Goal: Task Accomplishment & Management: Manage account settings

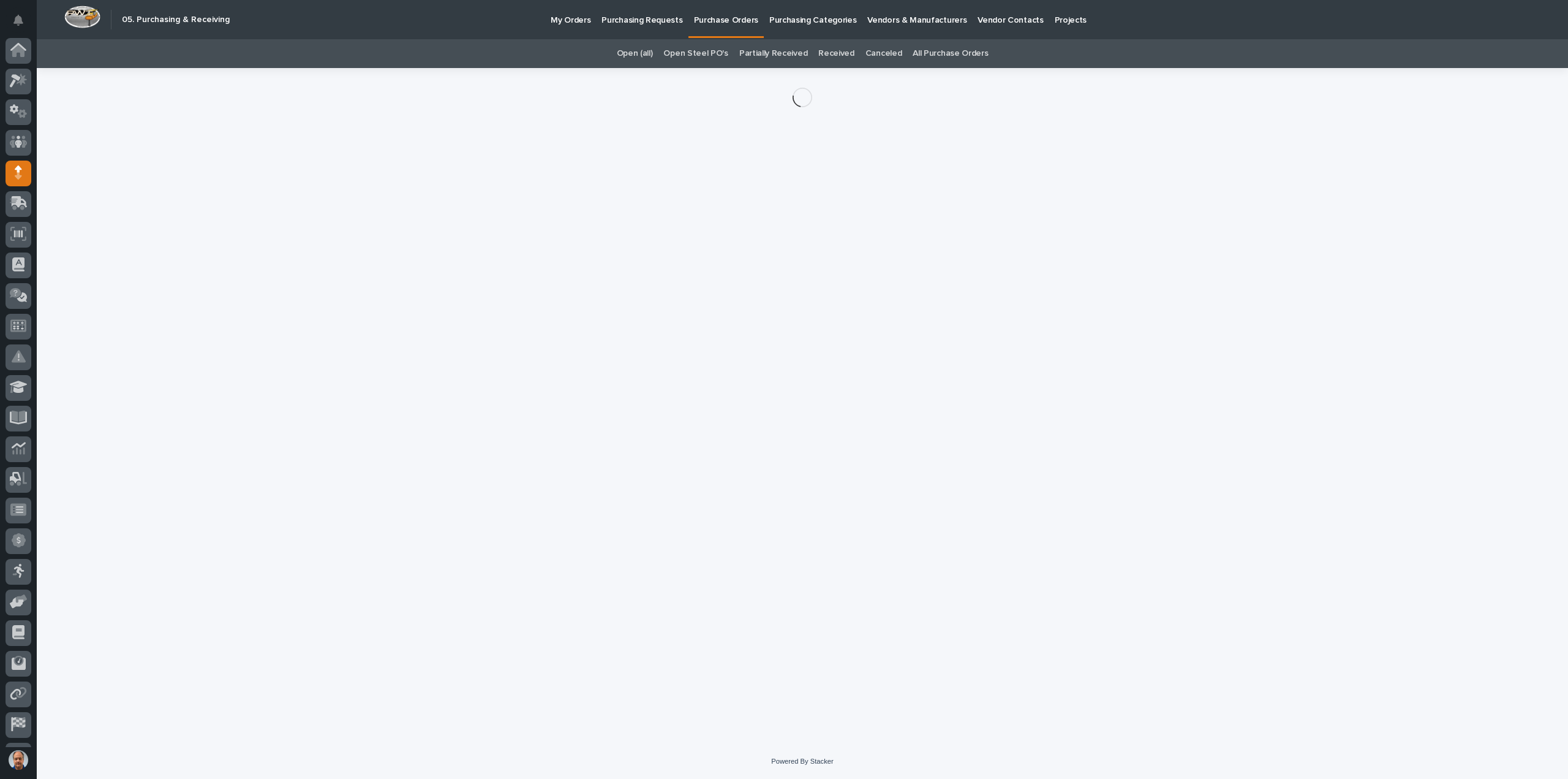
scroll to position [56, 0]
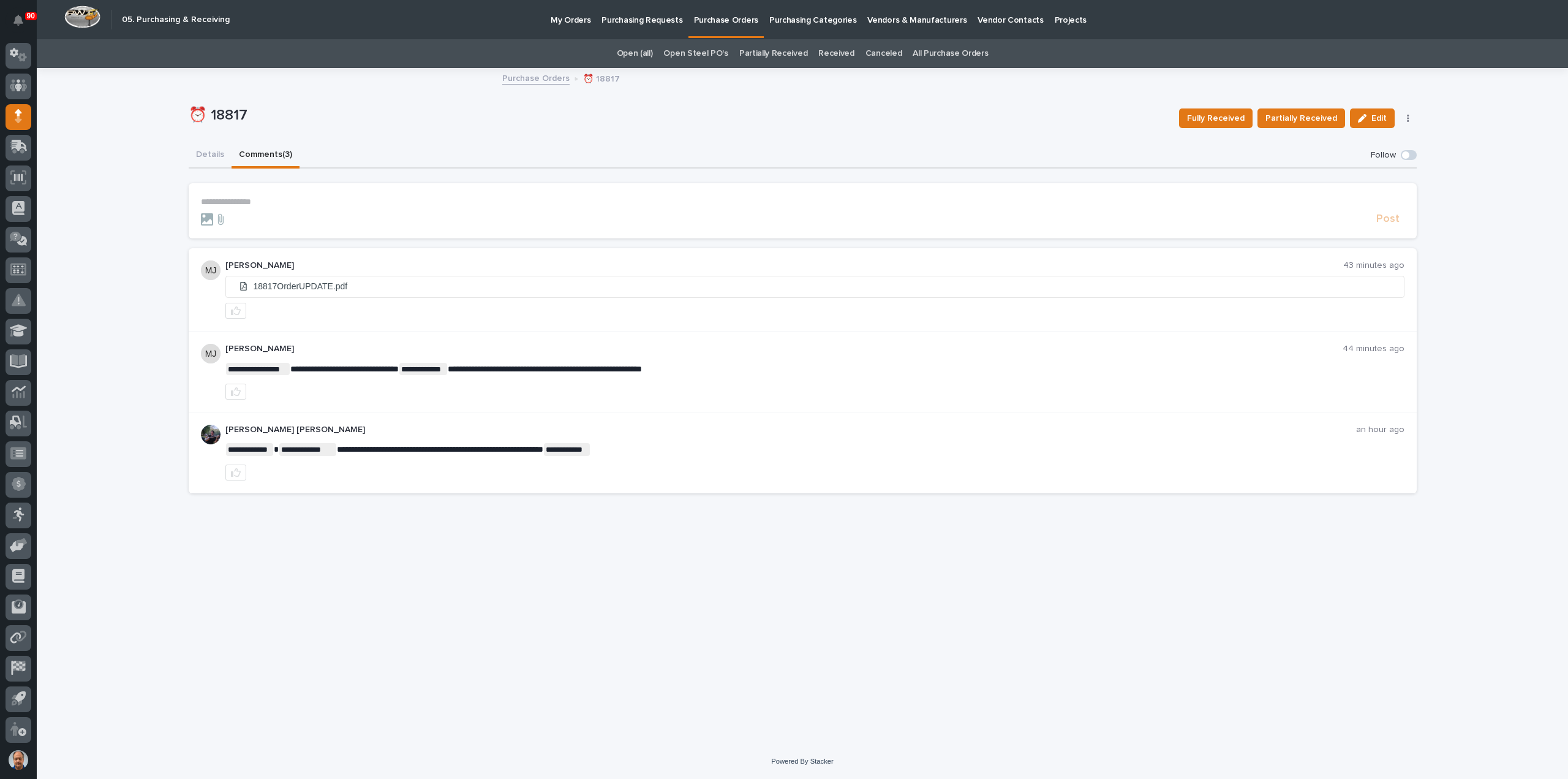
click at [634, 18] on p "Purchasing Requests" at bounding box center [641, 13] width 81 height 26
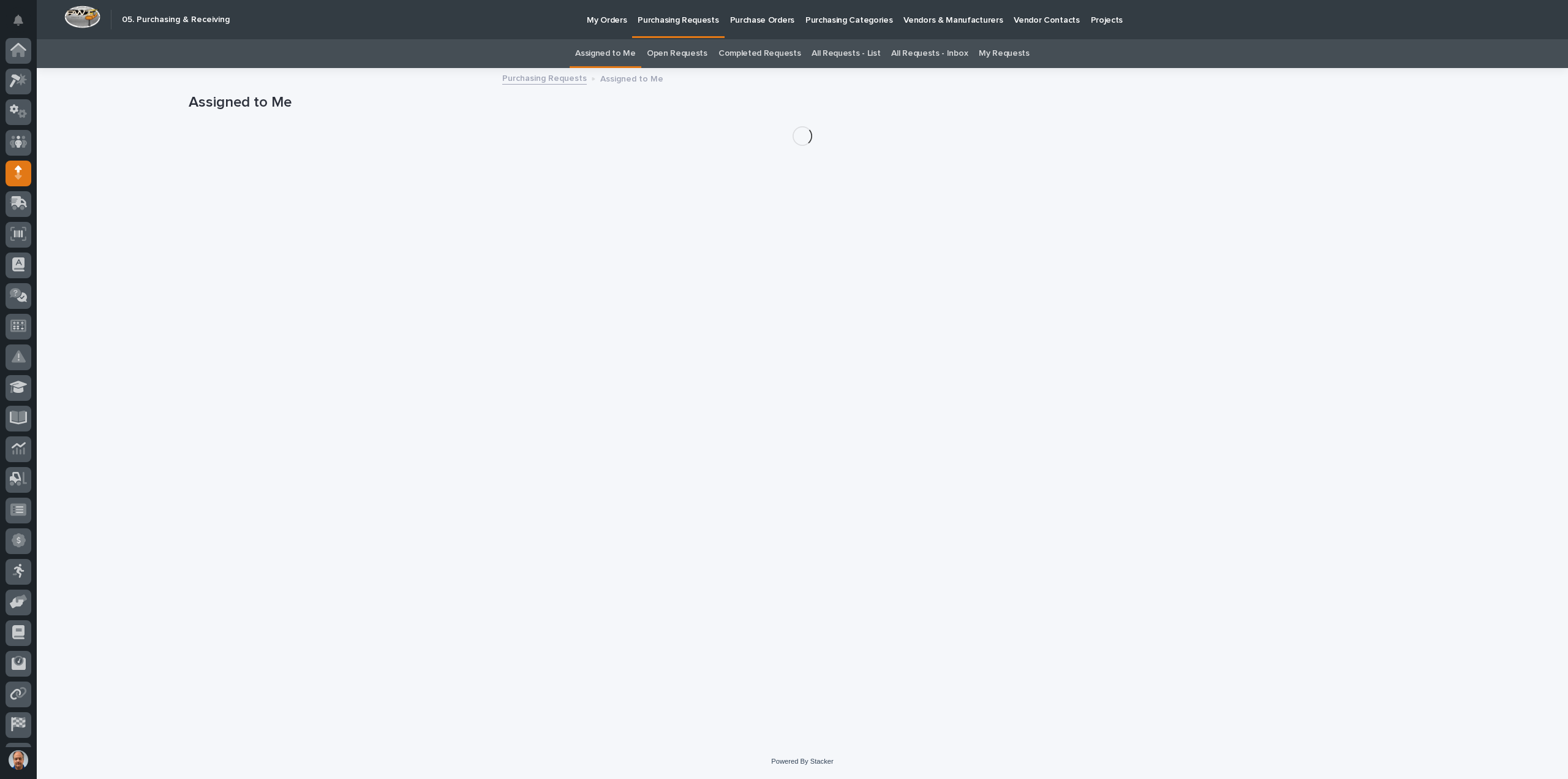
scroll to position [56, 0]
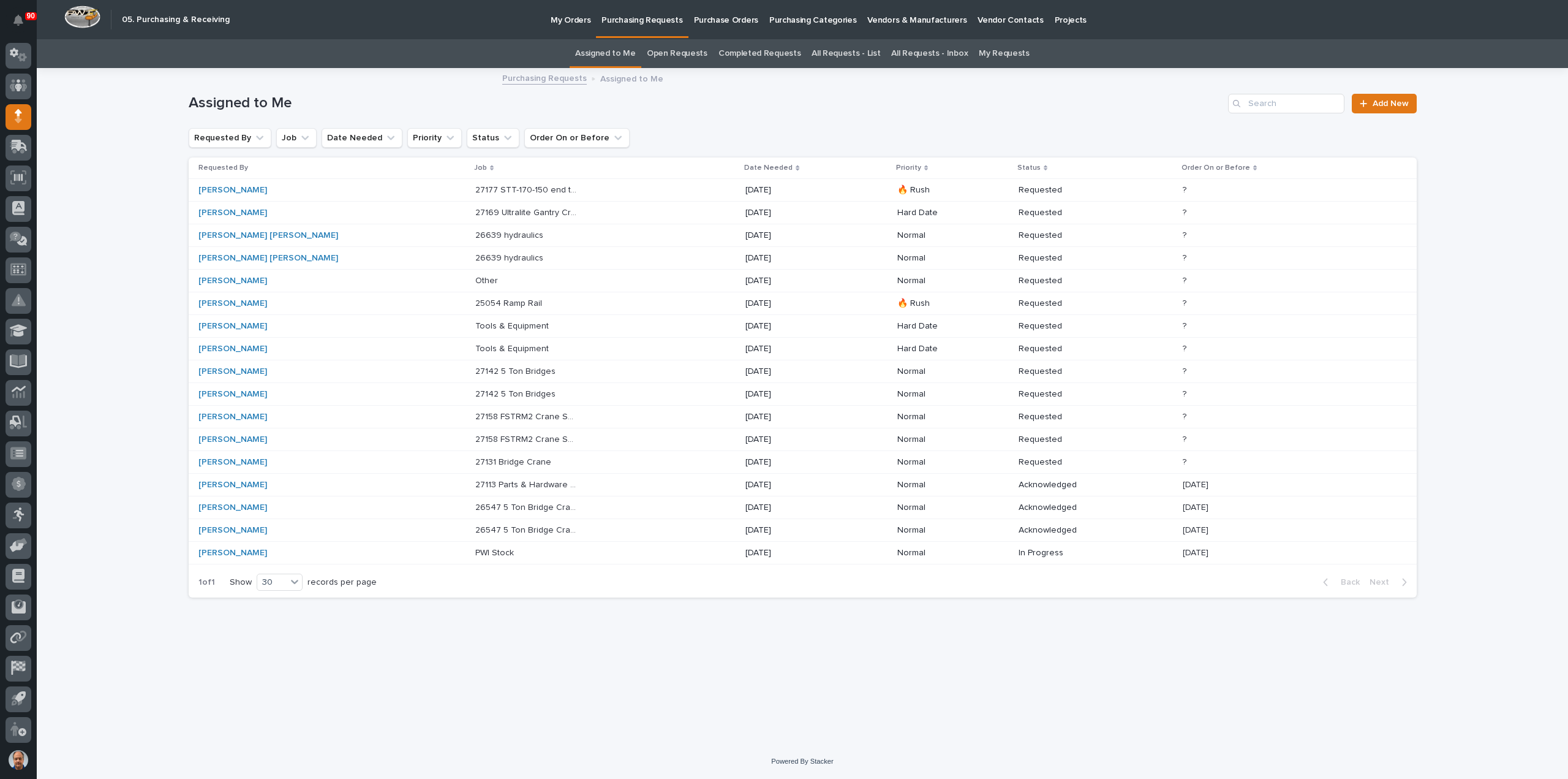
click at [501, 189] on p "27177 STT-170-150 end trucks" at bounding box center [527, 188] width 105 height 13
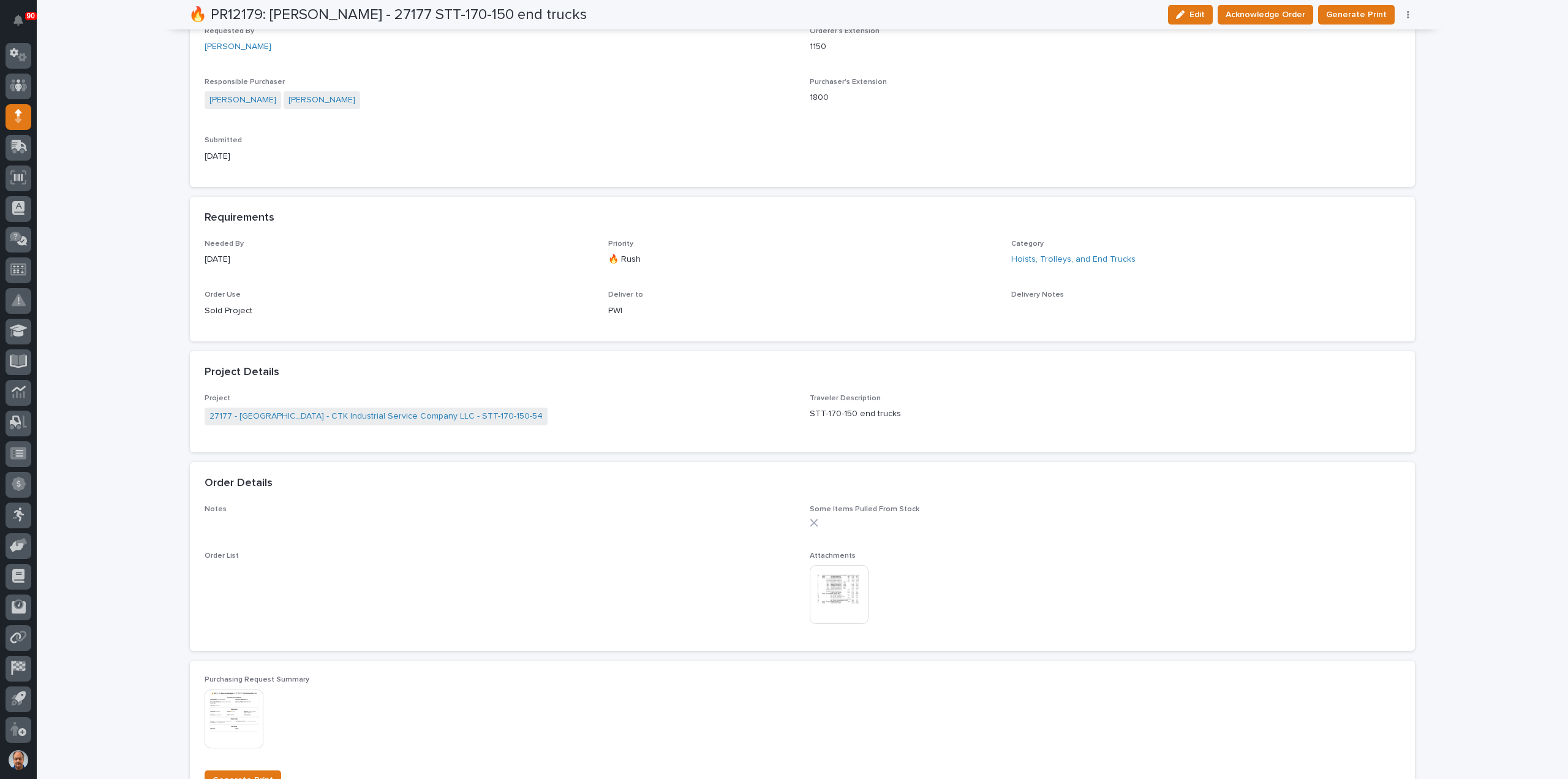
scroll to position [490, 0]
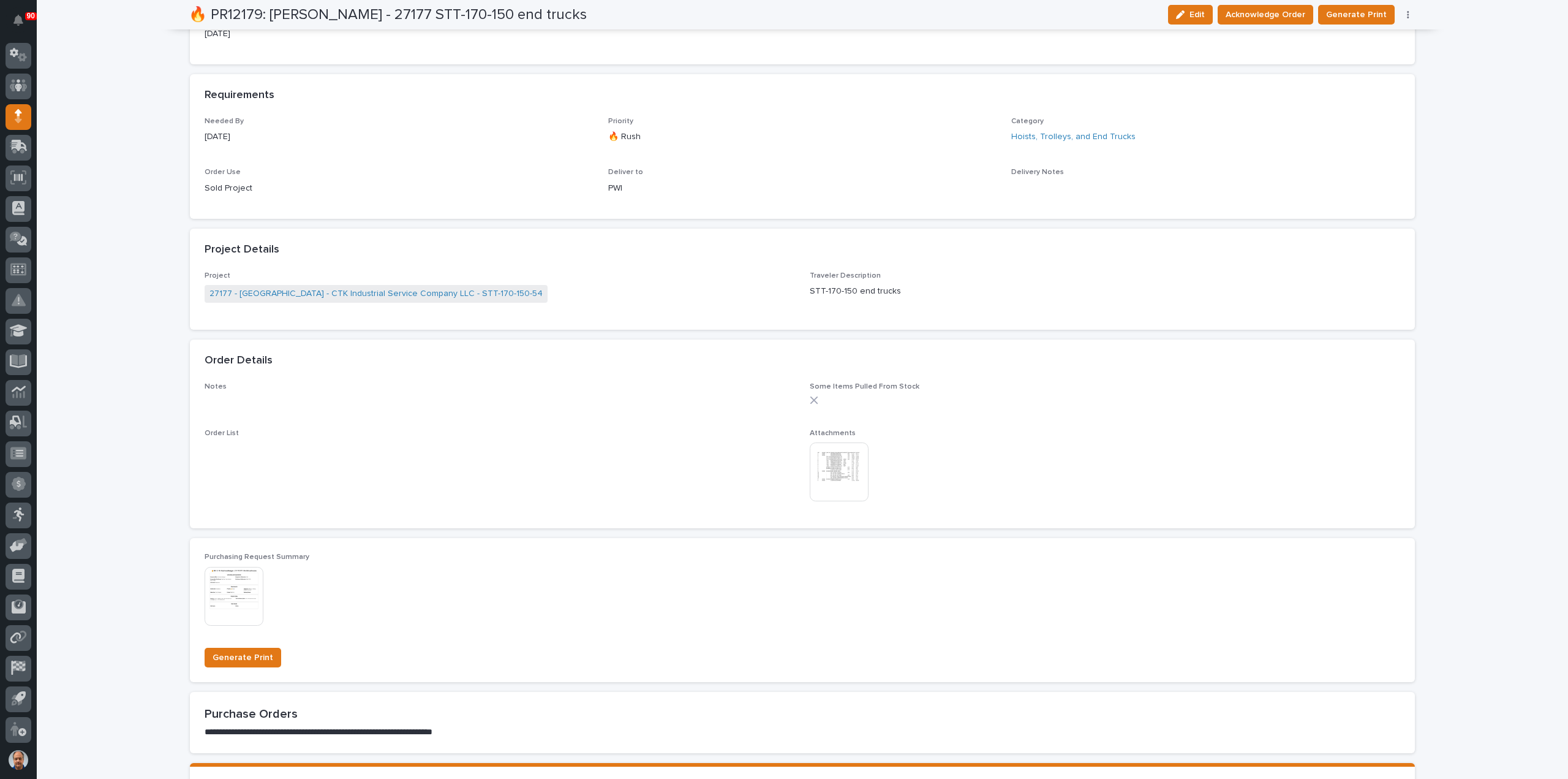
click at [822, 460] on img at bounding box center [839, 472] width 59 height 59
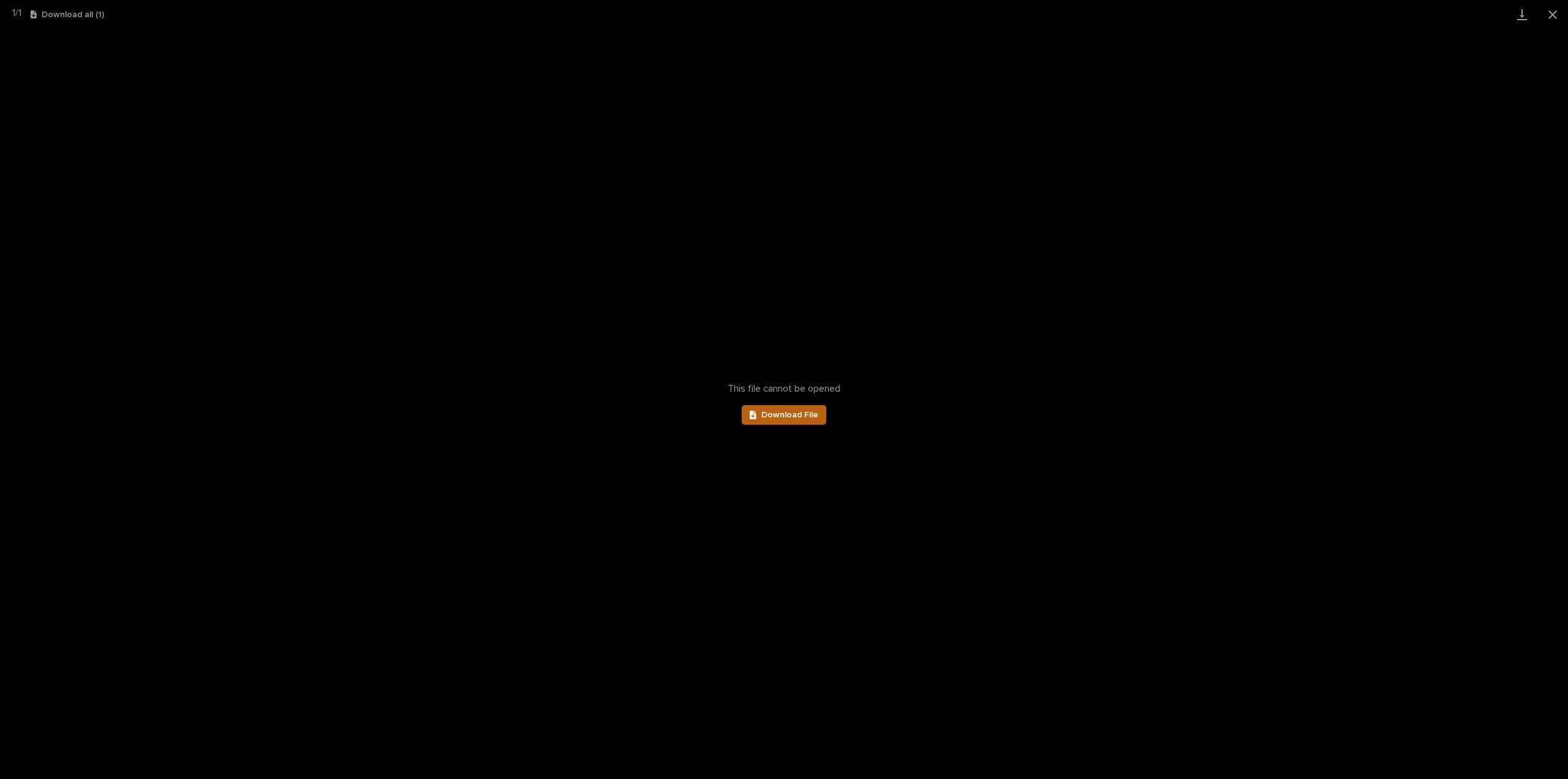
click at [784, 411] on span "Download File" at bounding box center [790, 415] width 57 height 8
click at [1556, 14] on button "Close gallery" at bounding box center [1553, 14] width 31 height 28
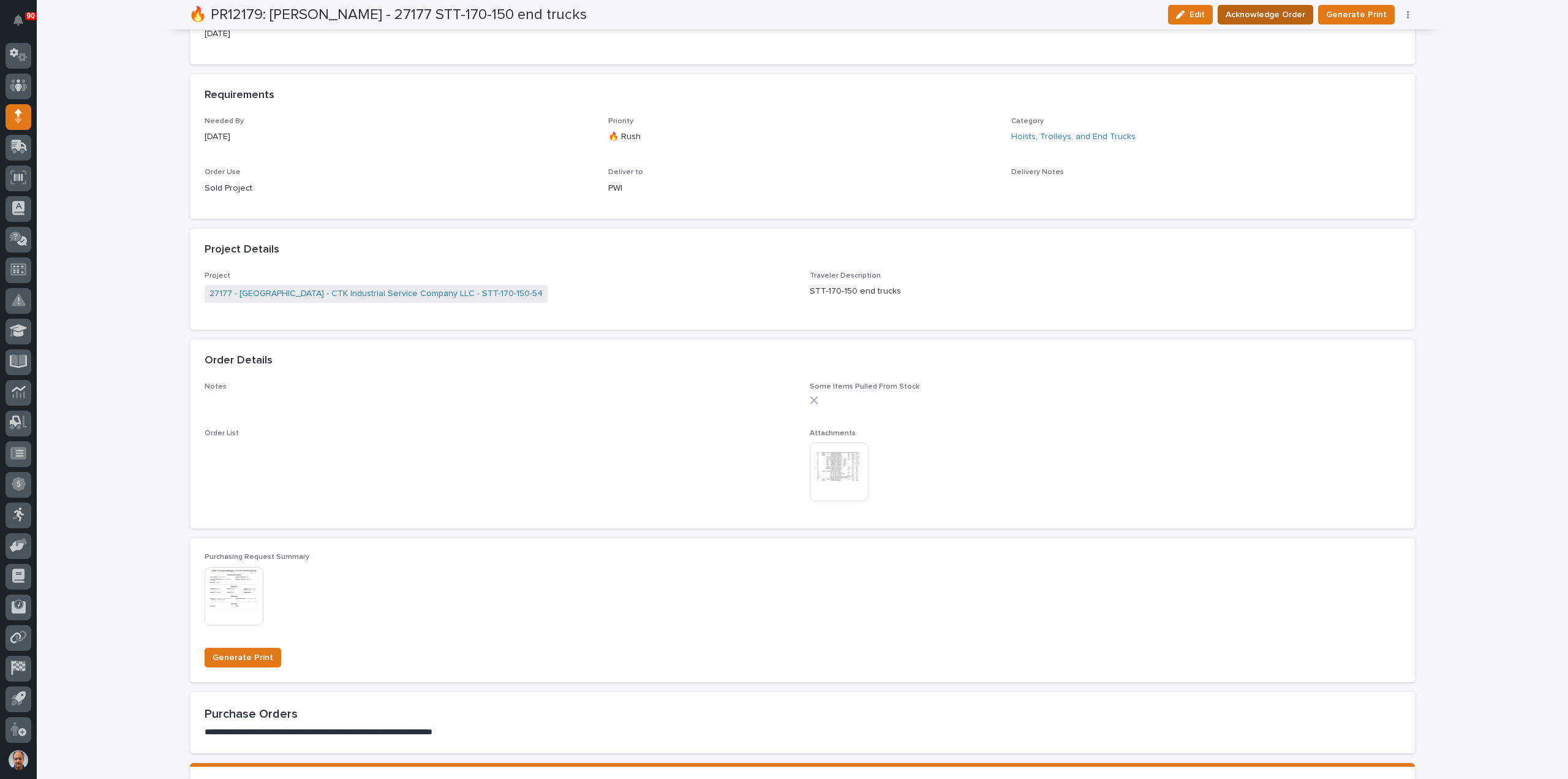
click at [1273, 12] on span "Acknowledge Order" at bounding box center [1265, 15] width 79 height 15
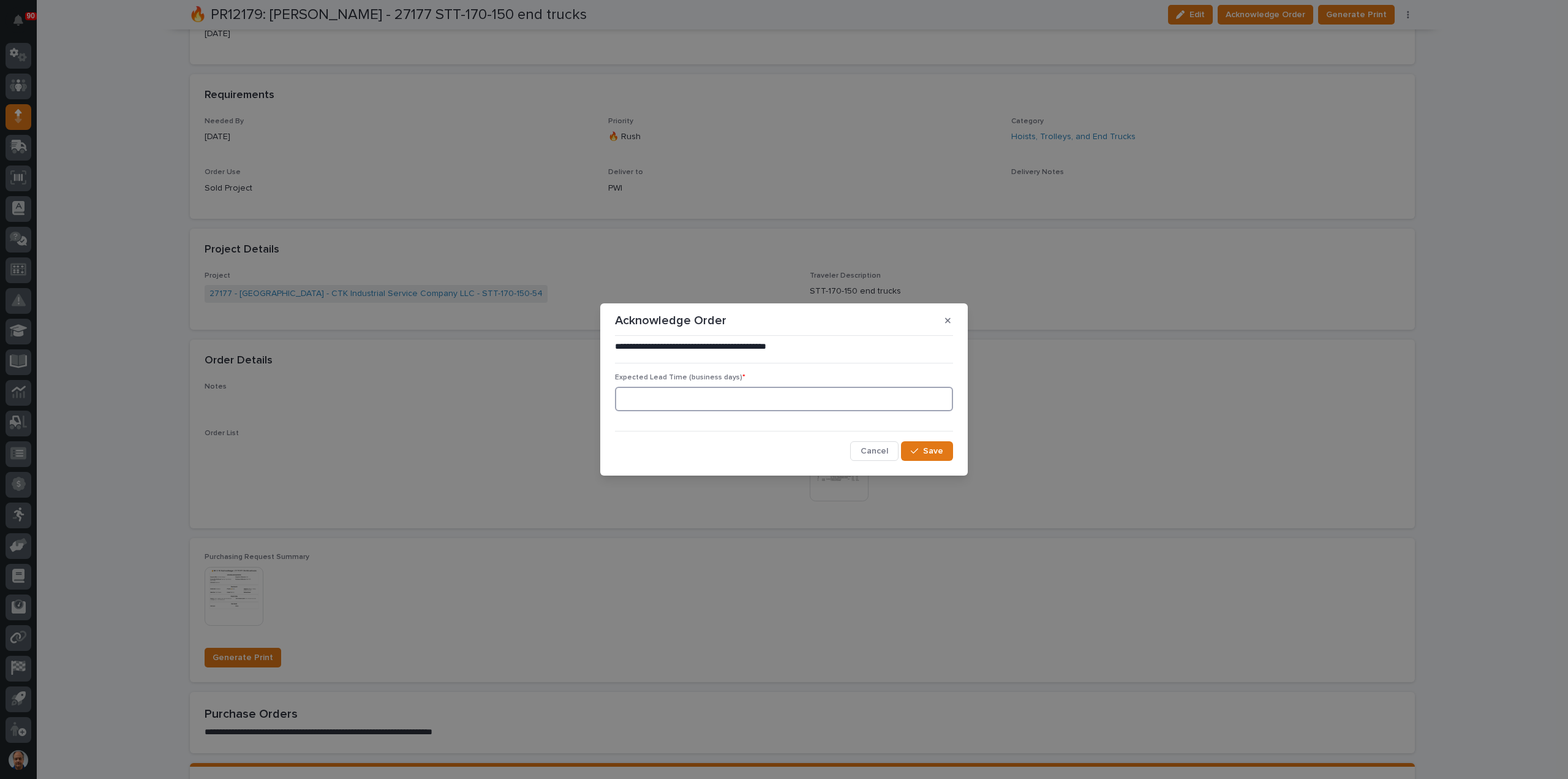
click at [743, 401] on input at bounding box center [784, 398] width 338 height 24
type input "2"
click at [931, 455] on span "Save" at bounding box center [933, 451] width 20 height 11
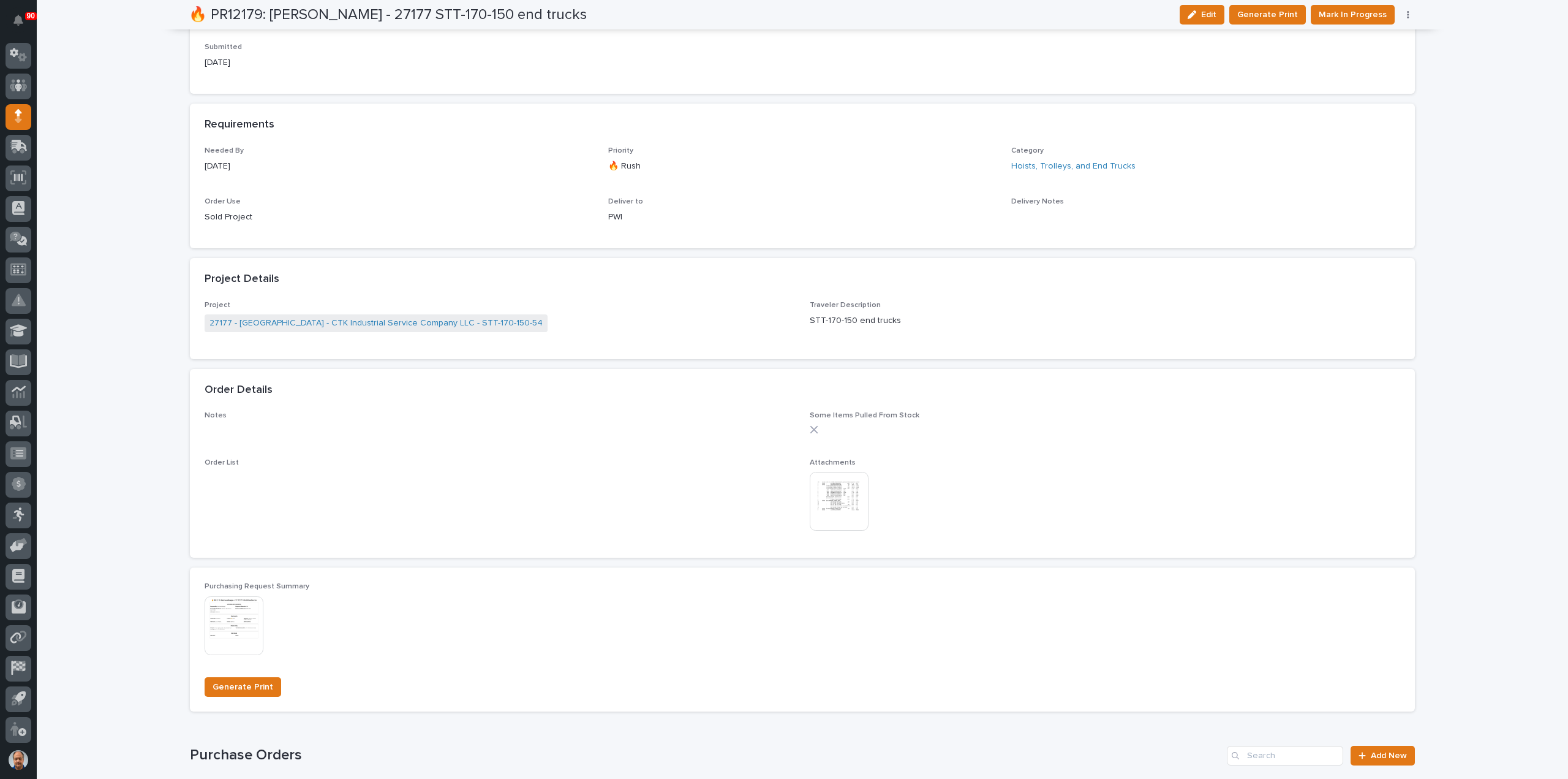
scroll to position [596, 0]
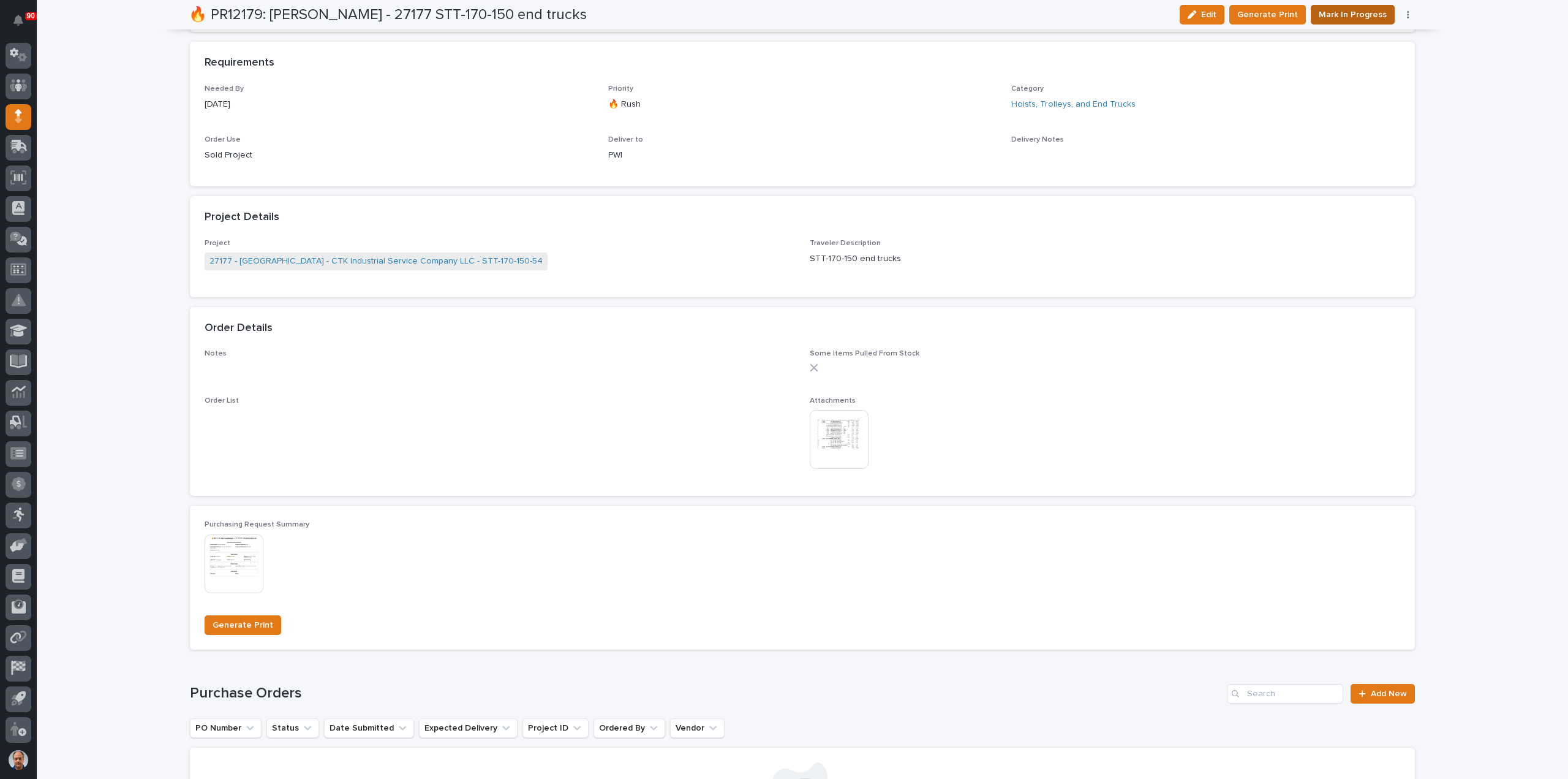
click at [1332, 13] on span "Mark In Progress" at bounding box center [1352, 15] width 68 height 15
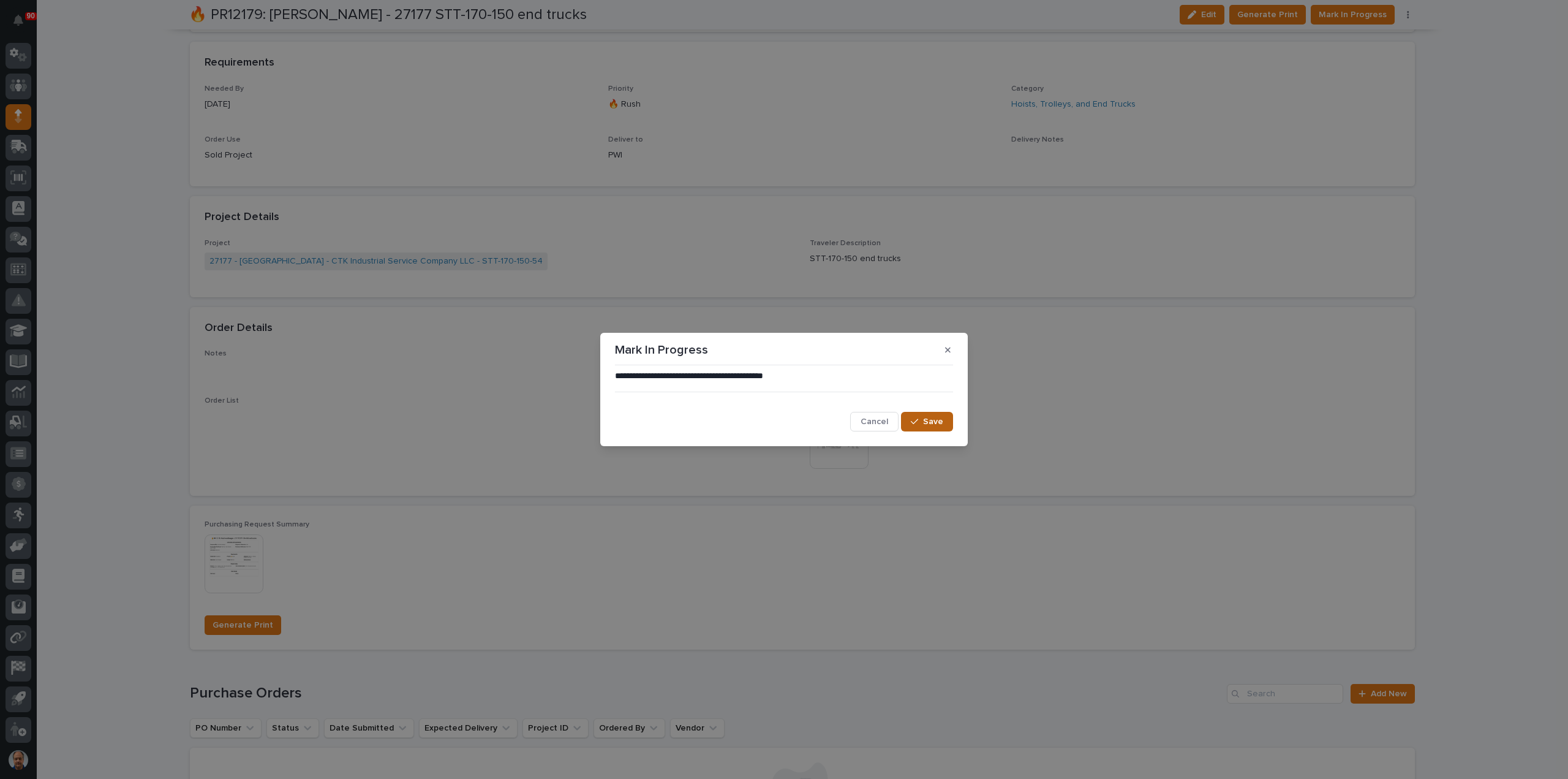
click at [936, 423] on span "Save" at bounding box center [933, 421] width 20 height 11
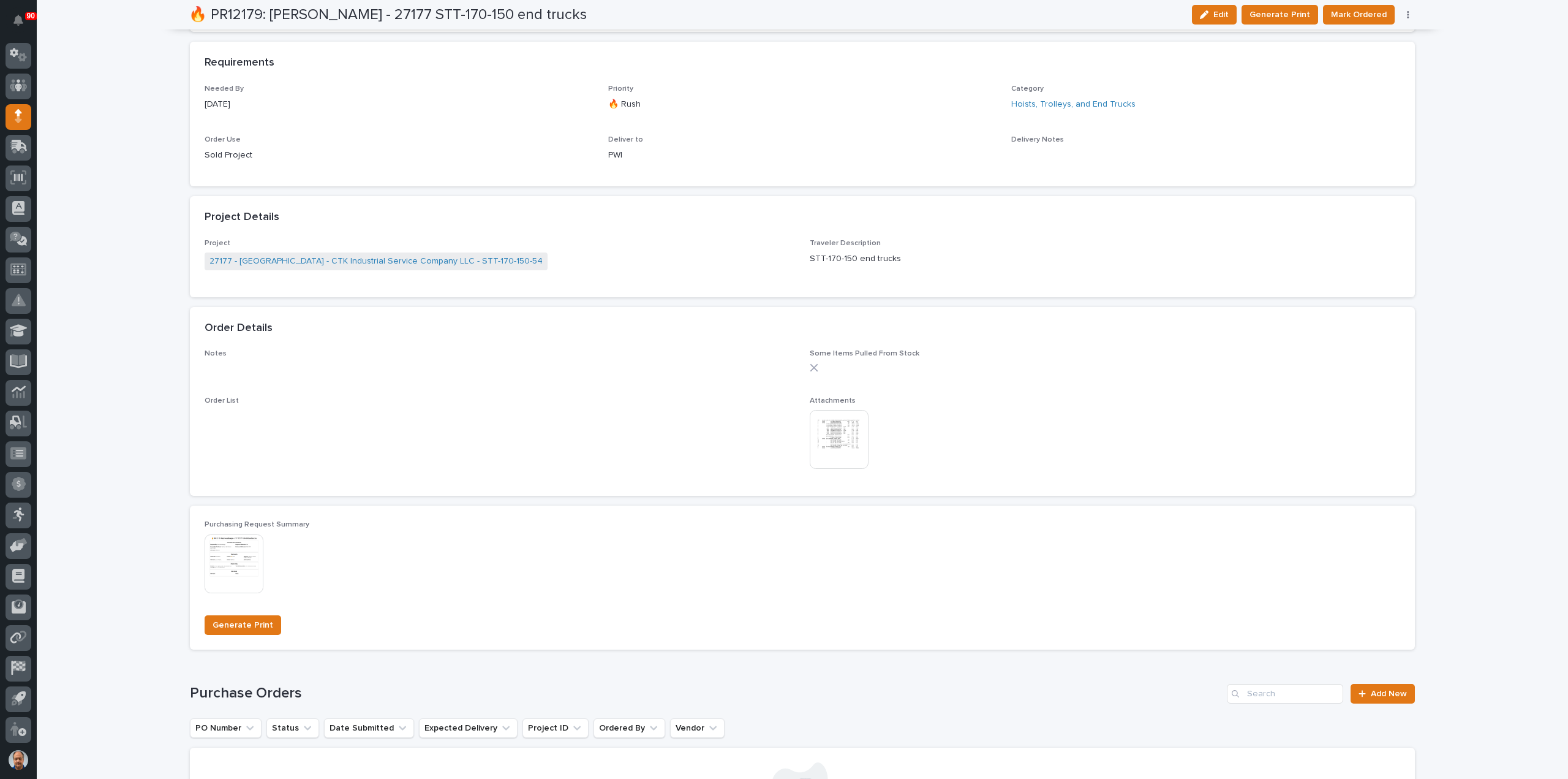
click at [1361, 13] on span "Mark Ordered" at bounding box center [1359, 15] width 56 height 15
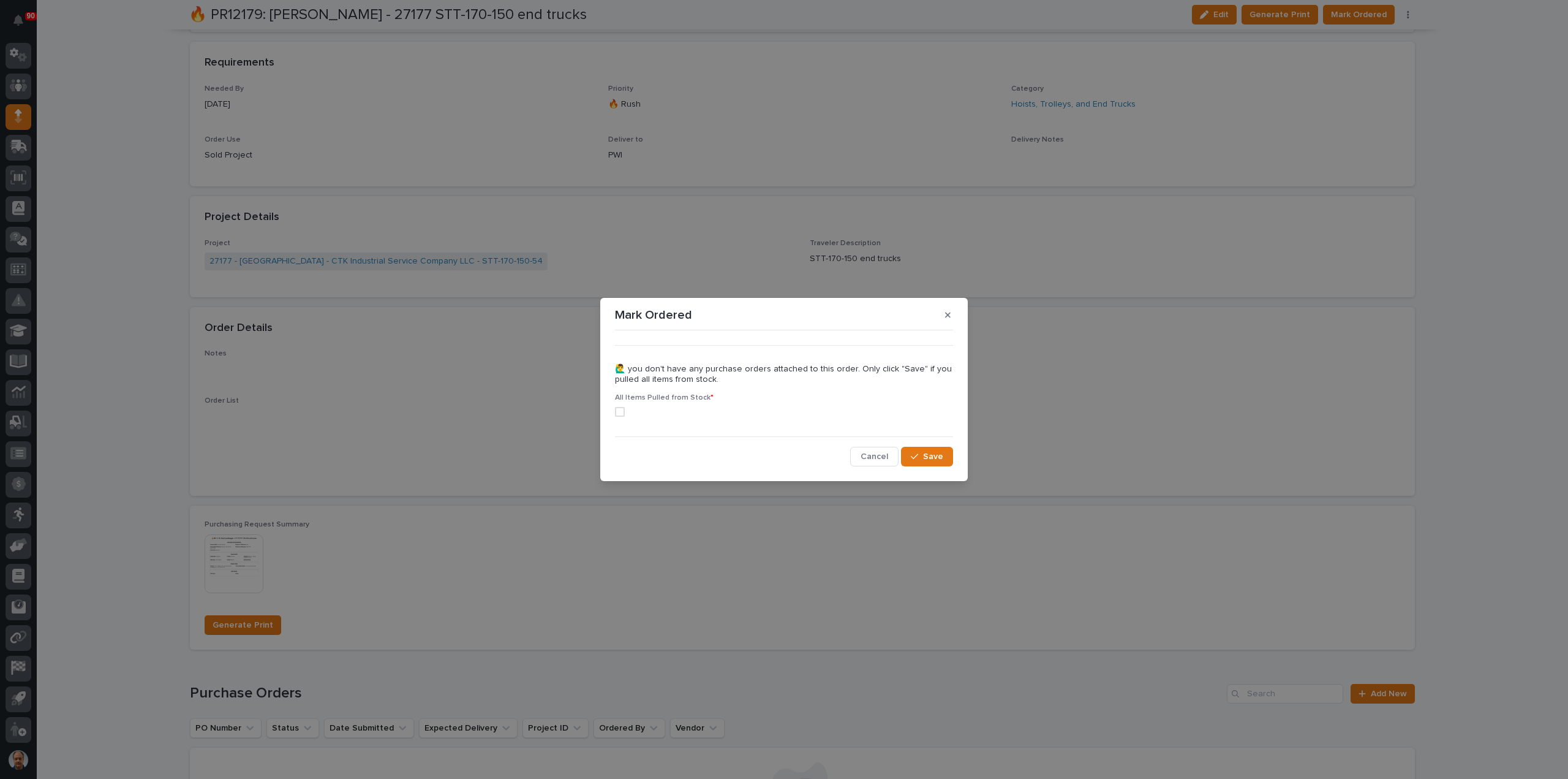
drag, startPoint x: 620, startPoint y: 412, endPoint x: 698, endPoint y: 418, distance: 78.2
click at [620, 412] on span at bounding box center [620, 412] width 10 height 10
click at [927, 457] on span "Save" at bounding box center [933, 456] width 20 height 11
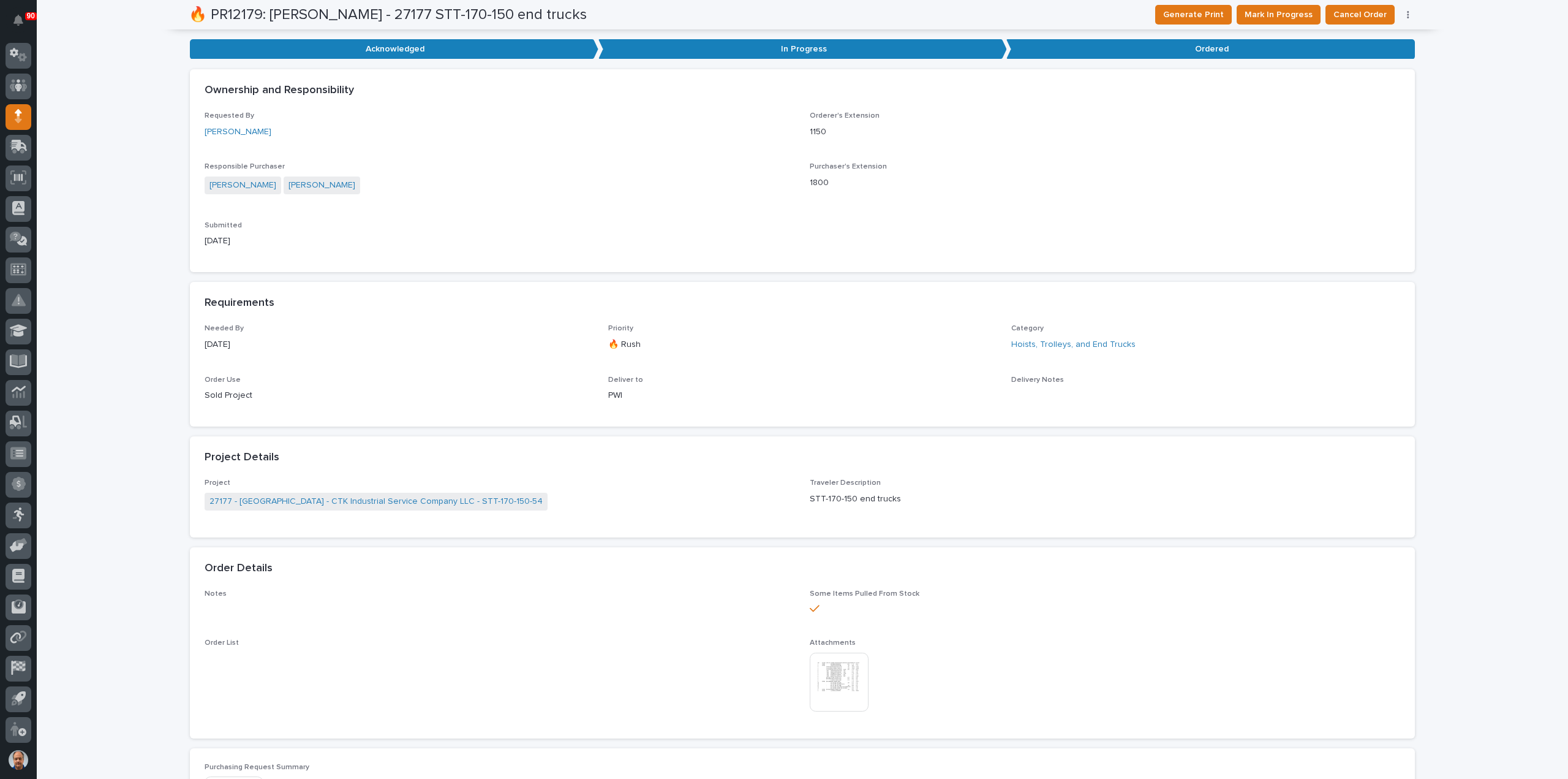
scroll to position [0, 0]
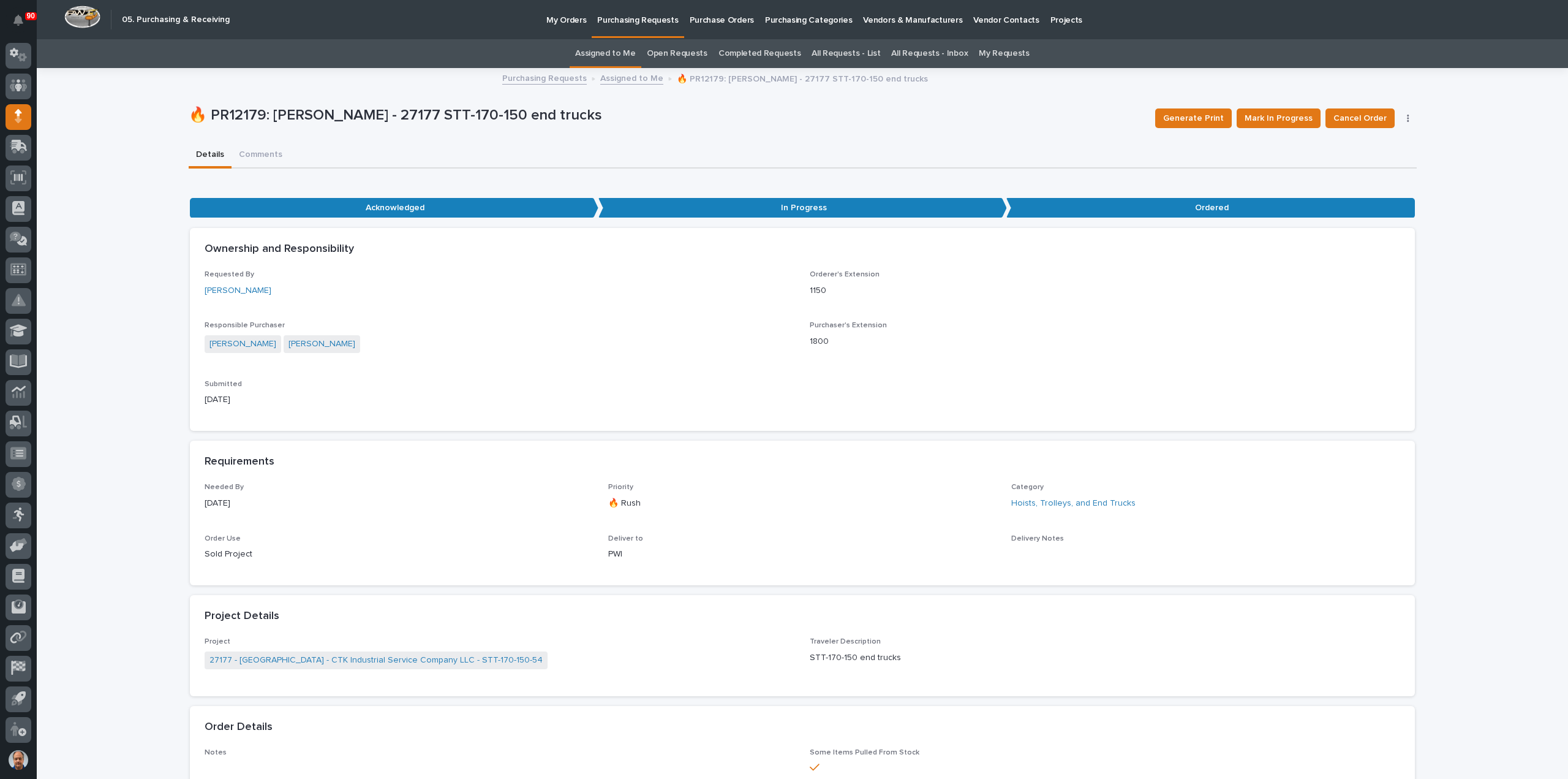
click at [647, 22] on p "Purchasing Requests" at bounding box center [637, 13] width 81 height 26
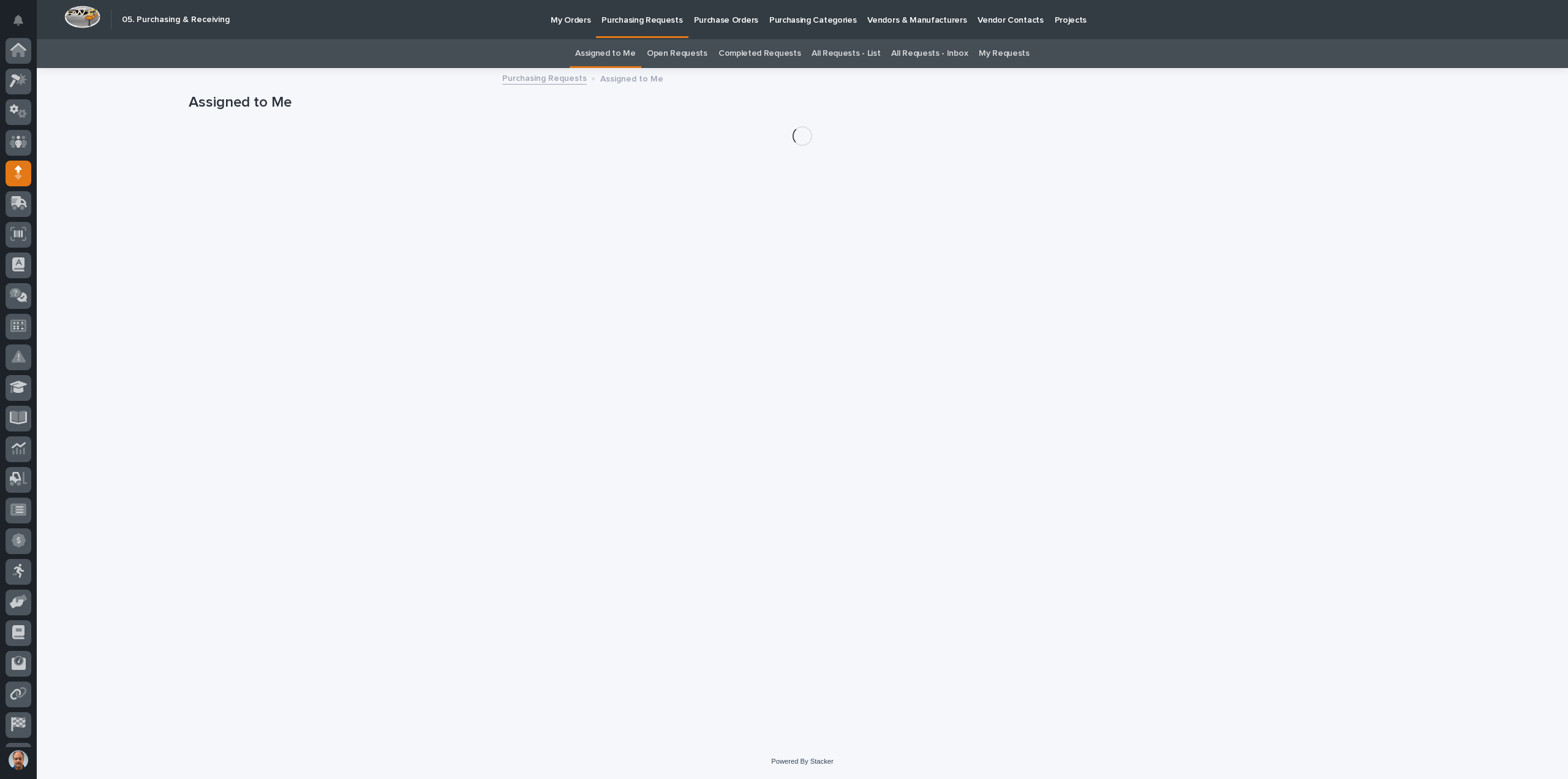
scroll to position [56, 0]
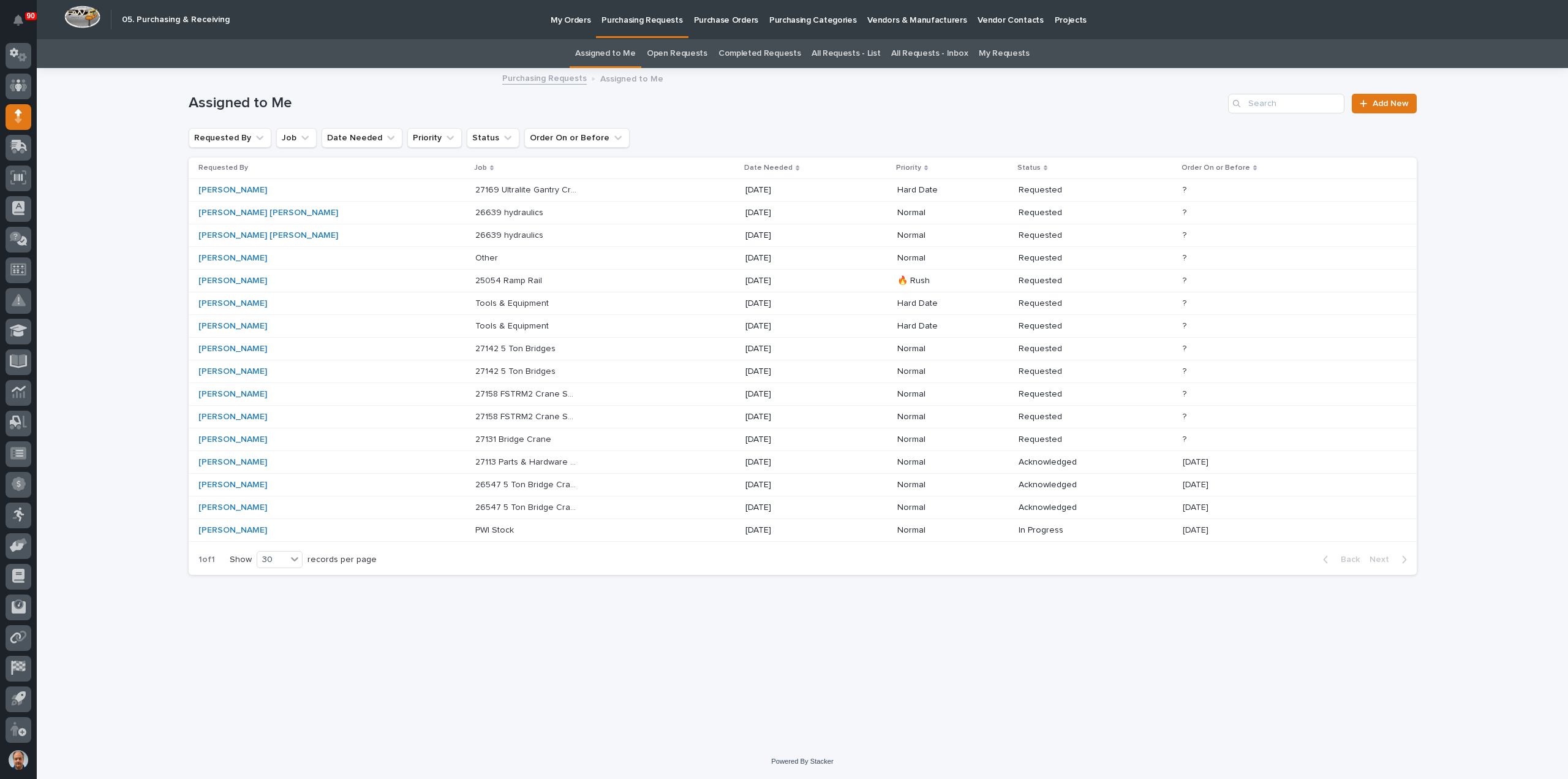
click at [477, 274] on p "25054 Ramp Rail" at bounding box center [509, 279] width 69 height 13
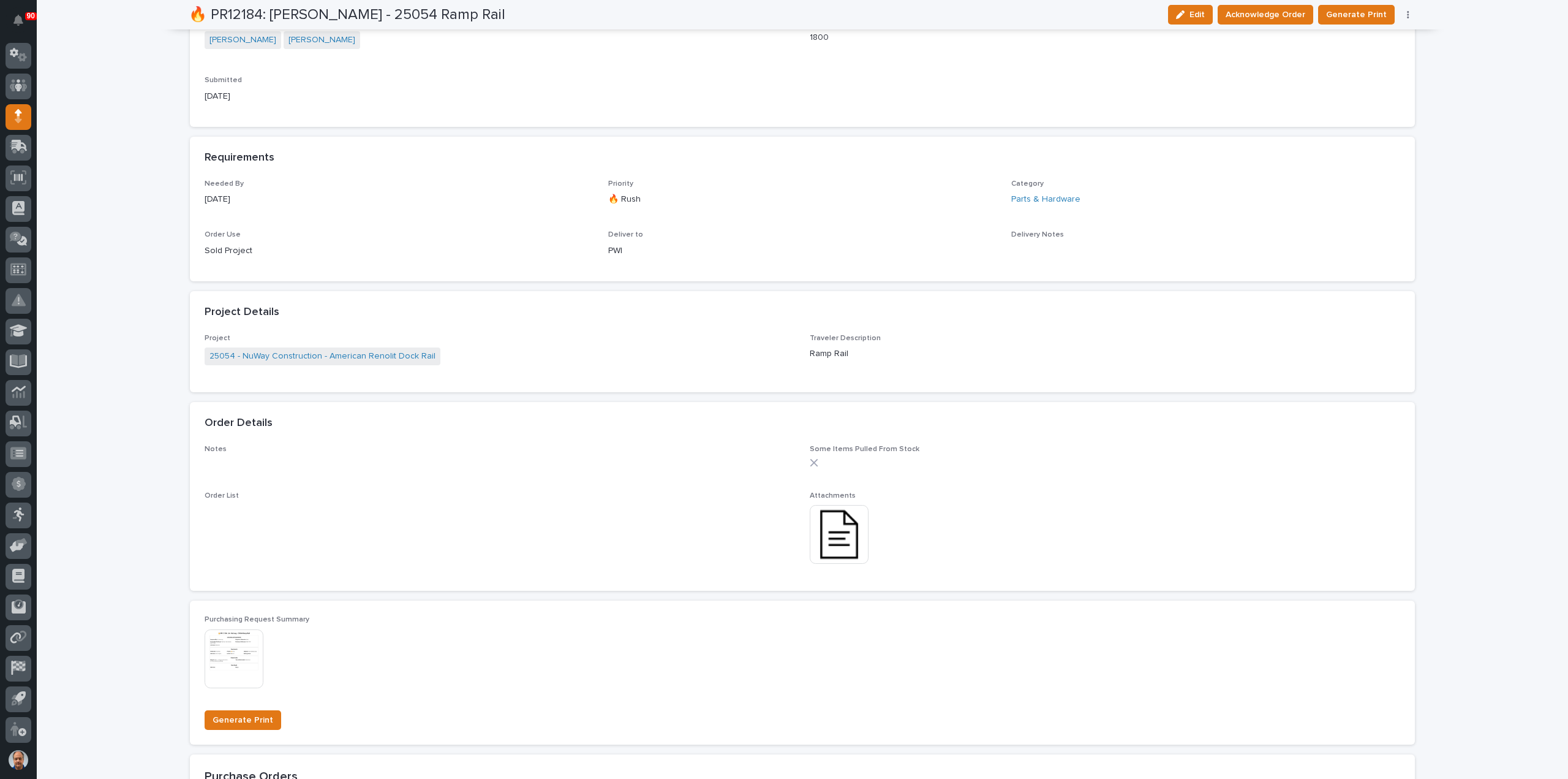
scroll to position [429, 0]
click at [831, 527] on img at bounding box center [839, 533] width 59 height 59
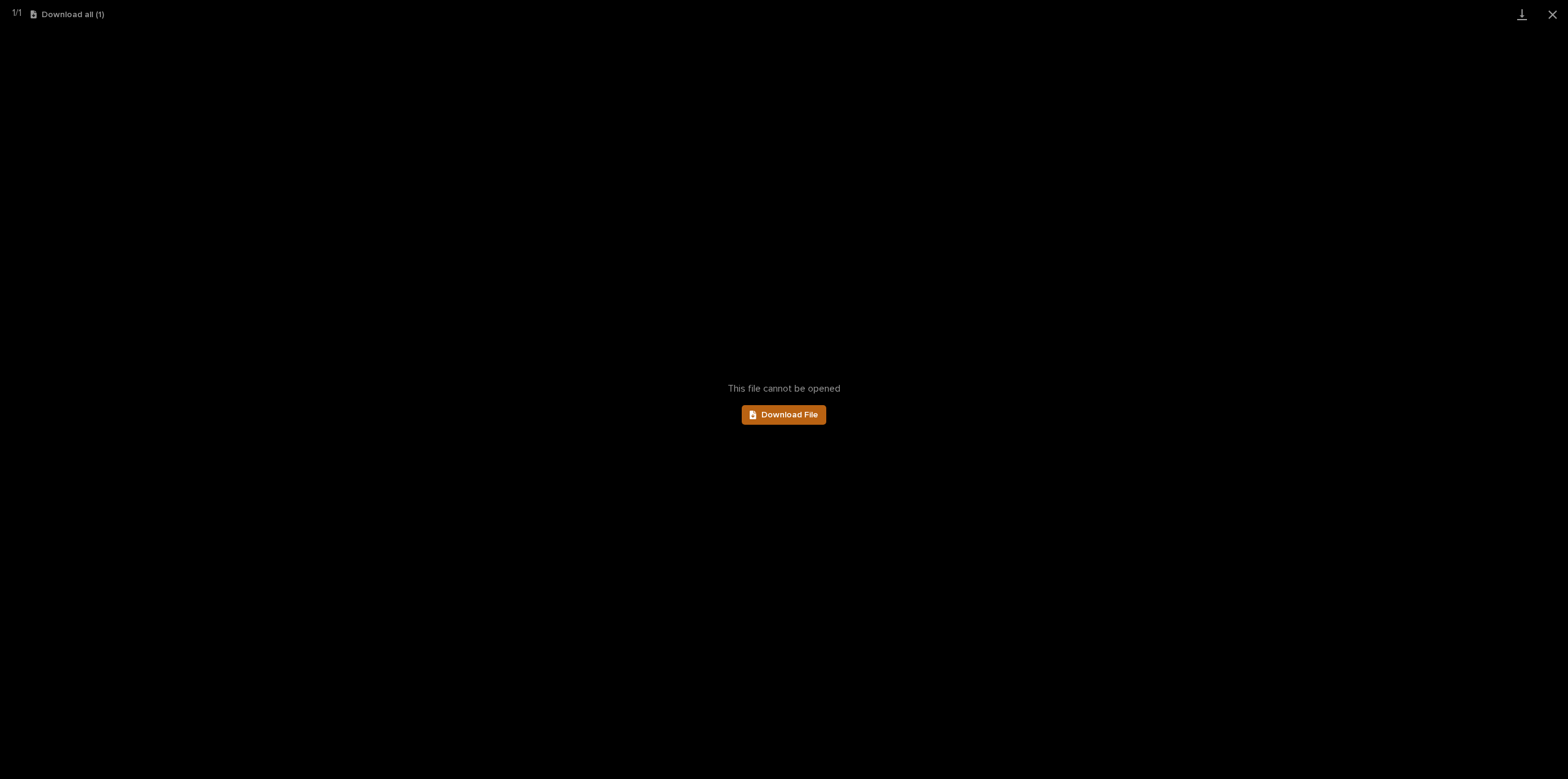
click at [796, 415] on span "Download File" at bounding box center [790, 415] width 57 height 8
click at [1549, 12] on button "Close gallery" at bounding box center [1553, 14] width 31 height 28
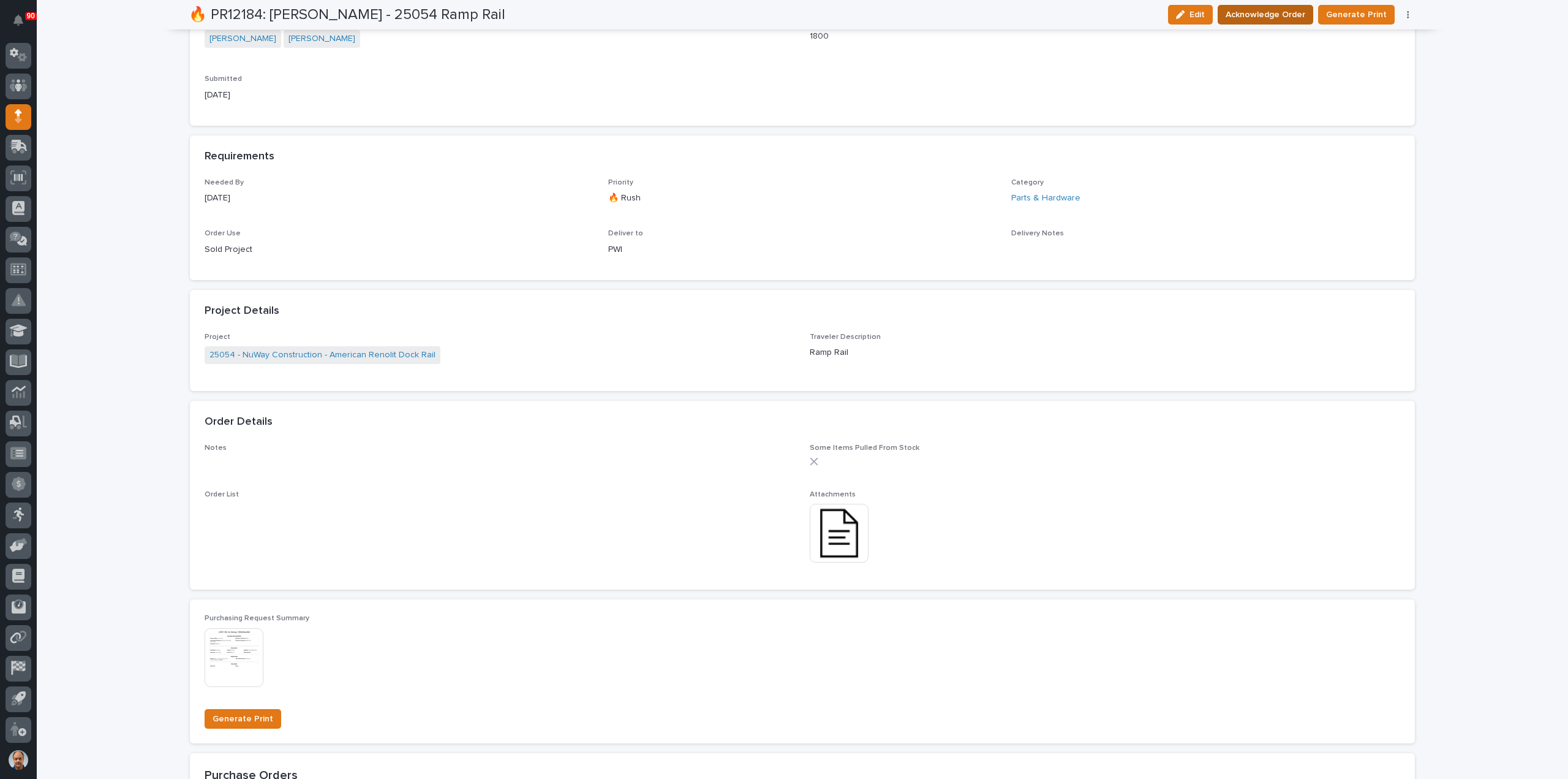
click at [1276, 8] on span "Acknowledge Order" at bounding box center [1265, 15] width 79 height 15
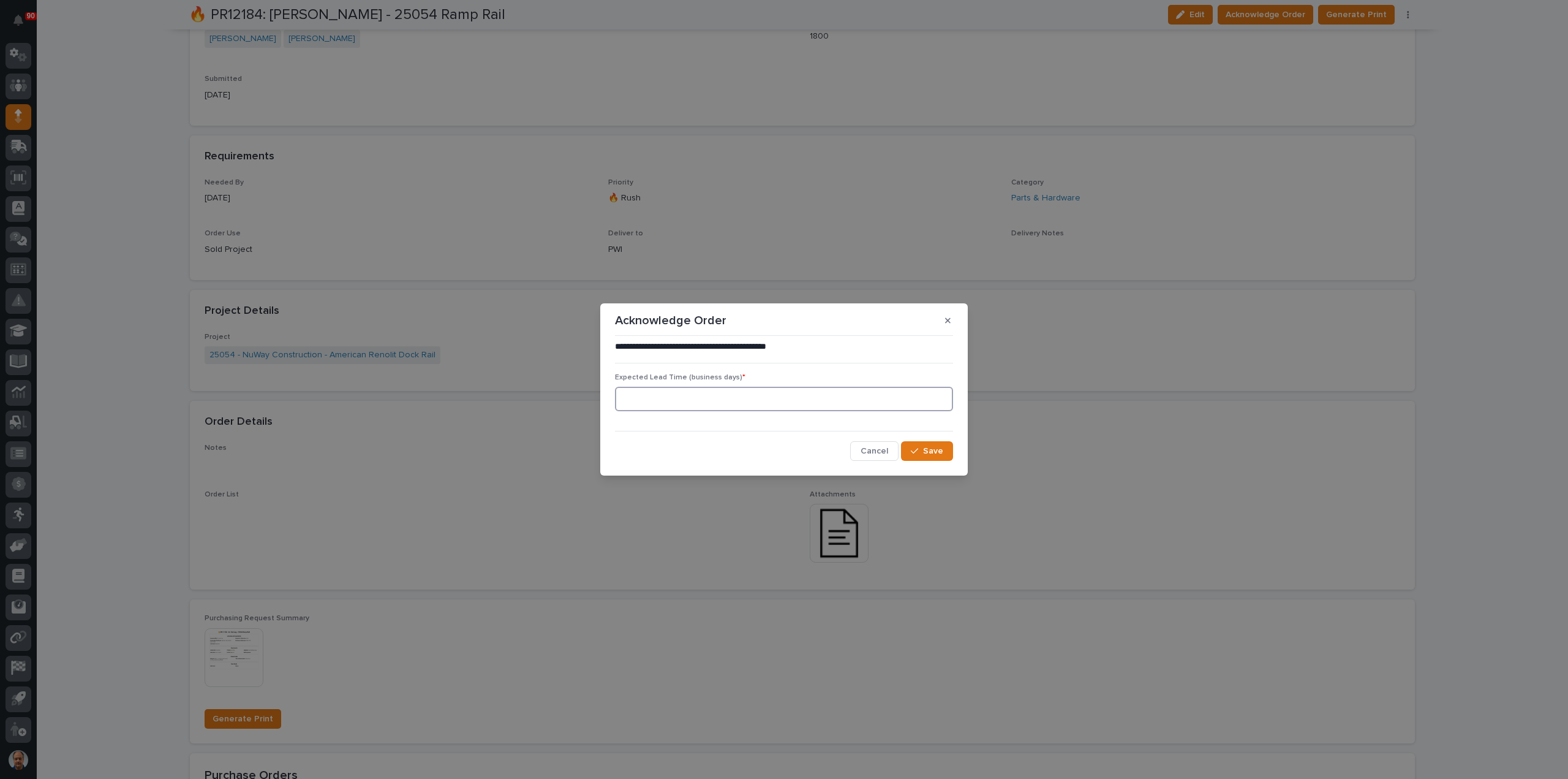
drag, startPoint x: 707, startPoint y: 397, endPoint x: 718, endPoint y: 397, distance: 11.0
click at [712, 397] on input at bounding box center [784, 398] width 338 height 24
type input "0"
click at [920, 443] on button "Save" at bounding box center [927, 450] width 52 height 19
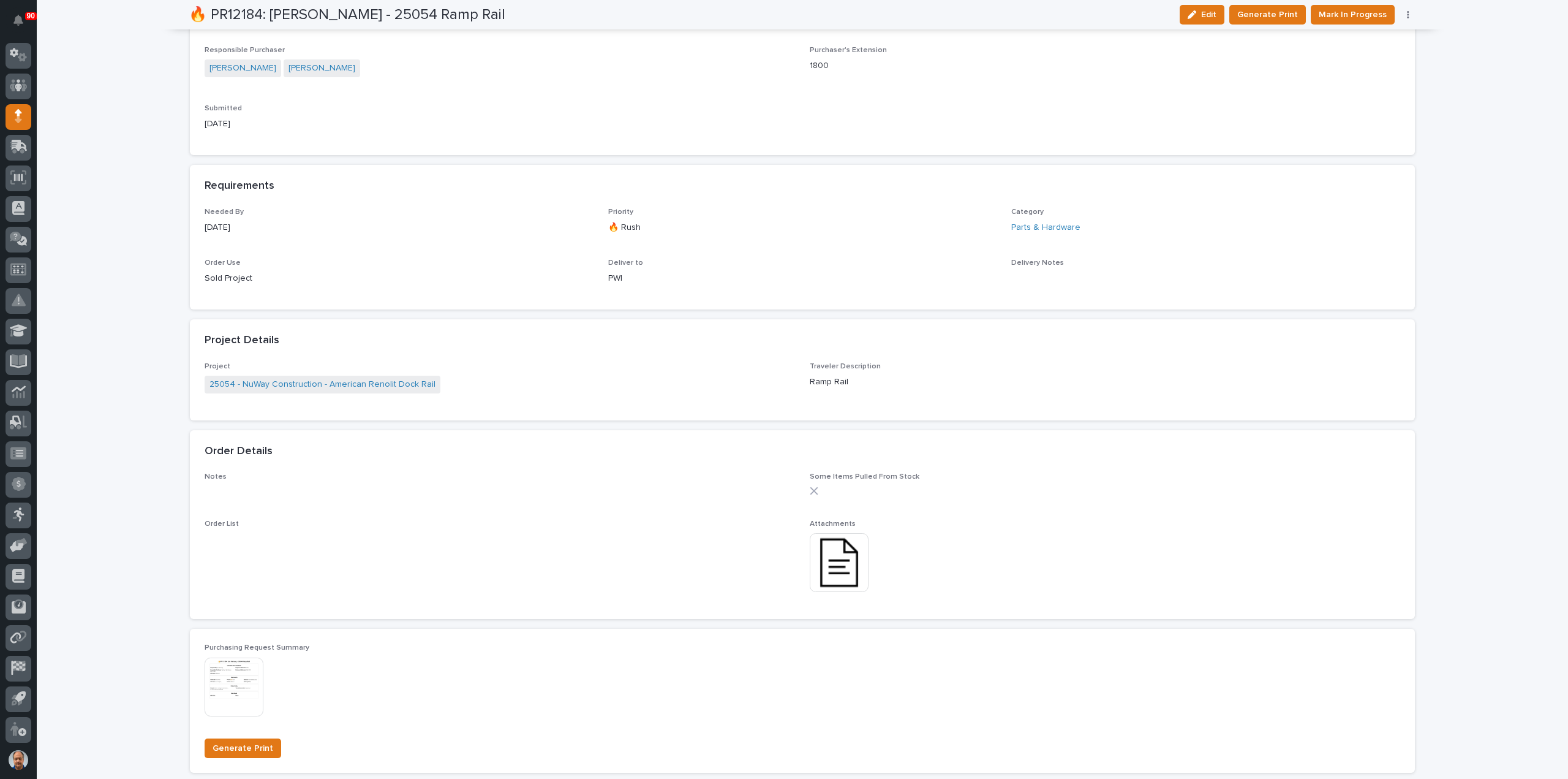
scroll to position [535, 0]
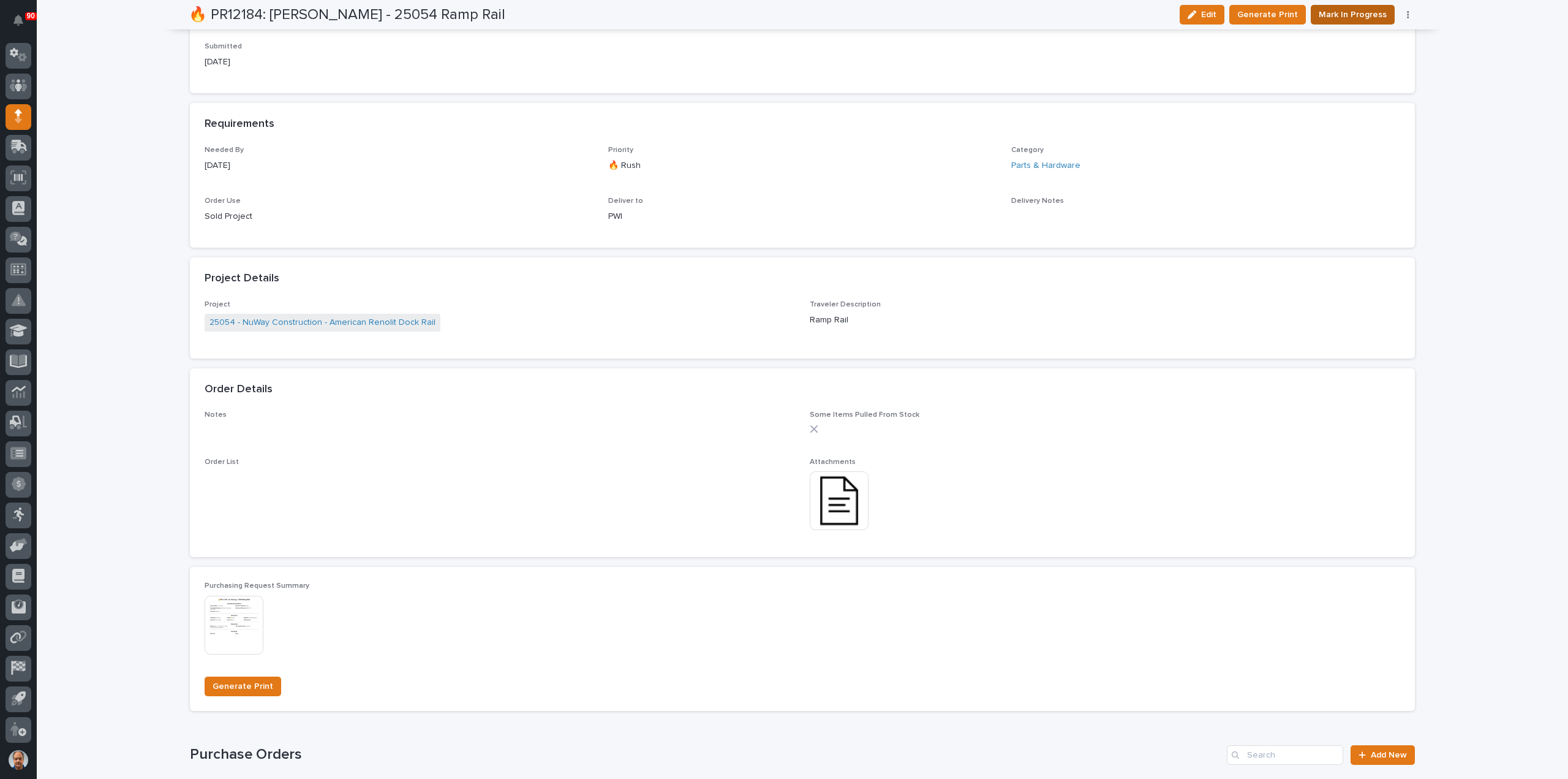
click at [1357, 15] on span "Mark In Progress" at bounding box center [1352, 15] width 68 height 15
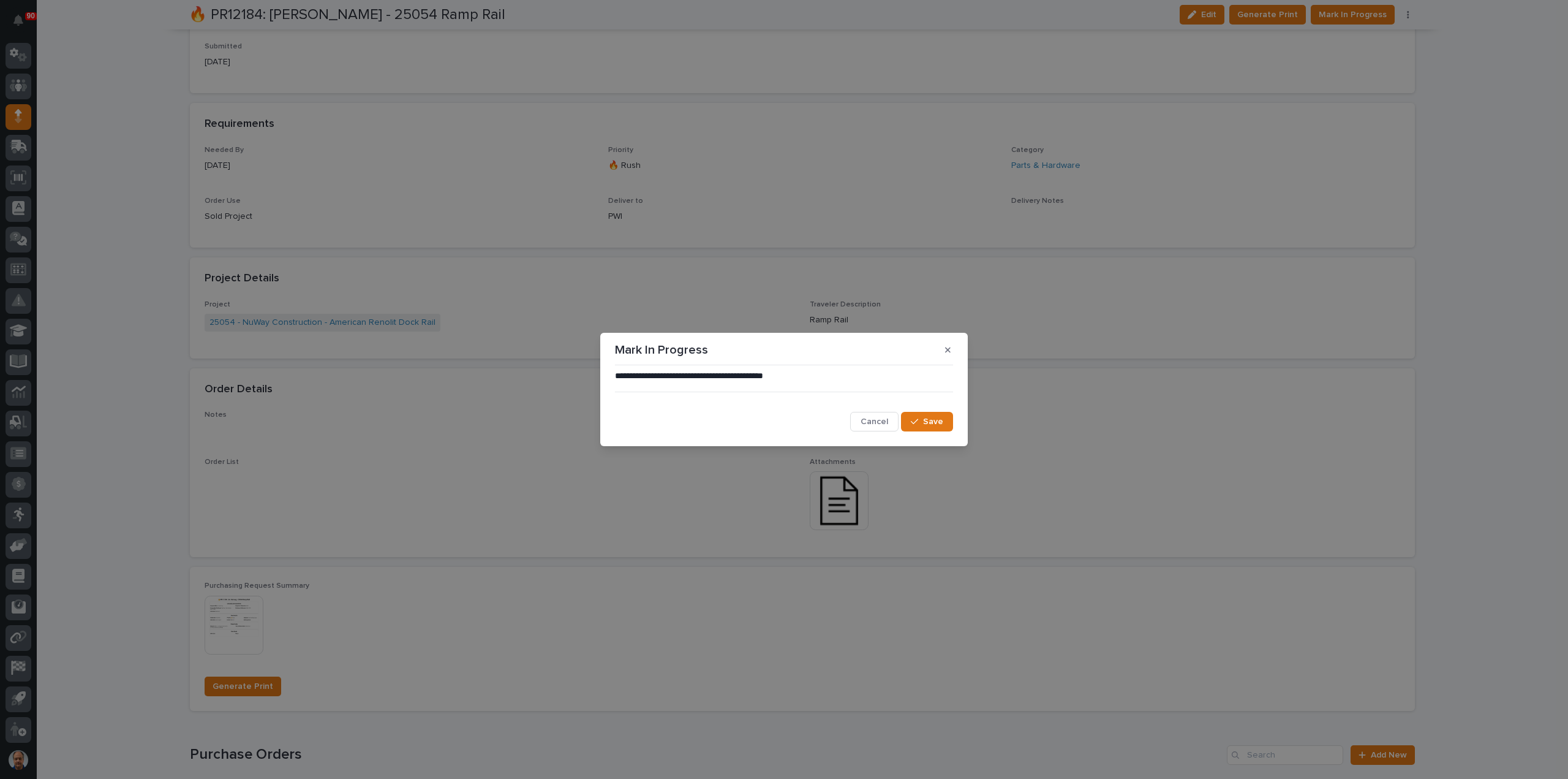
drag, startPoint x: 944, startPoint y: 421, endPoint x: 961, endPoint y: 419, distance: 17.1
click at [953, 419] on button "Save" at bounding box center [927, 421] width 52 height 19
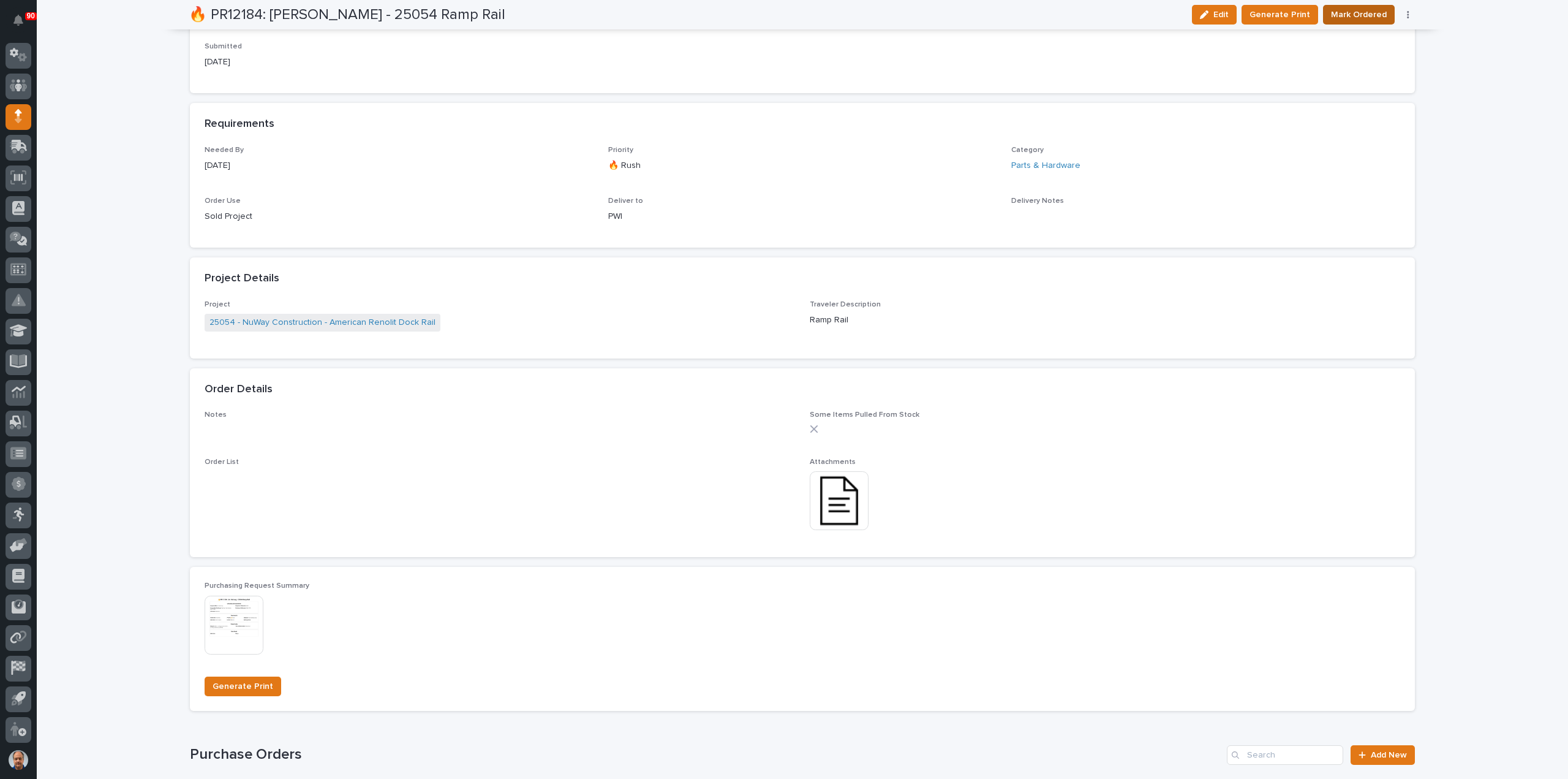
click at [1365, 15] on span "Mark Ordered" at bounding box center [1359, 15] width 56 height 15
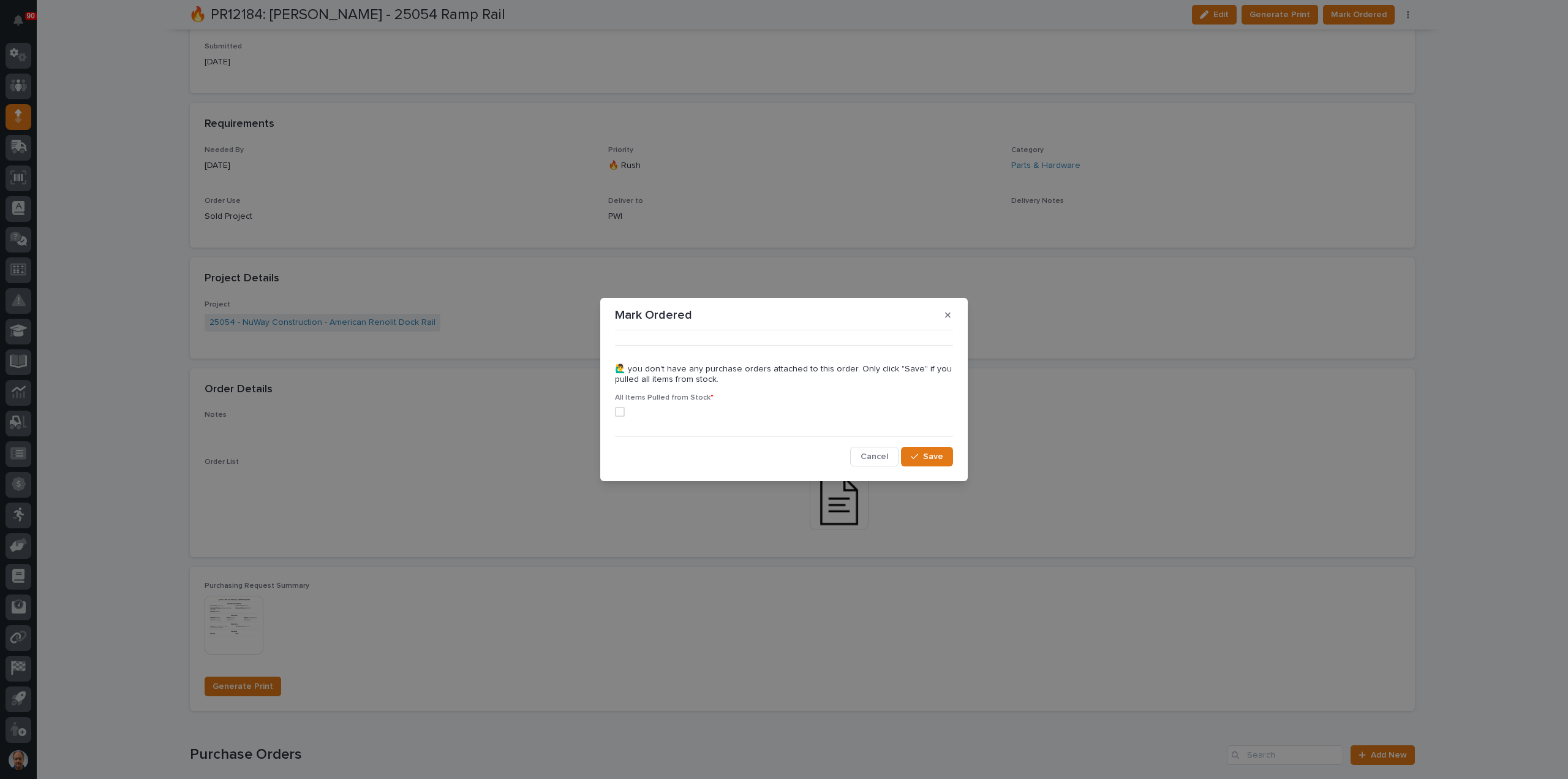
click at [617, 409] on span at bounding box center [620, 412] width 10 height 10
click at [933, 456] on span "Save" at bounding box center [933, 456] width 20 height 11
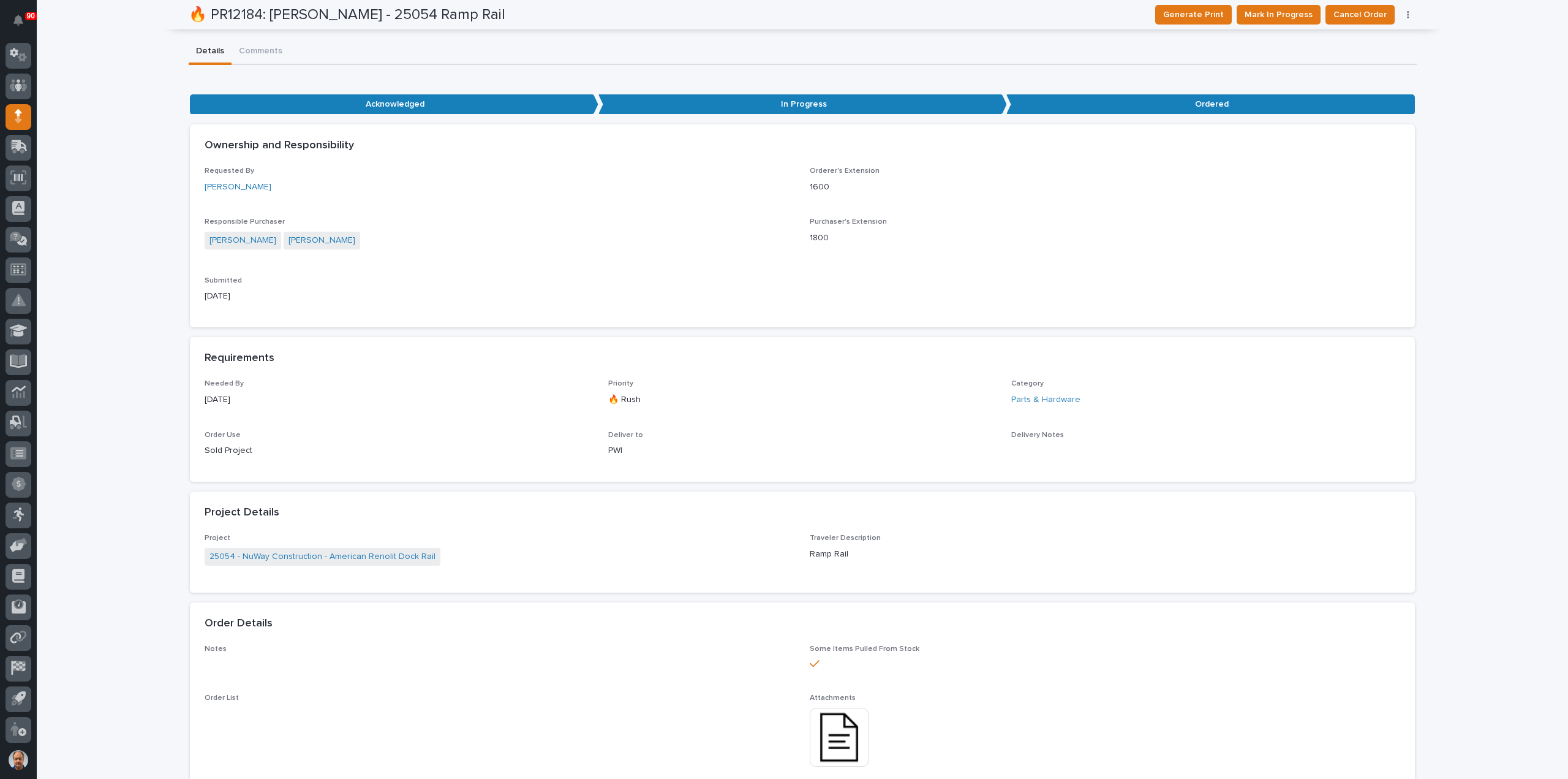
scroll to position [0, 0]
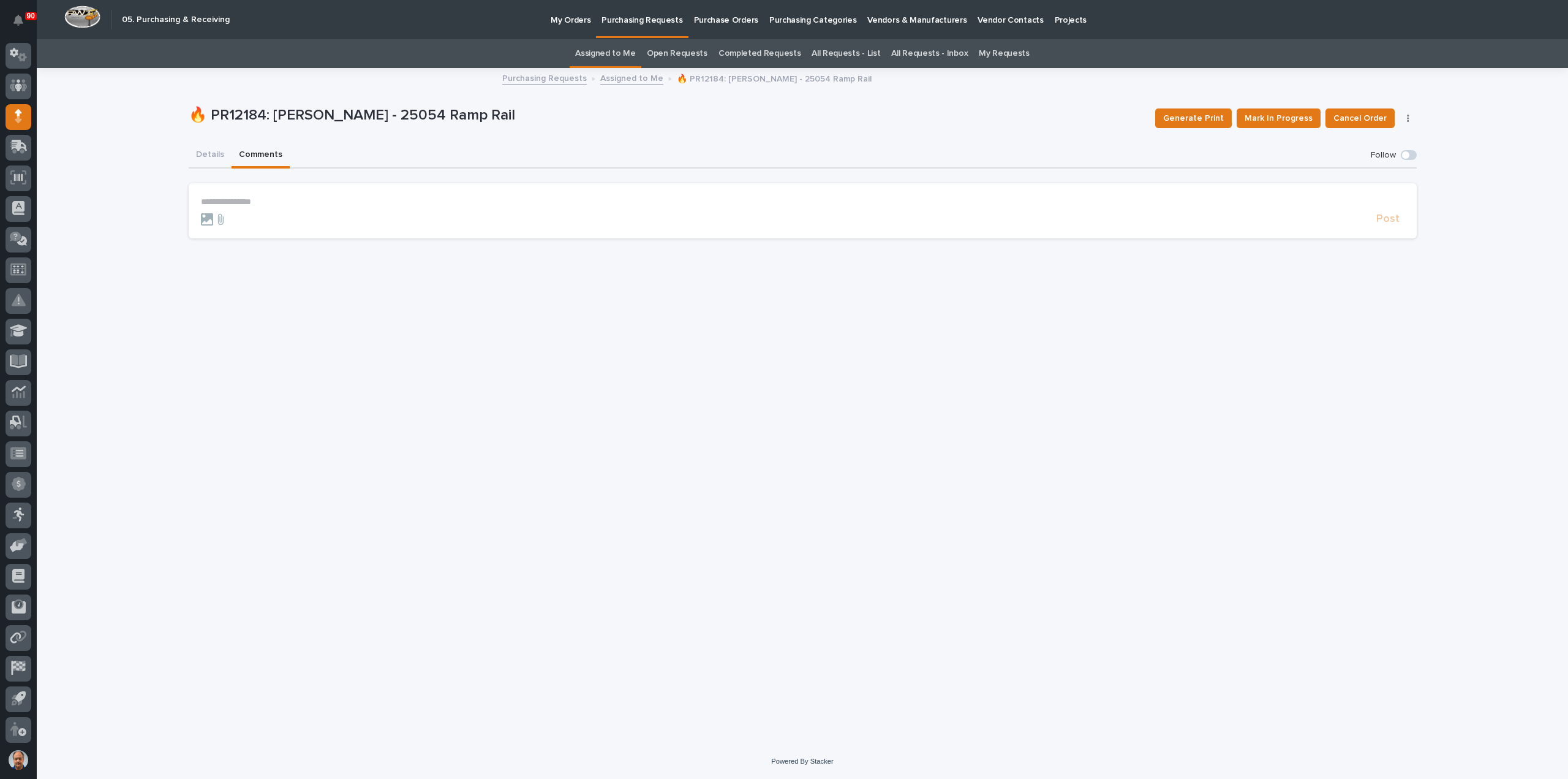
click at [260, 156] on button "Comments" at bounding box center [261, 156] width 59 height 26
click at [249, 198] on p "**********" at bounding box center [802, 202] width 1203 height 10
click at [1390, 225] on span "Post" at bounding box center [1388, 224] width 23 height 14
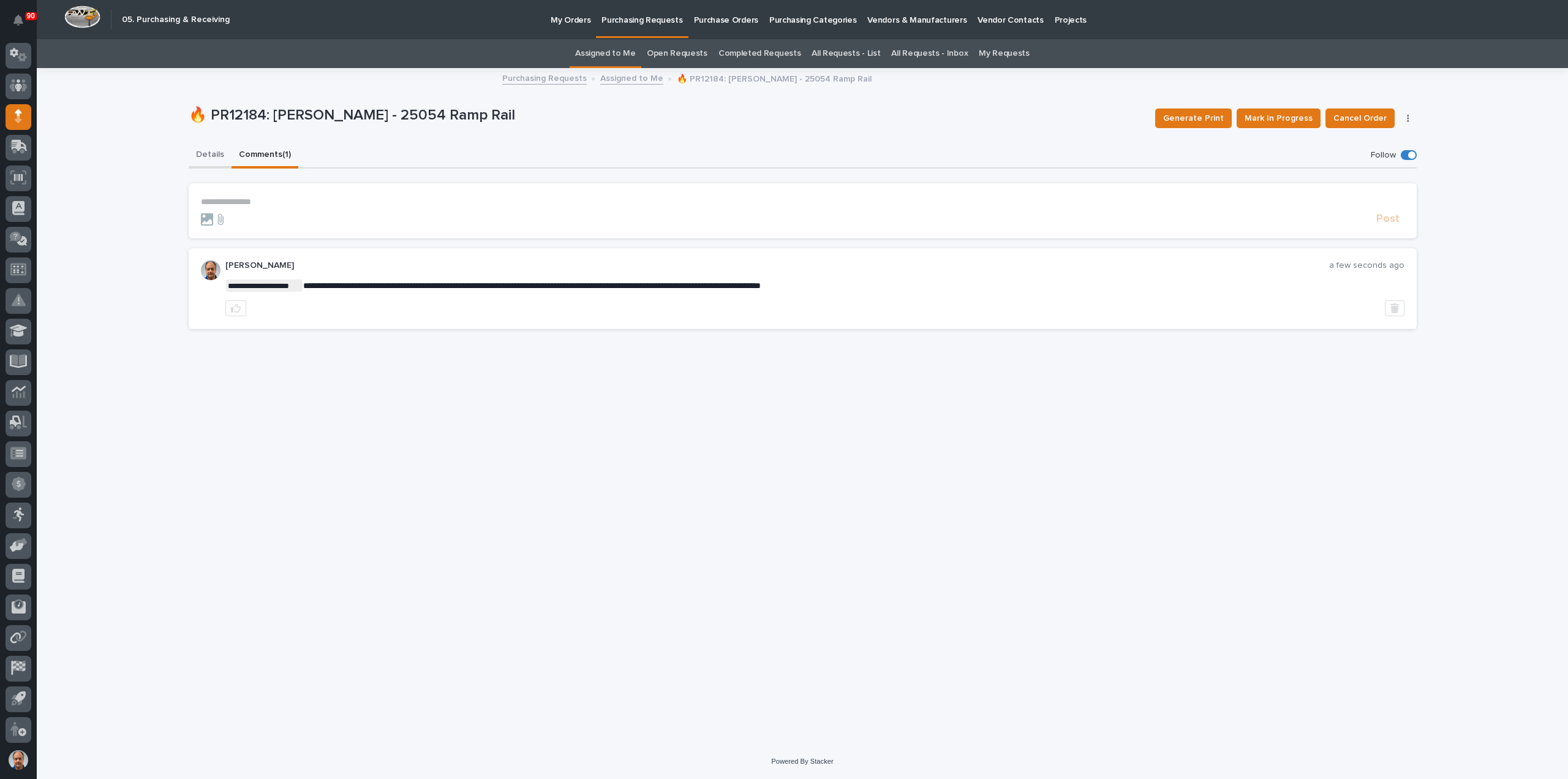
click at [210, 151] on button "Details" at bounding box center [210, 156] width 43 height 26
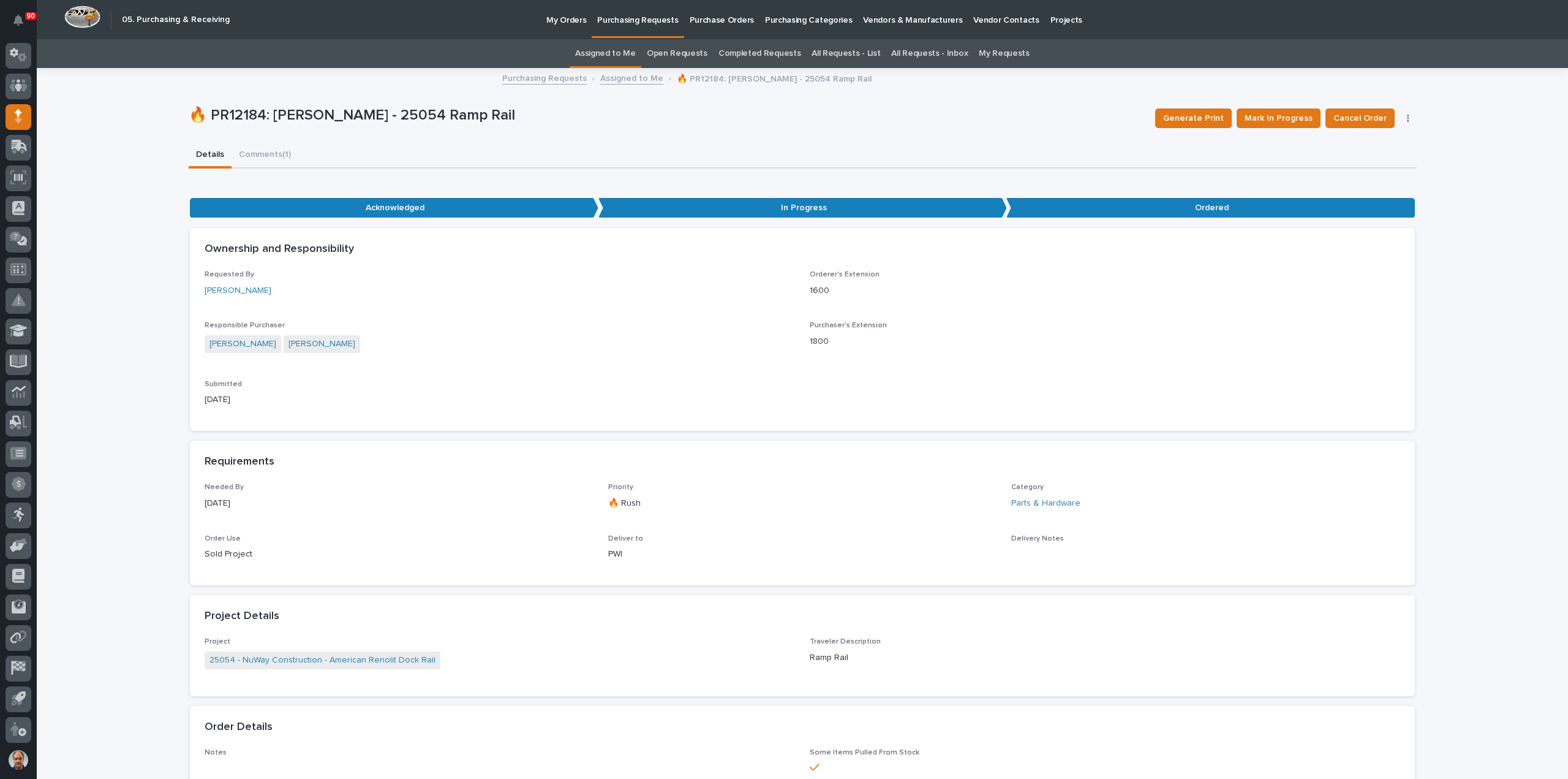
click at [643, 17] on p "Purchasing Requests" at bounding box center [637, 13] width 81 height 26
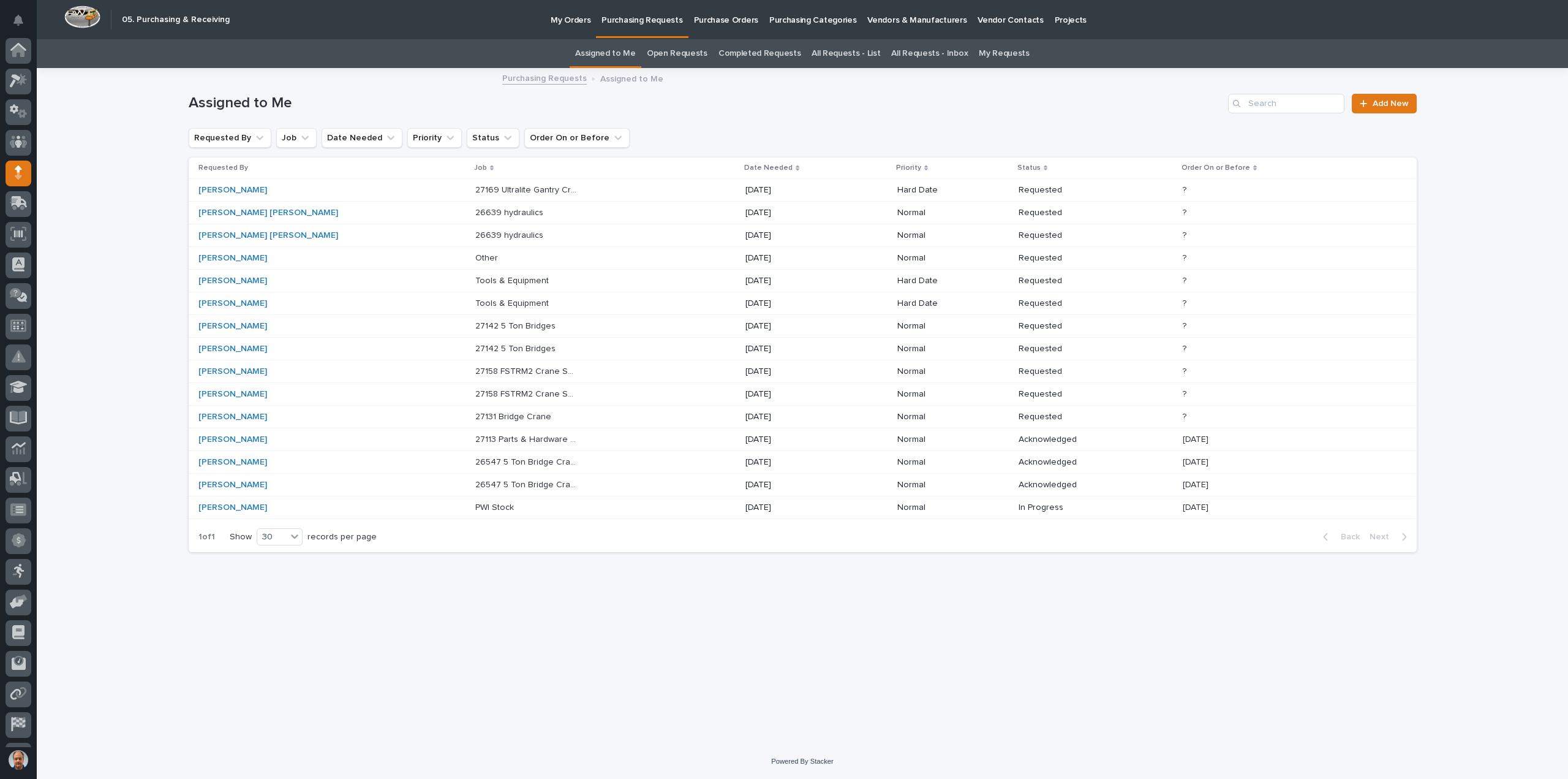
scroll to position [56, 0]
click at [475, 210] on p "26639 hydraulics" at bounding box center [510, 211] width 70 height 13
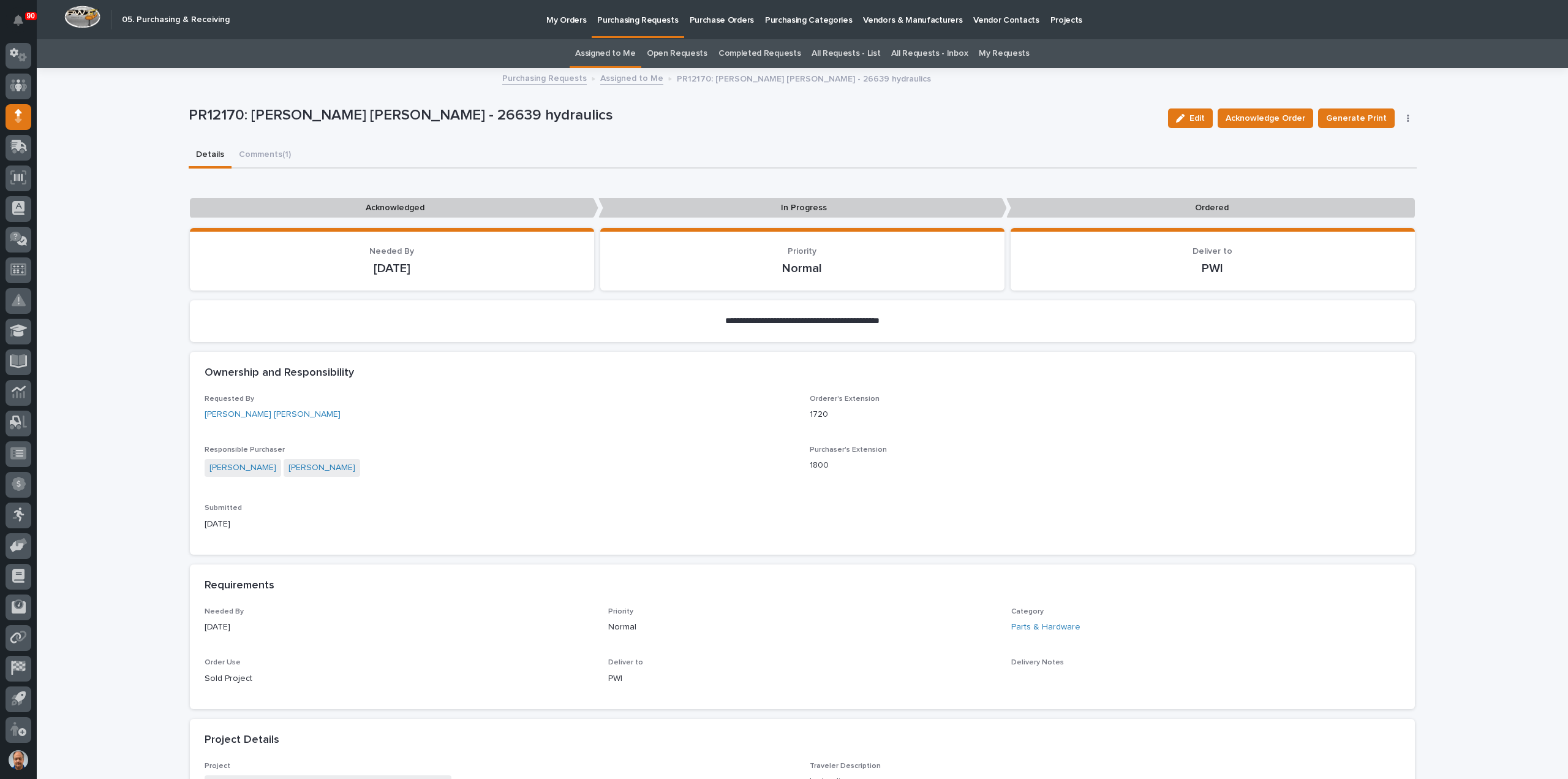
click at [1405, 120] on button "button" at bounding box center [1408, 118] width 18 height 8
click at [1366, 159] on span "Edit Linked PO's" at bounding box center [1369, 162] width 63 height 15
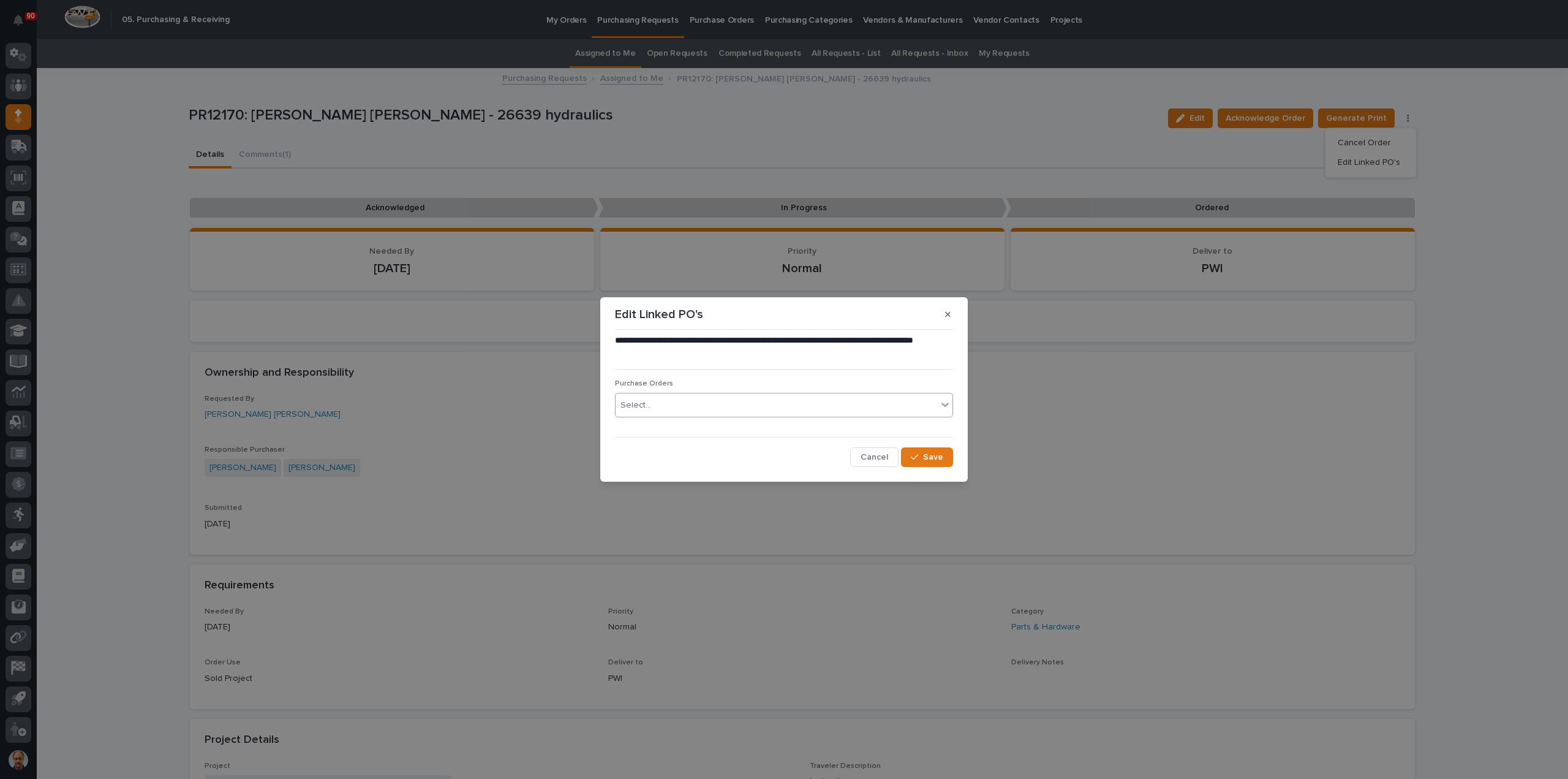
click at [793, 407] on div "Select..." at bounding box center [776, 406] width 322 height 20
type input "*****"
click at [869, 453] on span "Cancel" at bounding box center [874, 457] width 28 height 11
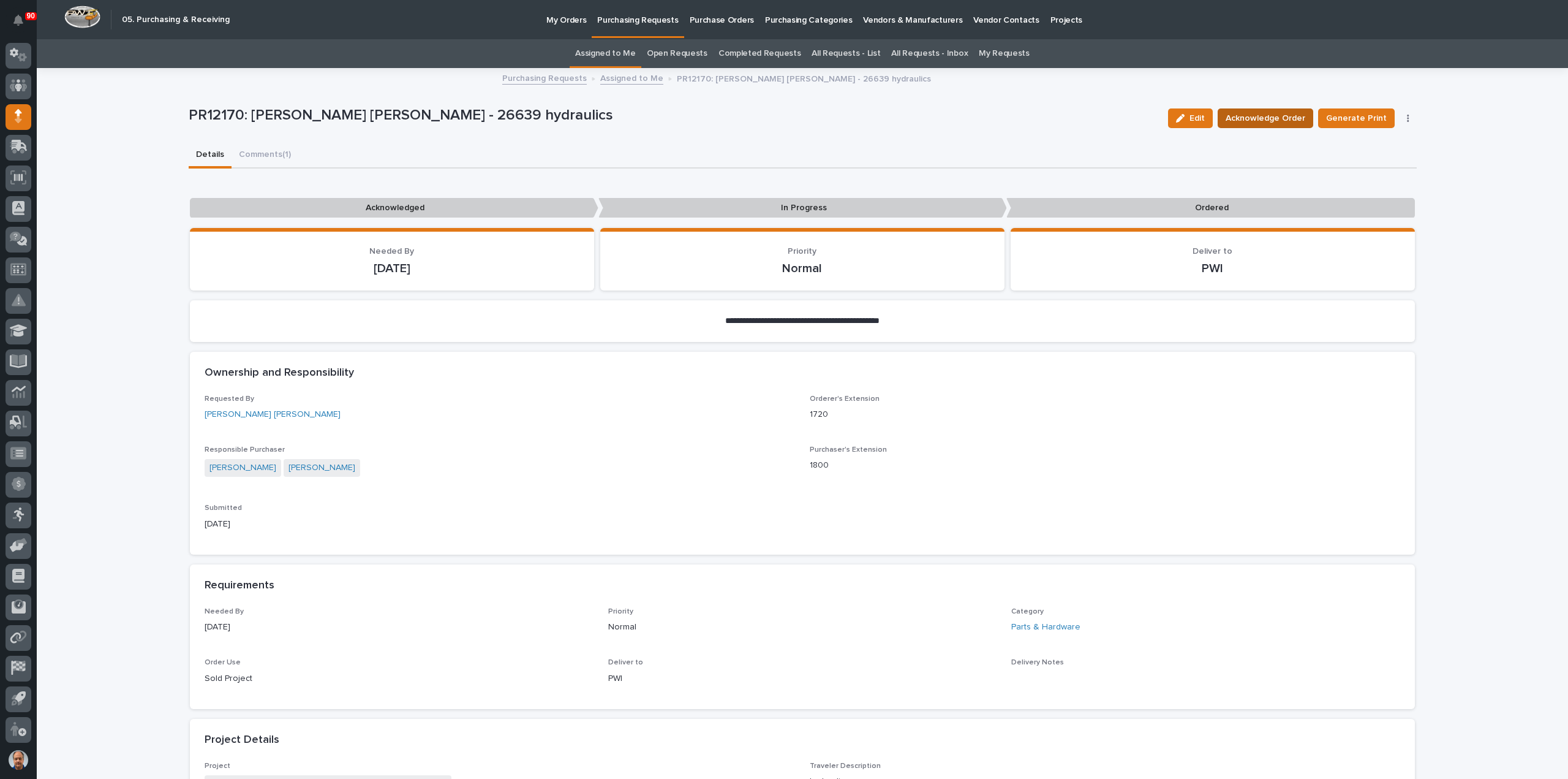
click at [1280, 115] on span "Acknowledge Order" at bounding box center [1265, 119] width 79 height 15
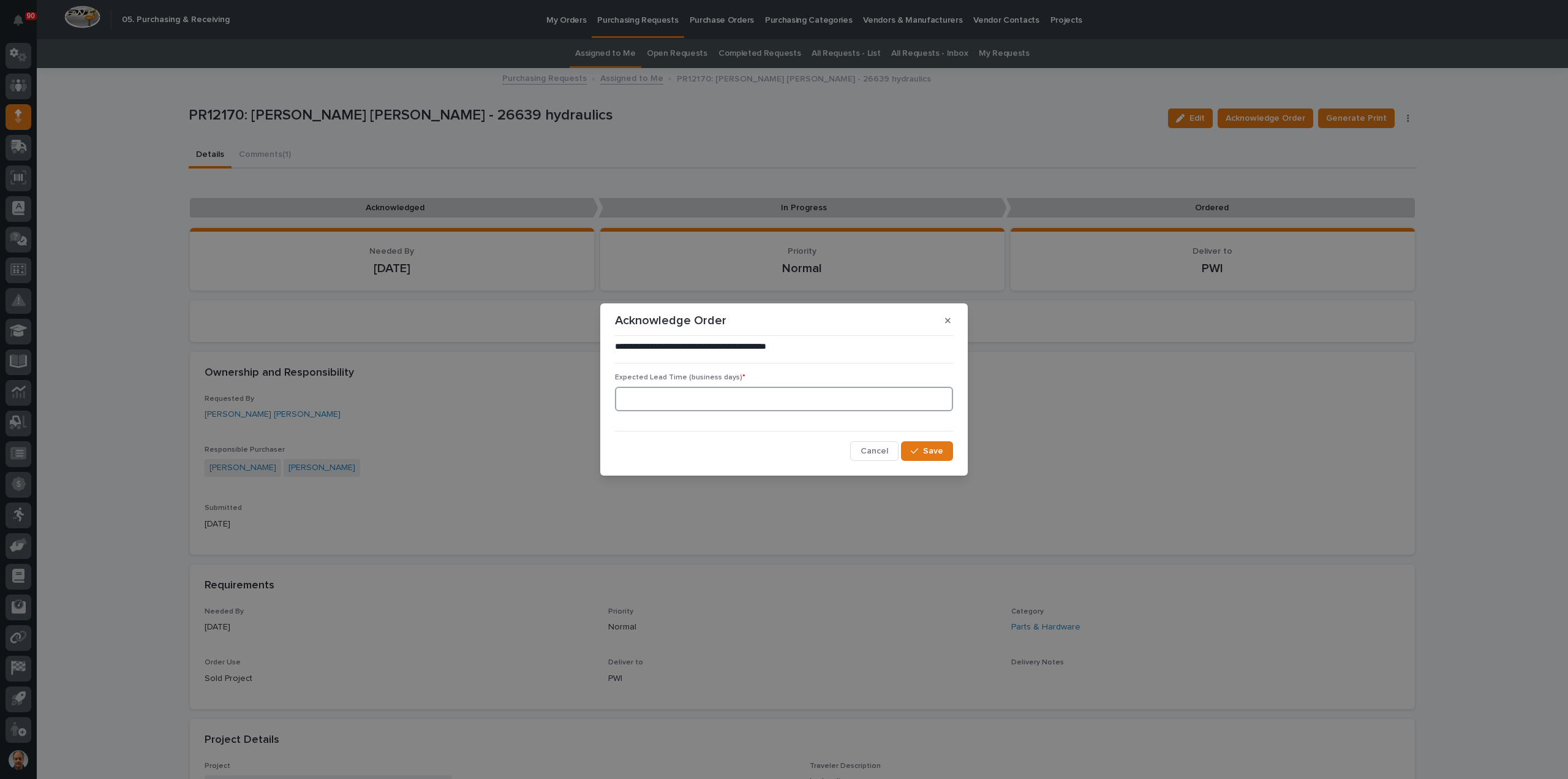
click at [757, 402] on input at bounding box center [784, 398] width 338 height 24
type input "5"
click at [922, 448] on div "button" at bounding box center [917, 451] width 13 height 8
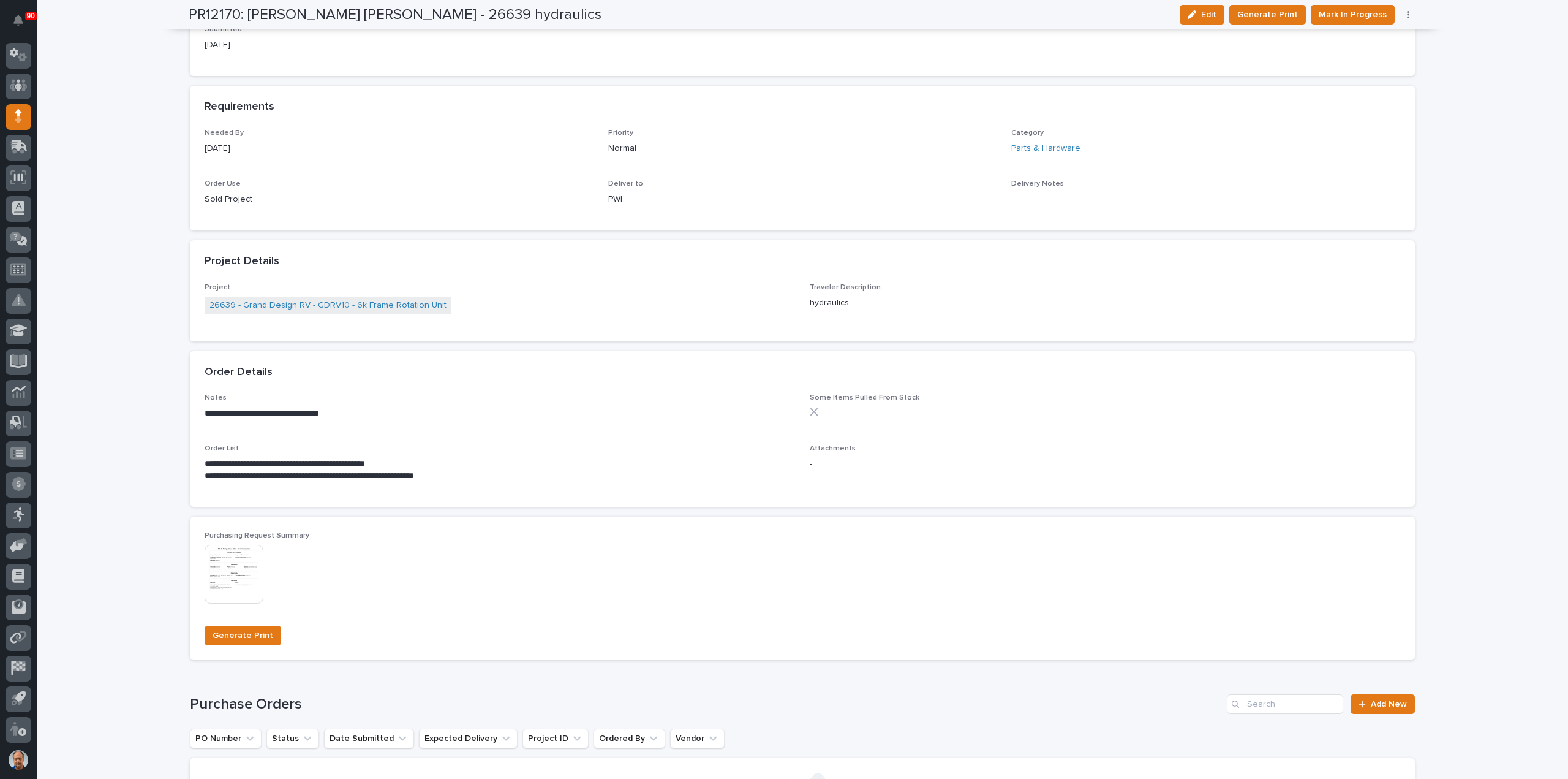
scroll to position [797, 0]
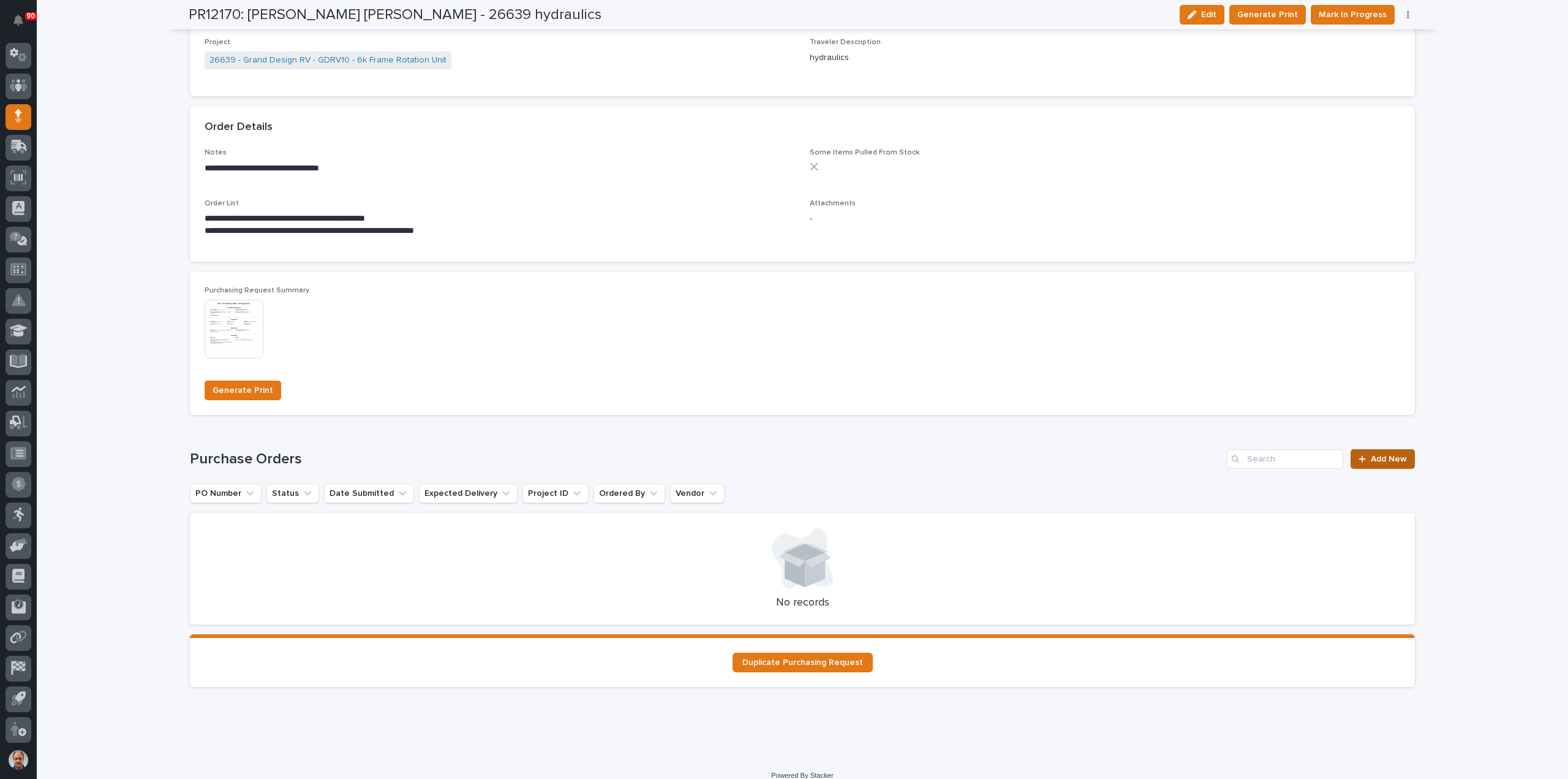
click at [1401, 459] on span "Add New" at bounding box center [1388, 459] width 36 height 8
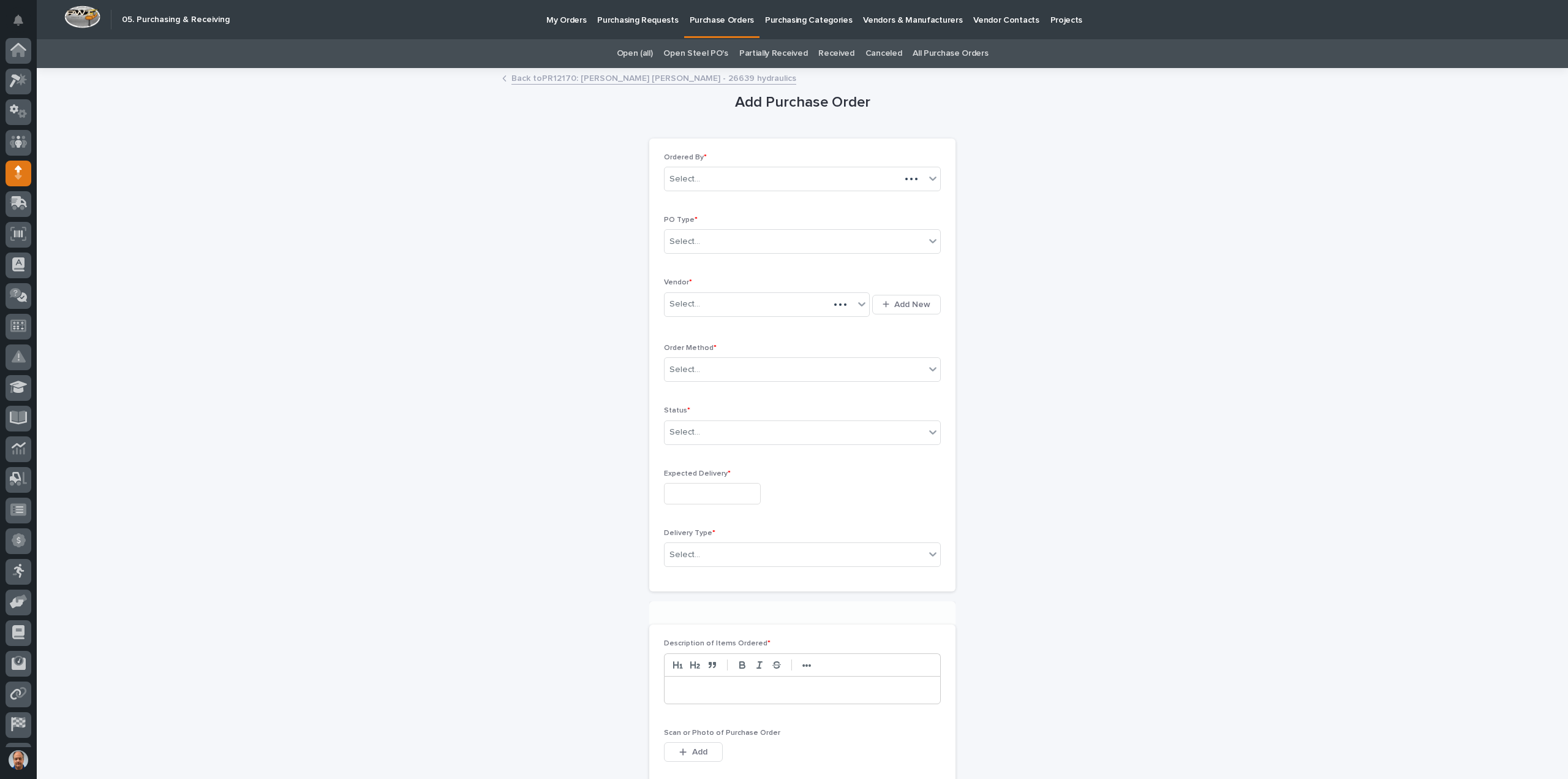
scroll to position [56, 0]
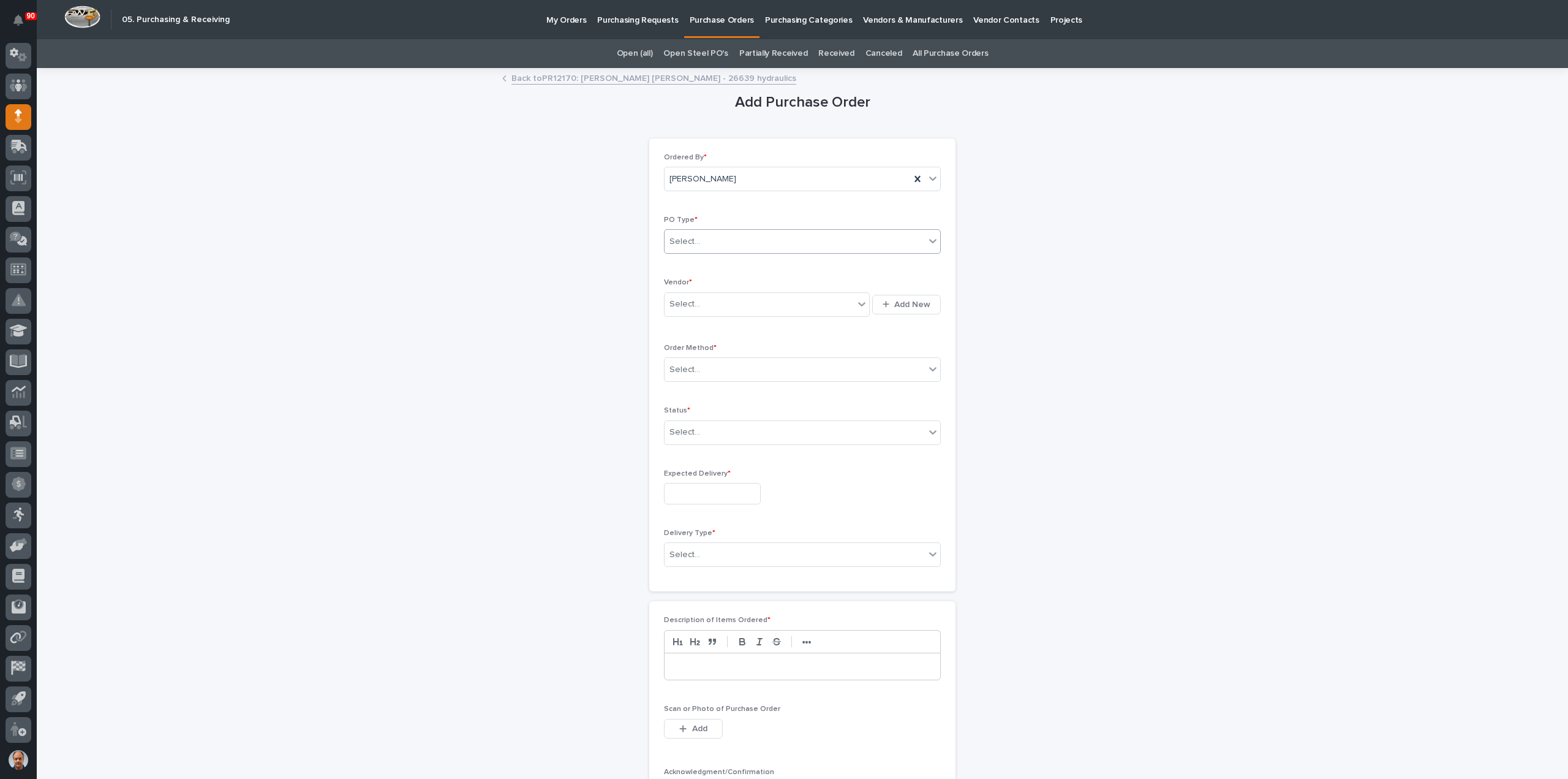
click at [788, 236] on div "Select..." at bounding box center [794, 242] width 260 height 20
click at [764, 277] on div "Paper" at bounding box center [798, 286] width 276 height 22
click at [758, 300] on div "Select..." at bounding box center [759, 305] width 189 height 20
type input "****"
click at [716, 328] on div "Burns Industrial Supply Co Inc" at bounding box center [763, 326] width 206 height 22
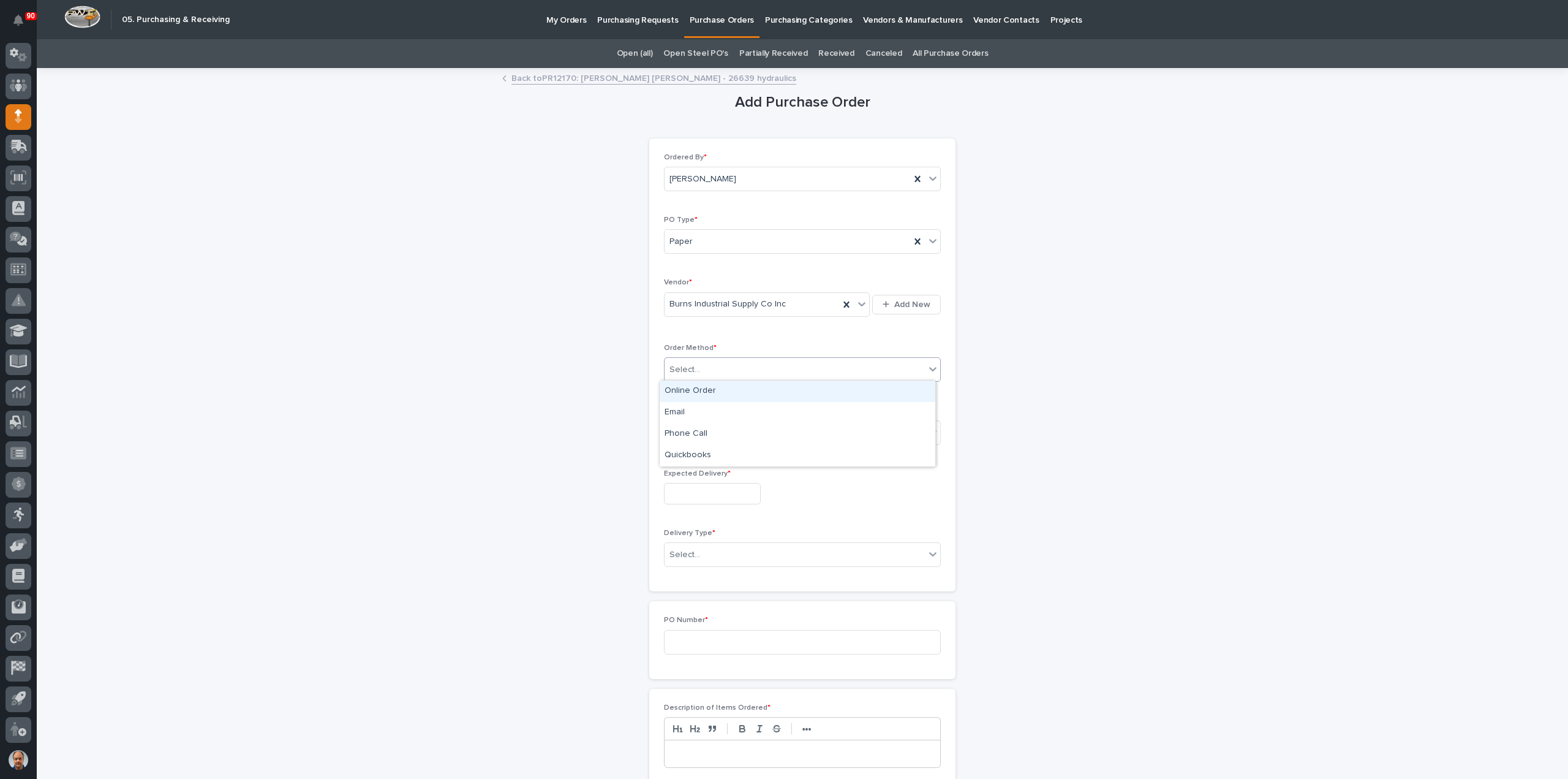
click at [702, 366] on input "text" at bounding box center [702, 370] width 1 height 10
click at [694, 389] on div "Online Order" at bounding box center [798, 392] width 276 height 22
drag, startPoint x: 700, startPoint y: 428, endPoint x: 704, endPoint y: 441, distance: 13.6
click at [700, 428] on div "Select..." at bounding box center [794, 433] width 260 height 20
click at [699, 478] on div "Submitted" at bounding box center [798, 475] width 276 height 22
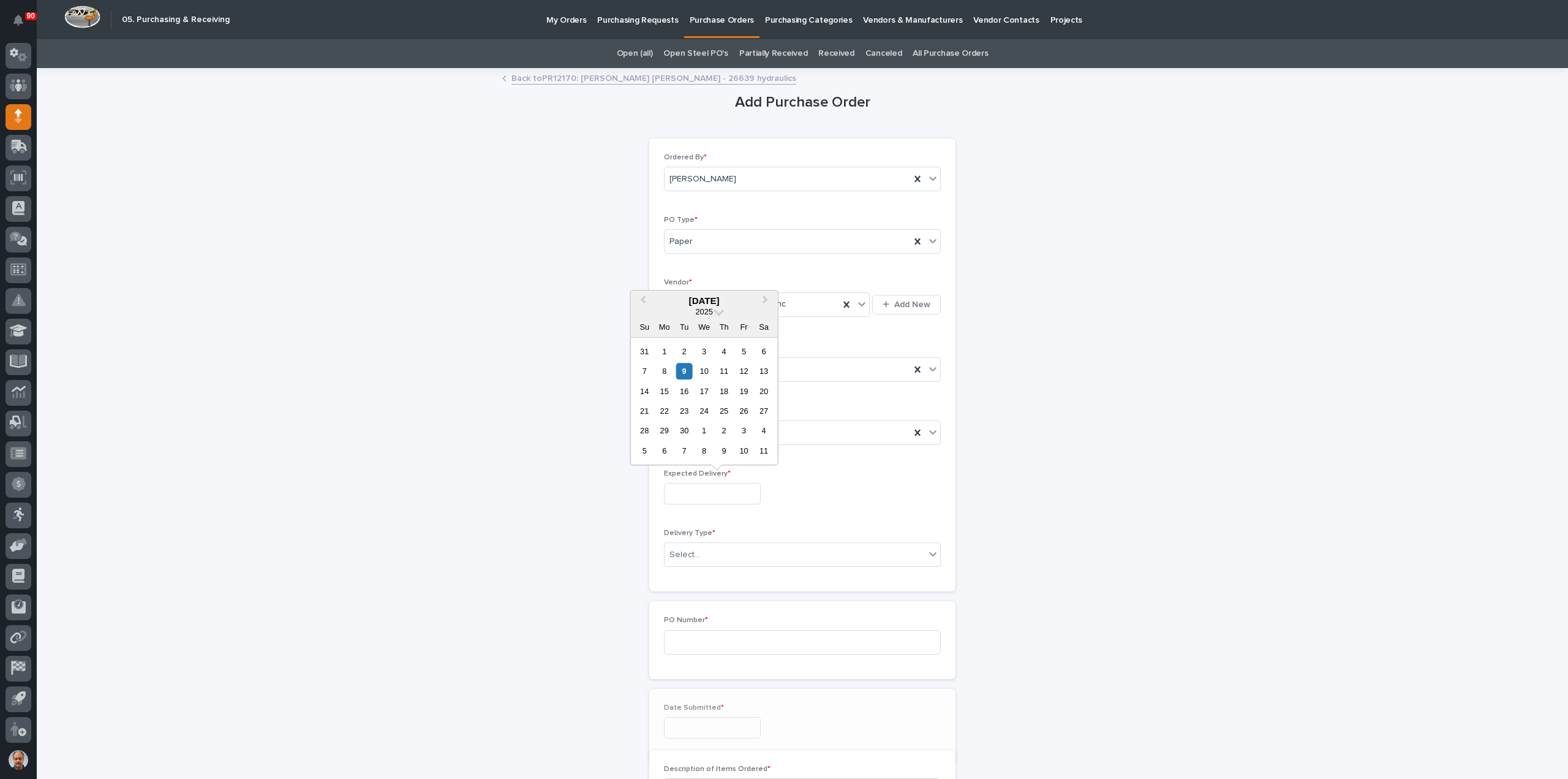
click at [706, 495] on input "text" at bounding box center [712, 494] width 97 height 22
click at [687, 393] on div "16" at bounding box center [685, 392] width 17 height 17
click at [701, 547] on div "Select..." at bounding box center [794, 555] width 260 height 20
click at [723, 489] on input "**********" at bounding box center [712, 494] width 97 height 22
click at [748, 391] on div "19" at bounding box center [744, 392] width 17 height 17
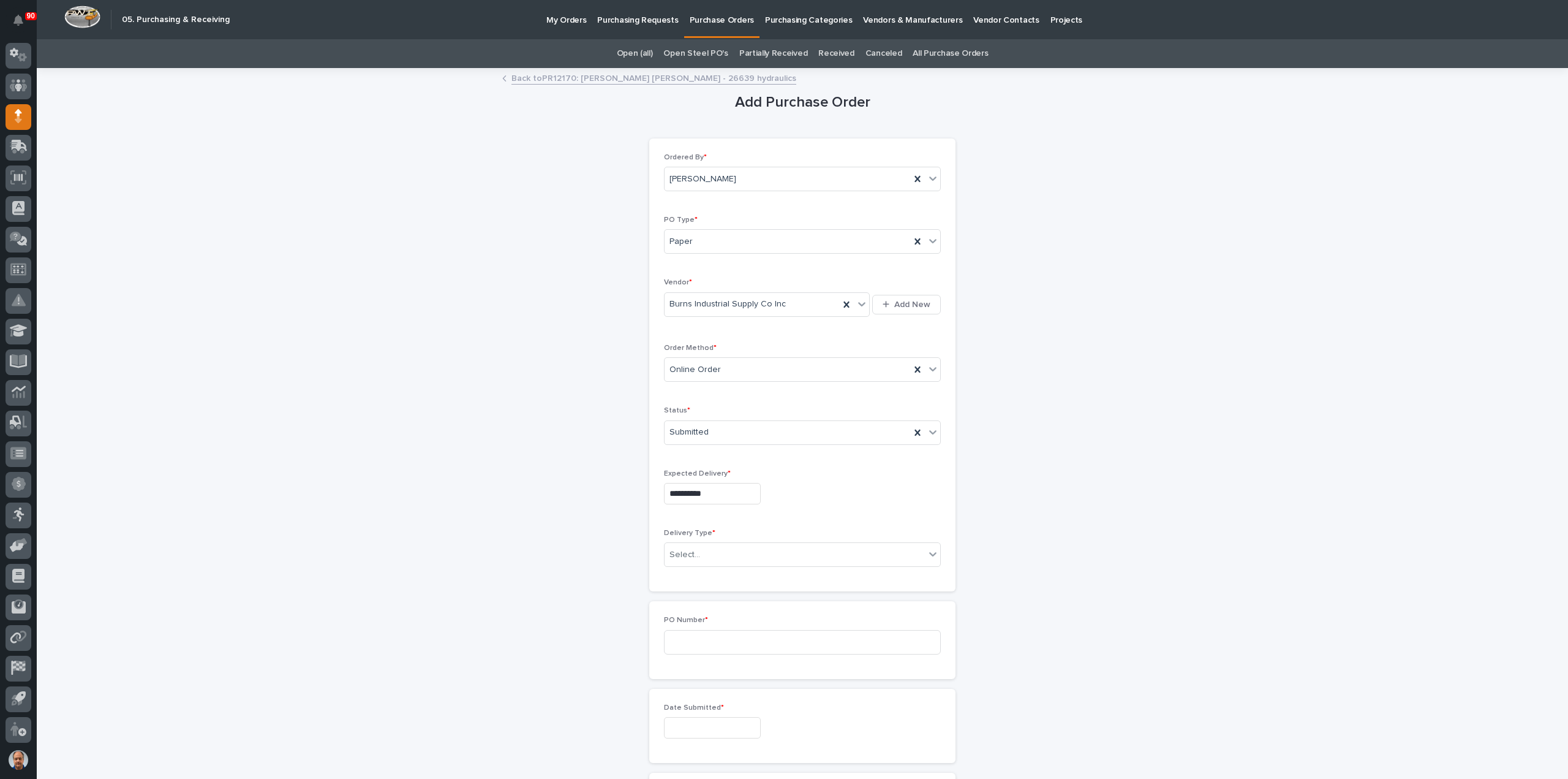
type input "**********"
click at [734, 554] on div "Select..." at bounding box center [794, 555] width 260 height 20
click at [712, 569] on div "Deliver to PWI" at bounding box center [798, 576] width 276 height 22
drag, startPoint x: 713, startPoint y: 638, endPoint x: 748, endPoint y: 639, distance: 35.0
click at [716, 639] on input at bounding box center [802, 642] width 277 height 24
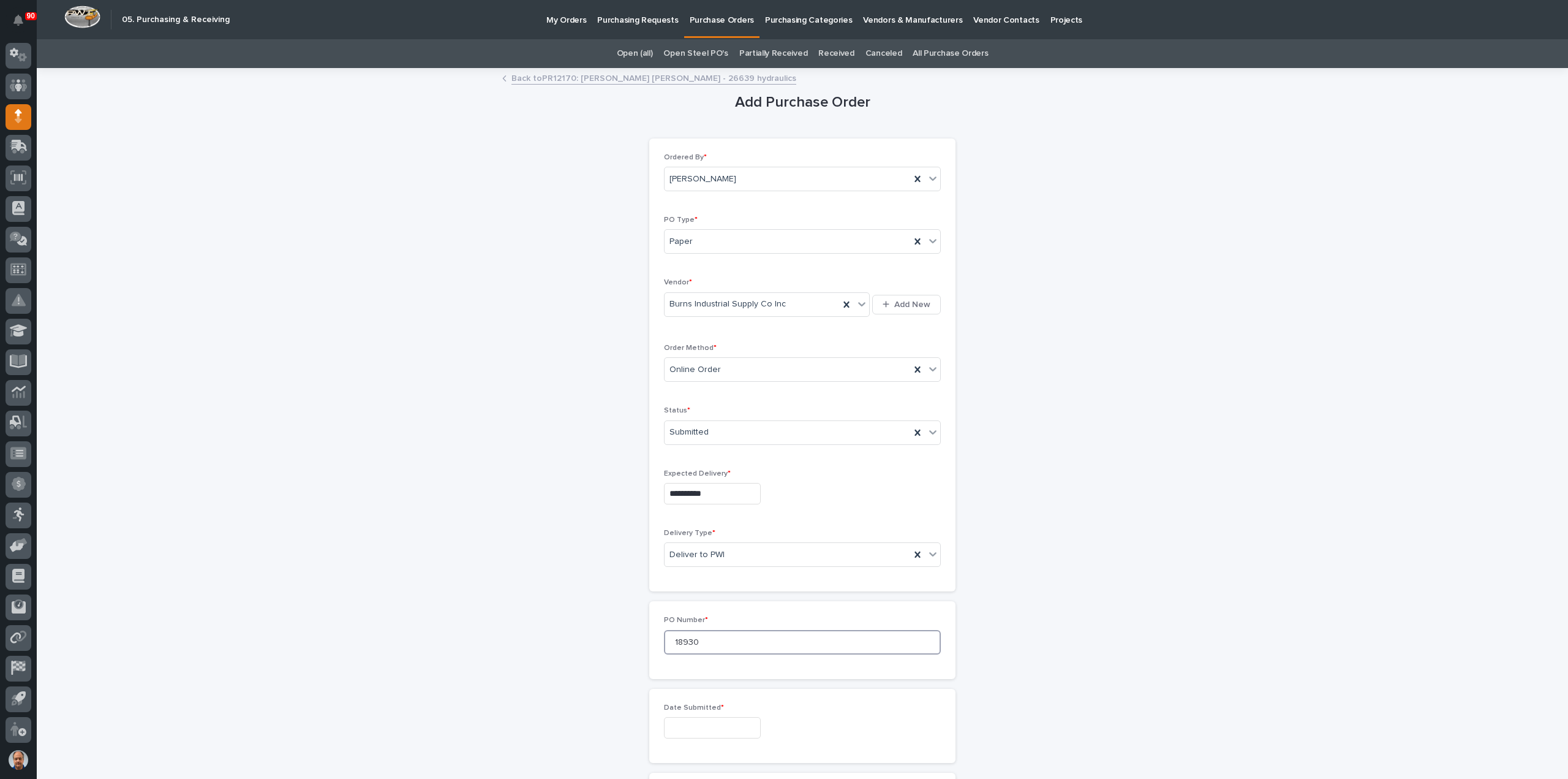
type input "18930"
click at [718, 722] on input "text" at bounding box center [712, 728] width 97 height 22
click at [682, 607] on div "9" at bounding box center [685, 605] width 17 height 17
type input "**********"
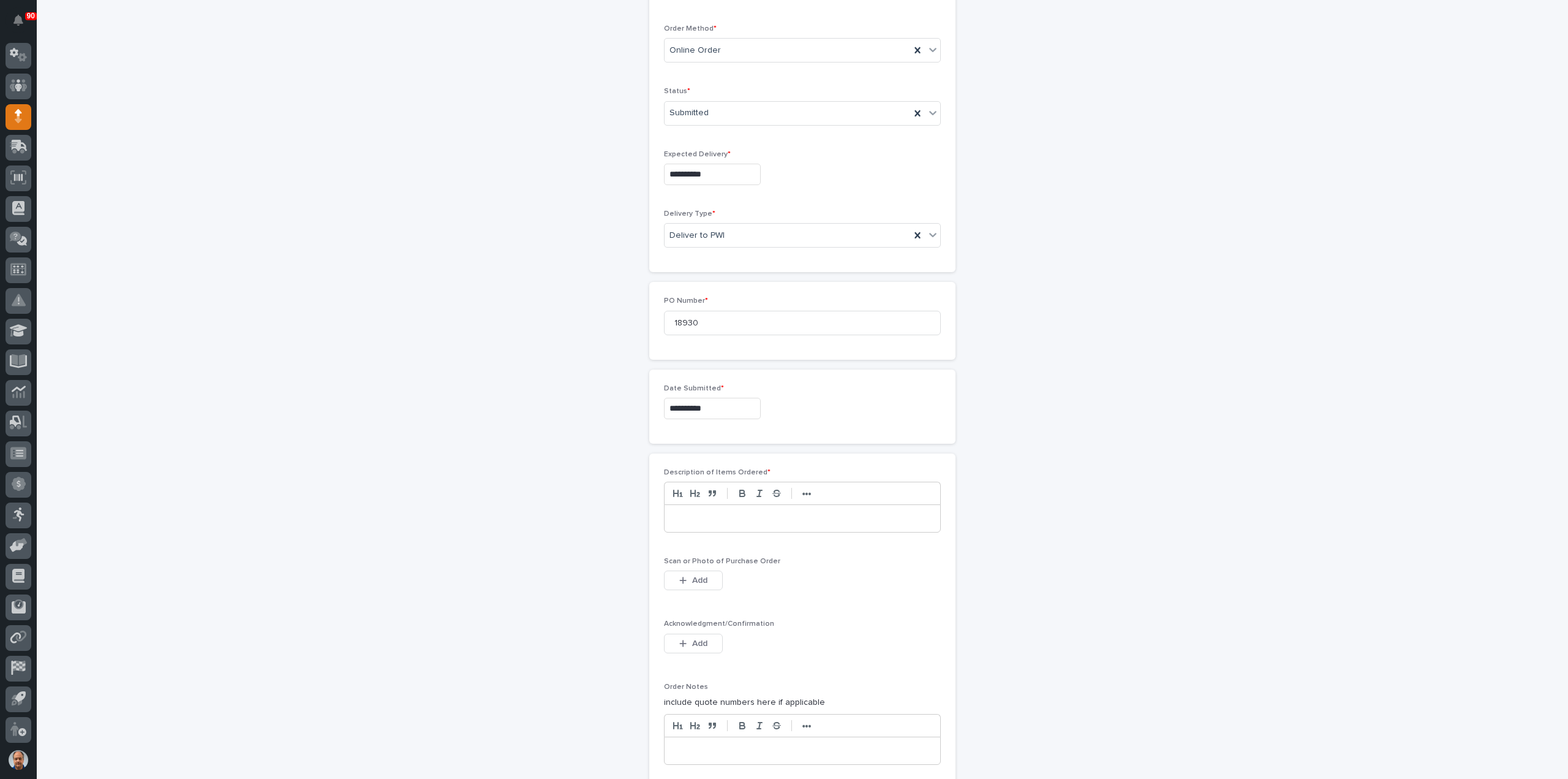
scroll to position [429, 0]
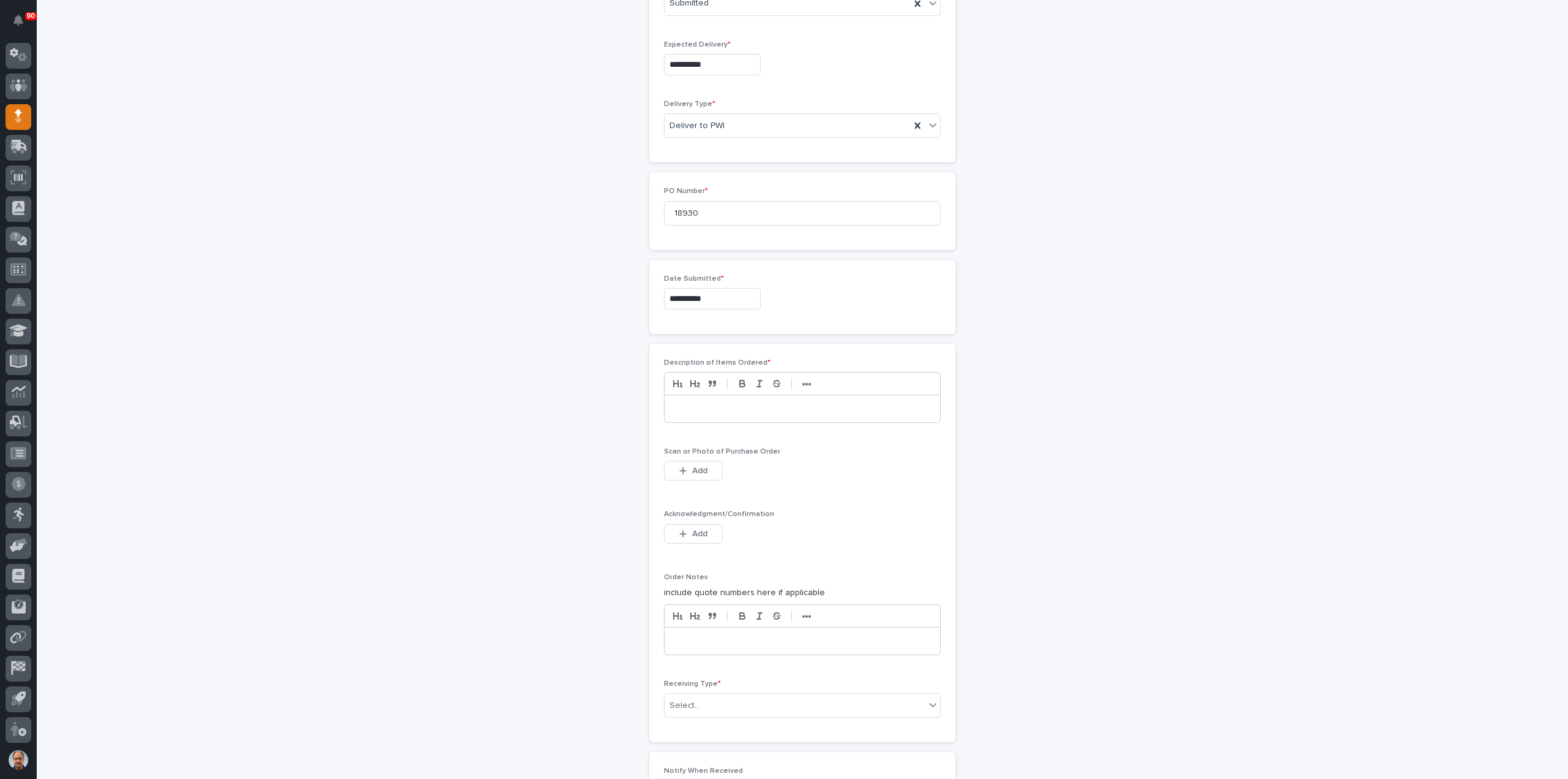
click at [719, 402] on p at bounding box center [803, 408] width 258 height 13
click at [692, 465] on span "Add" at bounding box center [700, 470] width 15 height 11
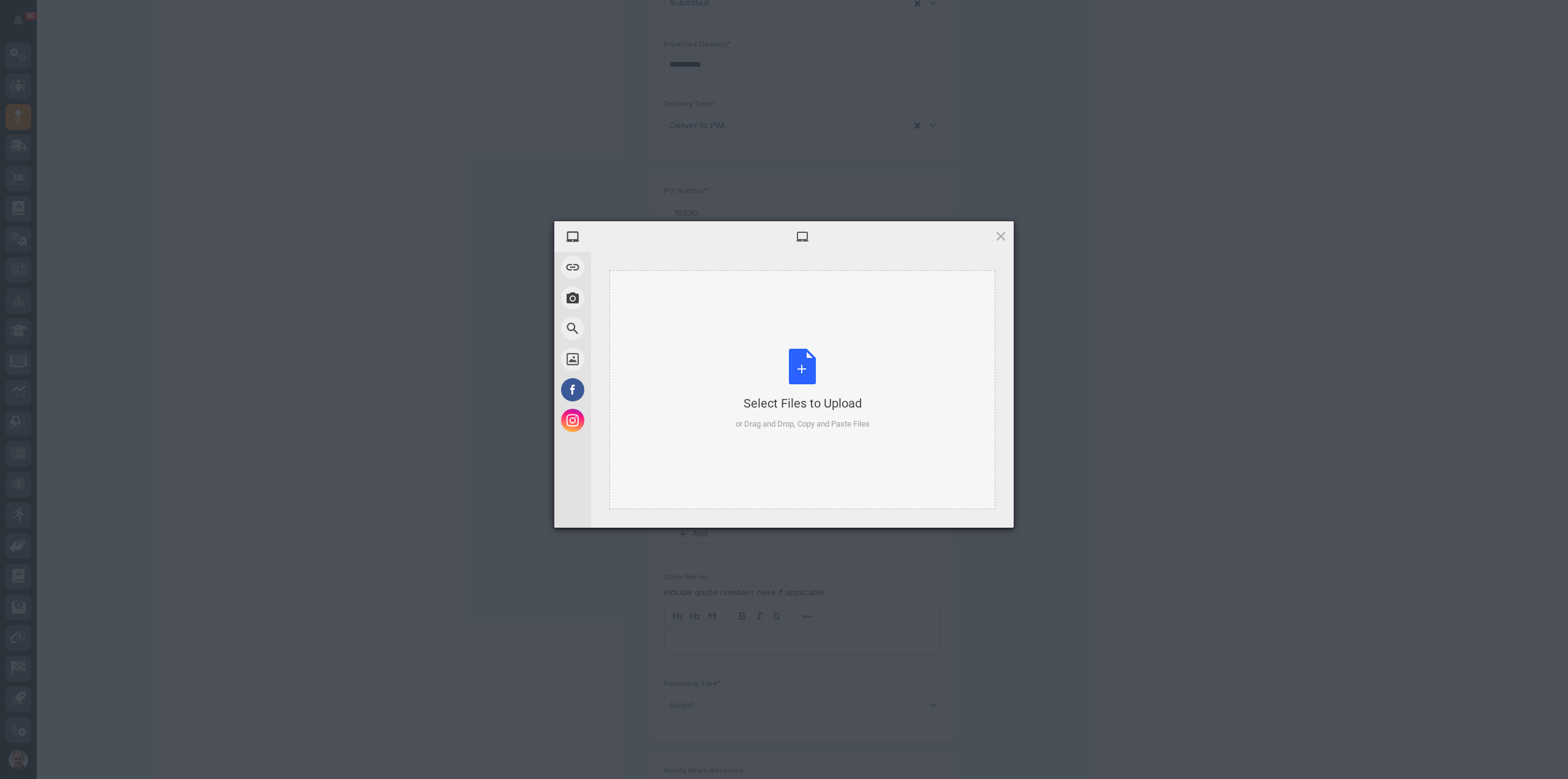
click at [795, 367] on div "Select Files to Upload or Drag and Drop, Copy and Paste Files" at bounding box center [803, 389] width 134 height 81
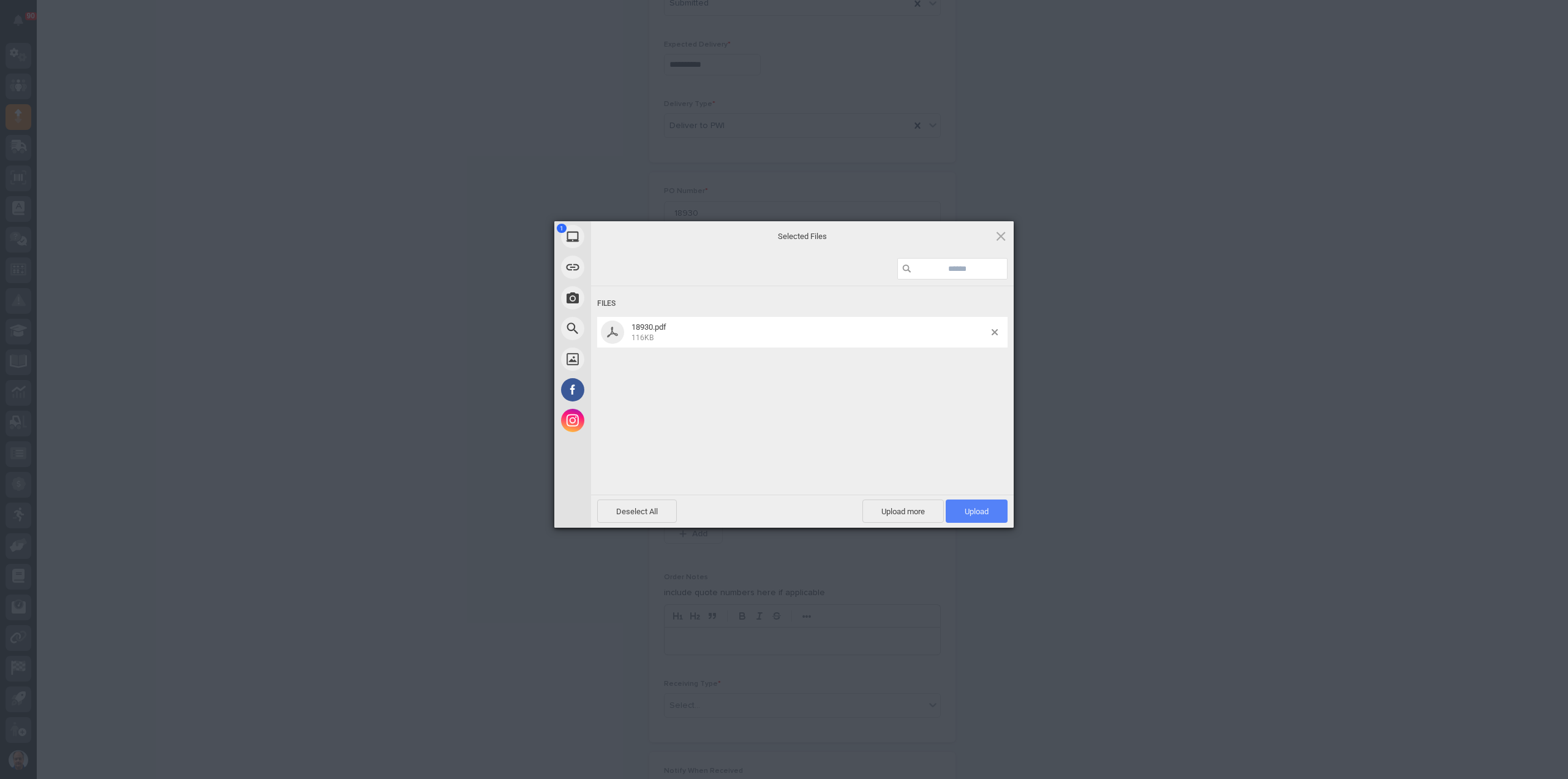
click at [985, 510] on span "Upload 1" at bounding box center [977, 511] width 24 height 9
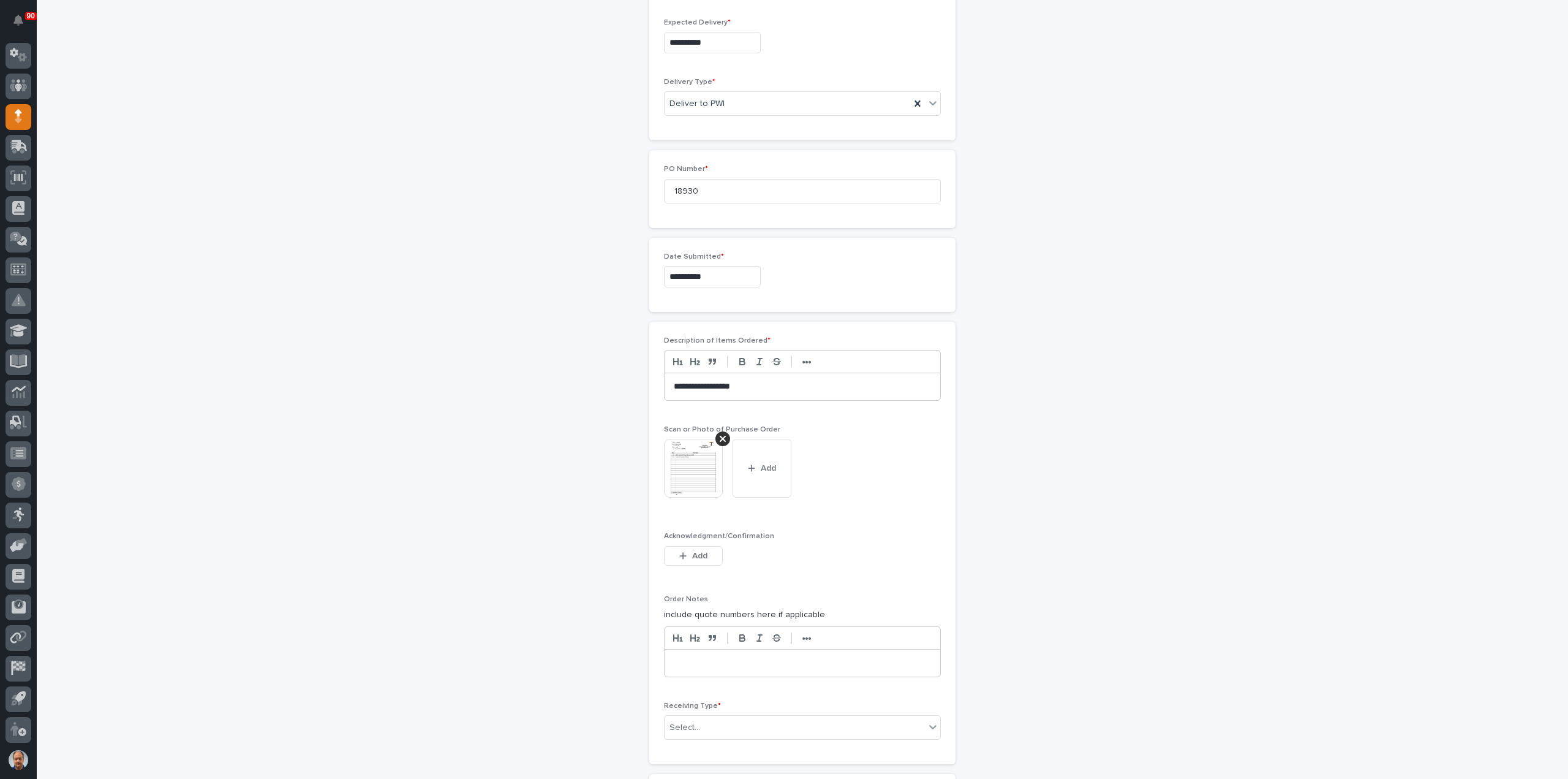
click at [753, 665] on div at bounding box center [803, 664] width 276 height 27
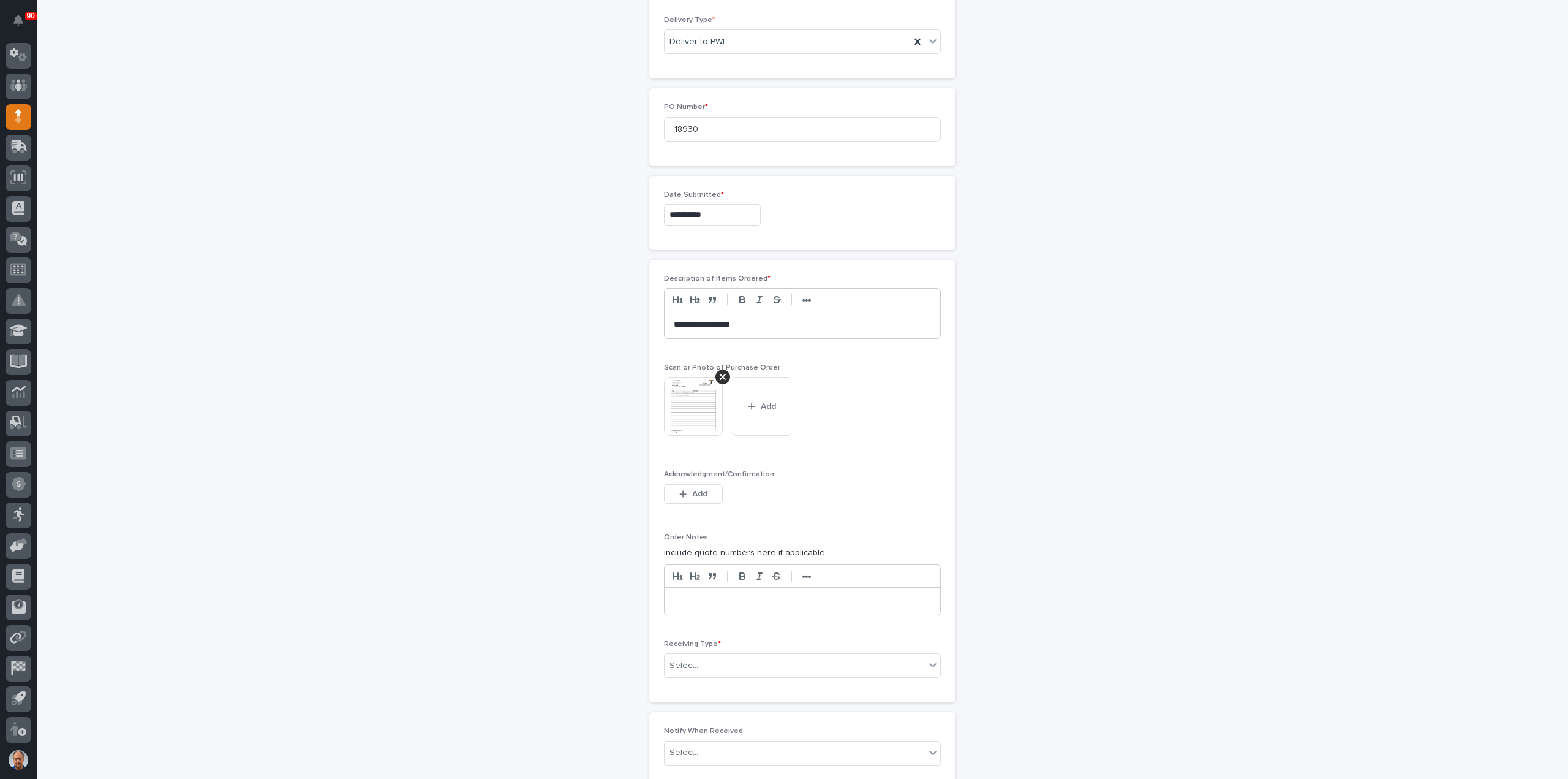
scroll to position [574, 0]
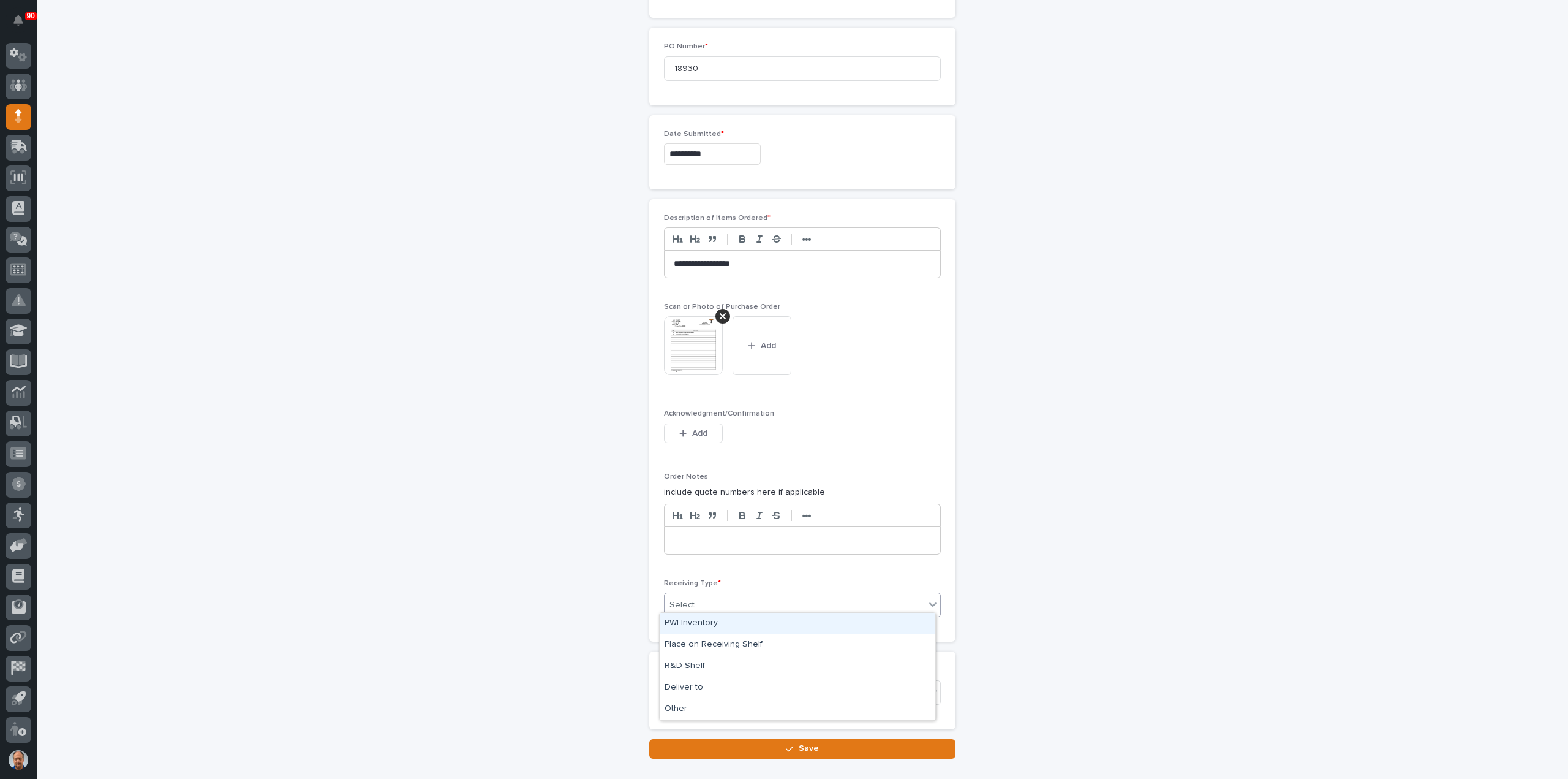
click at [731, 603] on div "Select..." at bounding box center [794, 605] width 260 height 20
click at [716, 681] on div "Deliver to" at bounding box center [798, 688] width 276 height 22
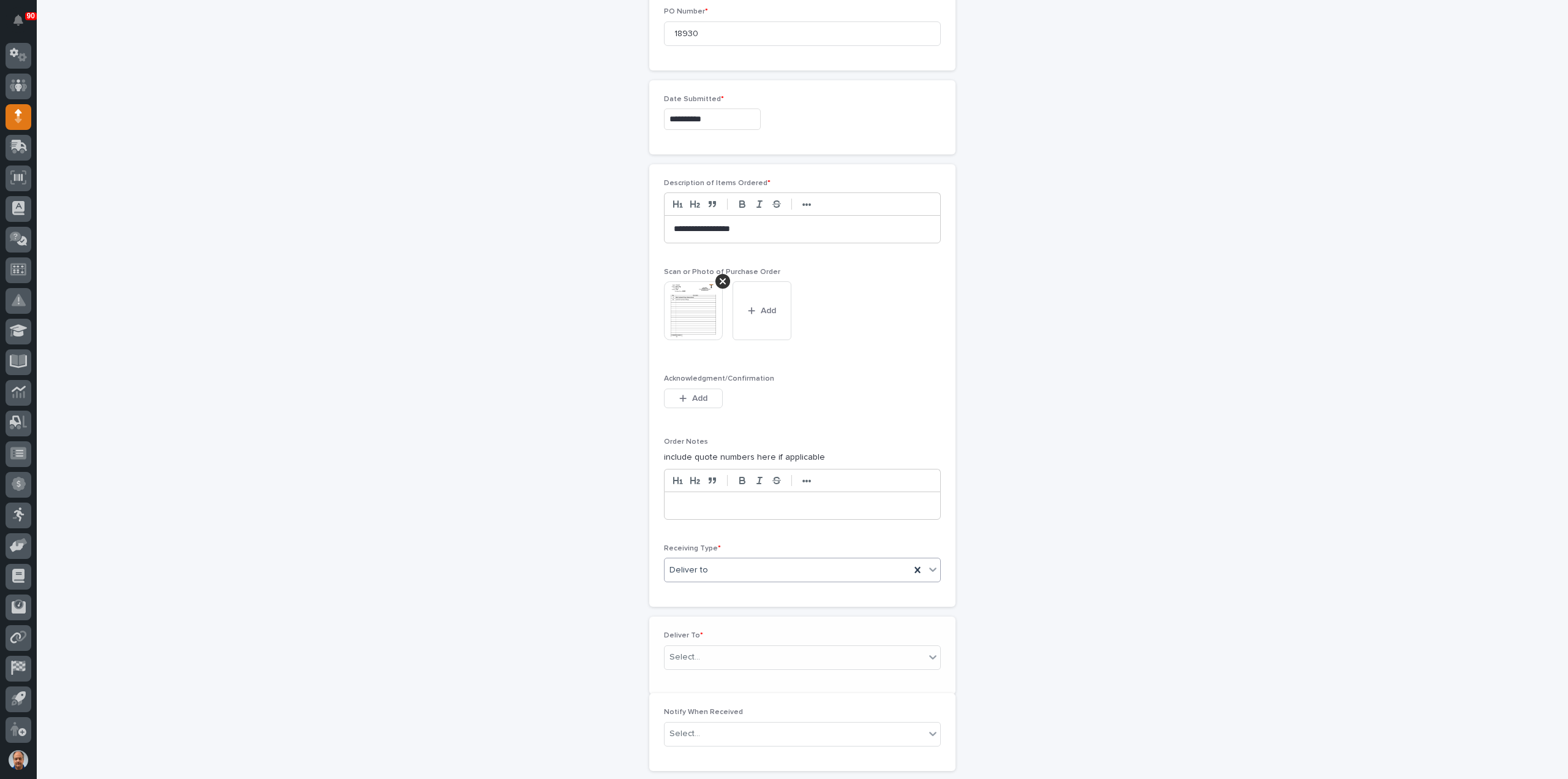
scroll to position [618, 0]
click at [725, 642] on div "Select..." at bounding box center [794, 648] width 260 height 20
type input "****"
click at [718, 680] on div "[PERSON_NAME] [PERSON_NAME]" at bounding box center [798, 688] width 276 height 22
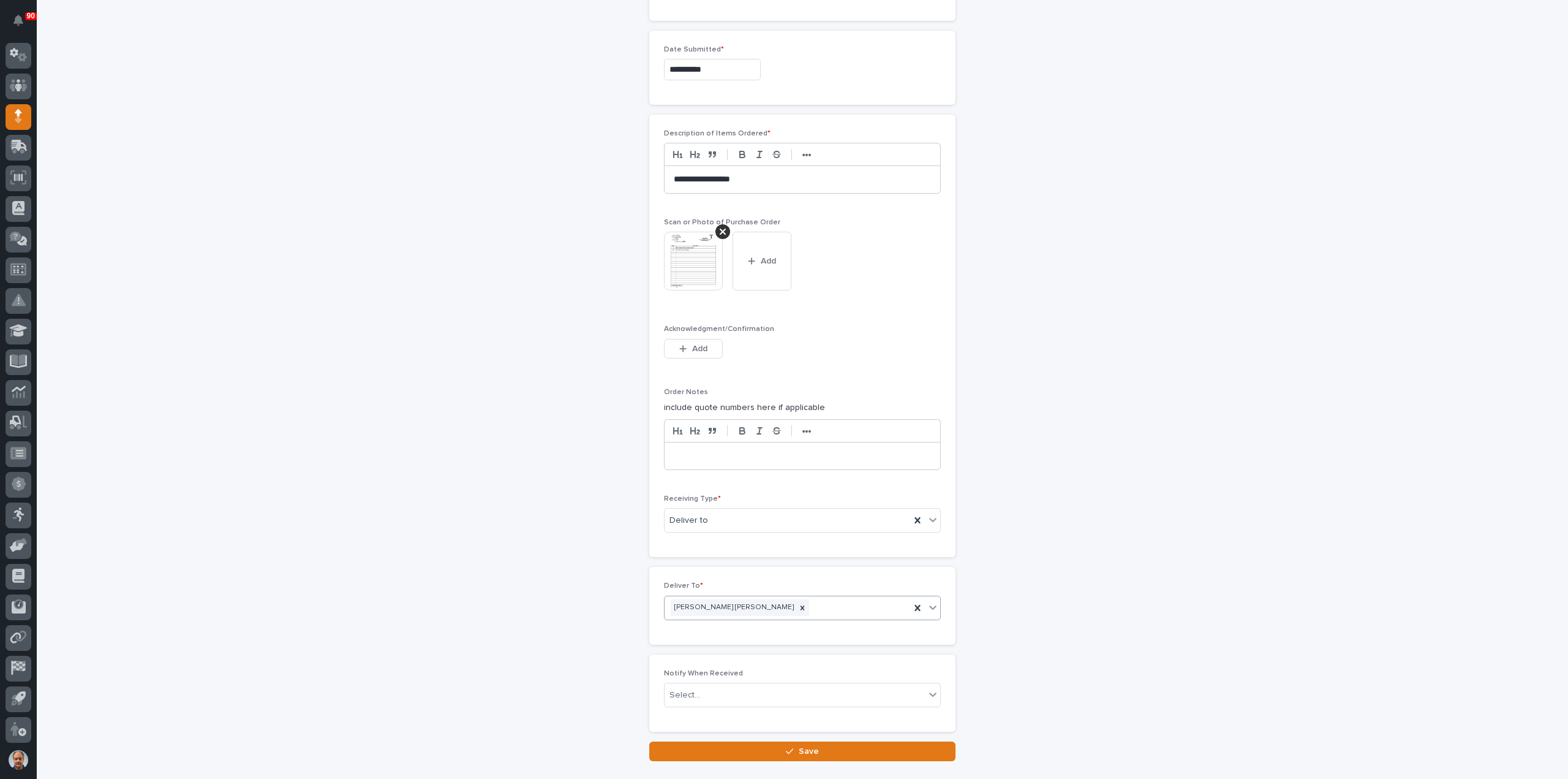
scroll to position [730, 0]
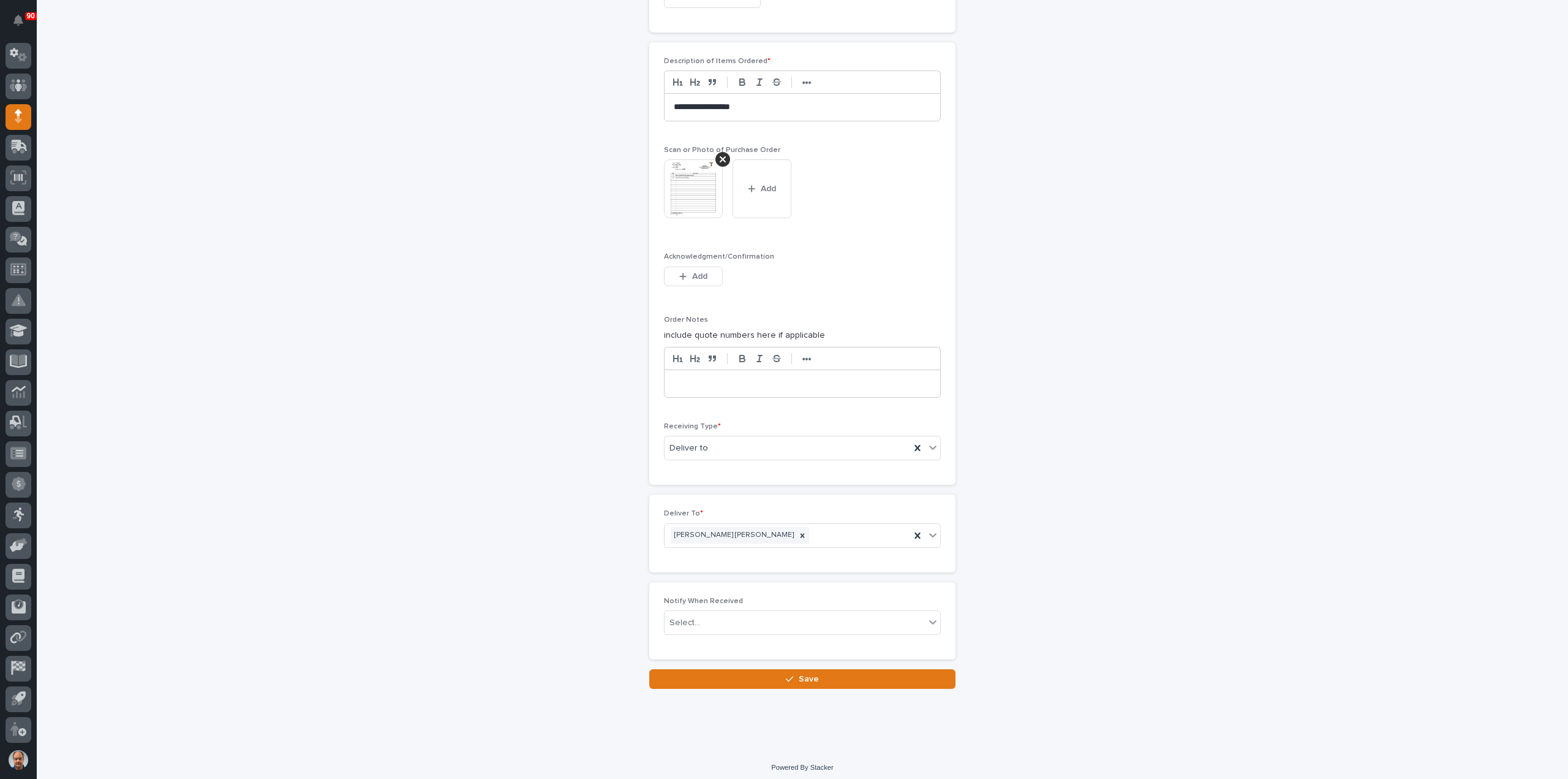
click at [789, 675] on icon "button" at bounding box center [789, 679] width 8 height 8
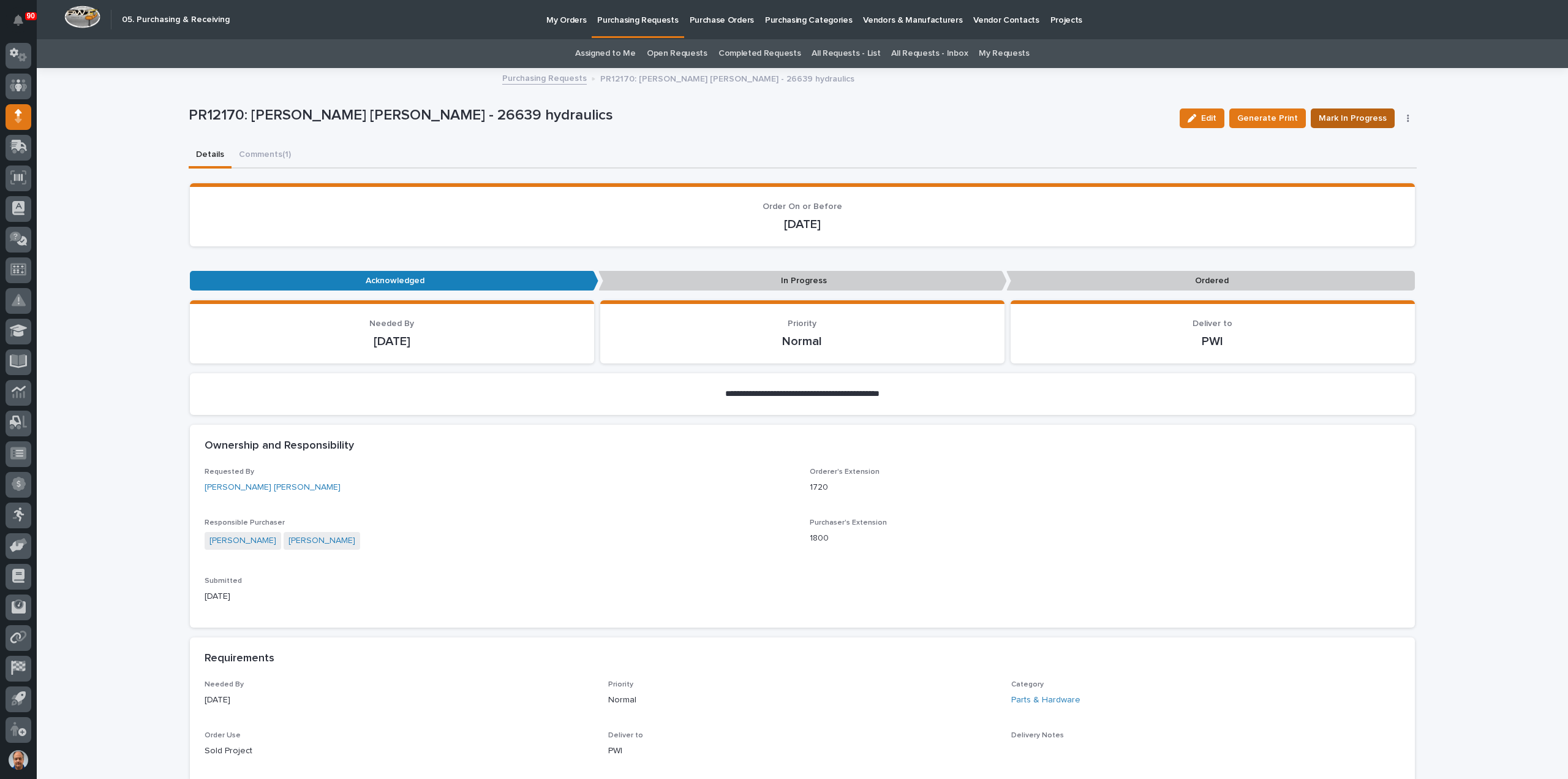
click at [1361, 119] on span "Mark In Progress" at bounding box center [1352, 119] width 68 height 15
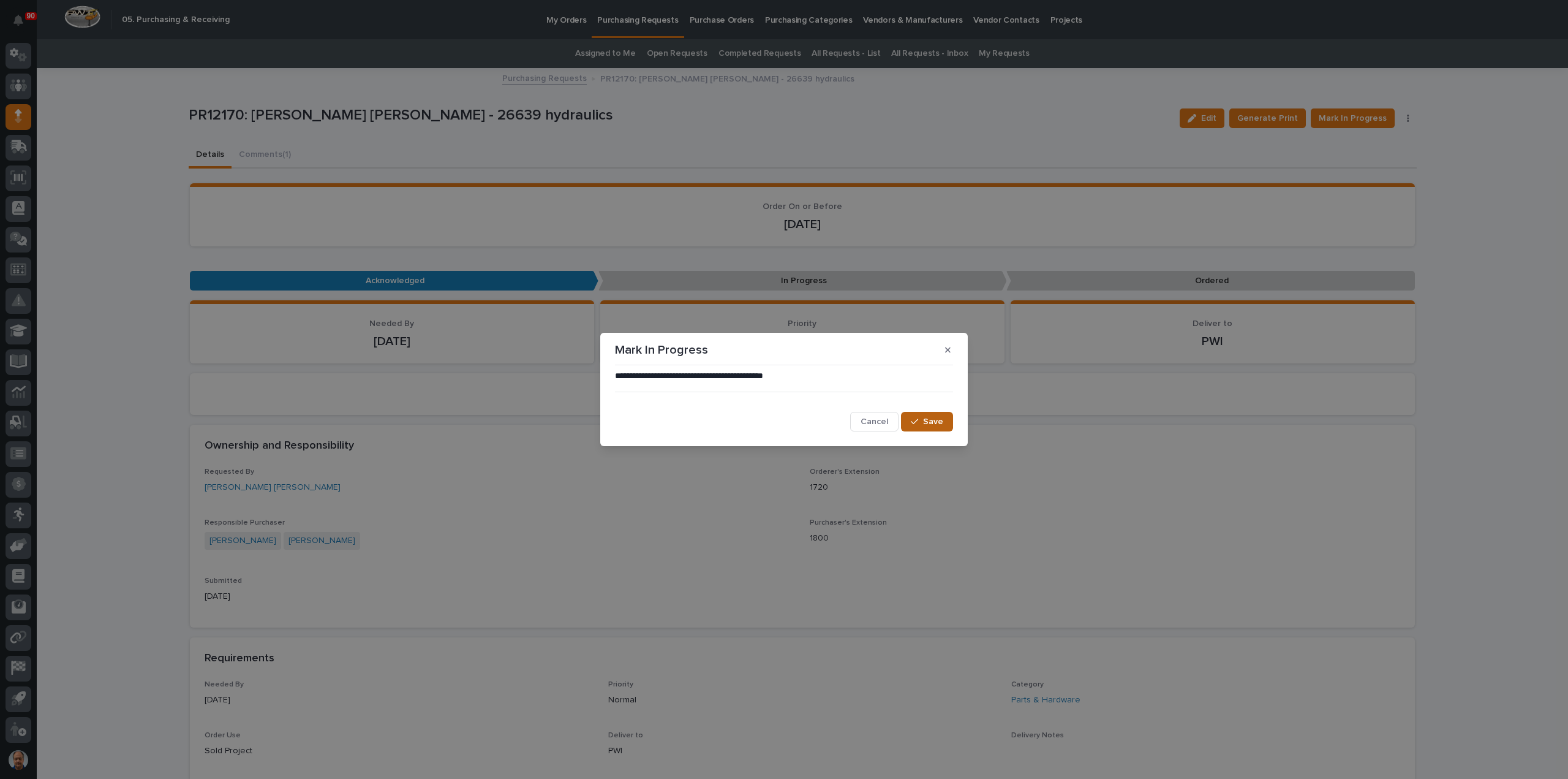
click at [917, 416] on button "Save" at bounding box center [927, 421] width 52 height 19
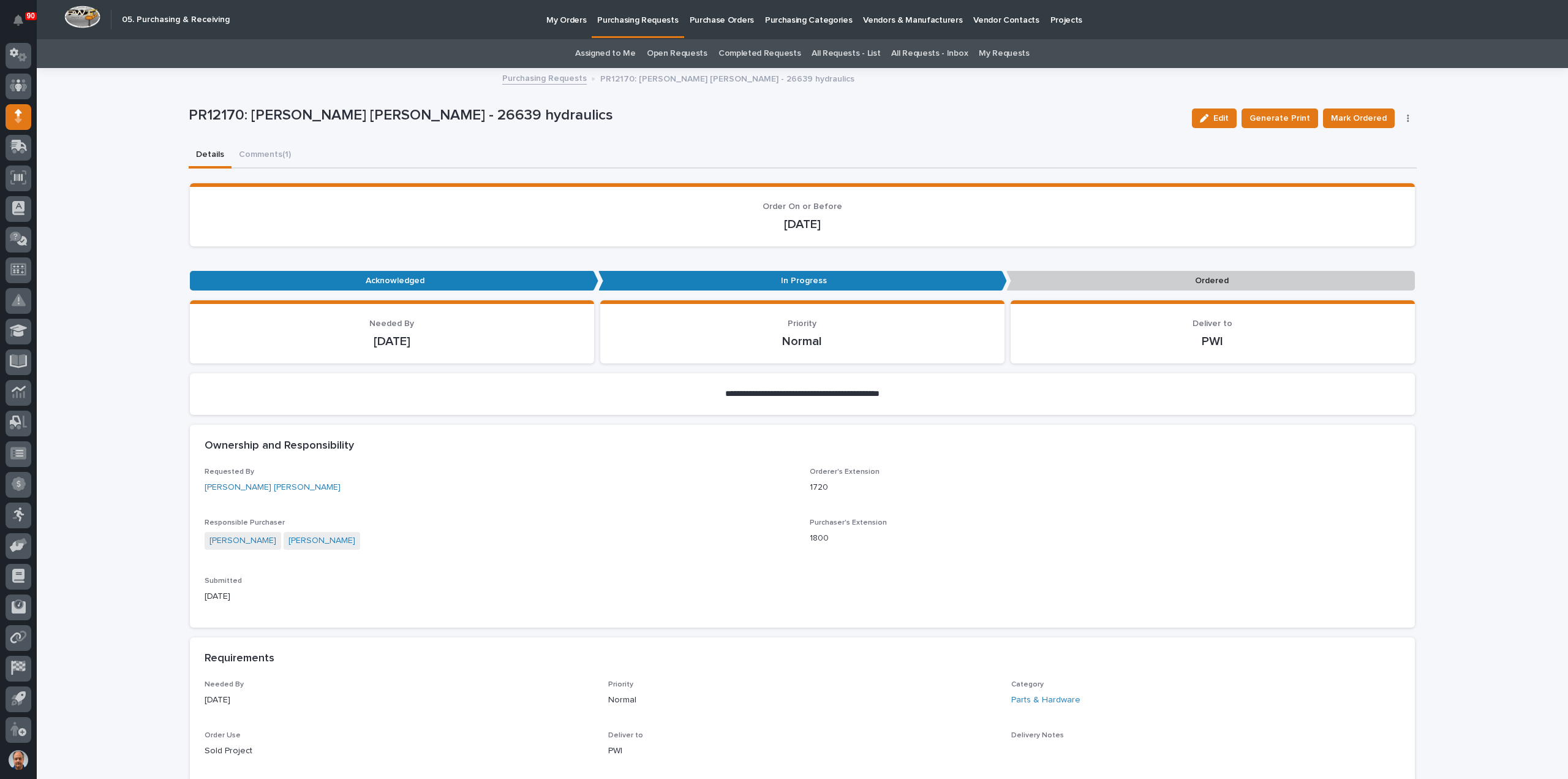
click at [1351, 114] on span "Mark Ordered" at bounding box center [1359, 119] width 56 height 15
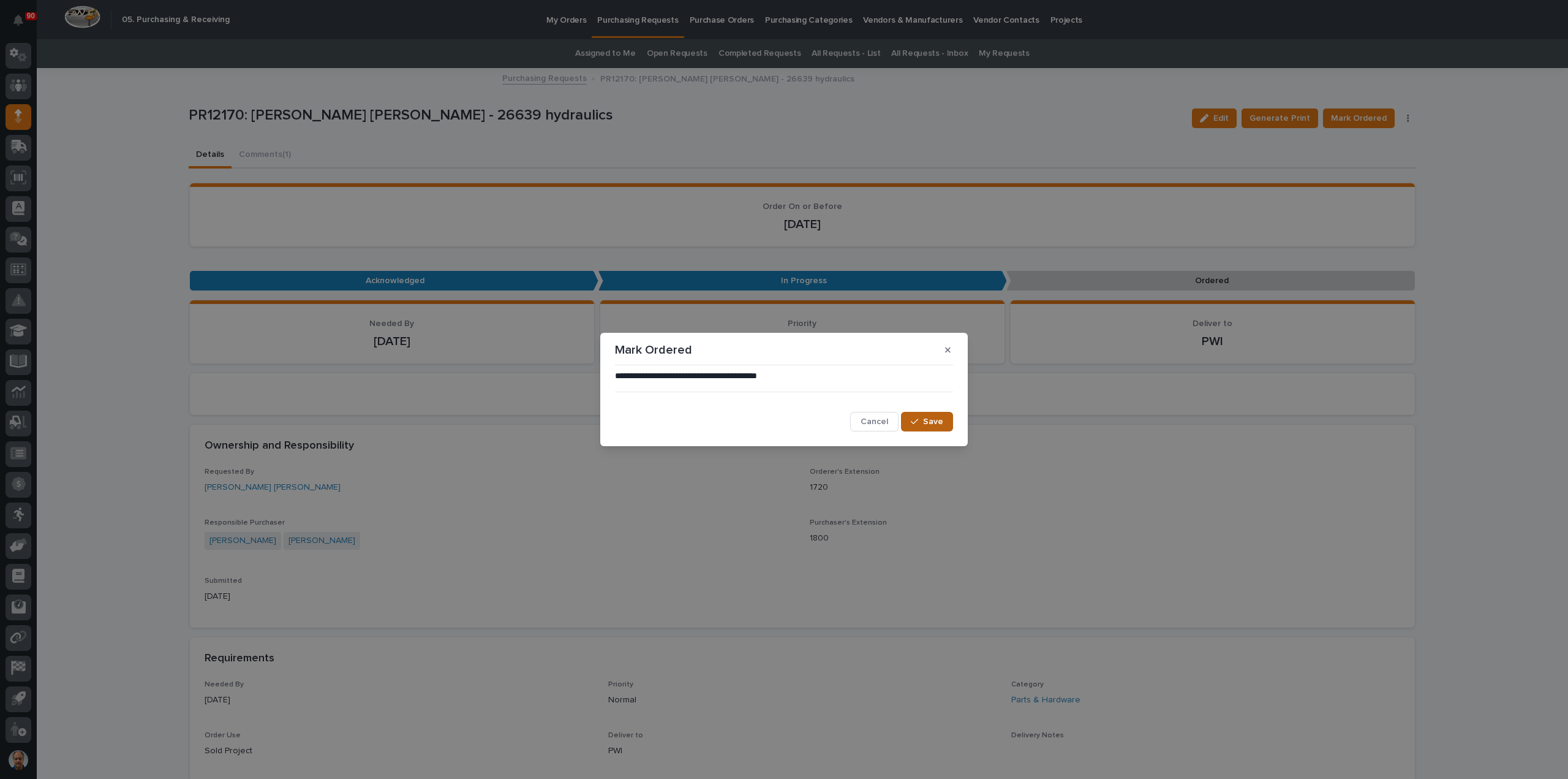
click at [922, 420] on div "button" at bounding box center [917, 422] width 13 height 8
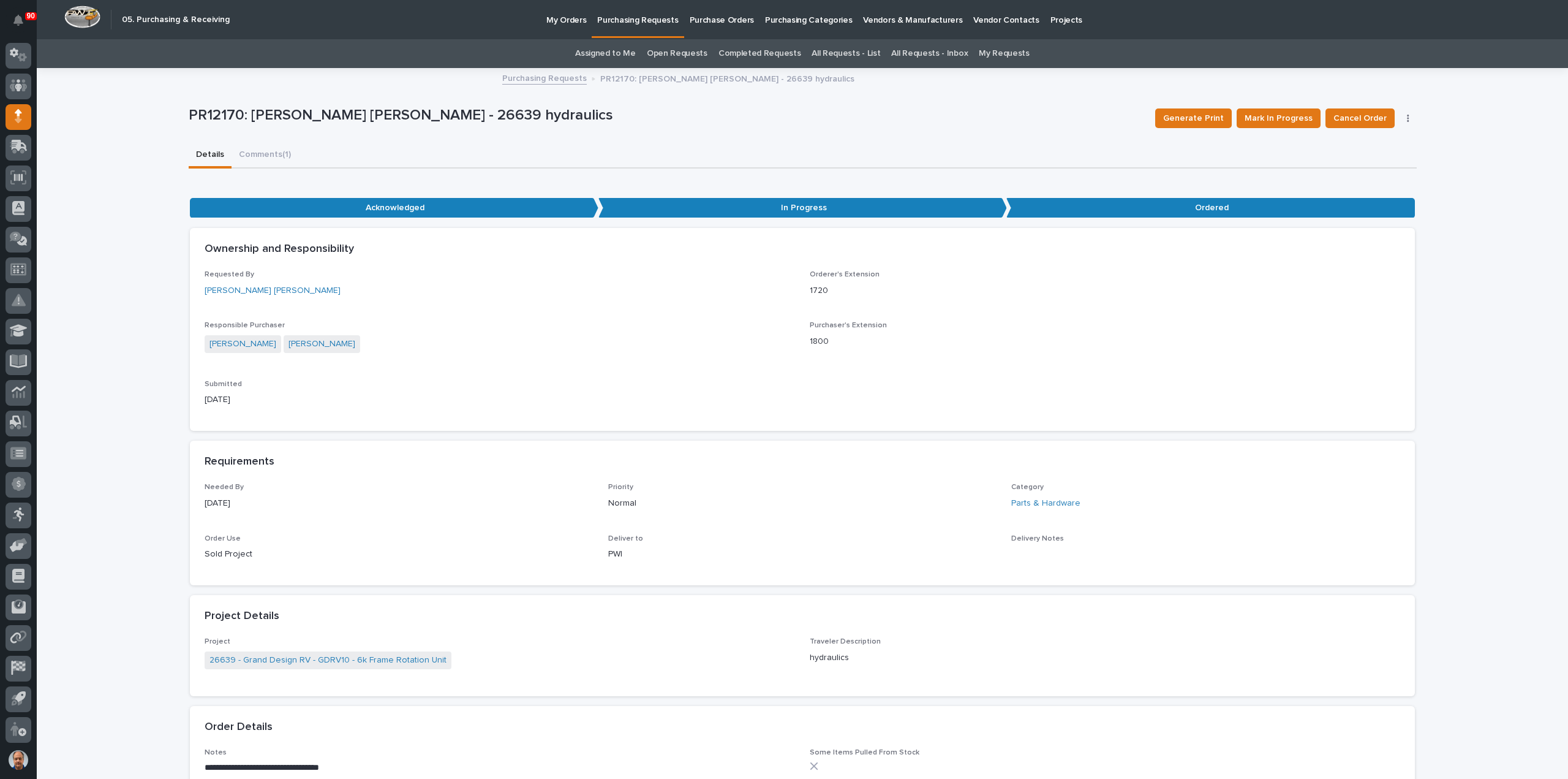
click at [207, 155] on button "Details" at bounding box center [210, 156] width 43 height 26
click at [632, 19] on p "Purchasing Requests" at bounding box center [637, 13] width 81 height 26
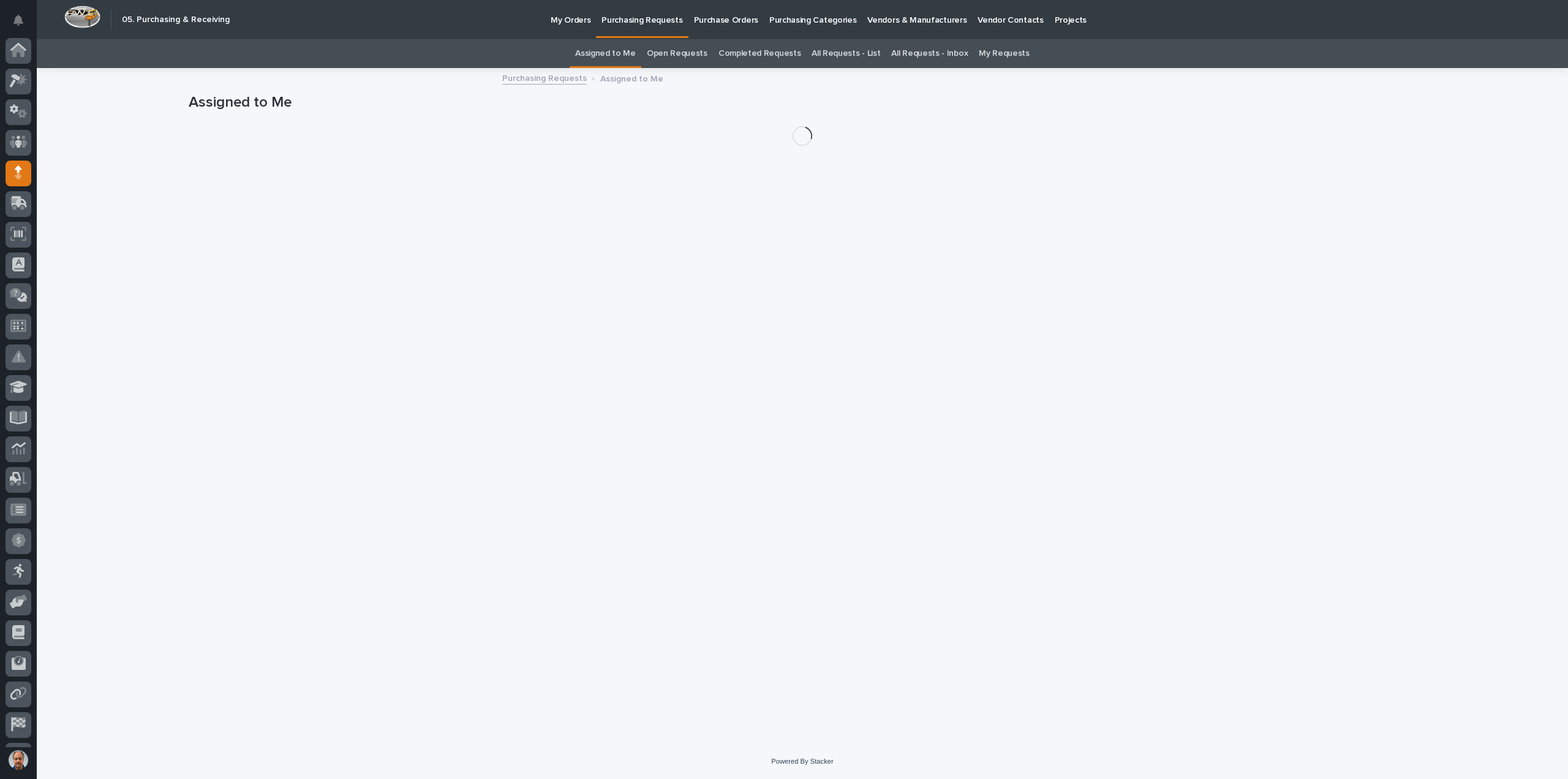
scroll to position [56, 0]
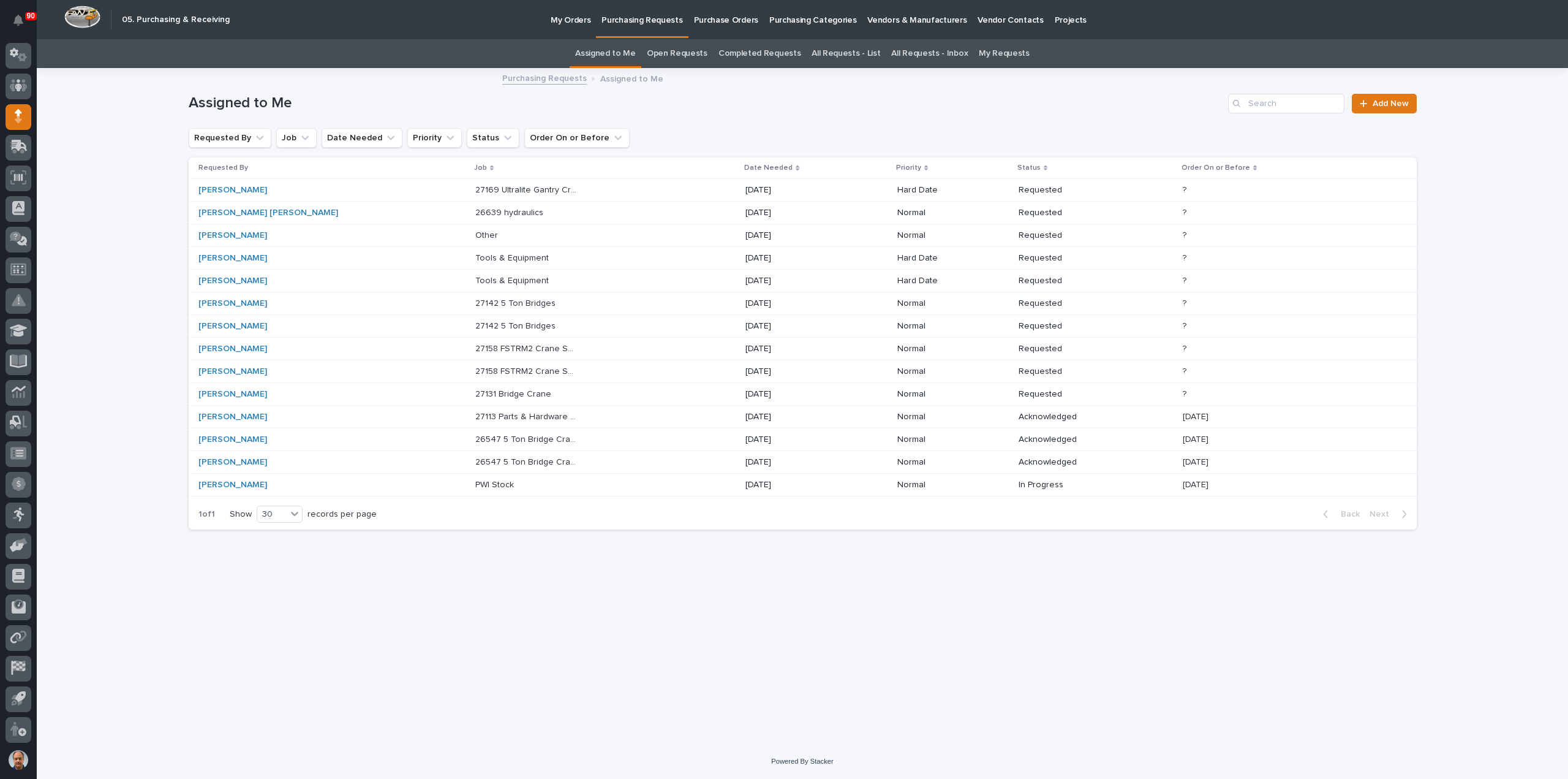
click at [478, 212] on p "26639 hydraulics" at bounding box center [510, 211] width 70 height 13
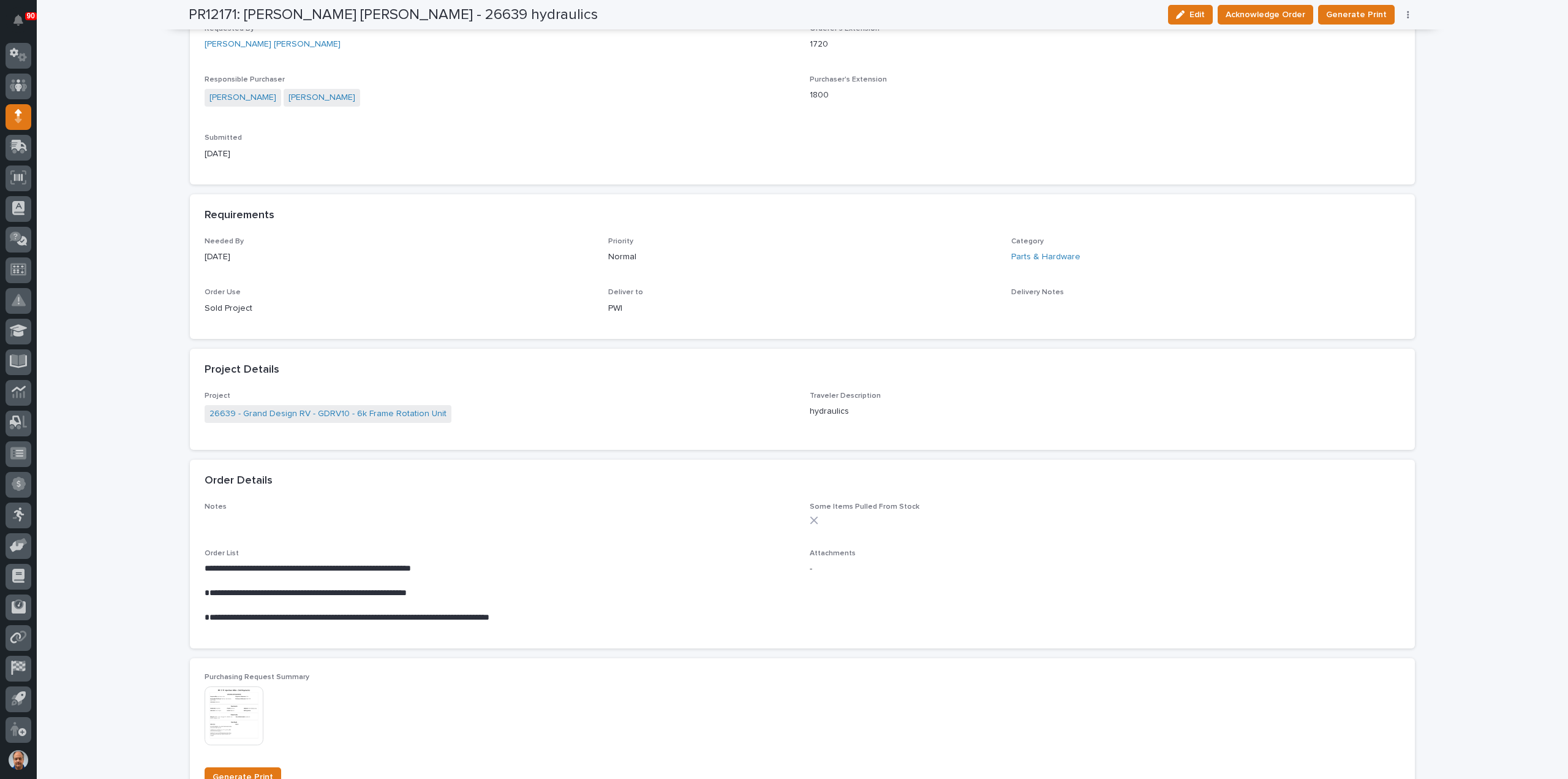
scroll to position [429, 0]
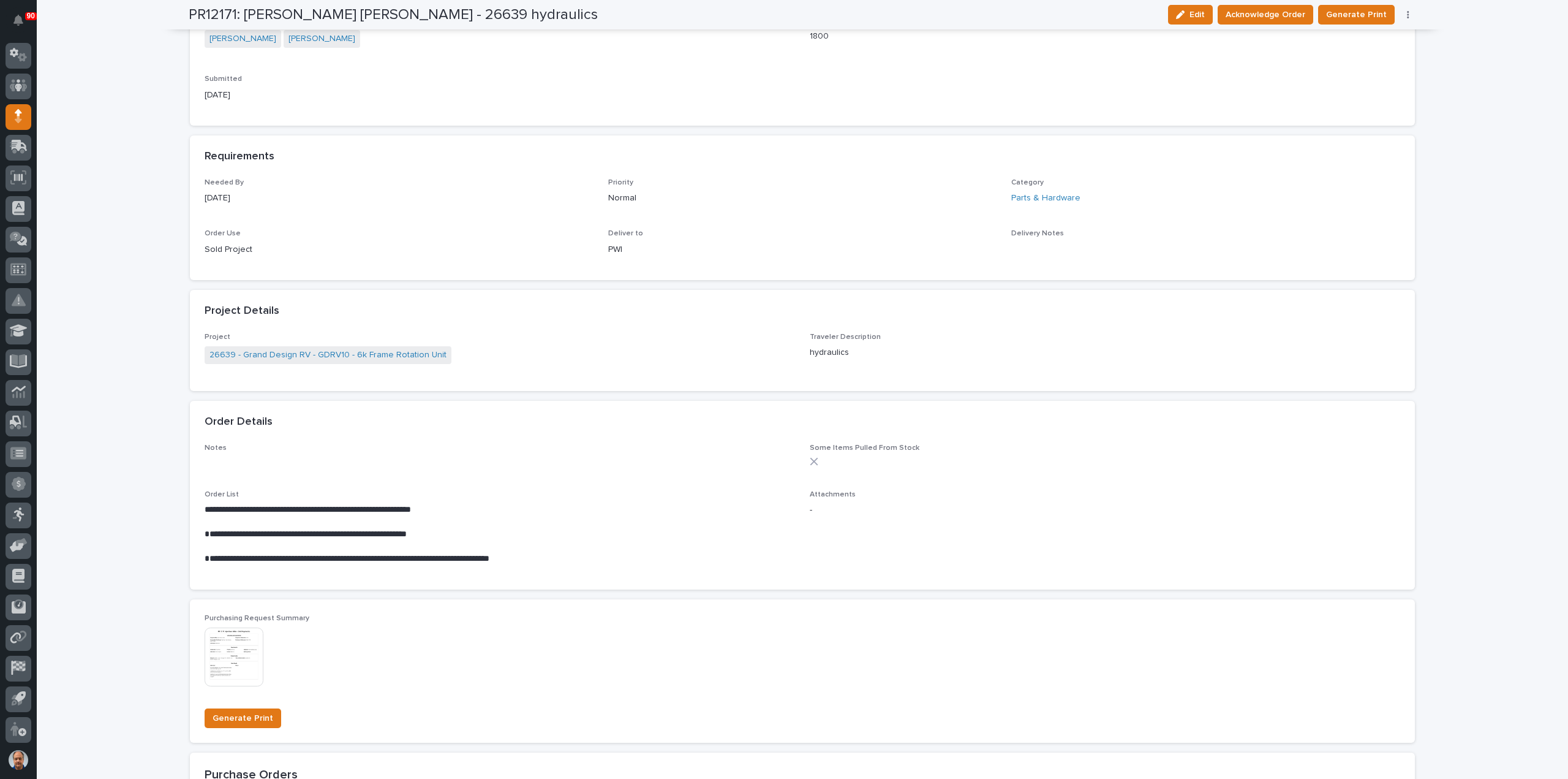
click at [248, 561] on p "**********" at bounding box center [500, 559] width 590 height 13
drag, startPoint x: 244, startPoint y: 558, endPoint x: 196, endPoint y: 558, distance: 48.0
click at [196, 558] on div "**********" at bounding box center [802, 516] width 1225 height 146
copy p "**********"
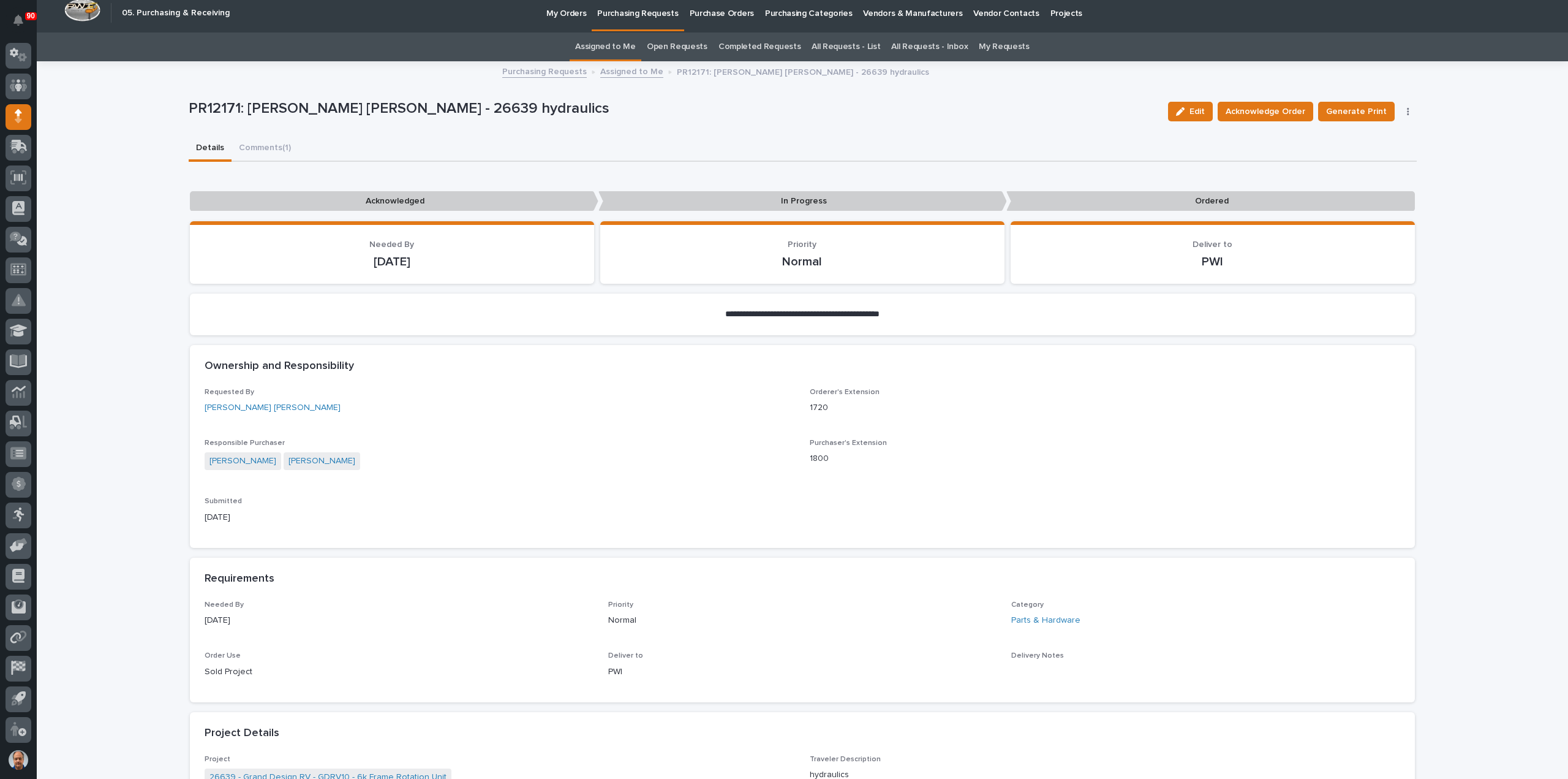
scroll to position [0, 0]
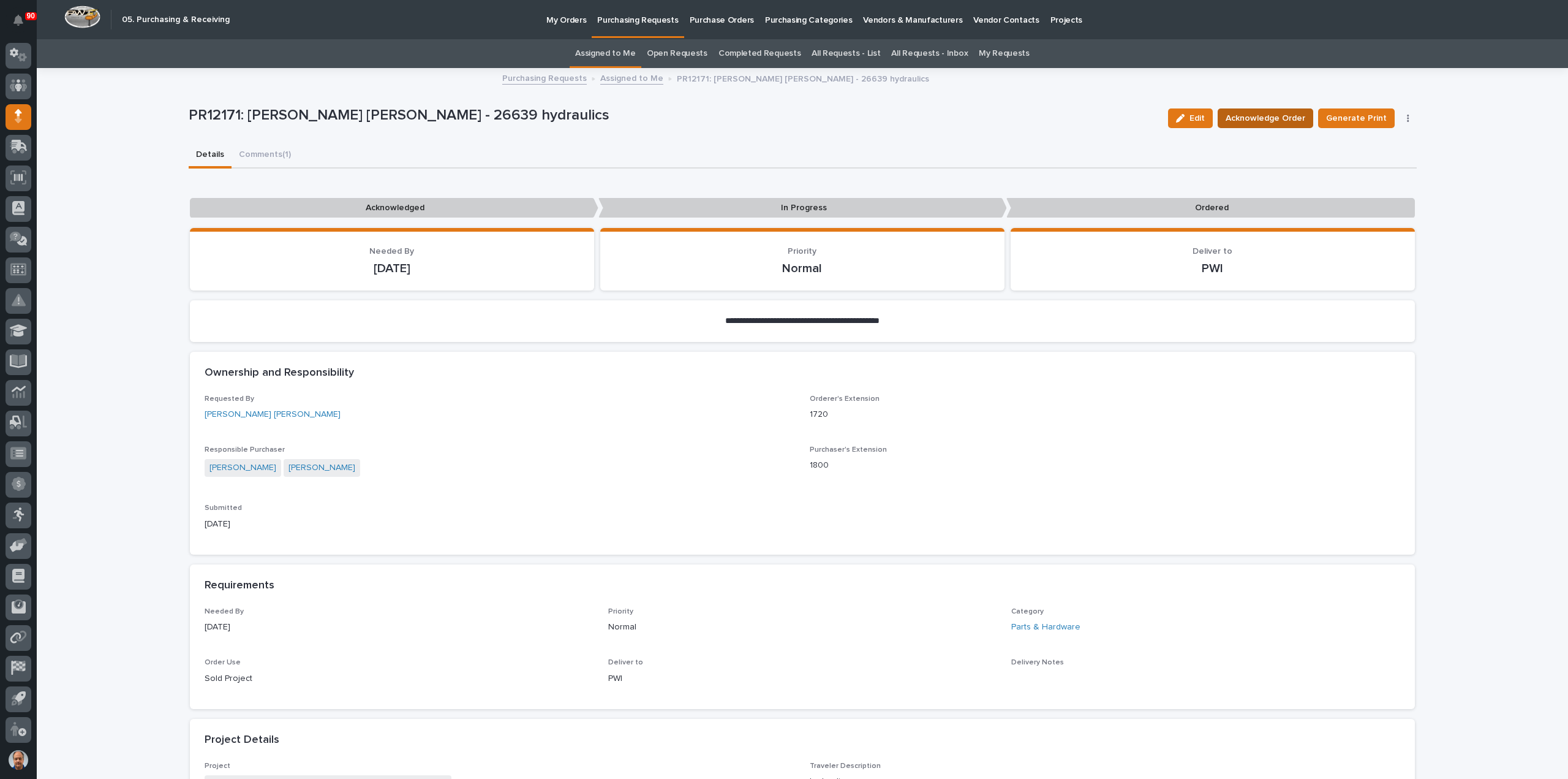
click at [1270, 115] on span "Acknowledge Order" at bounding box center [1265, 119] width 79 height 15
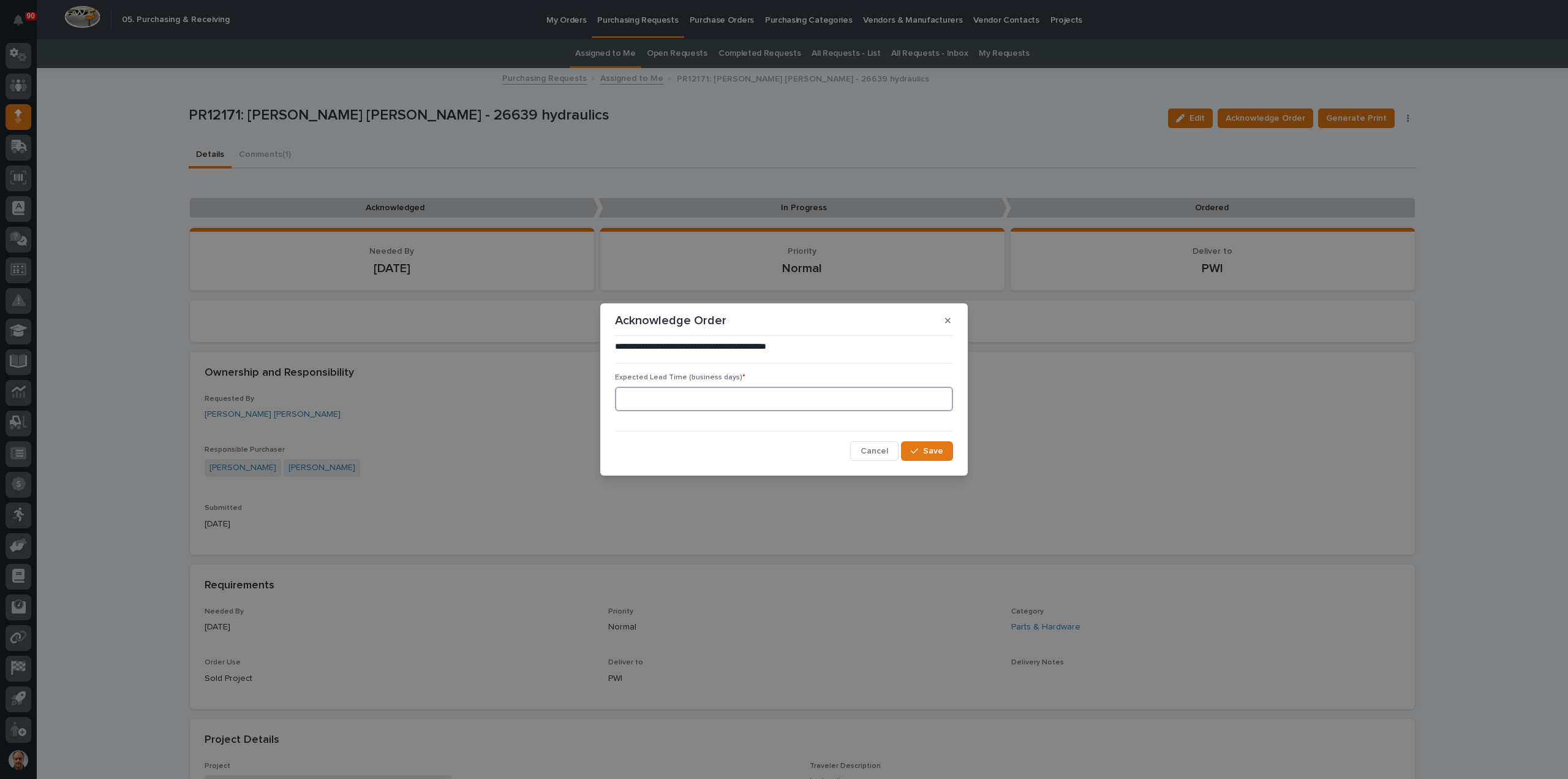
click at [788, 400] on input at bounding box center [784, 398] width 338 height 24
type input "5"
click at [922, 449] on div "button" at bounding box center [917, 451] width 13 height 8
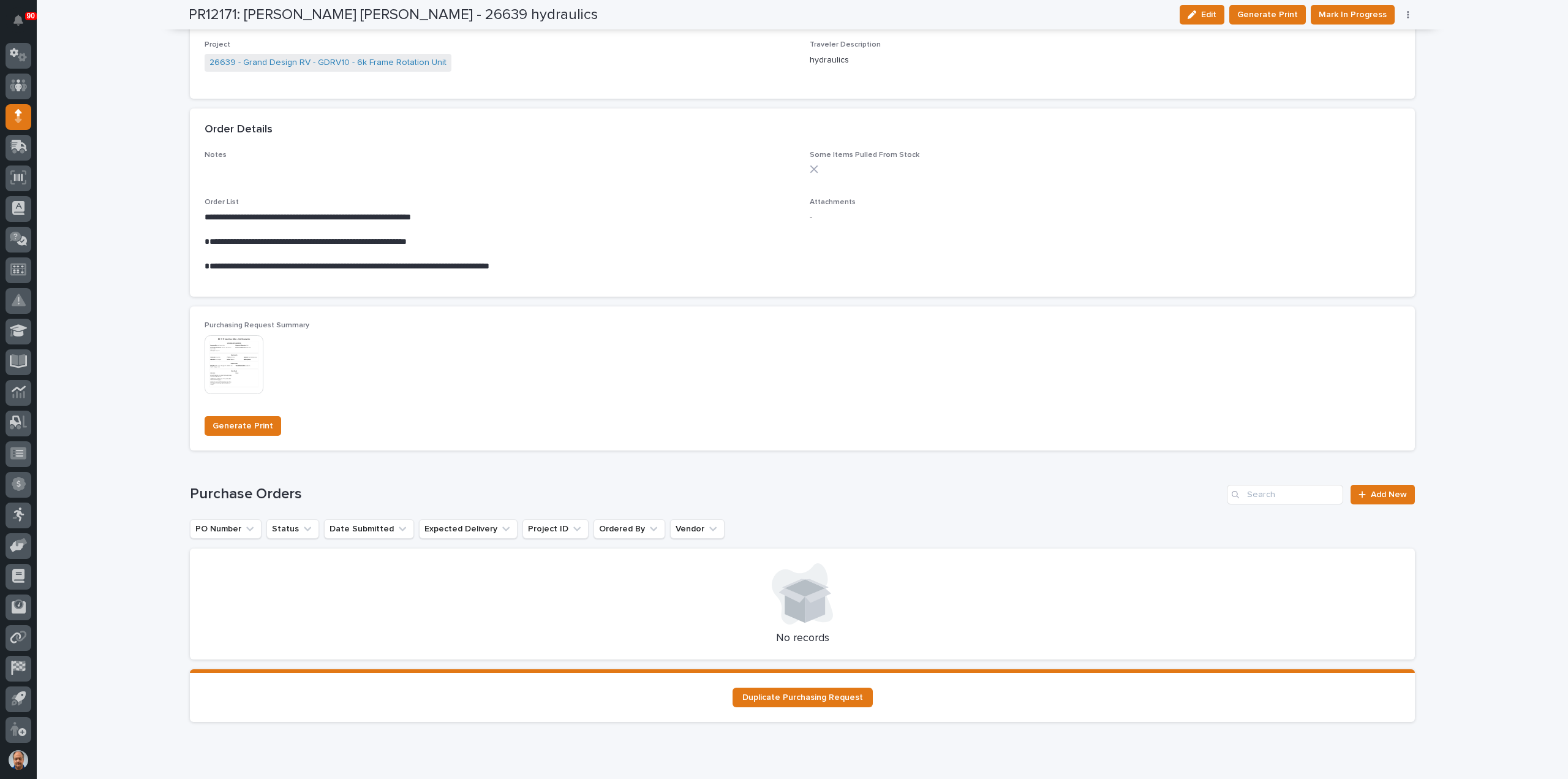
scroll to position [797, 0]
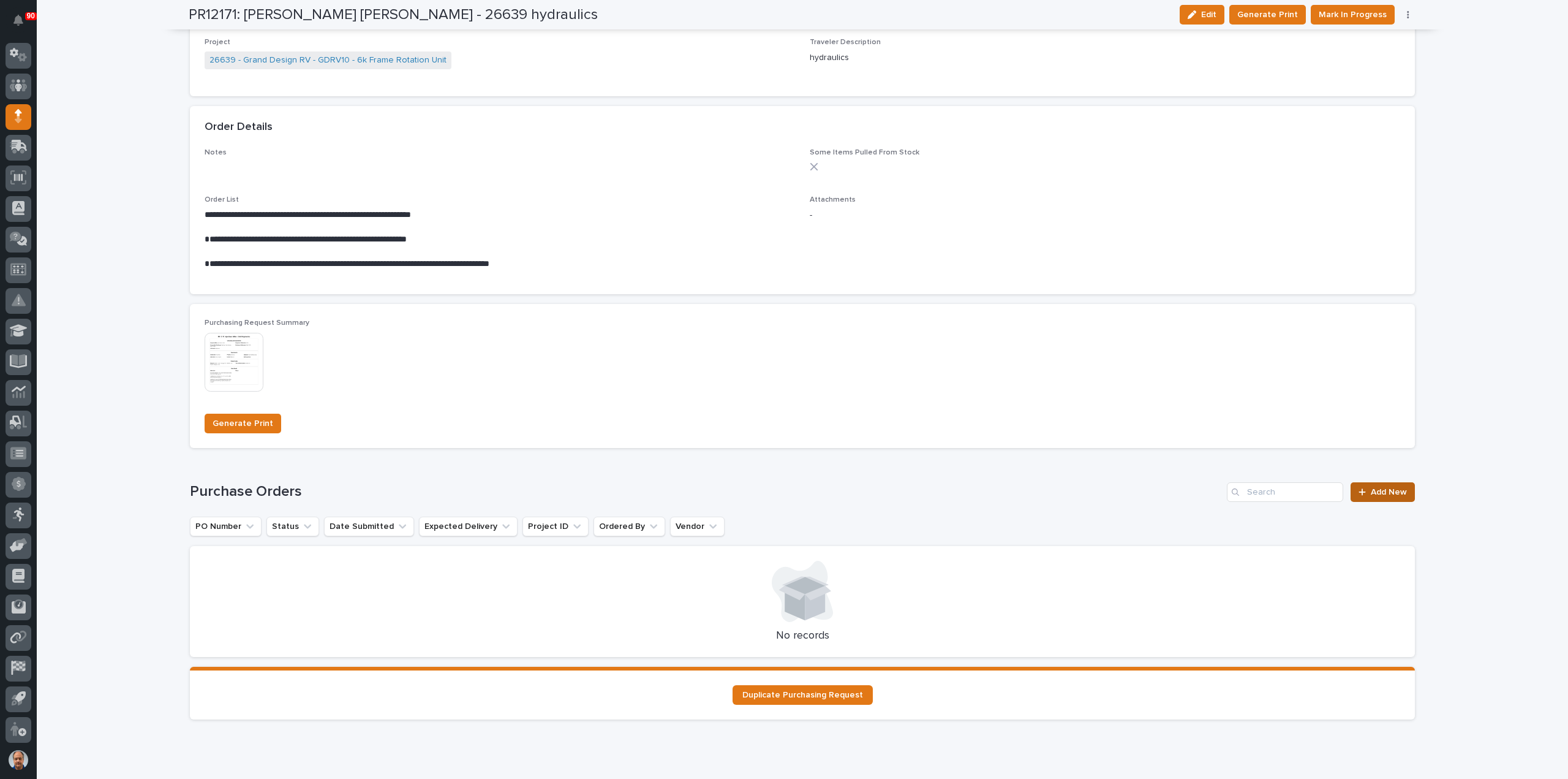
click at [1372, 492] on span "Add New" at bounding box center [1388, 492] width 36 height 8
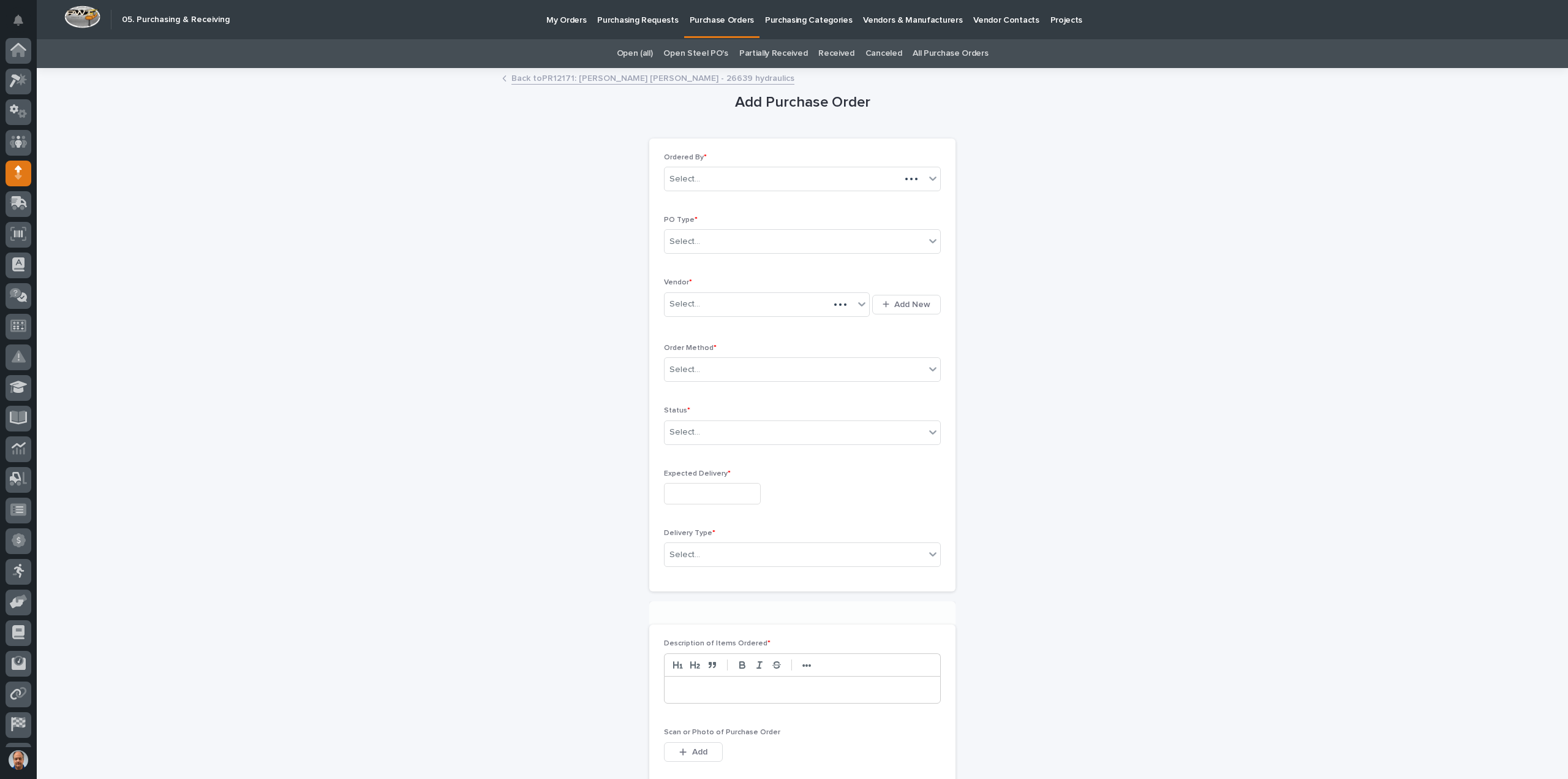
scroll to position [56, 0]
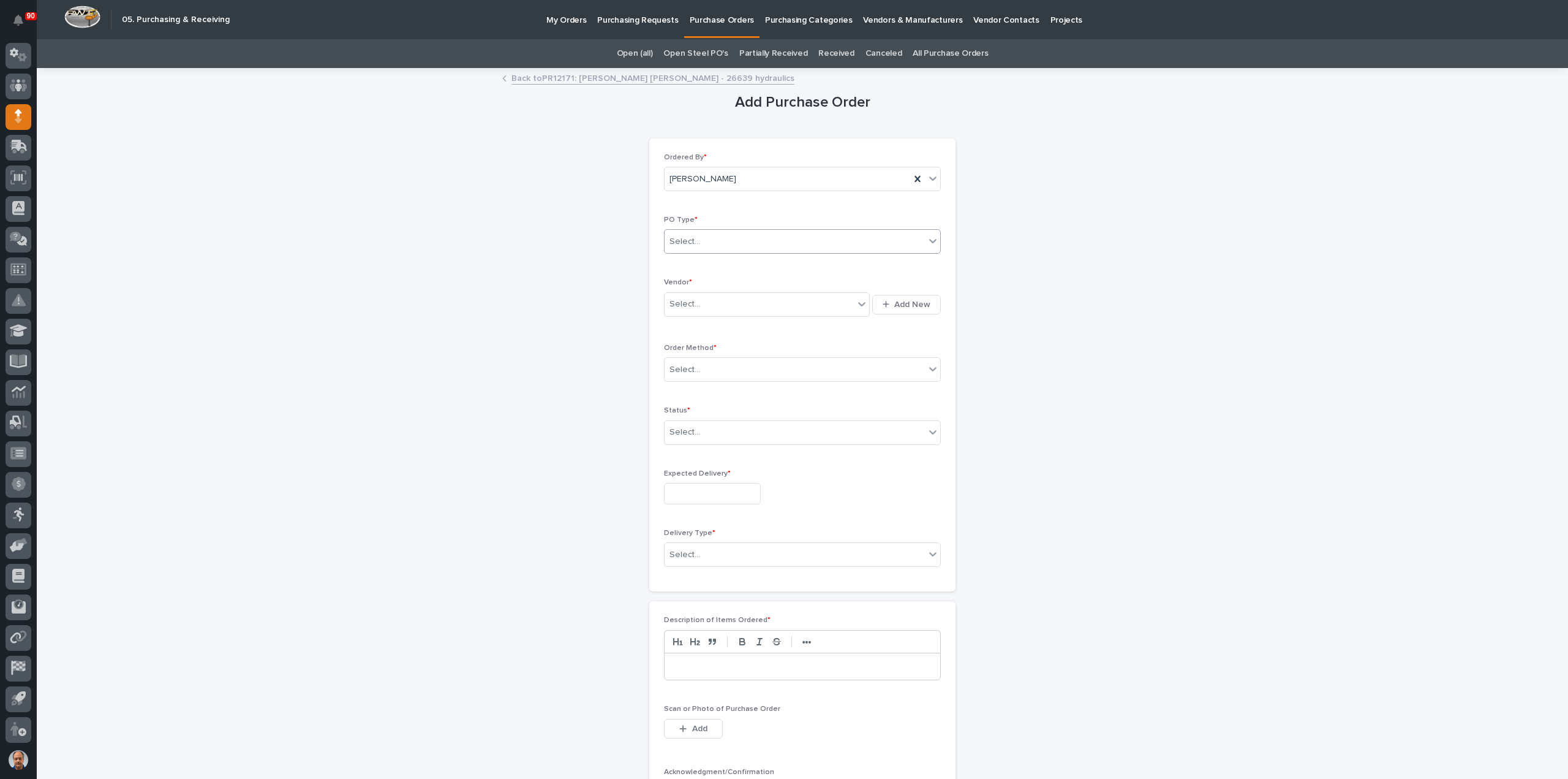
drag, startPoint x: 748, startPoint y: 239, endPoint x: 748, endPoint y: 247, distance: 8.0
click at [748, 239] on div "Select..." at bounding box center [794, 242] width 260 height 20
click at [725, 283] on div "Paper" at bounding box center [798, 286] width 276 height 22
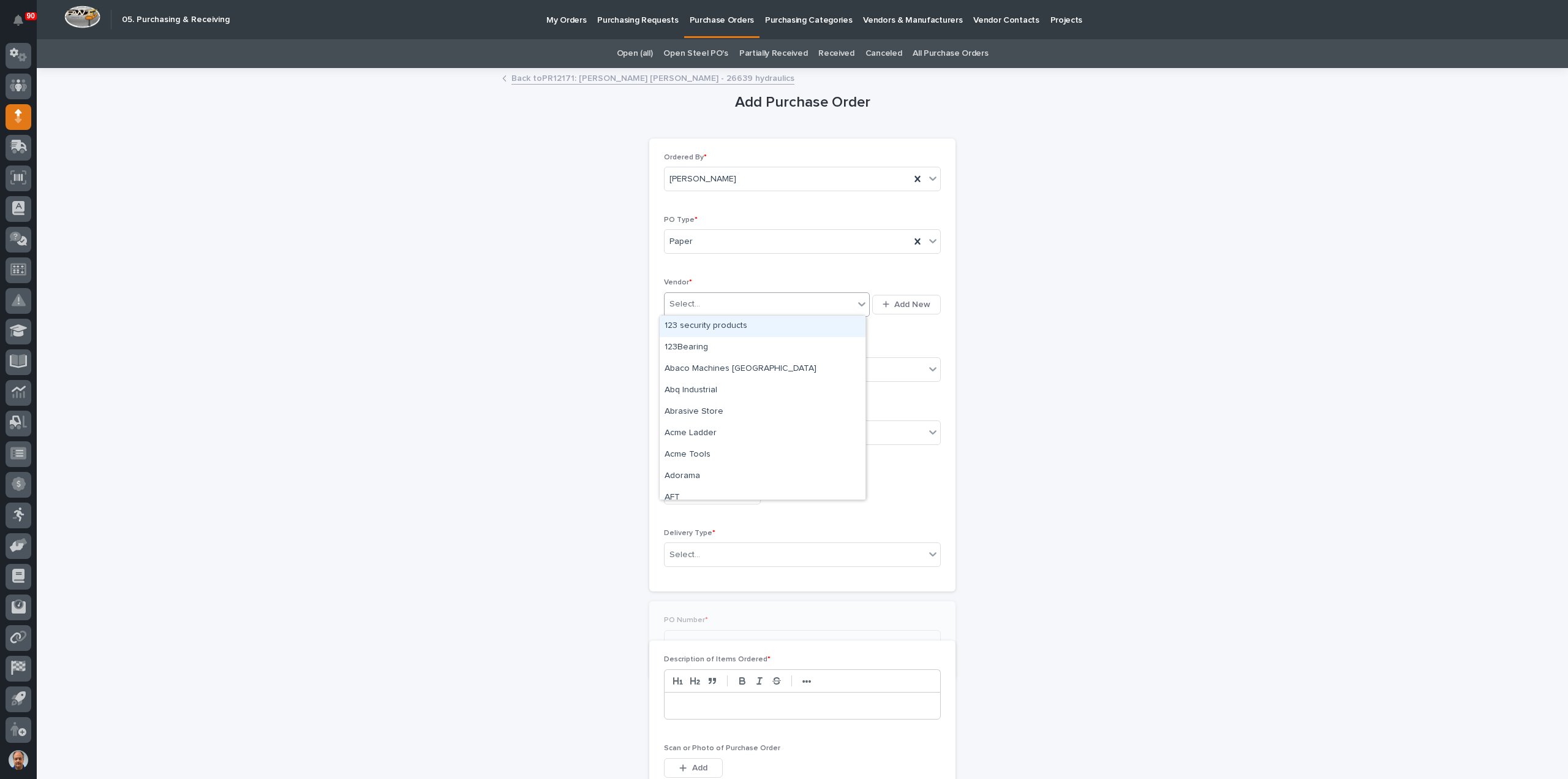
click at [724, 300] on div "Select..." at bounding box center [759, 305] width 189 height 20
type input "****"
click at [741, 318] on div "Burns Industrial Supply Co Inc" at bounding box center [763, 326] width 206 height 22
click at [741, 370] on div "Select..." at bounding box center [794, 370] width 260 height 20
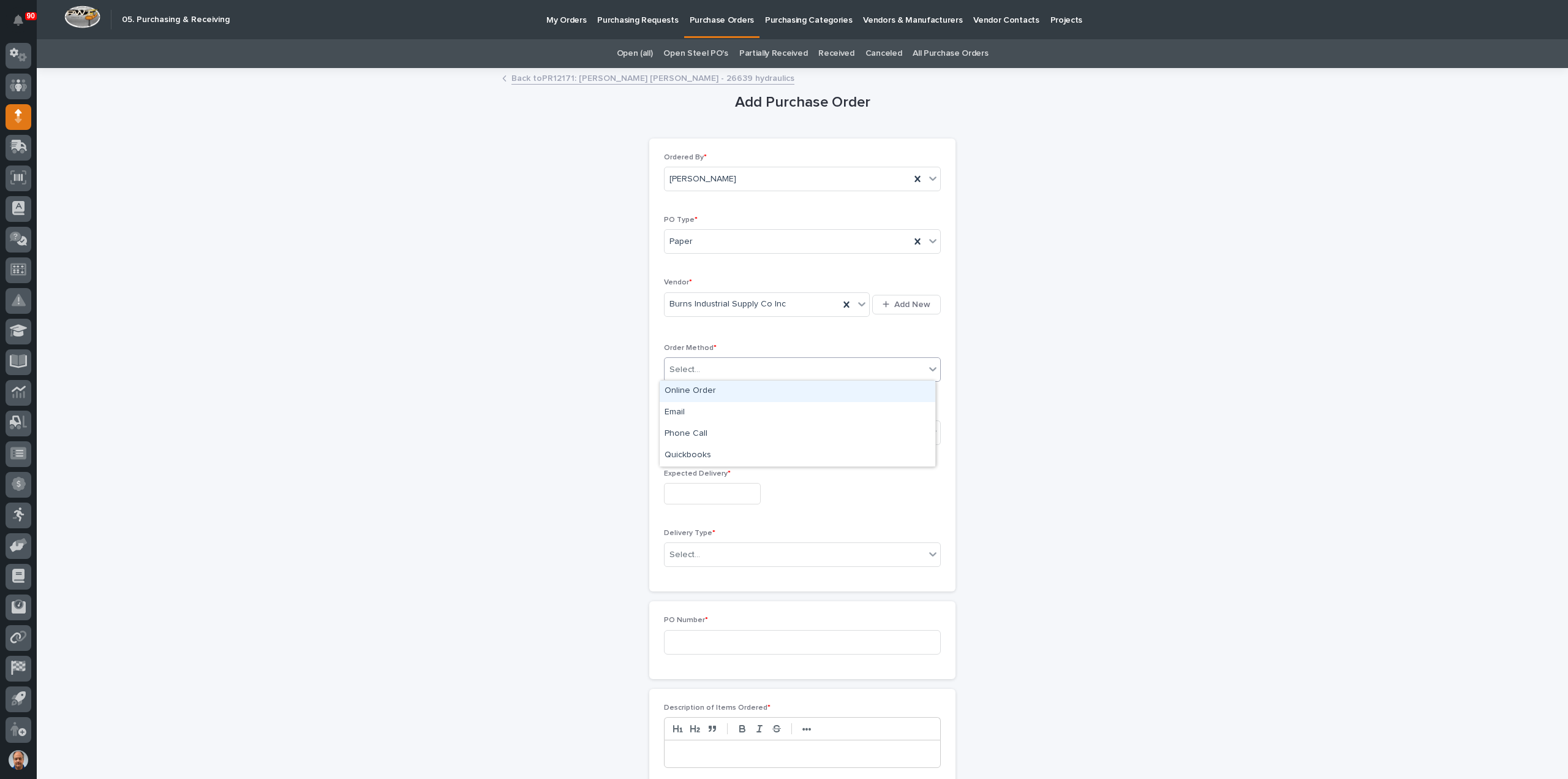
click at [698, 392] on div "Online Order" at bounding box center [798, 392] width 276 height 22
click at [703, 431] on div "Select..." at bounding box center [794, 433] width 260 height 20
drag, startPoint x: 688, startPoint y: 464, endPoint x: 698, endPoint y: 484, distance: 22.4
click at [688, 473] on div "Submitted" at bounding box center [798, 475] width 276 height 22
click at [707, 491] on input "text" at bounding box center [712, 494] width 97 height 22
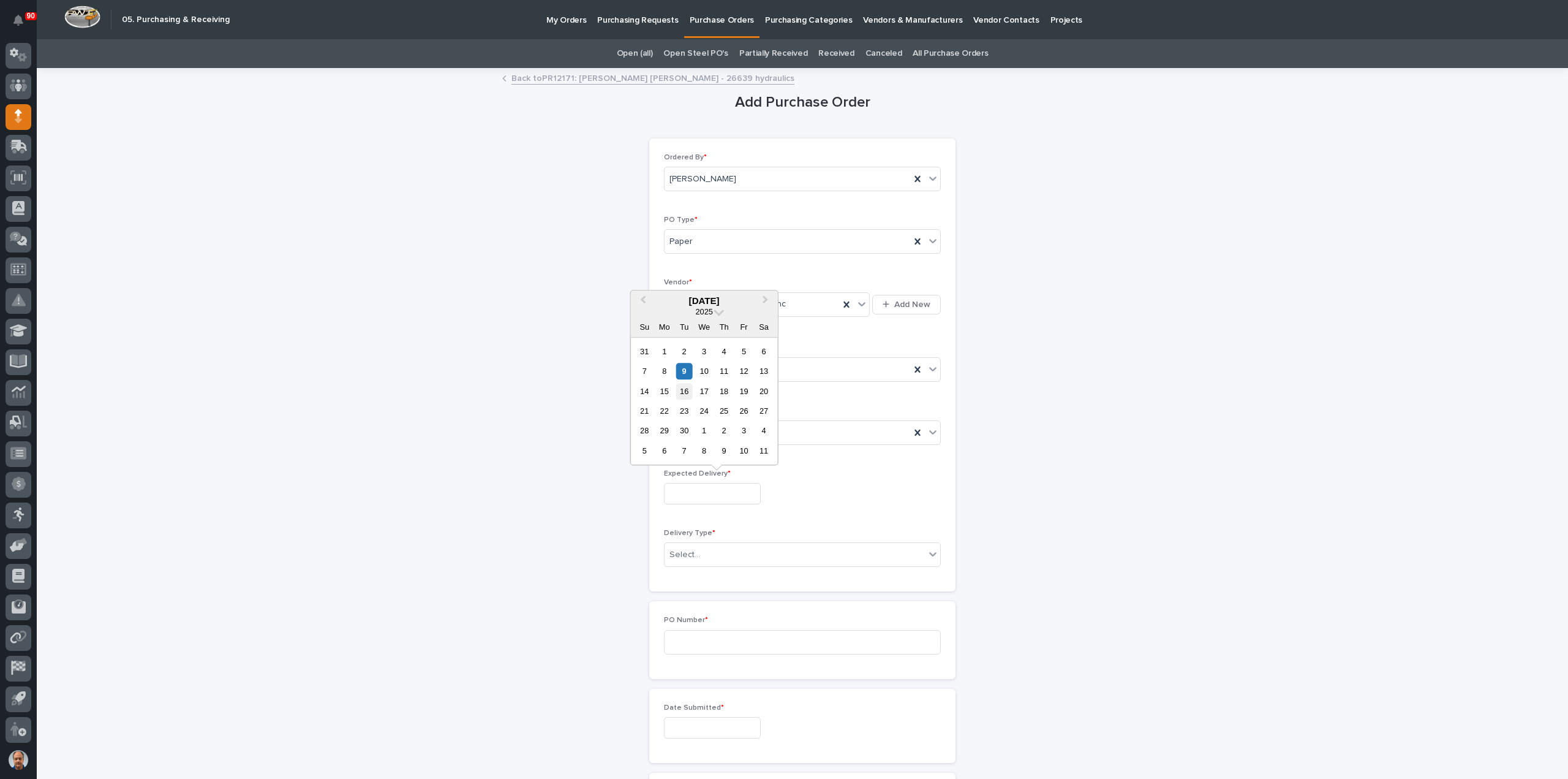
click at [687, 388] on div "16" at bounding box center [685, 392] width 17 height 17
type input "**********"
click at [713, 556] on div "Select..." at bounding box center [794, 555] width 260 height 20
click at [695, 577] on div "Deliver to PWI" at bounding box center [798, 576] width 276 height 22
drag, startPoint x: 696, startPoint y: 636, endPoint x: 718, endPoint y: 637, distance: 22.0
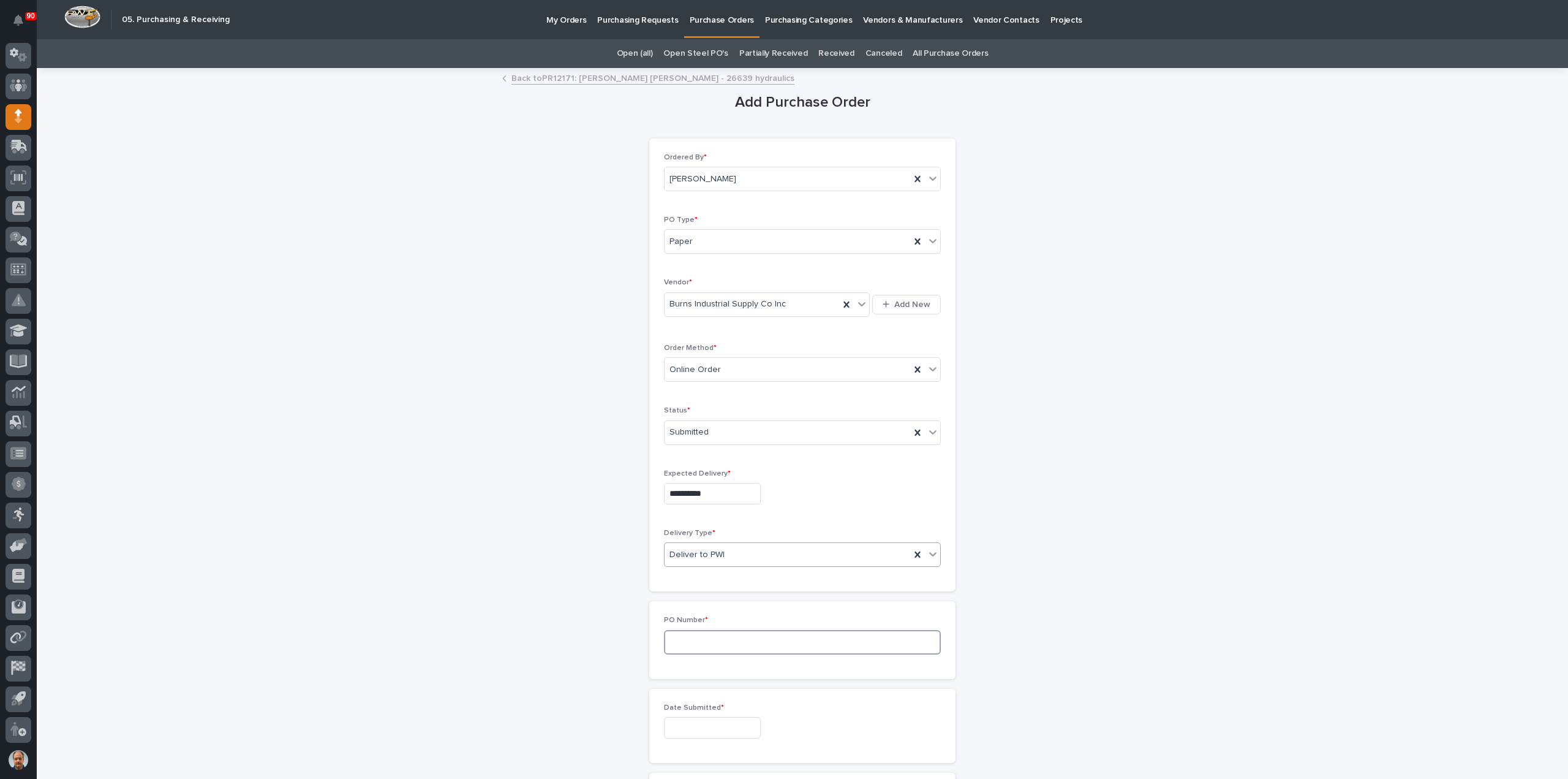
click at [699, 638] on input at bounding box center [802, 642] width 277 height 24
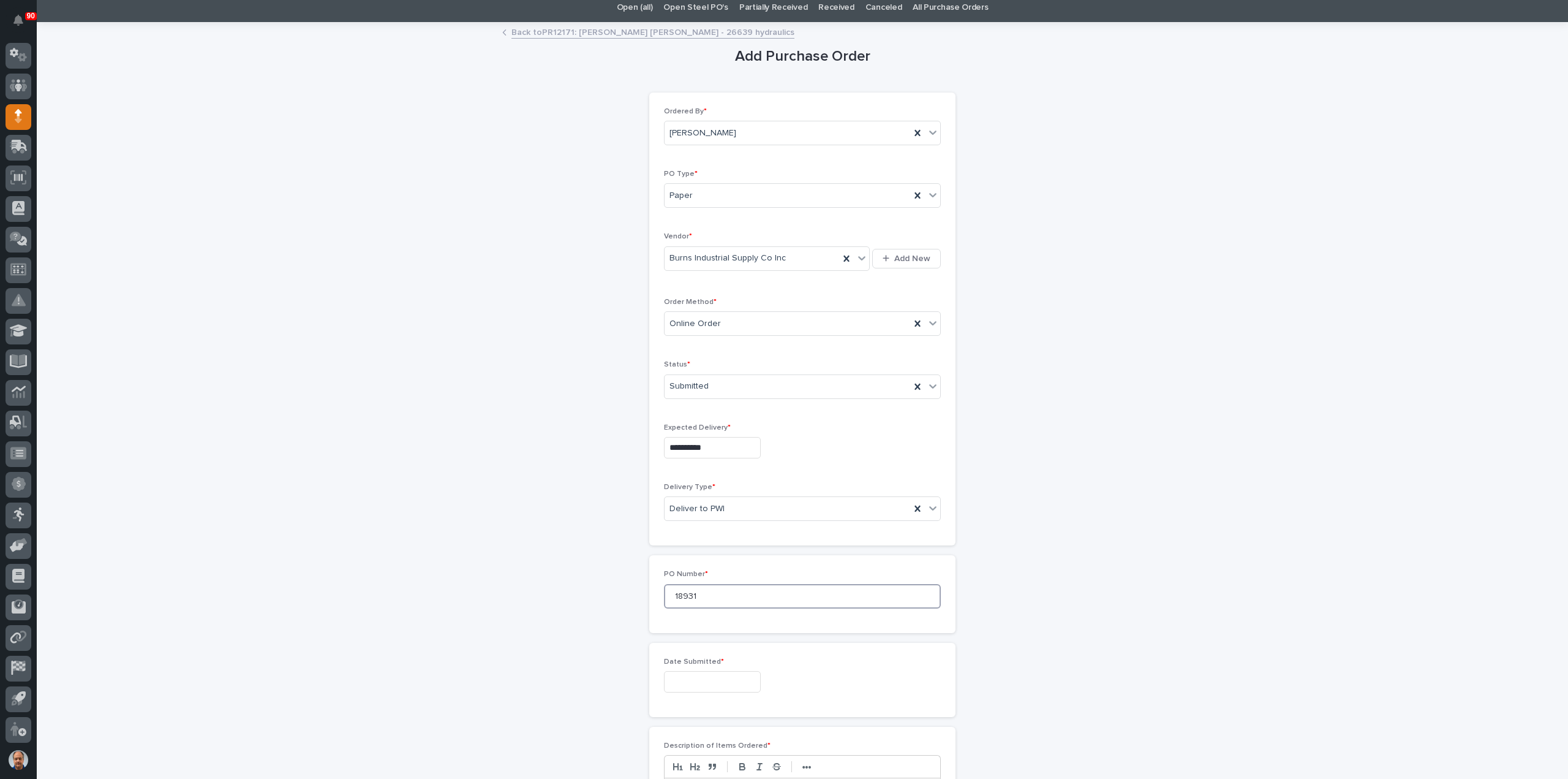
scroll to position [184, 0]
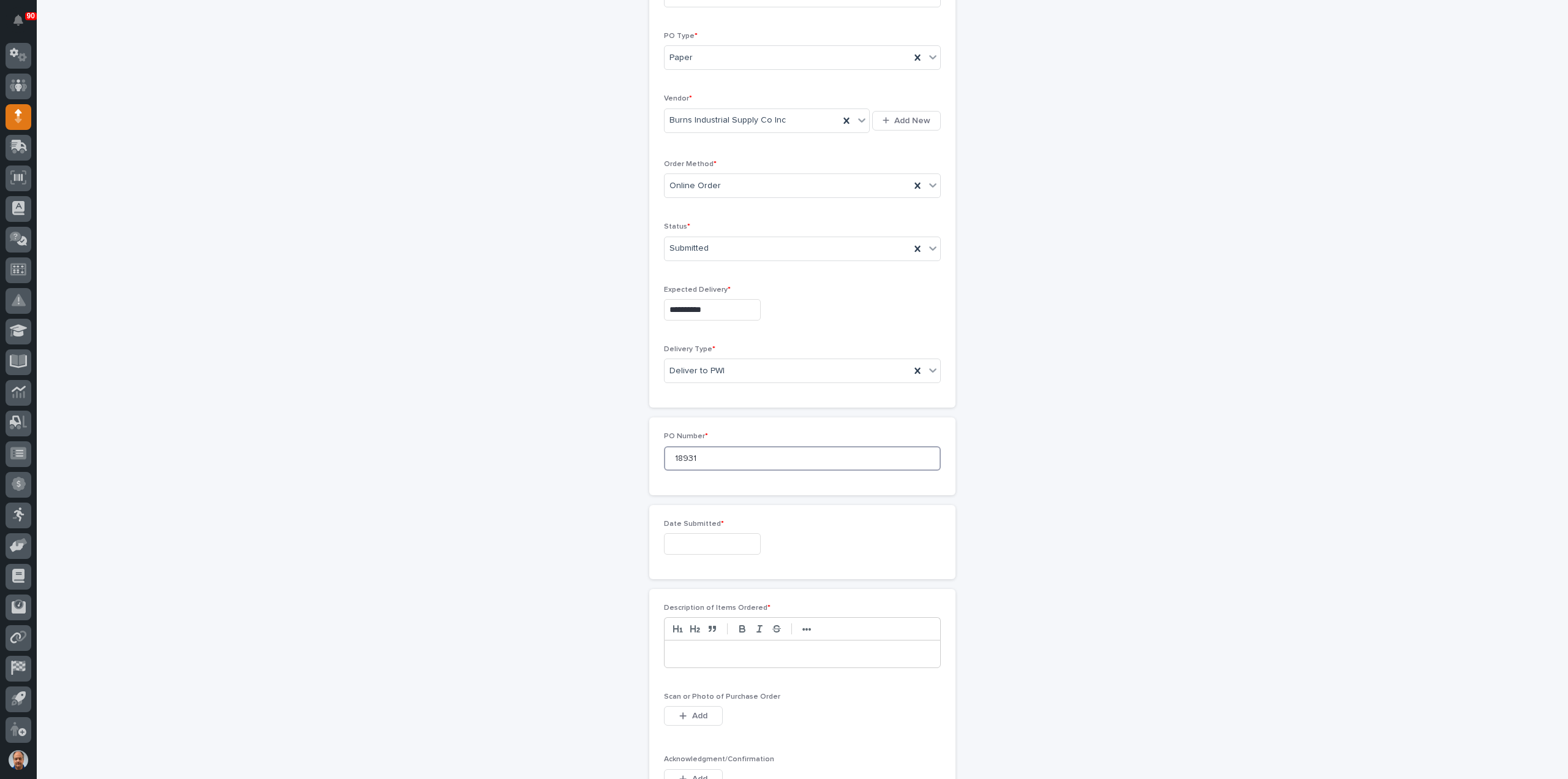
type input "18931"
drag, startPoint x: 737, startPoint y: 547, endPoint x: 736, endPoint y: 541, distance: 6.1
click at [737, 546] on input "text" at bounding box center [712, 544] width 97 height 22
click at [682, 418] on div "9" at bounding box center [685, 421] width 17 height 17
type input "**********"
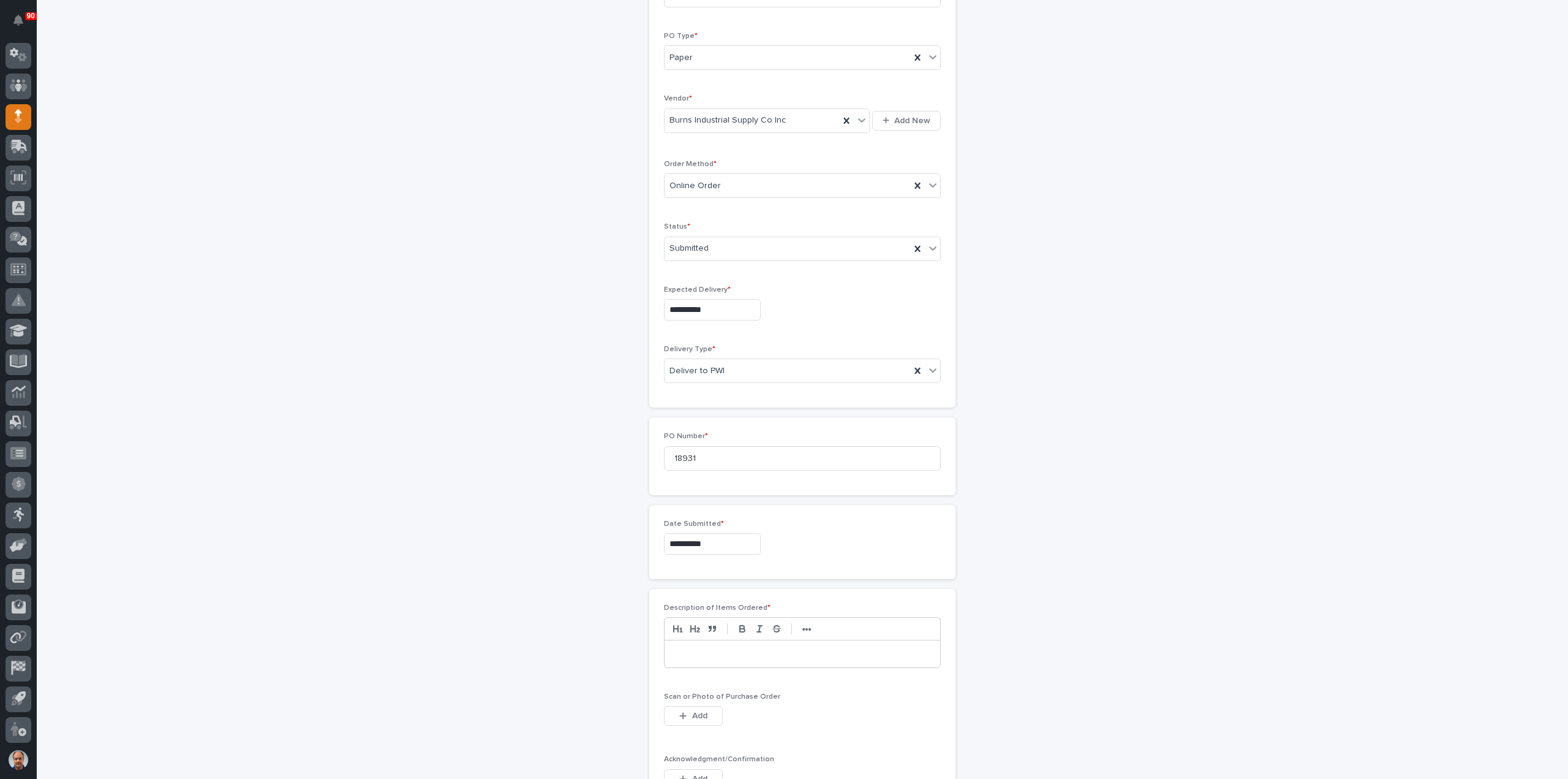
click at [715, 648] on p at bounding box center [803, 653] width 258 height 13
click at [696, 715] on span "Add" at bounding box center [700, 715] width 15 height 11
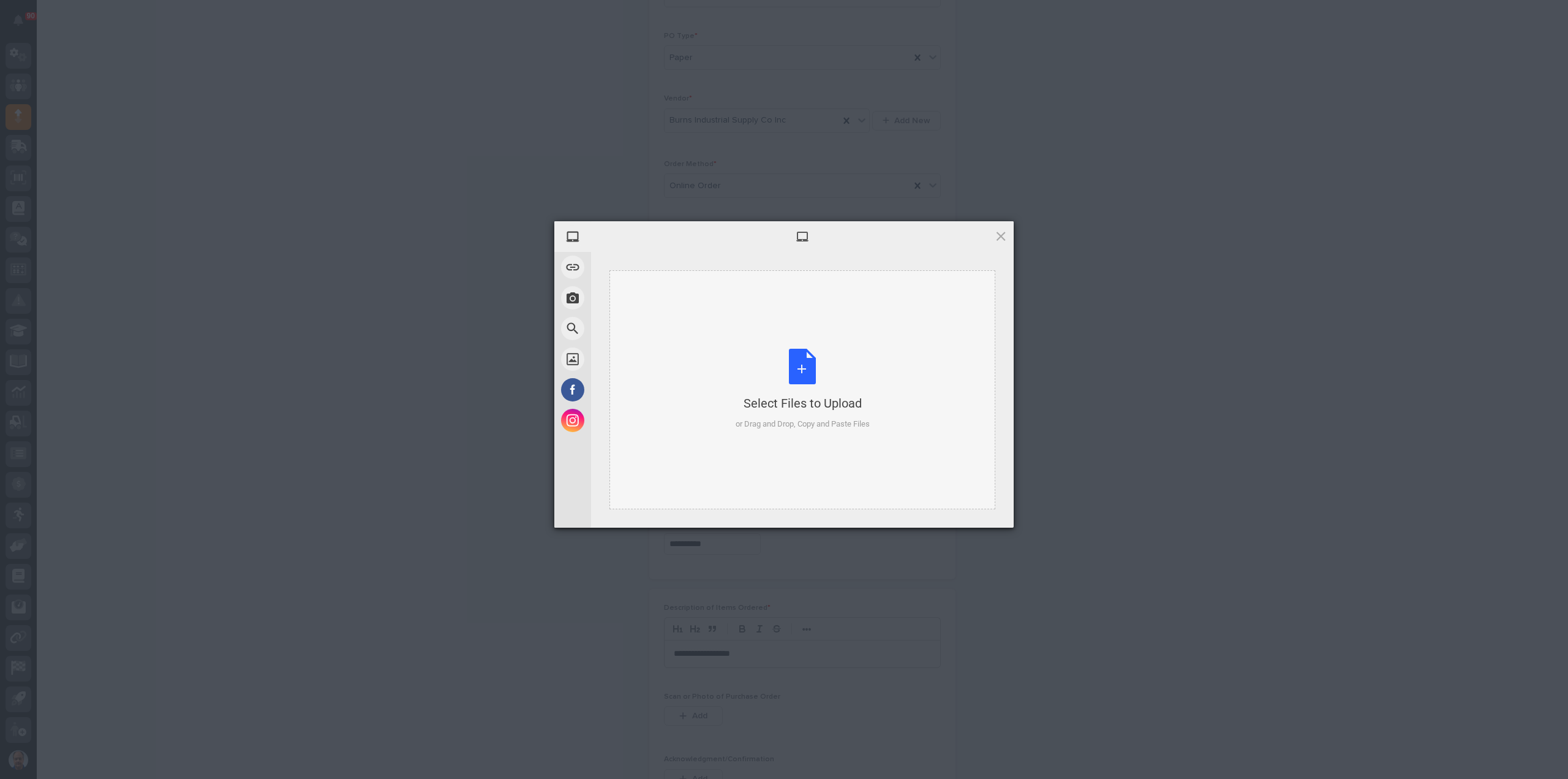
click at [800, 379] on div "Select Files to Upload or Drag and Drop, Copy and Paste Files" at bounding box center [803, 389] width 134 height 81
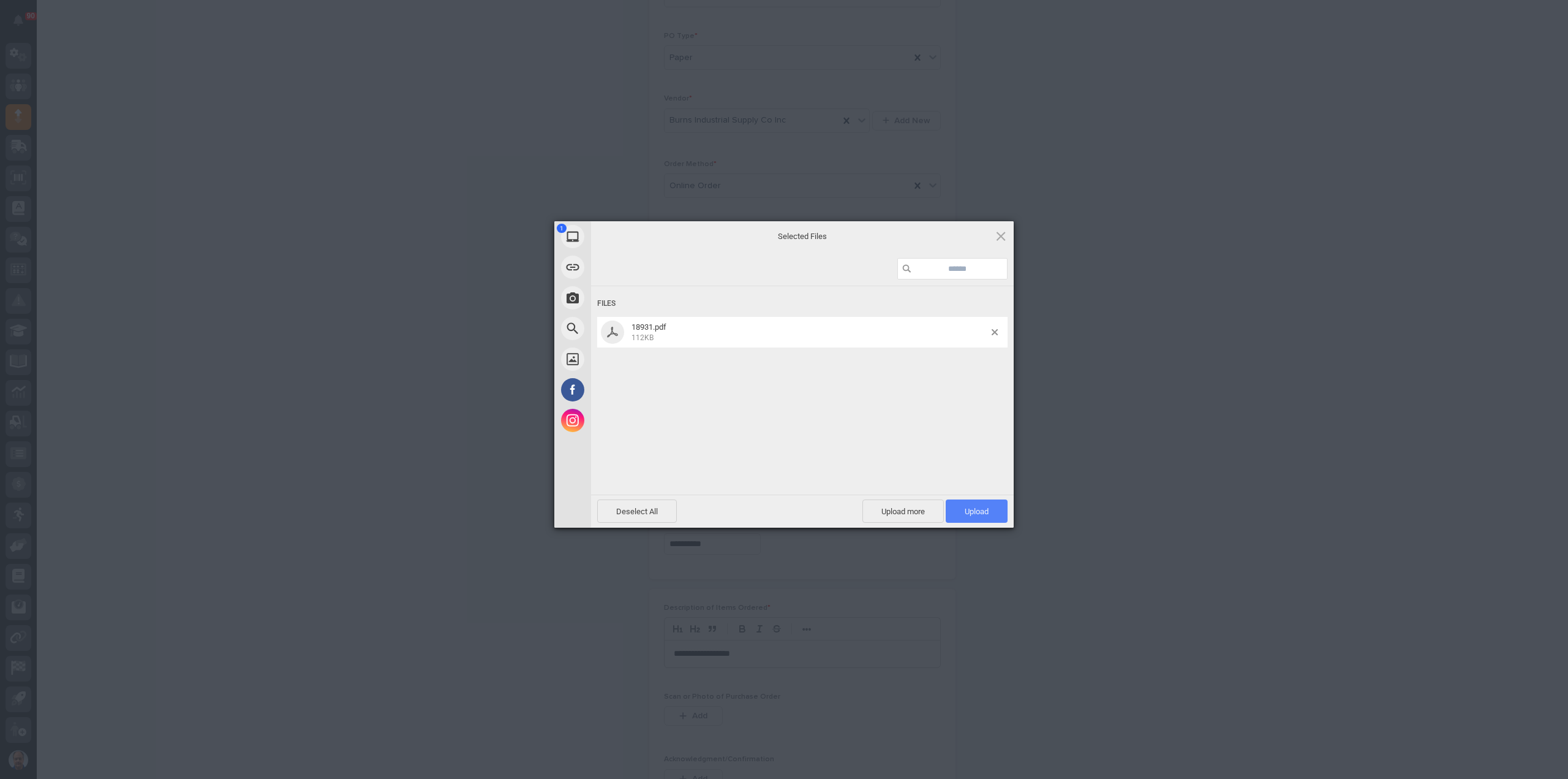
click at [958, 503] on span "Upload 1" at bounding box center [977, 511] width 62 height 23
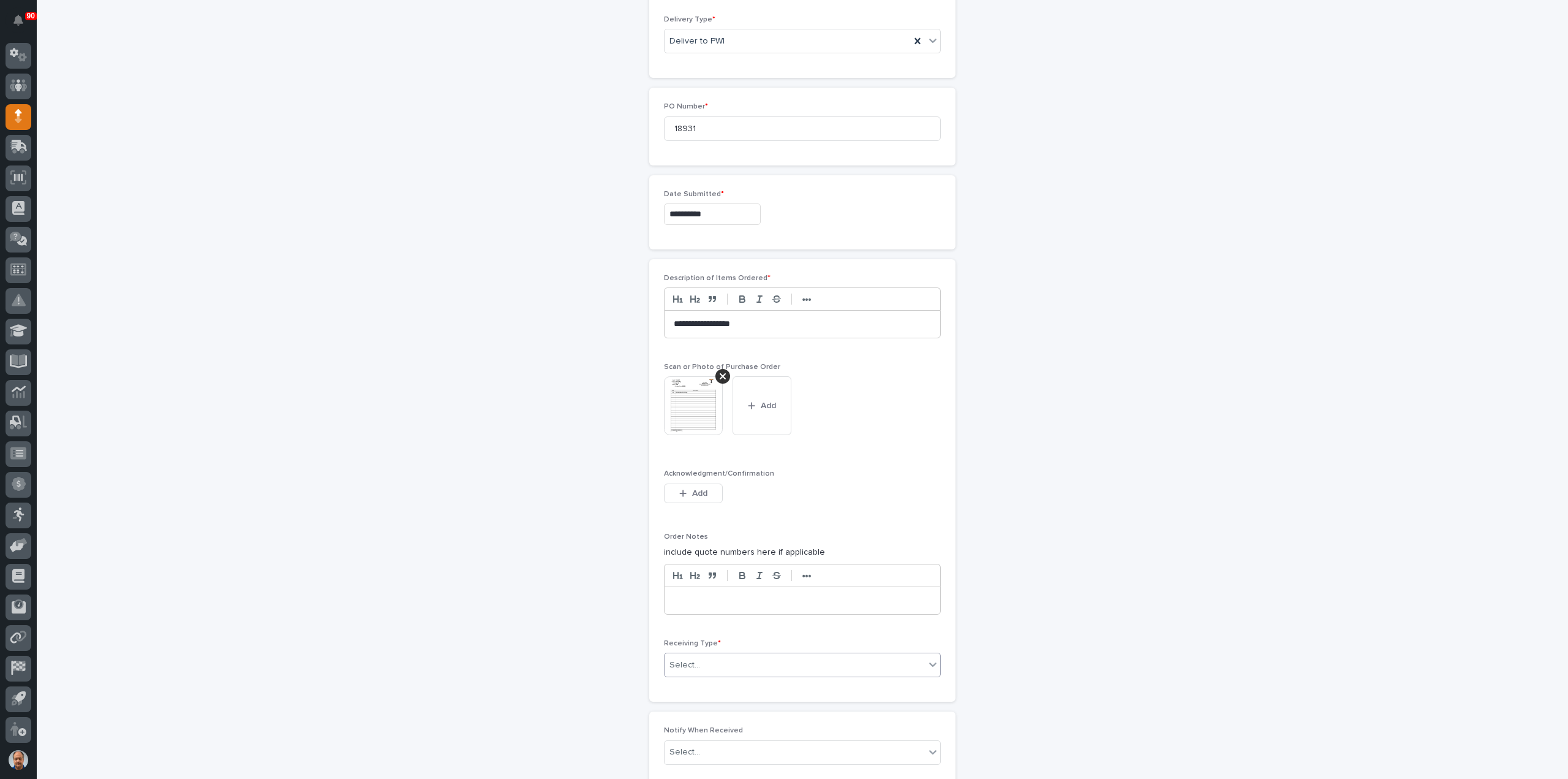
scroll to position [574, 0]
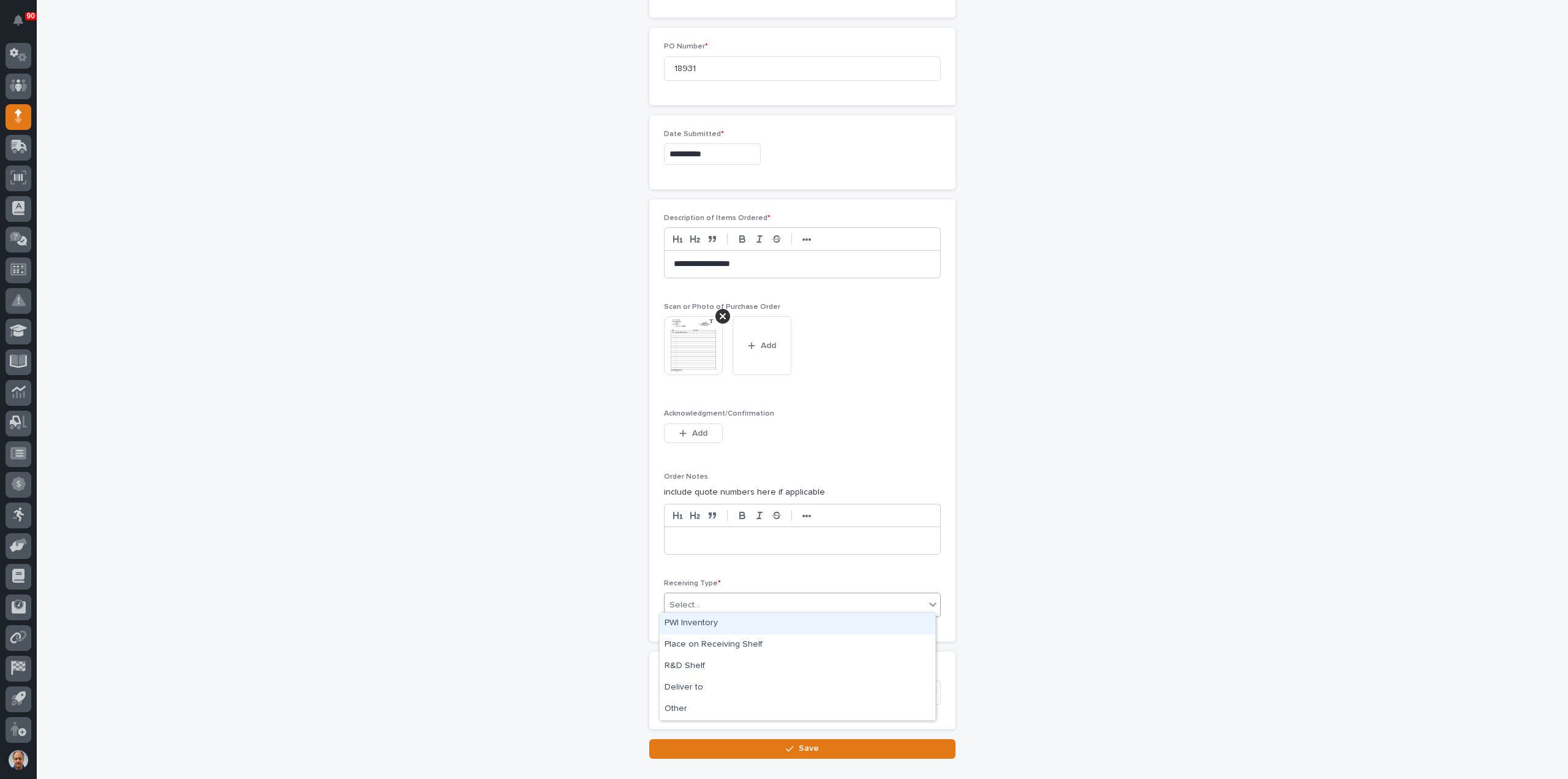
click at [718, 595] on div "Select..." at bounding box center [794, 605] width 260 height 20
click at [704, 689] on div "Deliver to" at bounding box center [798, 688] width 276 height 22
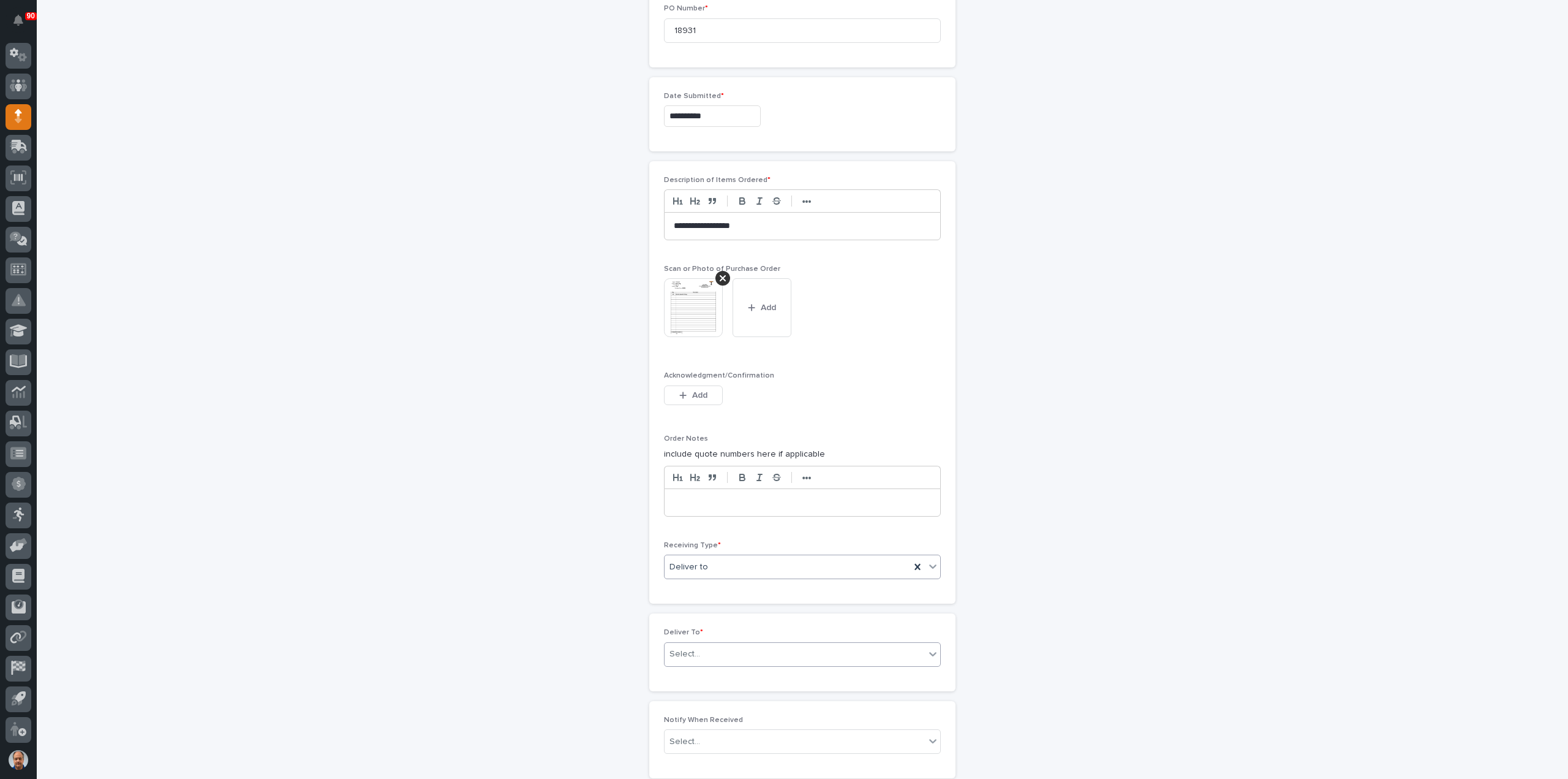
scroll to position [618, 0]
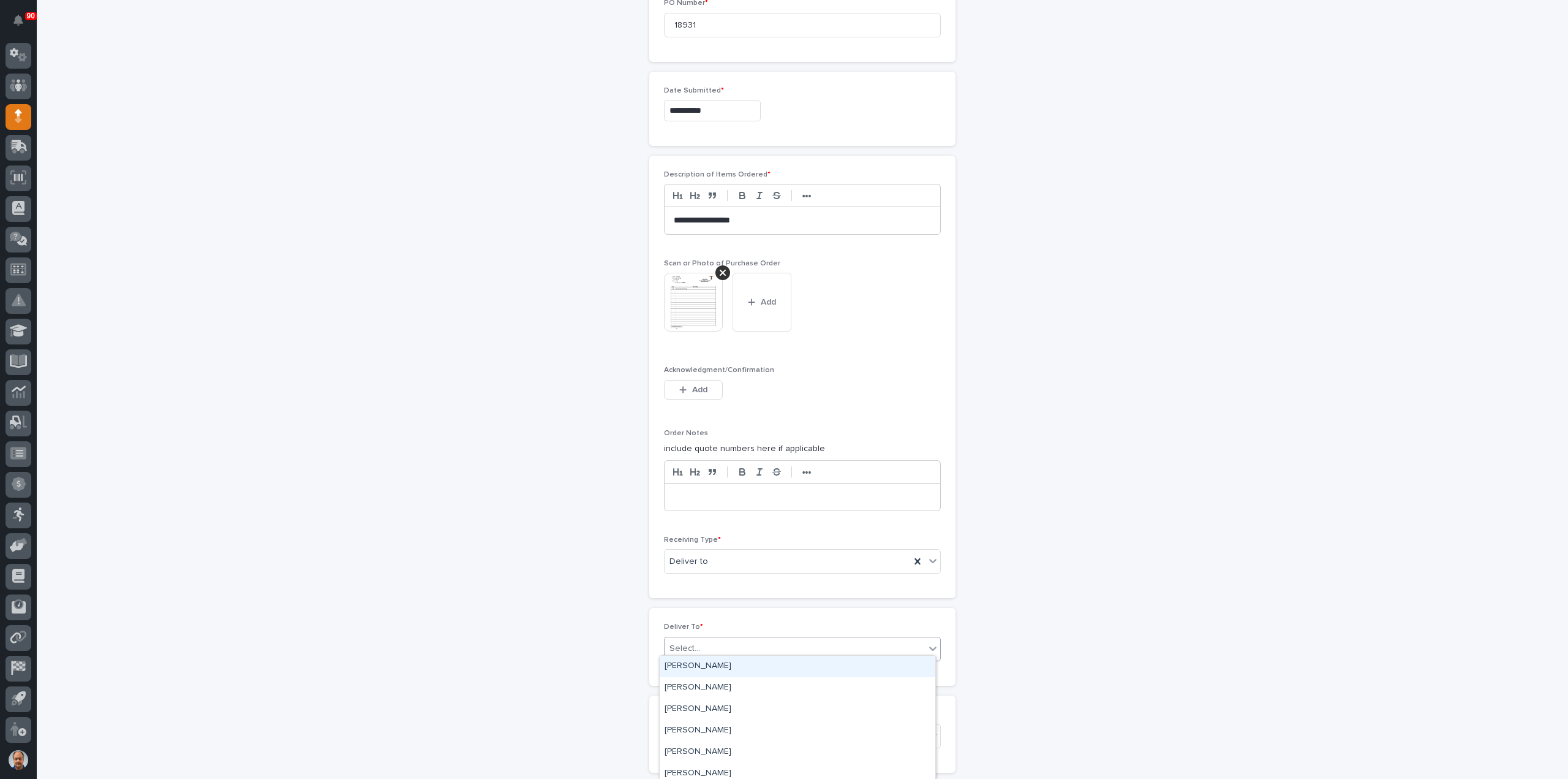
click at [725, 645] on div "Select..." at bounding box center [794, 648] width 260 height 20
type input "****"
click at [713, 682] on div "[PERSON_NAME] [PERSON_NAME]" at bounding box center [798, 688] width 276 height 22
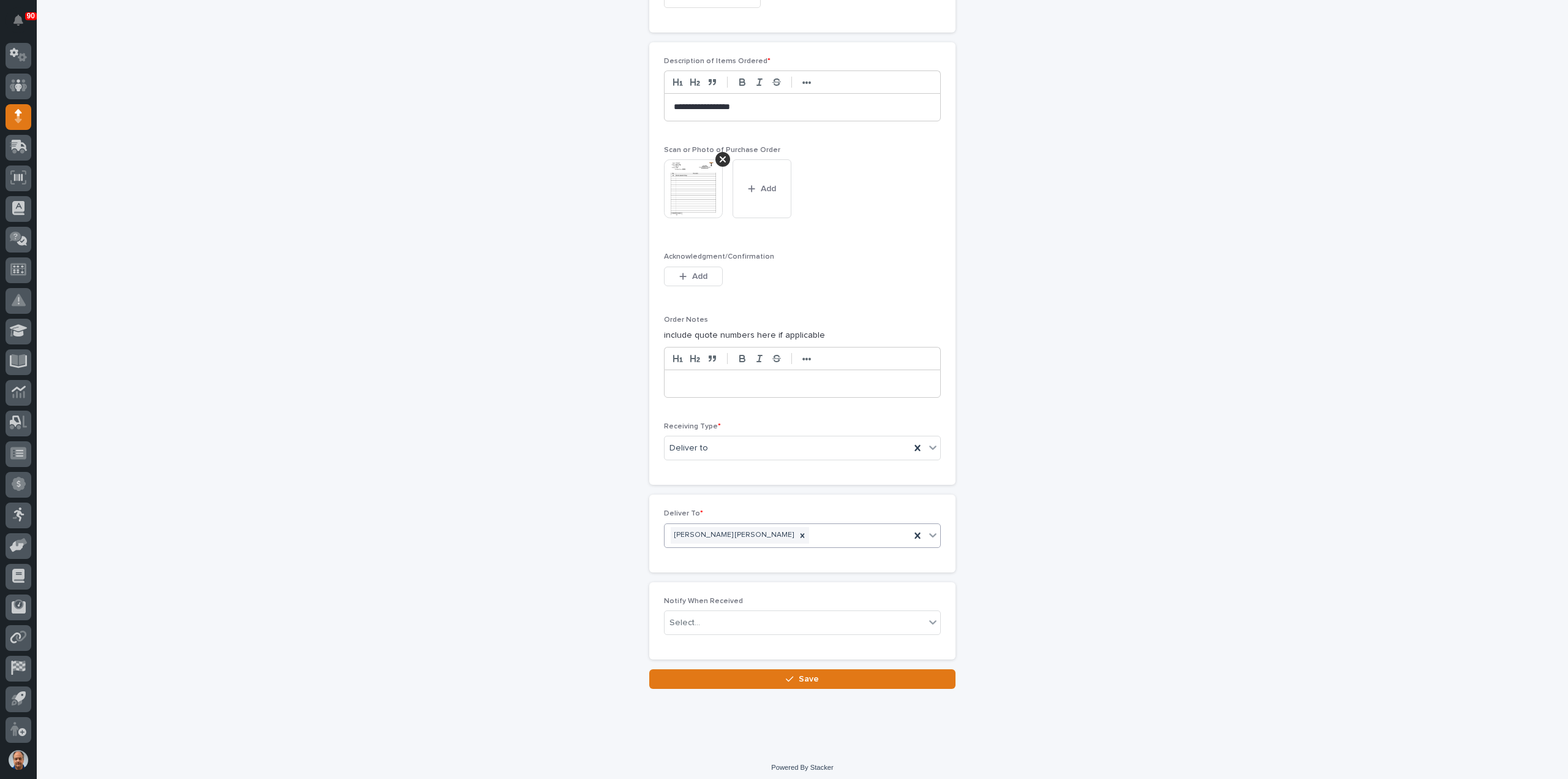
click at [836, 675] on button "Save" at bounding box center [803, 679] width 306 height 19
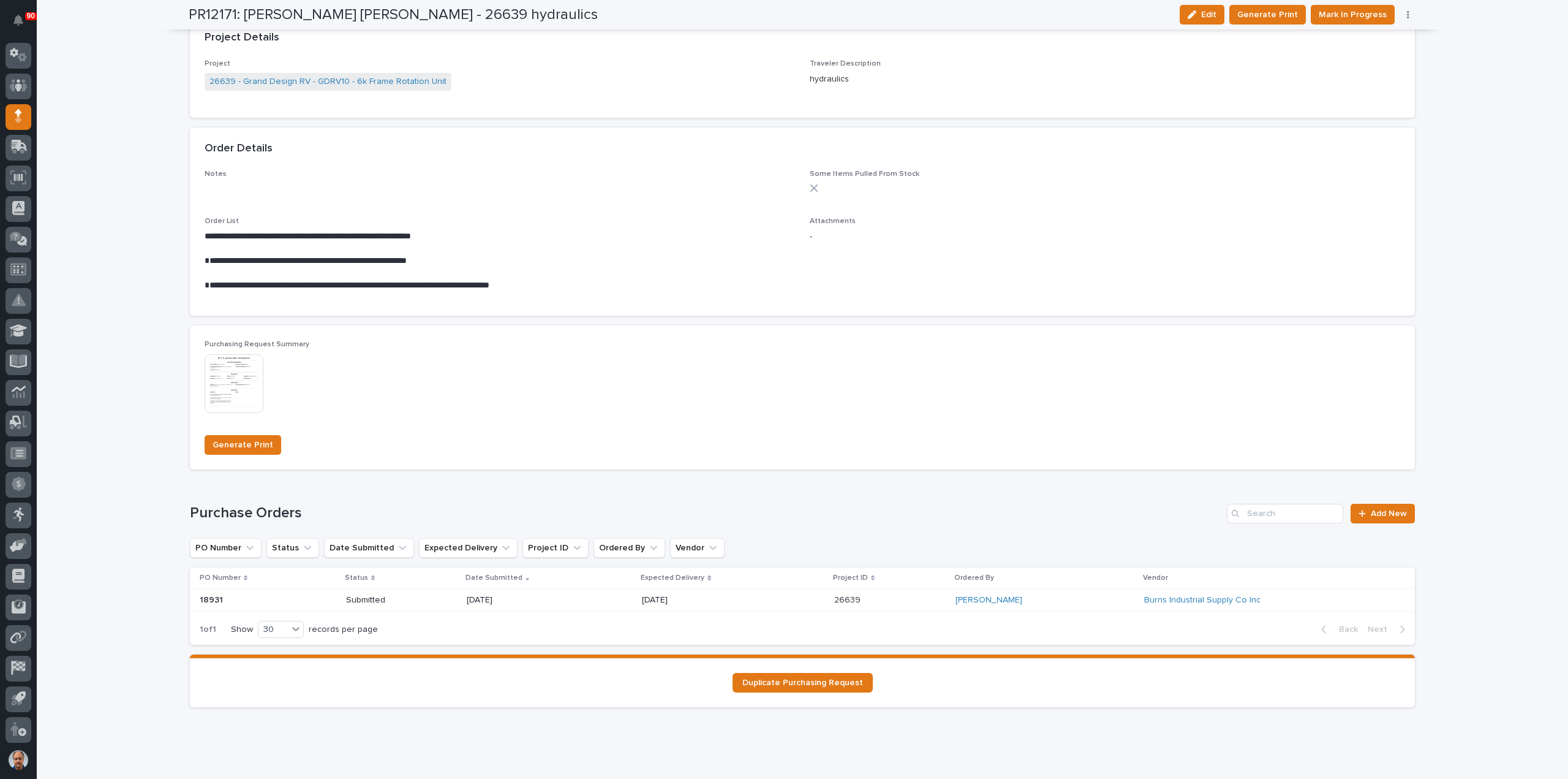
scroll to position [809, 0]
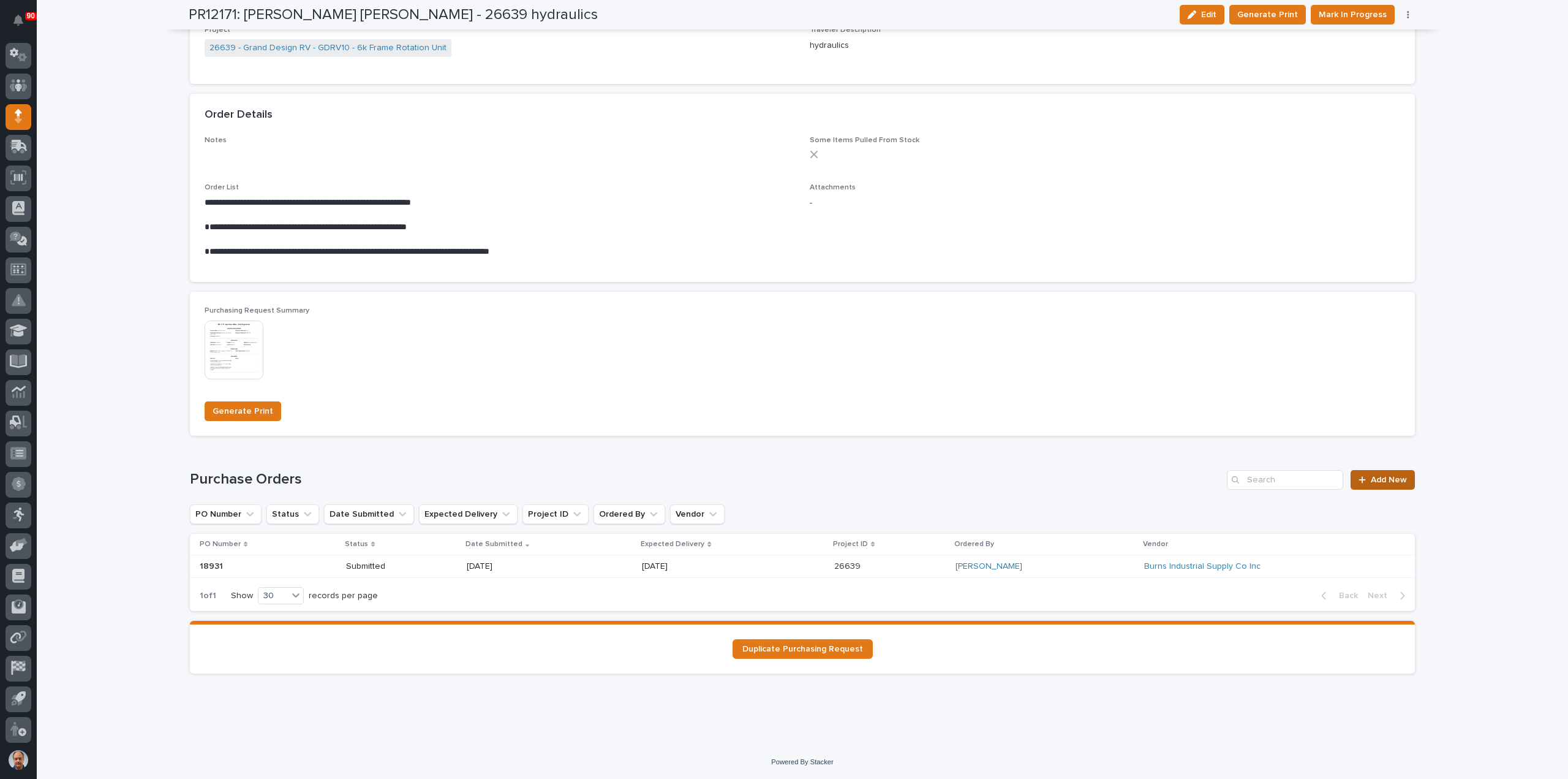
click at [1387, 474] on link "Add New" at bounding box center [1382, 479] width 64 height 19
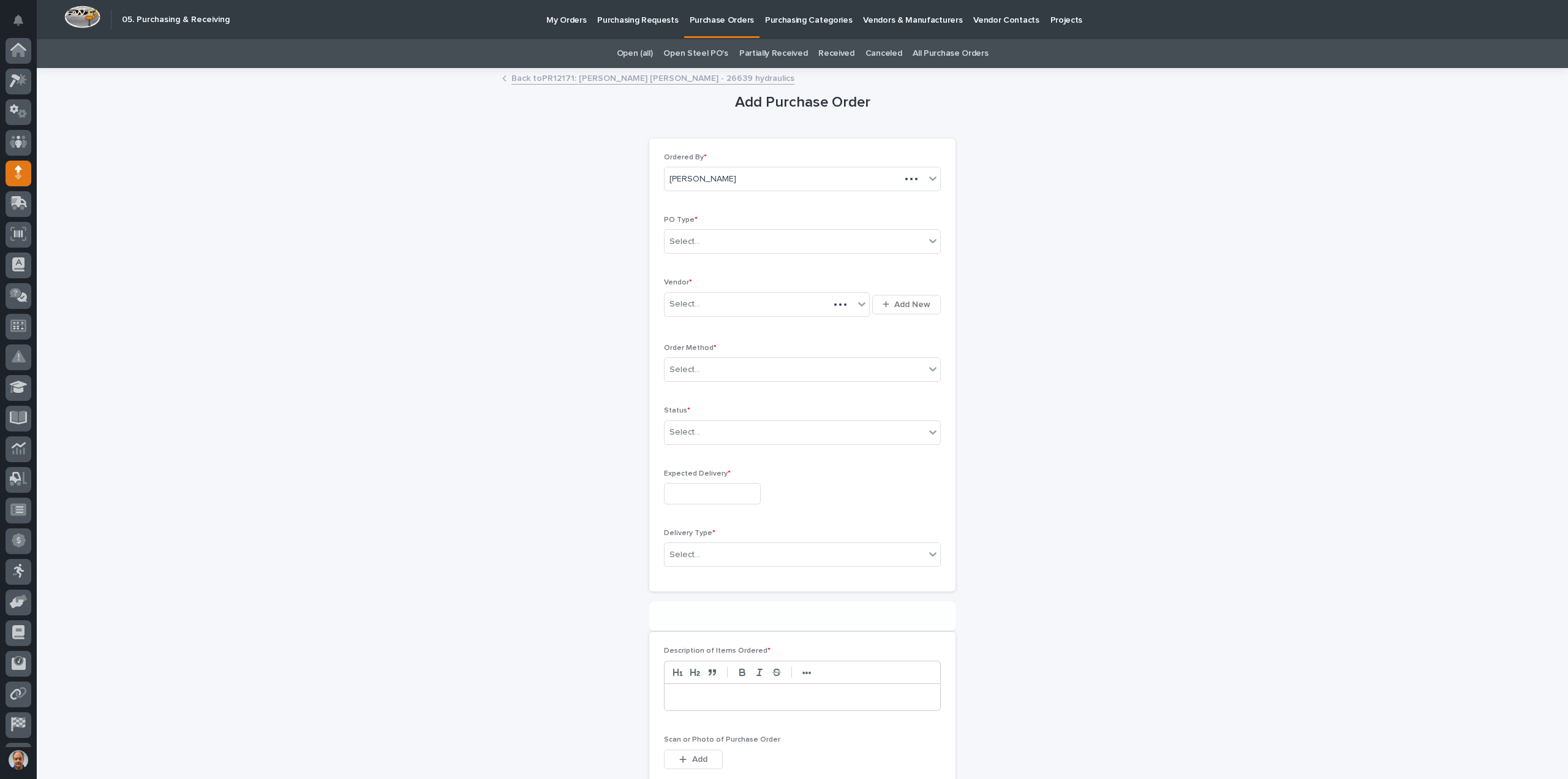
scroll to position [56, 0]
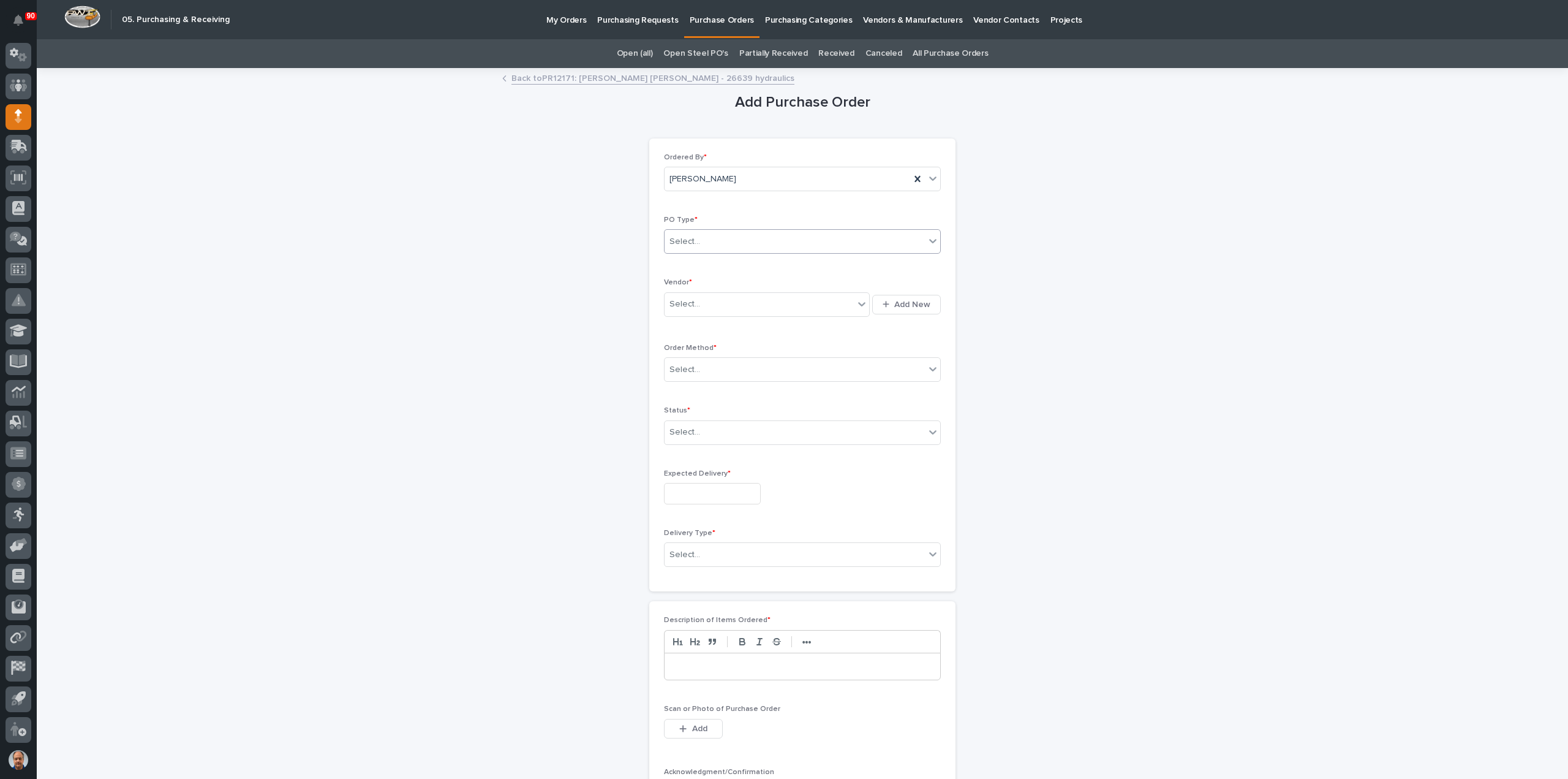
click at [718, 243] on div "Select..." at bounding box center [794, 242] width 260 height 20
click at [712, 285] on div "Paper" at bounding box center [798, 286] width 276 height 22
click at [711, 297] on div "Select..." at bounding box center [759, 305] width 189 height 20
type input "***"
click at [685, 324] on div "McMaster-Carr" at bounding box center [763, 326] width 206 height 22
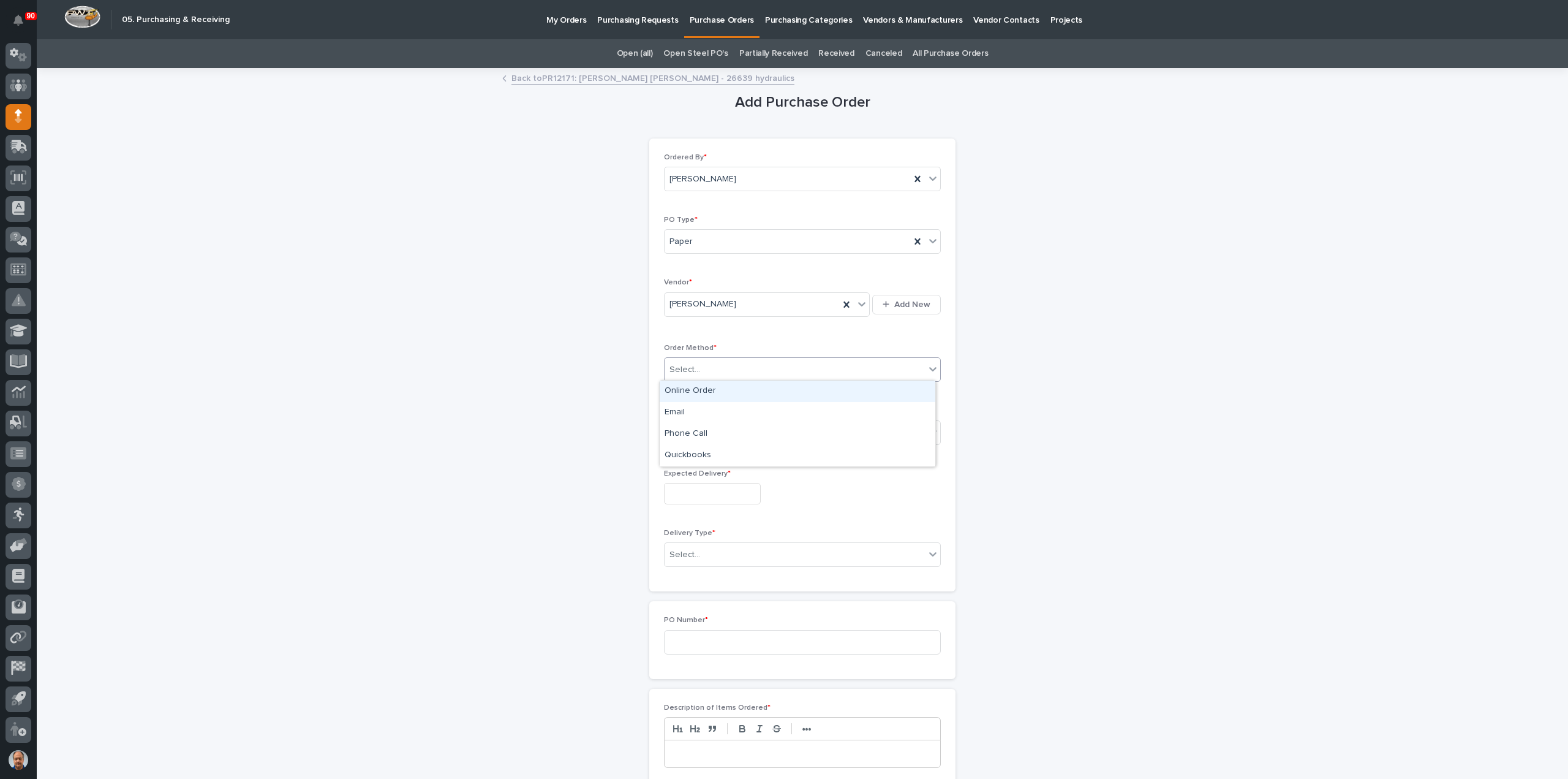
click at [697, 365] on div "Select..." at bounding box center [794, 370] width 260 height 20
click at [702, 387] on div "Online Order" at bounding box center [798, 392] width 276 height 22
drag, startPoint x: 707, startPoint y: 429, endPoint x: 709, endPoint y: 442, distance: 13.2
click at [707, 430] on div "Select..." at bounding box center [794, 433] width 260 height 20
click at [693, 470] on div "Submitted" at bounding box center [798, 475] width 276 height 22
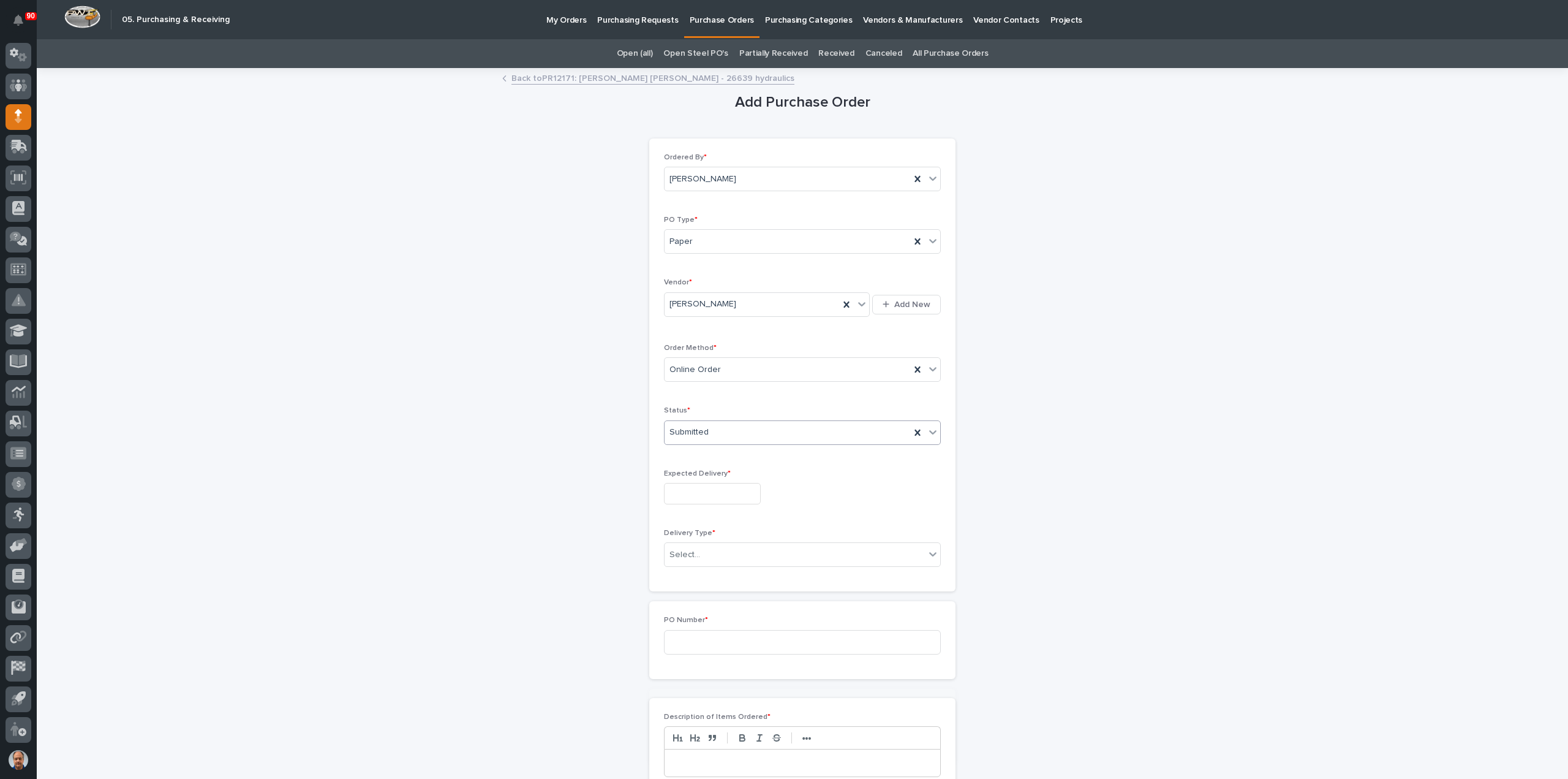
click at [701, 490] on input "text" at bounding box center [712, 494] width 97 height 22
click at [704, 371] on div "10" at bounding box center [704, 372] width 17 height 17
type input "**********"
drag, startPoint x: 697, startPoint y: 556, endPoint x: 723, endPoint y: 562, distance: 26.7
click at [700, 556] on div "Select..." at bounding box center [794, 555] width 260 height 20
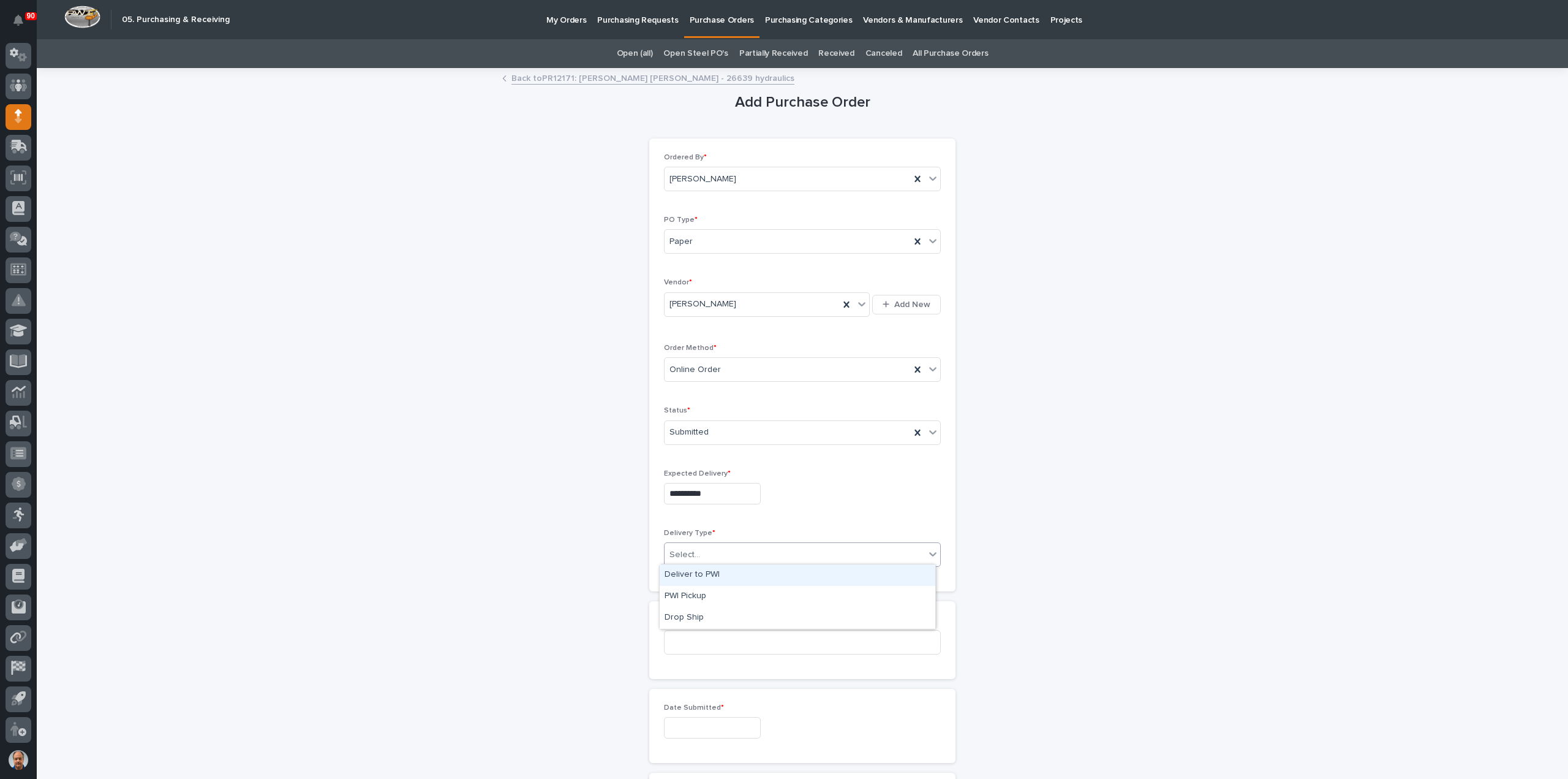
drag, startPoint x: 708, startPoint y: 571, endPoint x: 713, endPoint y: 579, distance: 9.4
click at [708, 571] on div "Deliver to PWI" at bounding box center [798, 576] width 276 height 22
drag, startPoint x: 712, startPoint y: 629, endPoint x: 741, endPoint y: 646, distance: 33.6
click at [716, 633] on input at bounding box center [802, 642] width 277 height 24
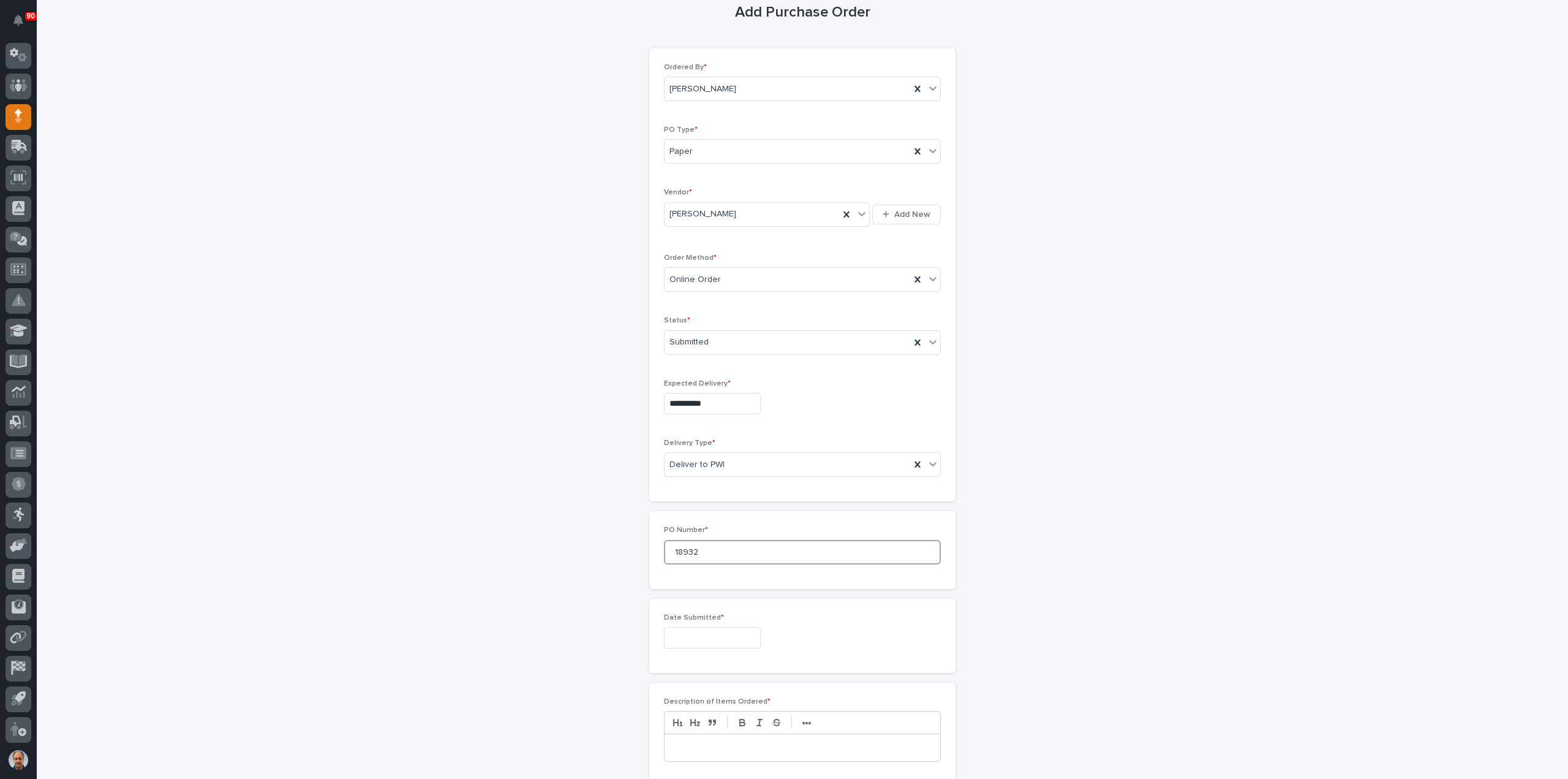
scroll to position [245, 0]
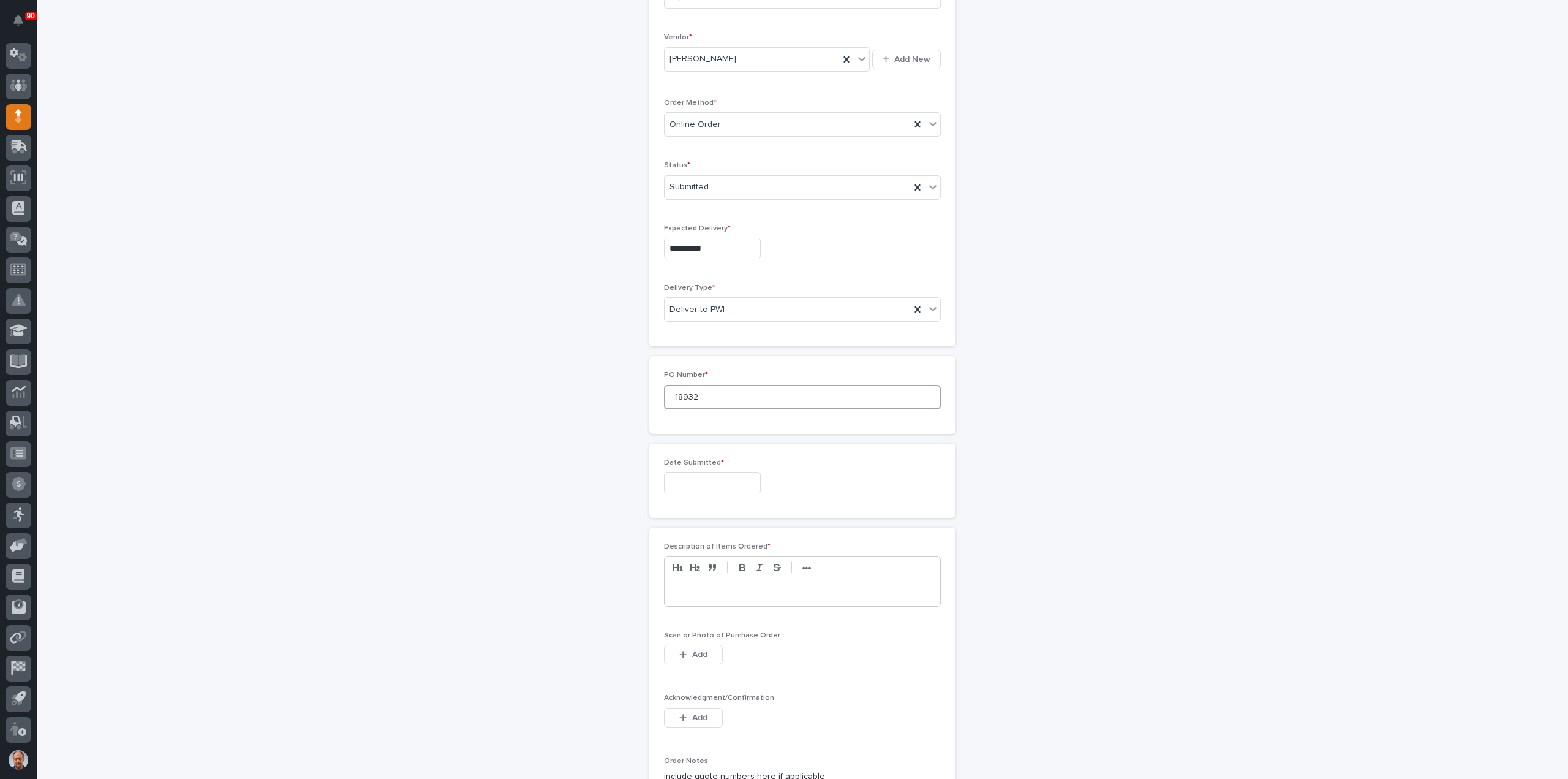
type input "18932"
click at [723, 481] on input "text" at bounding box center [712, 483] width 97 height 22
click at [688, 361] on div "9" at bounding box center [685, 360] width 17 height 17
type input "**********"
click at [720, 587] on p at bounding box center [803, 592] width 258 height 13
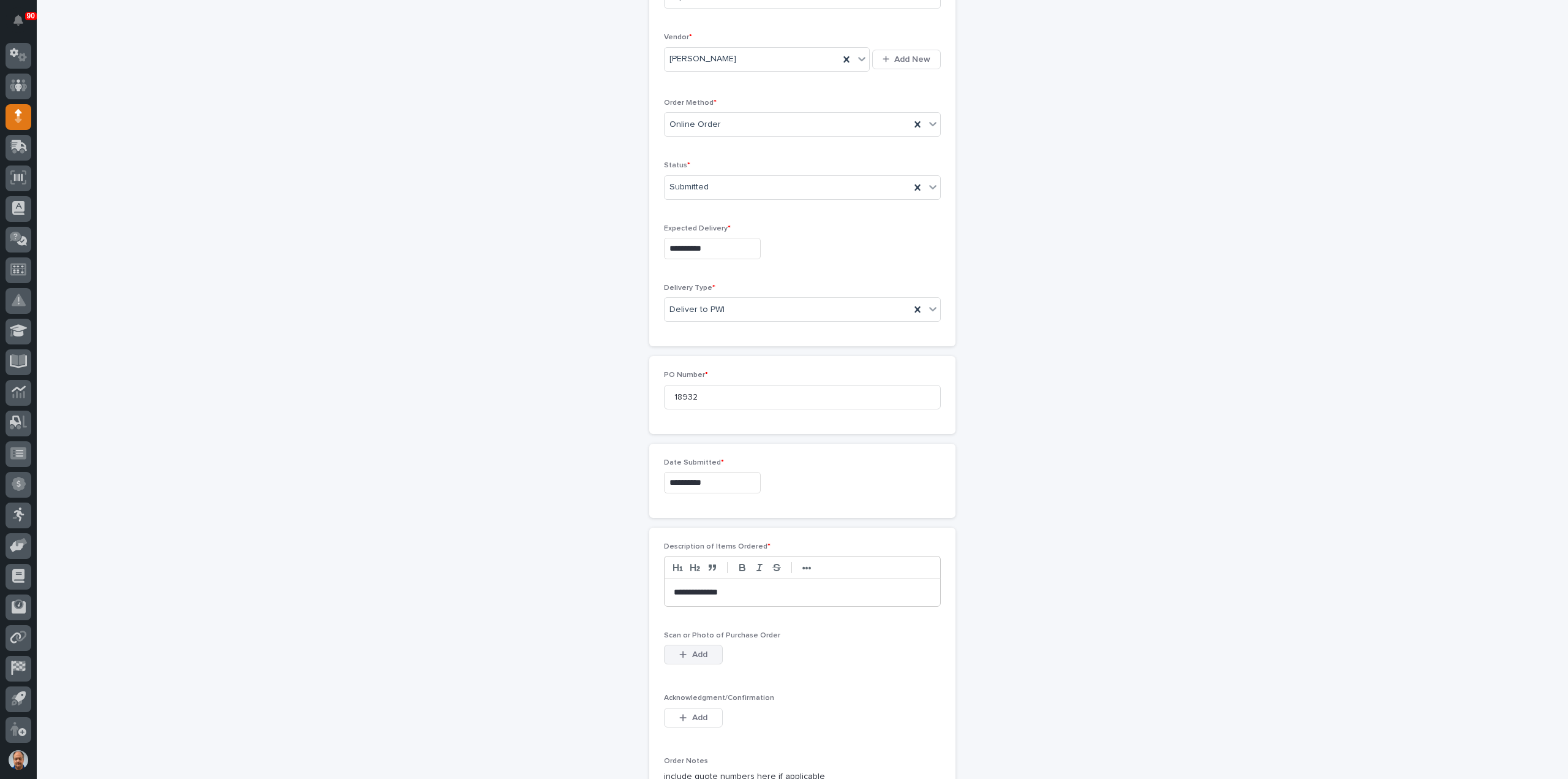
click at [697, 650] on span "Add" at bounding box center [700, 654] width 15 height 11
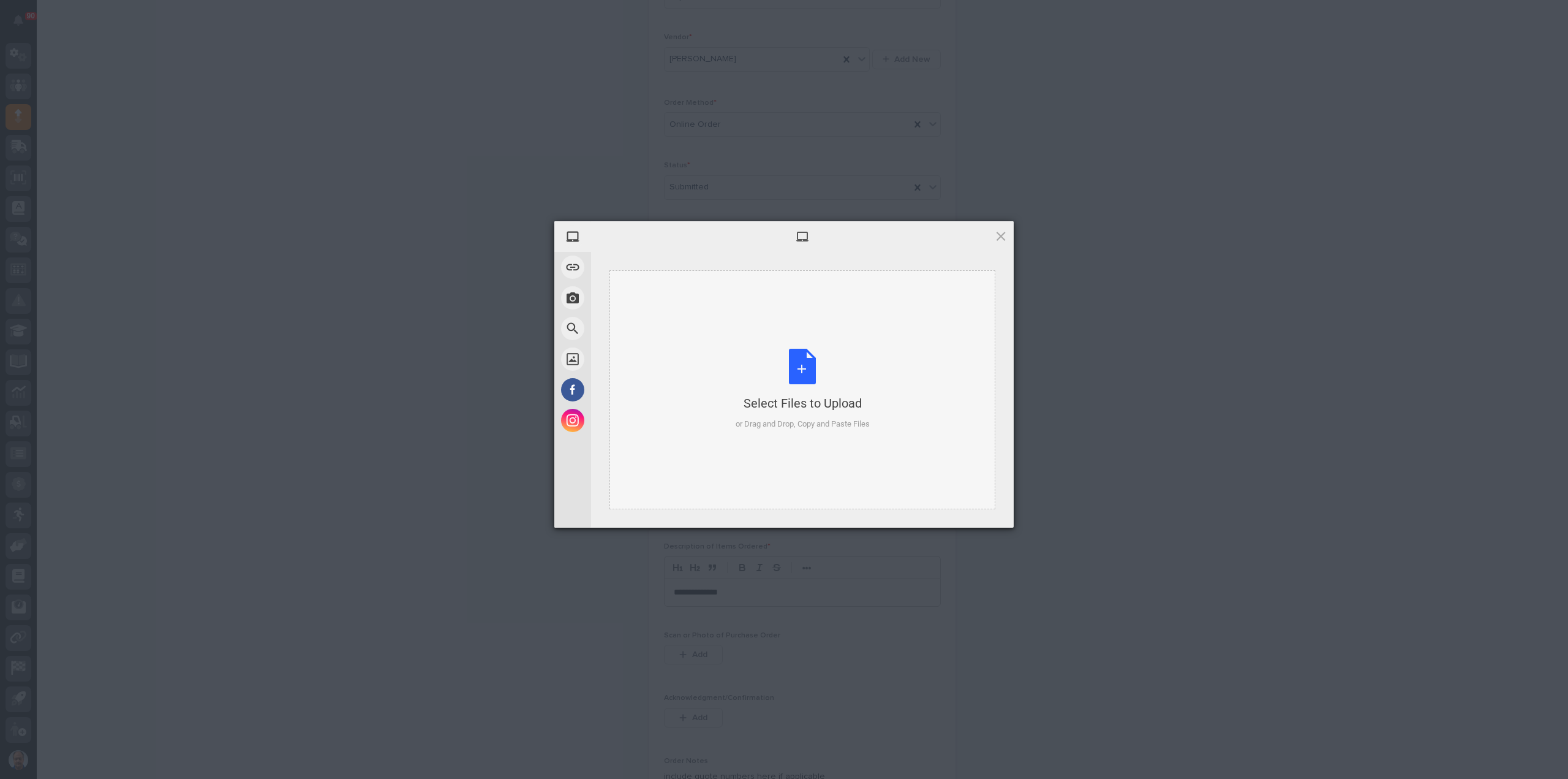
click at [808, 371] on div "Select Files to Upload or Drag and Drop, Copy and Paste Files" at bounding box center [803, 389] width 134 height 81
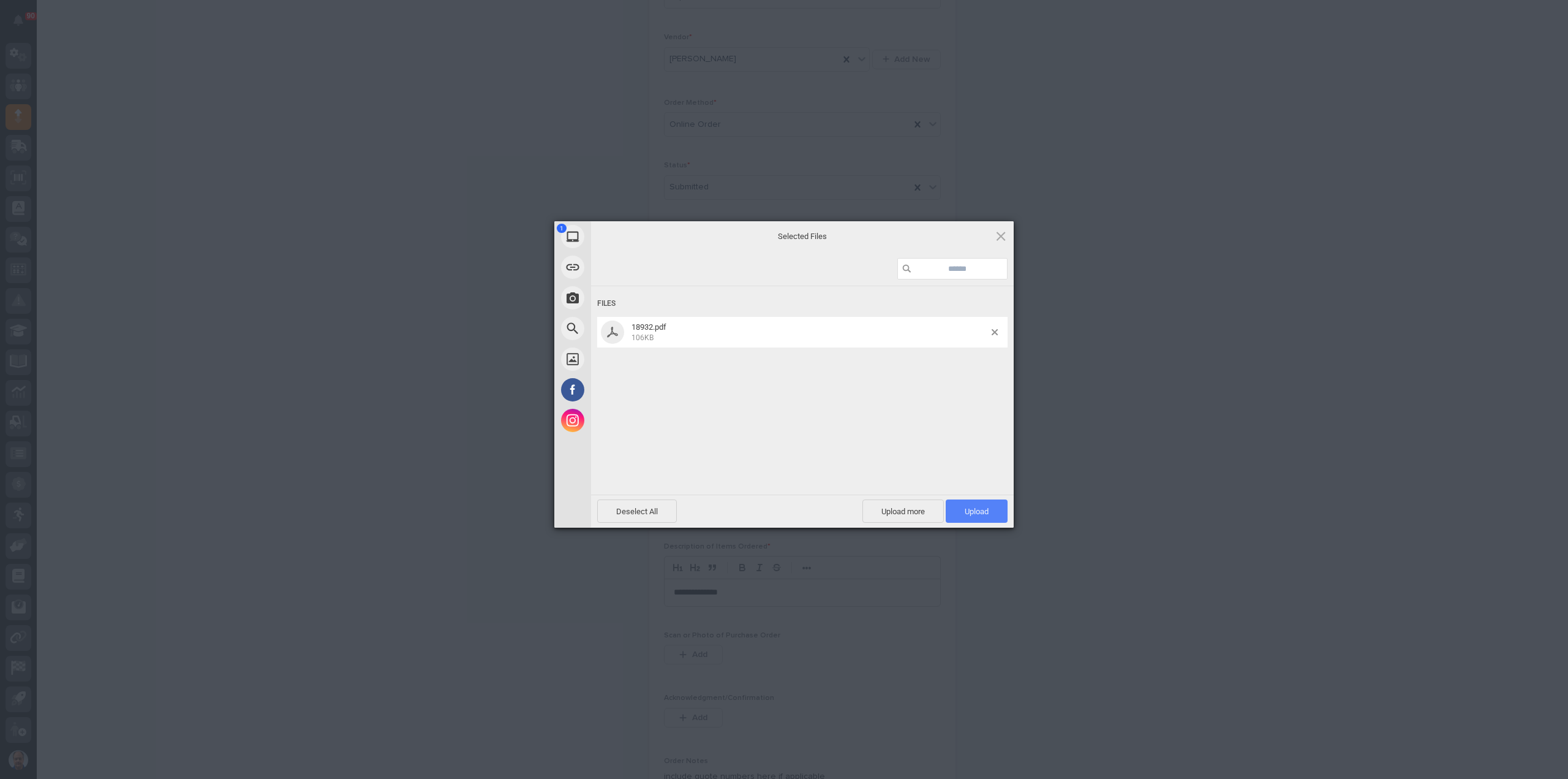
click at [974, 519] on span "Upload 1" at bounding box center [977, 511] width 62 height 23
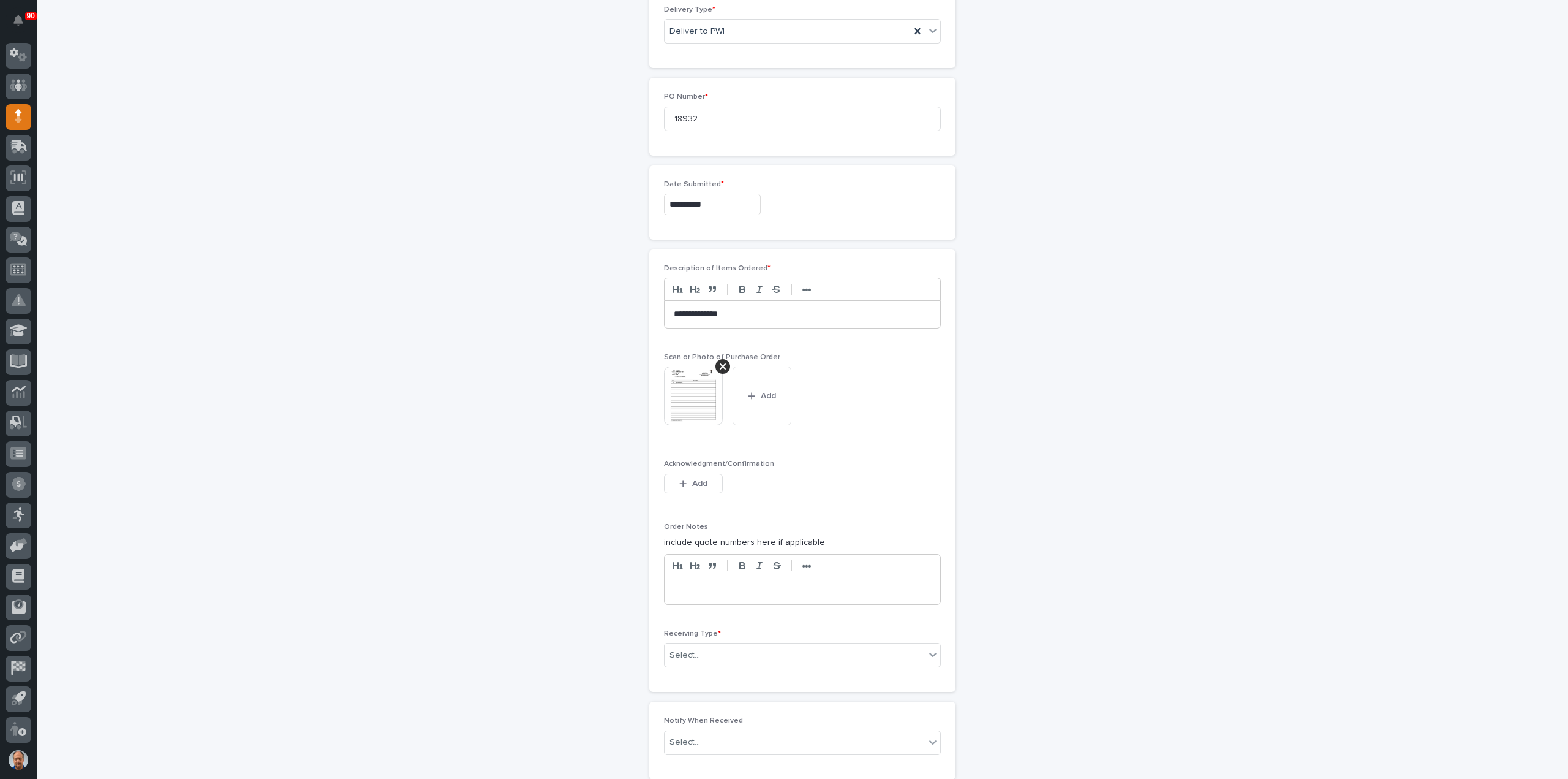
scroll to position [635, 0]
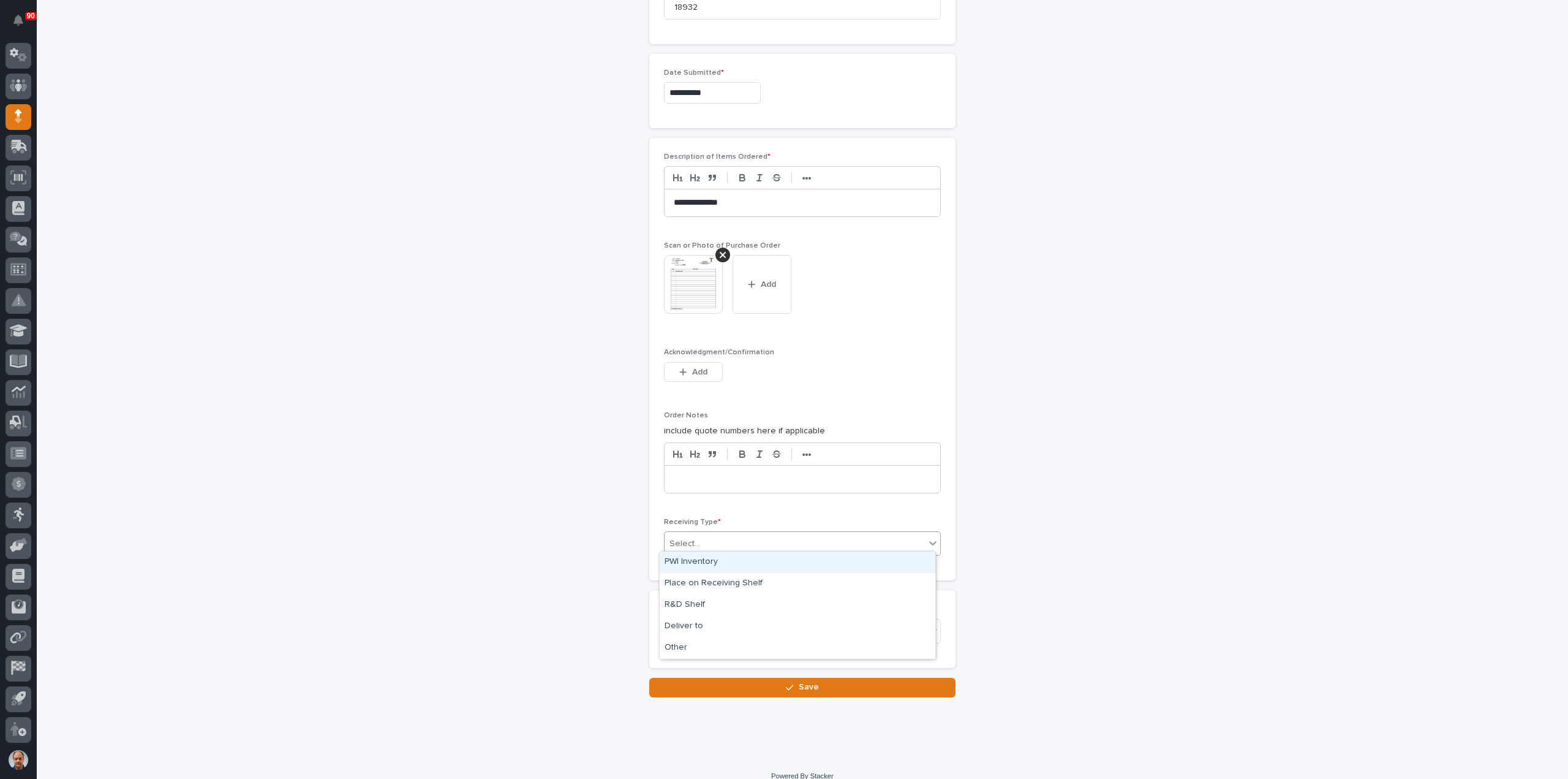
drag, startPoint x: 730, startPoint y: 531, endPoint x: 730, endPoint y: 550, distance: 19.0
click at [730, 534] on div "Select..." at bounding box center [794, 544] width 260 height 20
click at [704, 627] on div "Deliver to" at bounding box center [798, 627] width 276 height 22
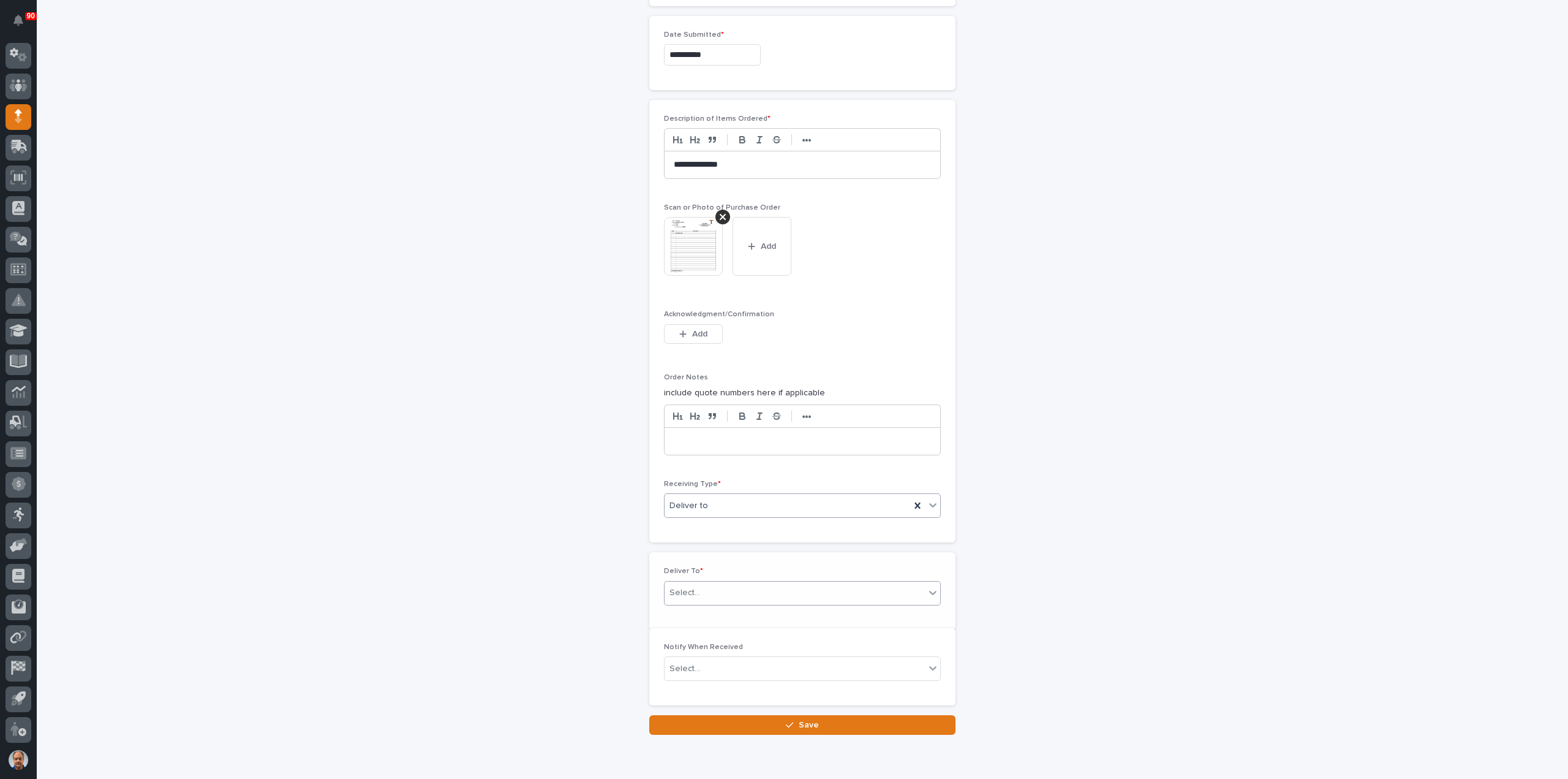
scroll to position [679, 0]
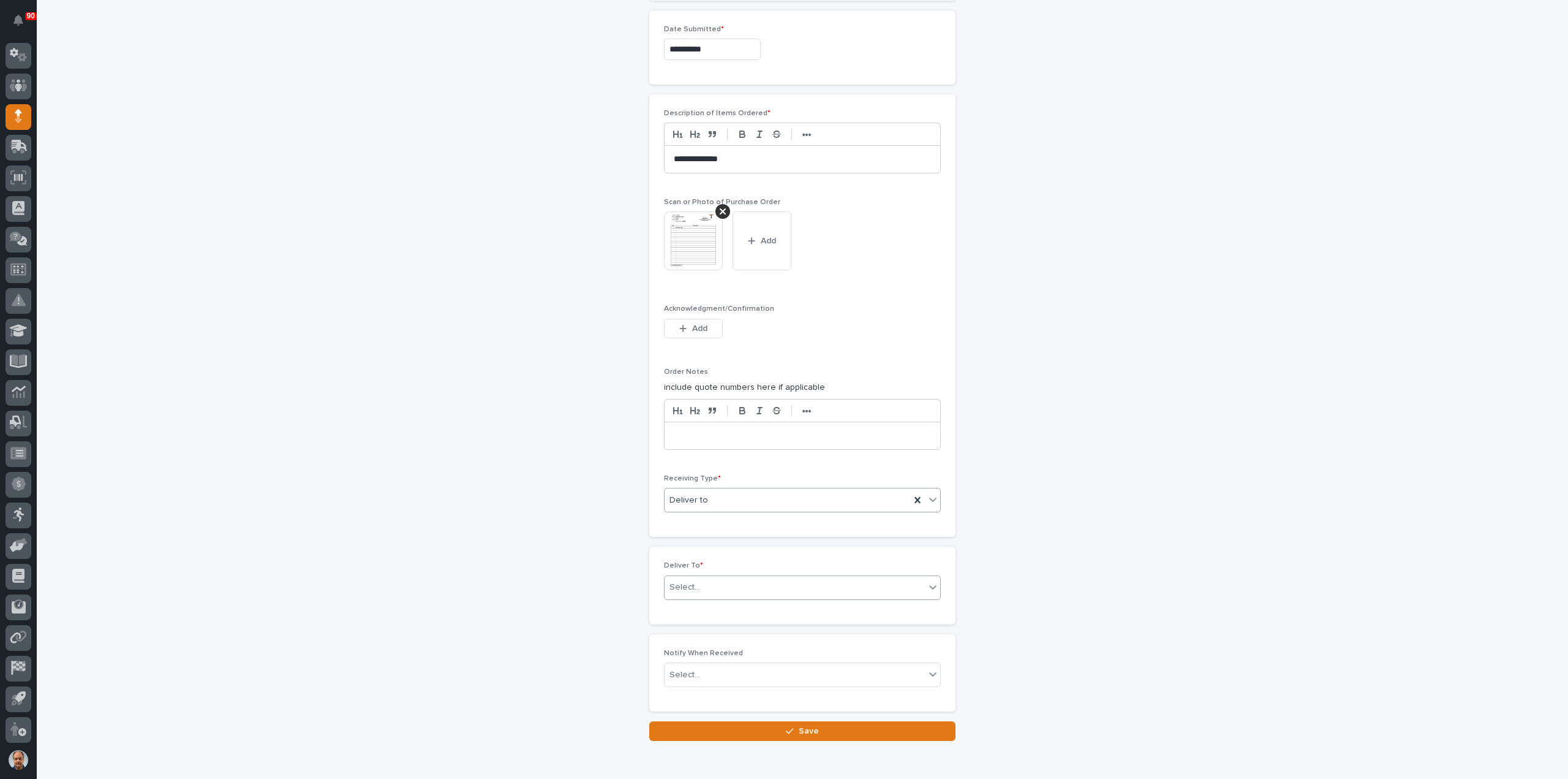
click at [727, 585] on div "Select..." at bounding box center [794, 587] width 260 height 20
type input "****"
drag, startPoint x: 691, startPoint y: 614, endPoint x: 690, endPoint y: 623, distance: 9.1
click at [690, 623] on div "[PERSON_NAME] [PERSON_NAME]" at bounding box center [798, 627] width 276 height 22
click at [814, 732] on button "Save" at bounding box center [803, 730] width 306 height 19
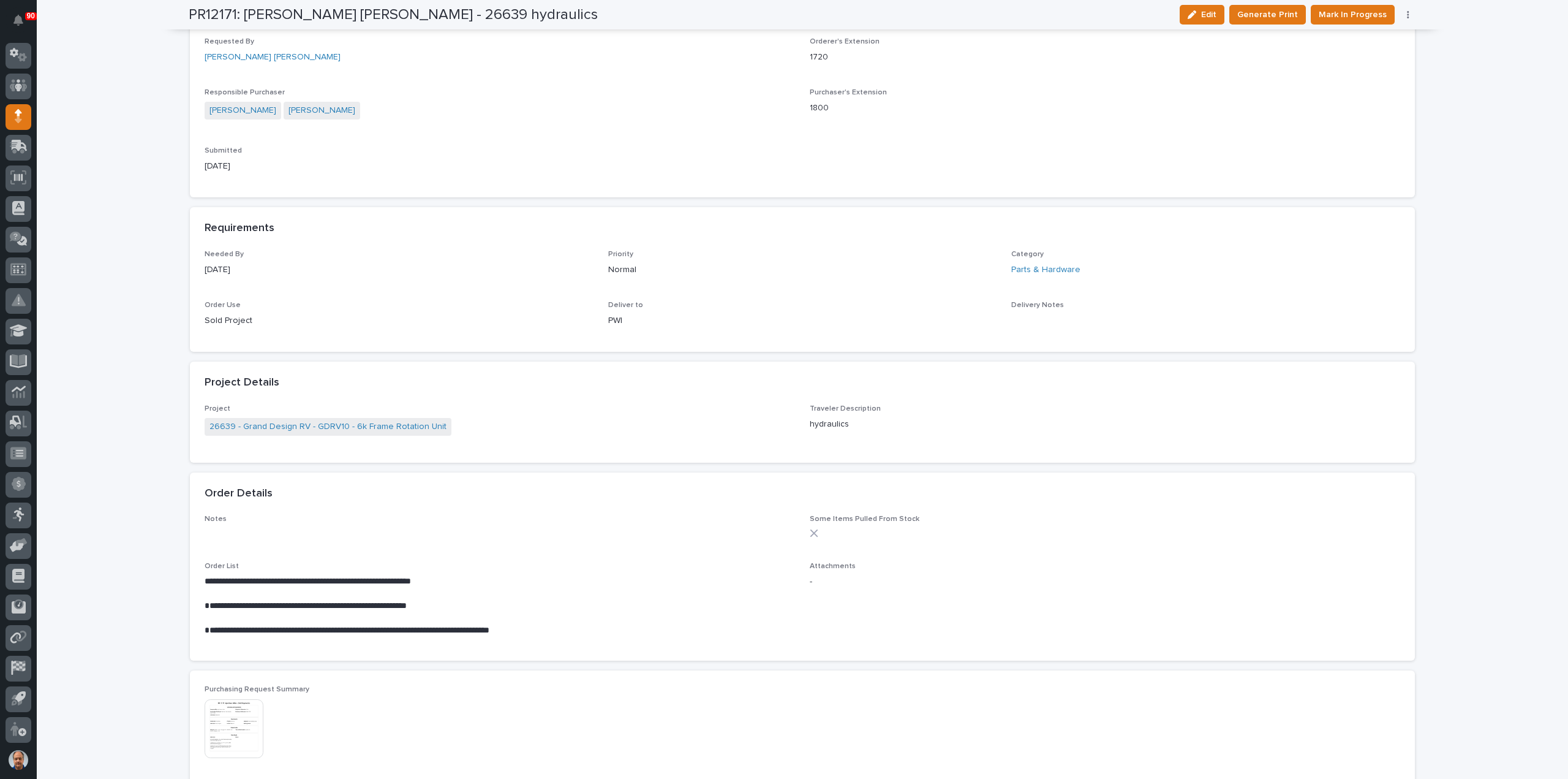
scroll to position [490, 0]
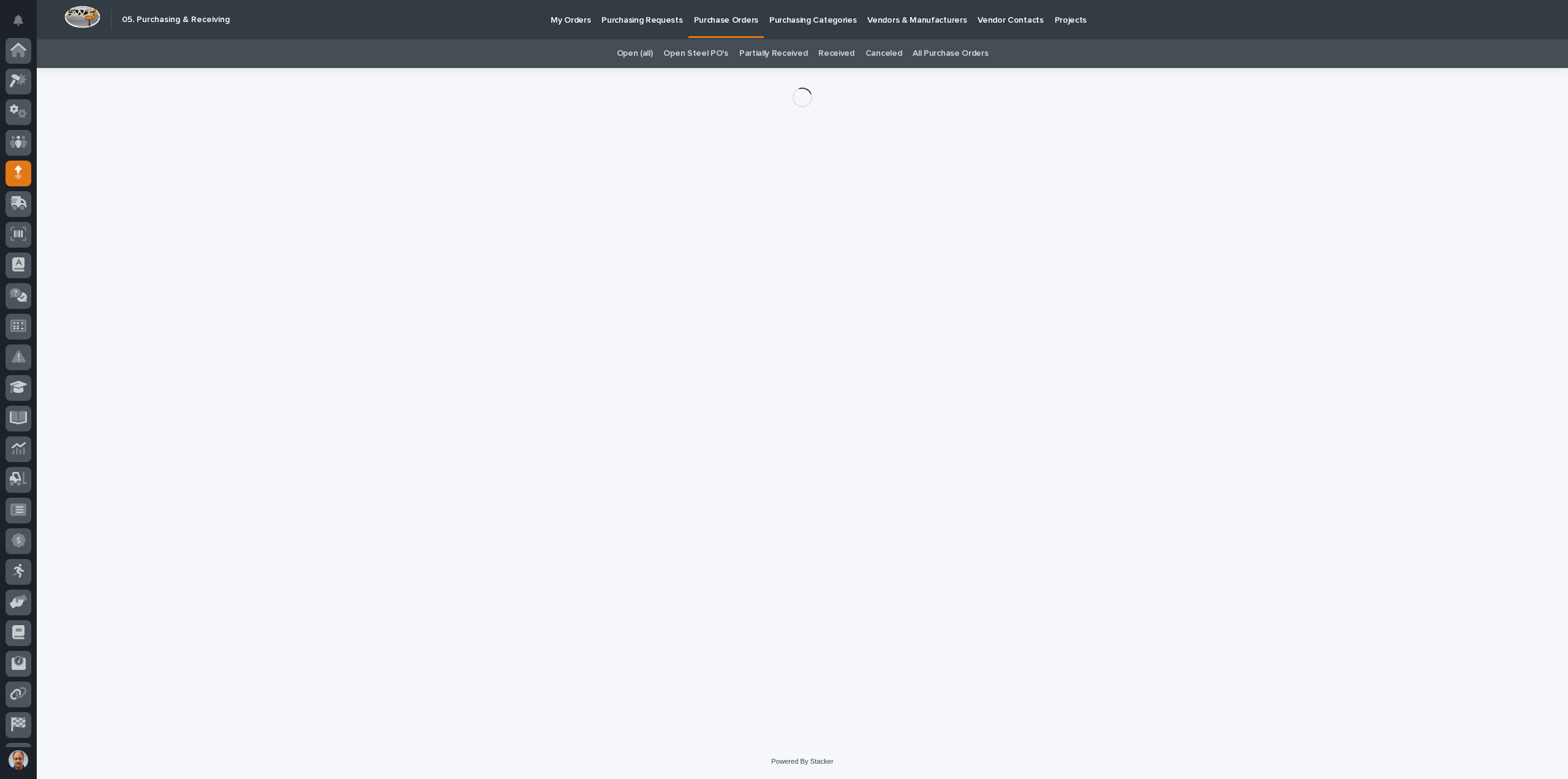
scroll to position [56, 0]
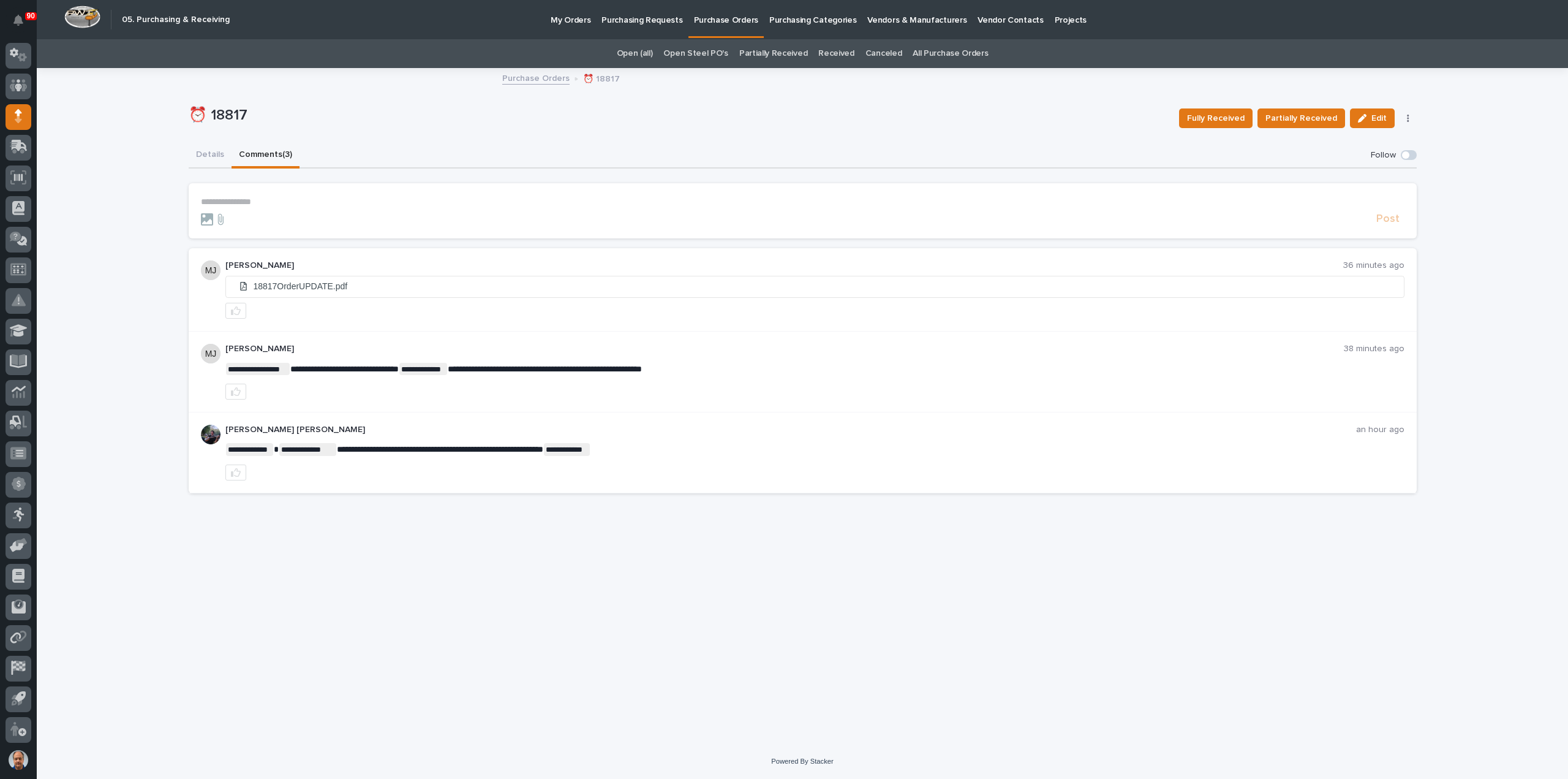
click at [562, 22] on p "My Orders" at bounding box center [571, 13] width 40 height 26
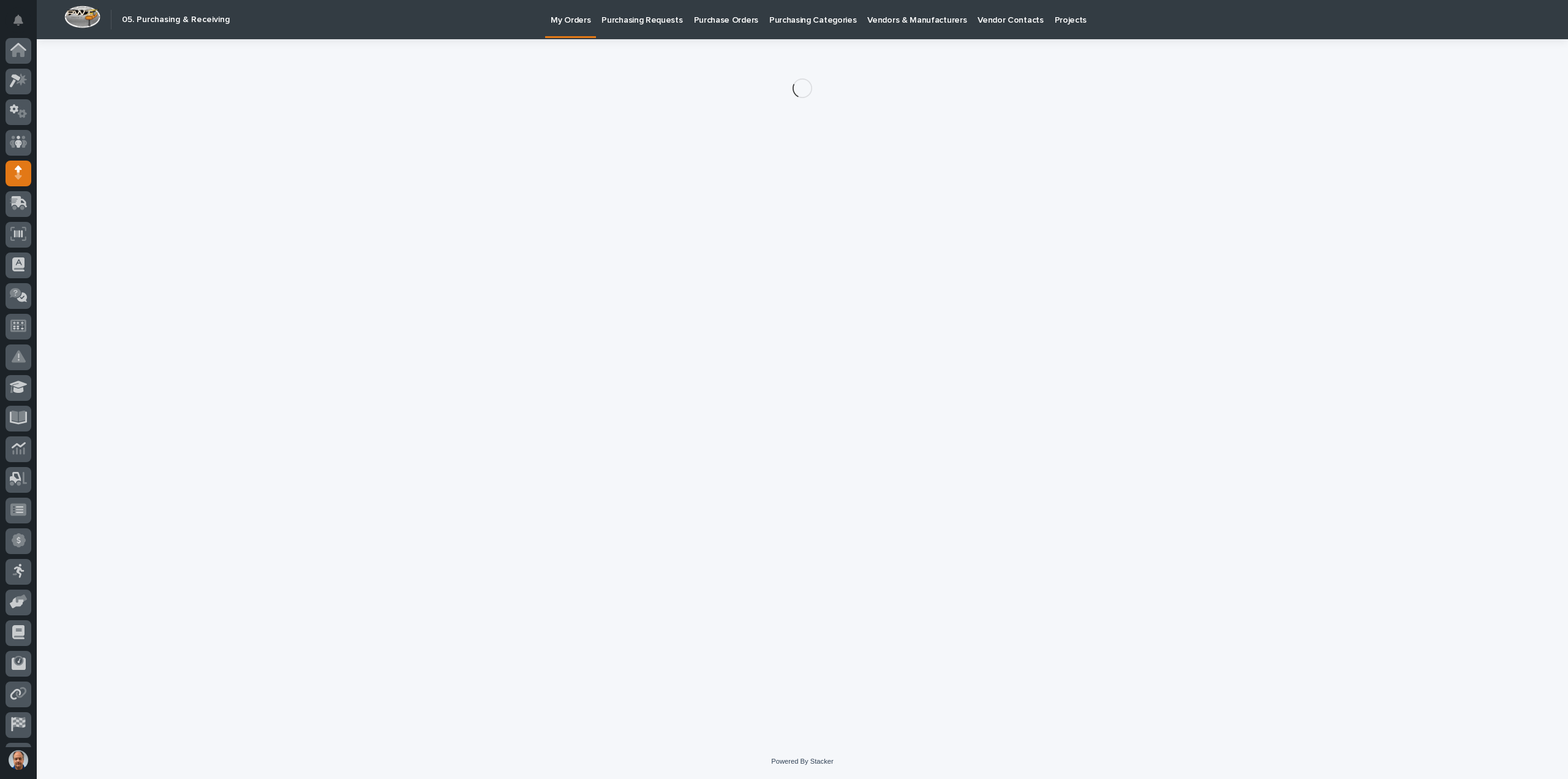
scroll to position [56, 0]
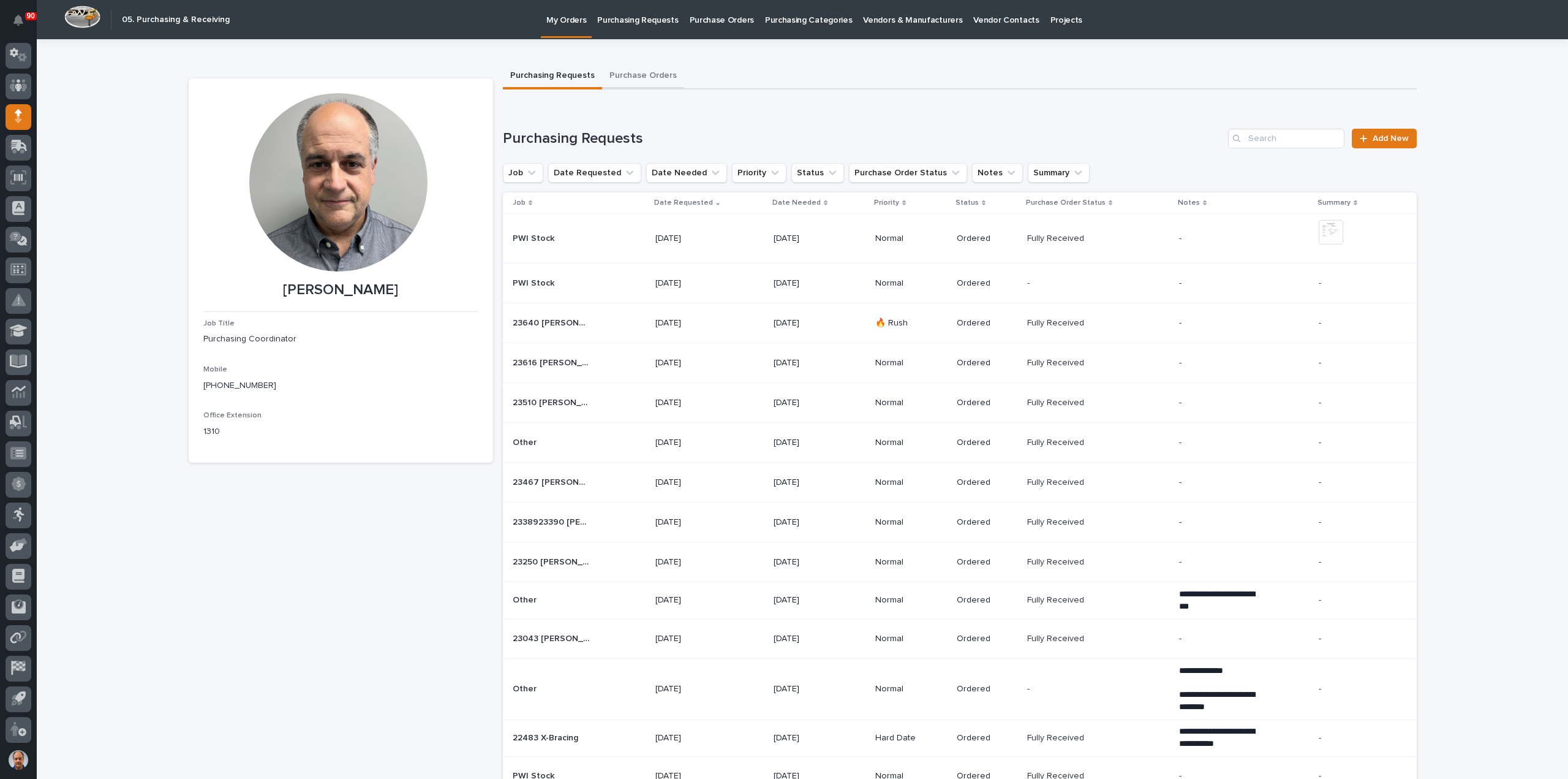
click at [635, 73] on button "Purchase Orders" at bounding box center [643, 76] width 82 height 26
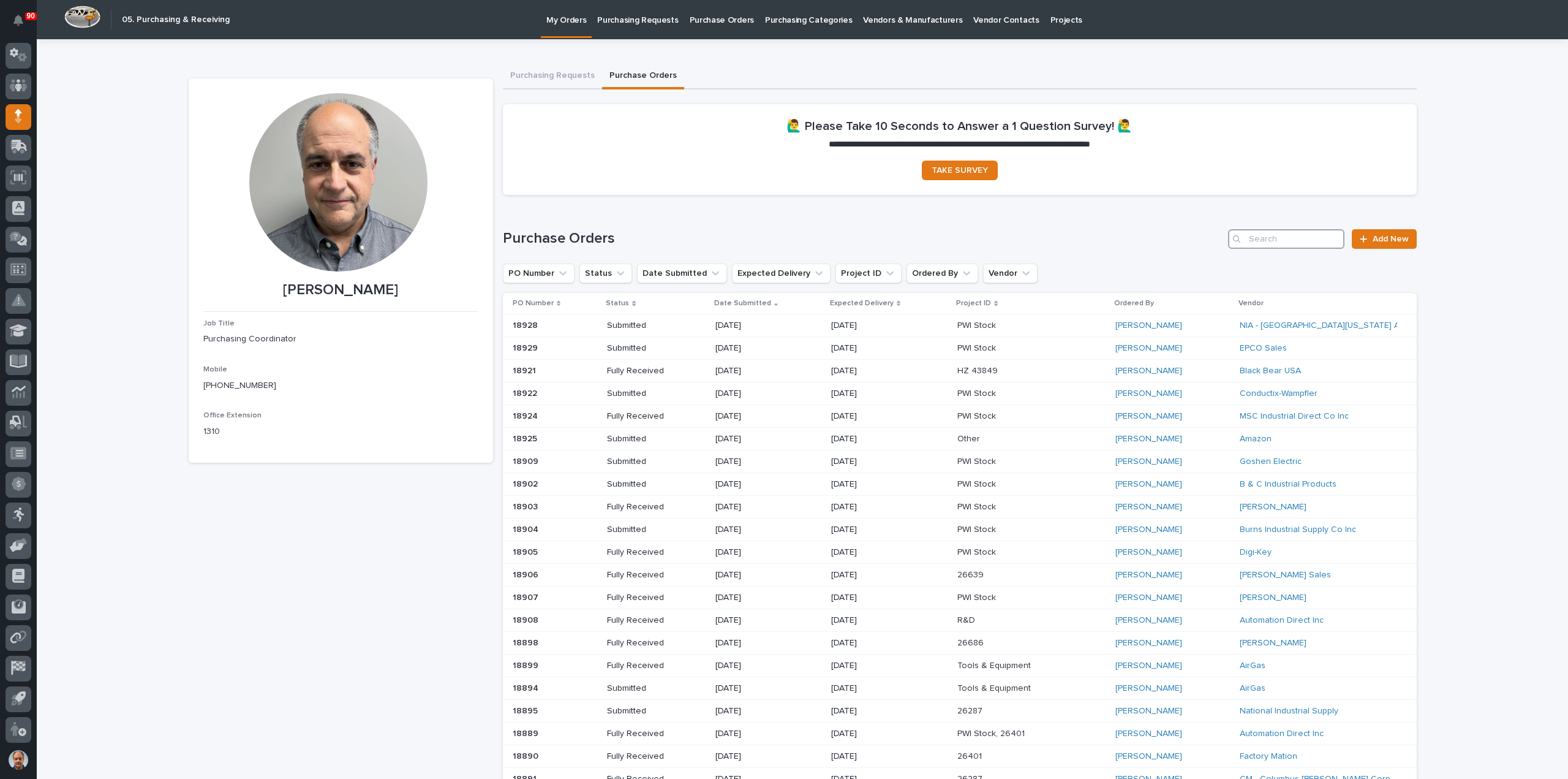
click at [1277, 239] on input "Search" at bounding box center [1286, 238] width 116 height 19
type input "18670"
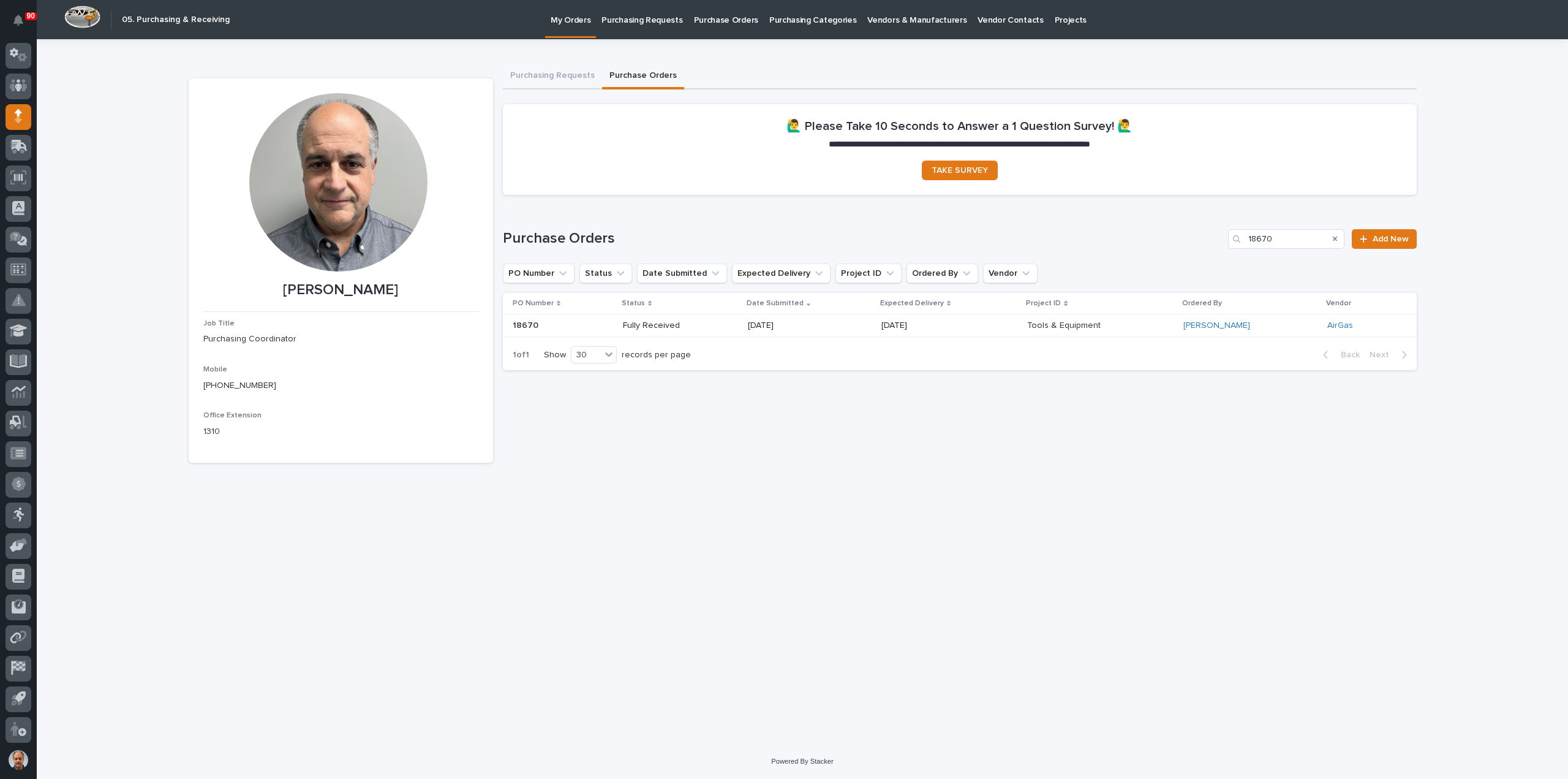
click at [851, 325] on div "[DATE]" at bounding box center [810, 325] width 124 height 20
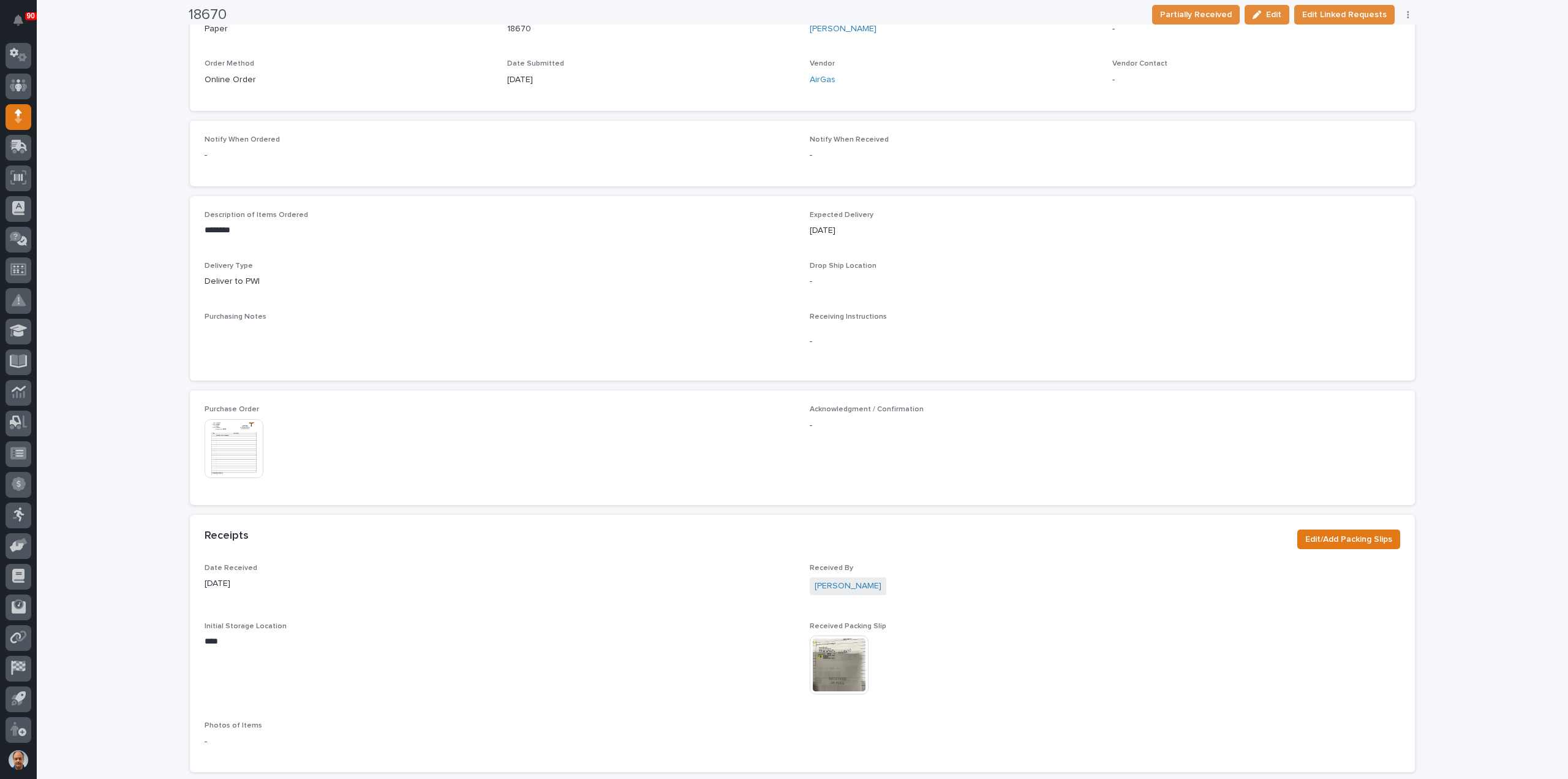
scroll to position [306, 0]
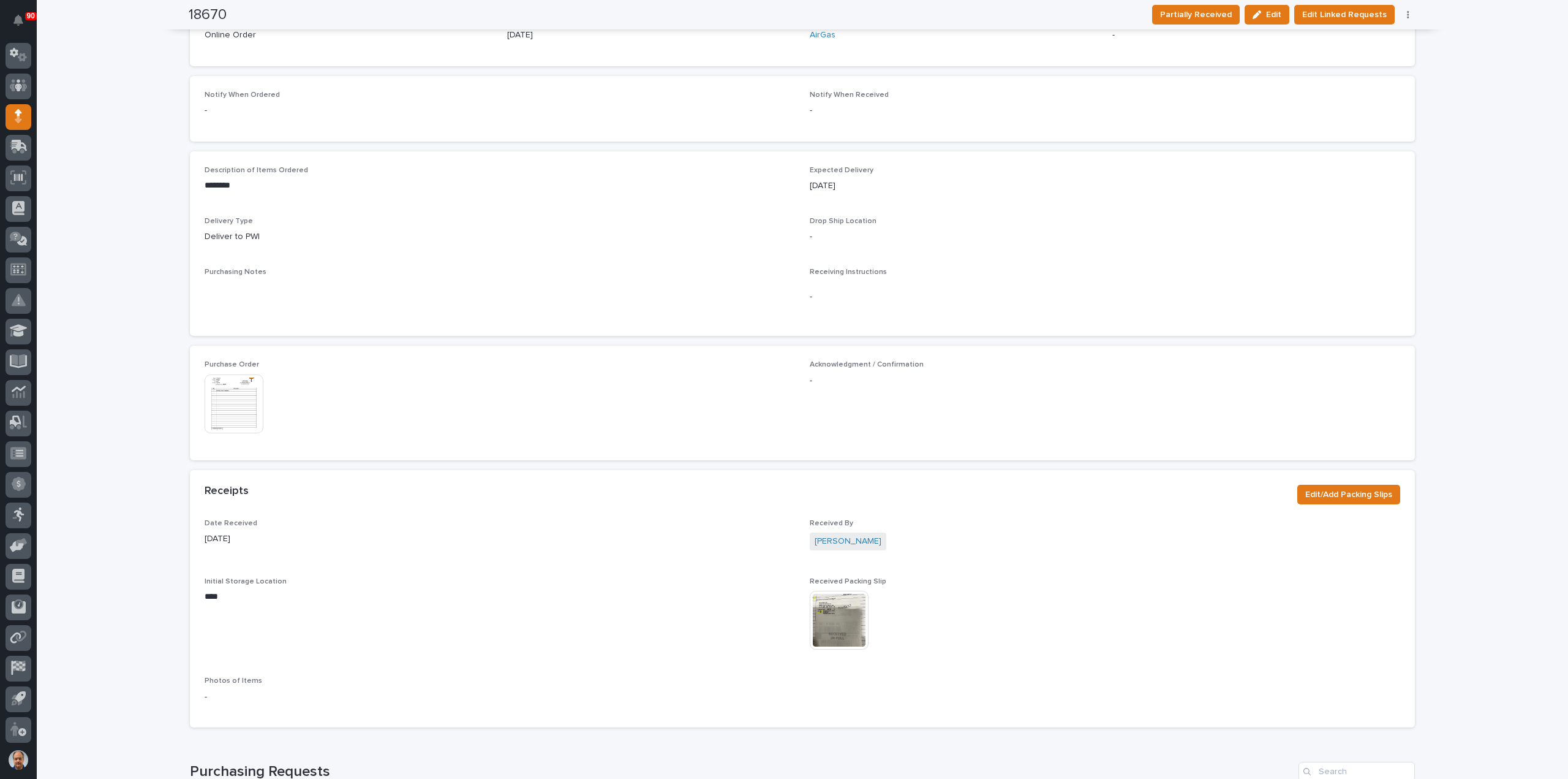
click at [237, 394] on img at bounding box center [234, 404] width 59 height 59
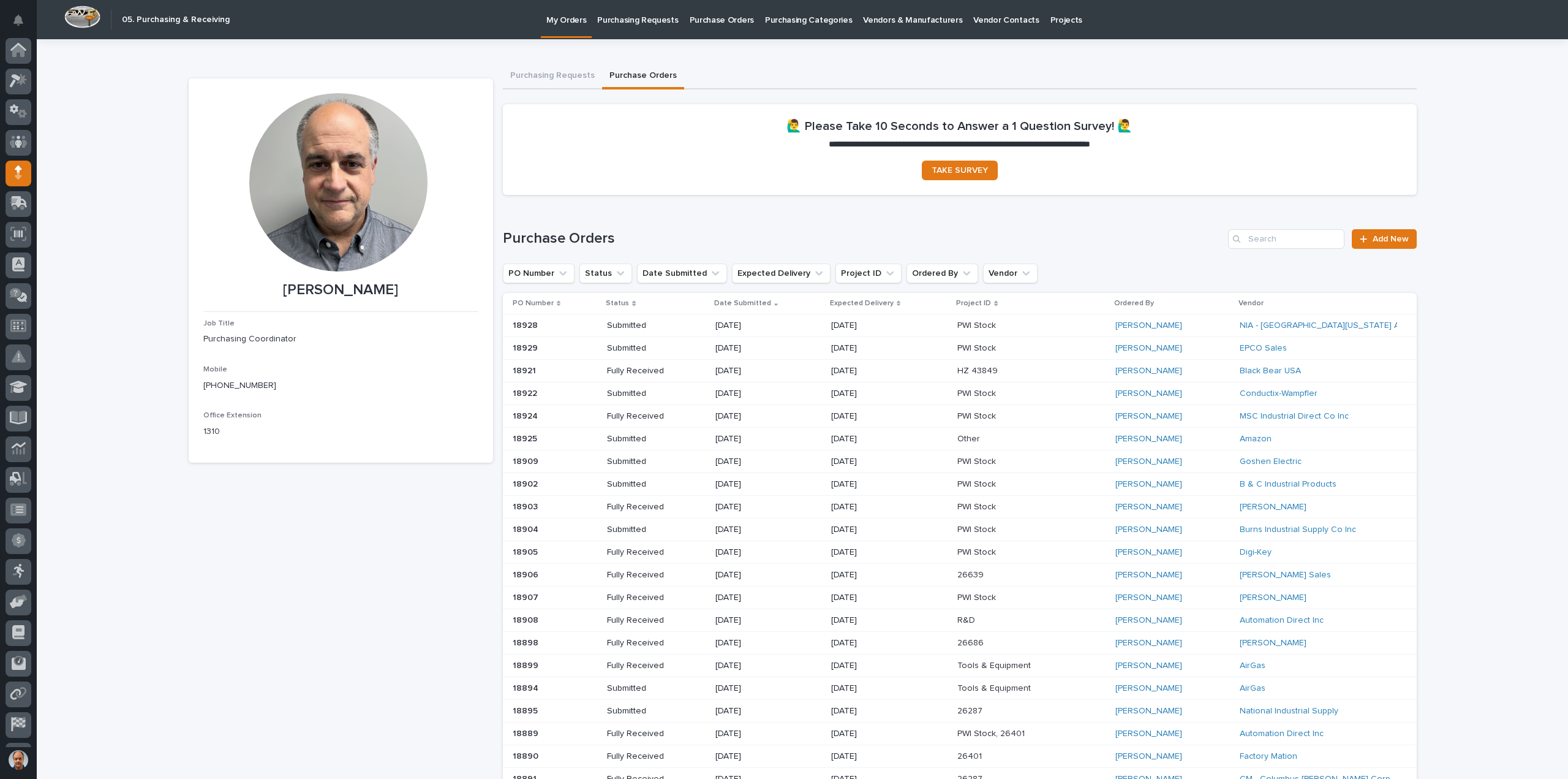
scroll to position [56, 0]
click at [1279, 241] on input "Search" at bounding box center [1286, 238] width 116 height 19
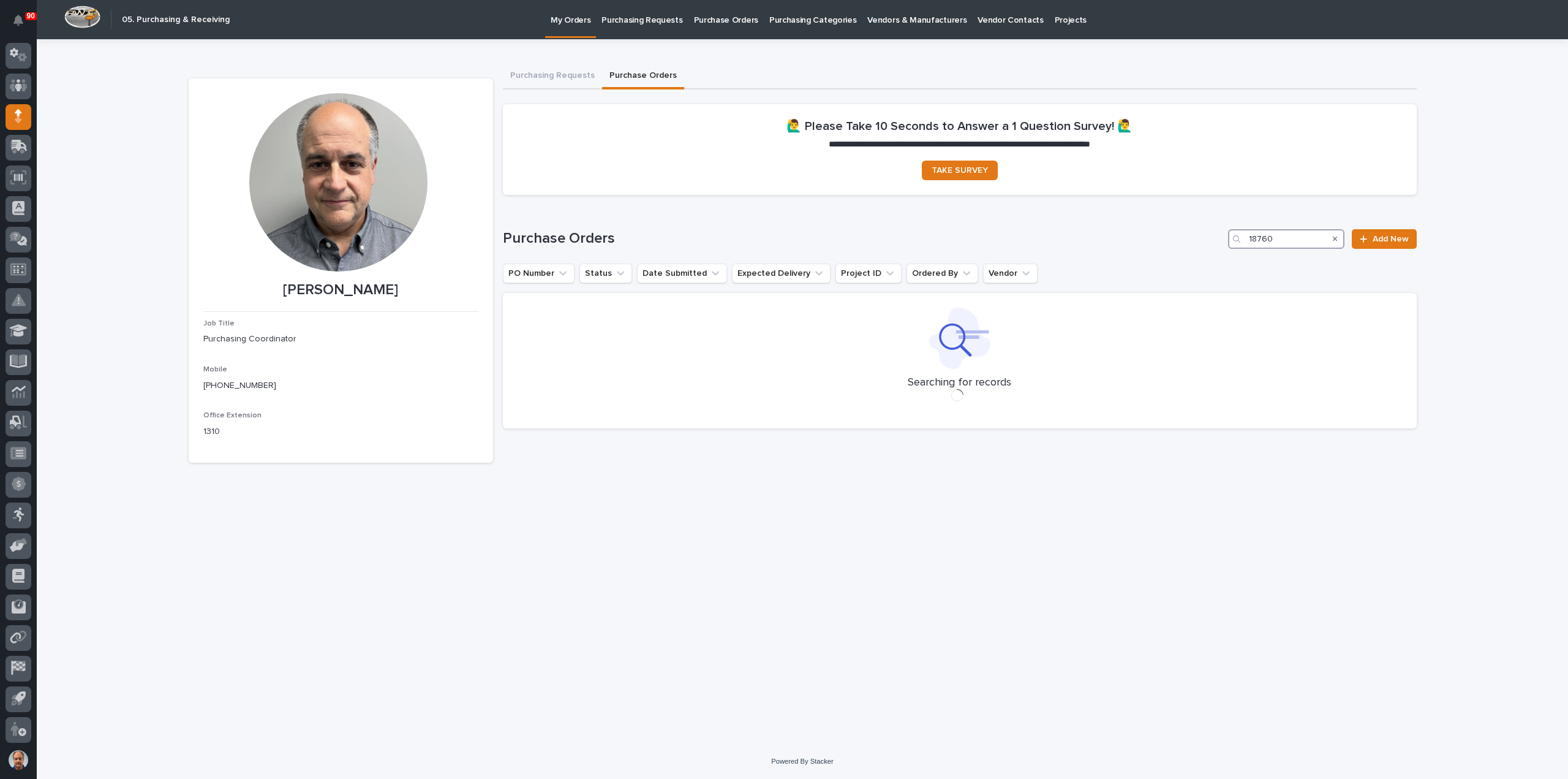
type input "18760"
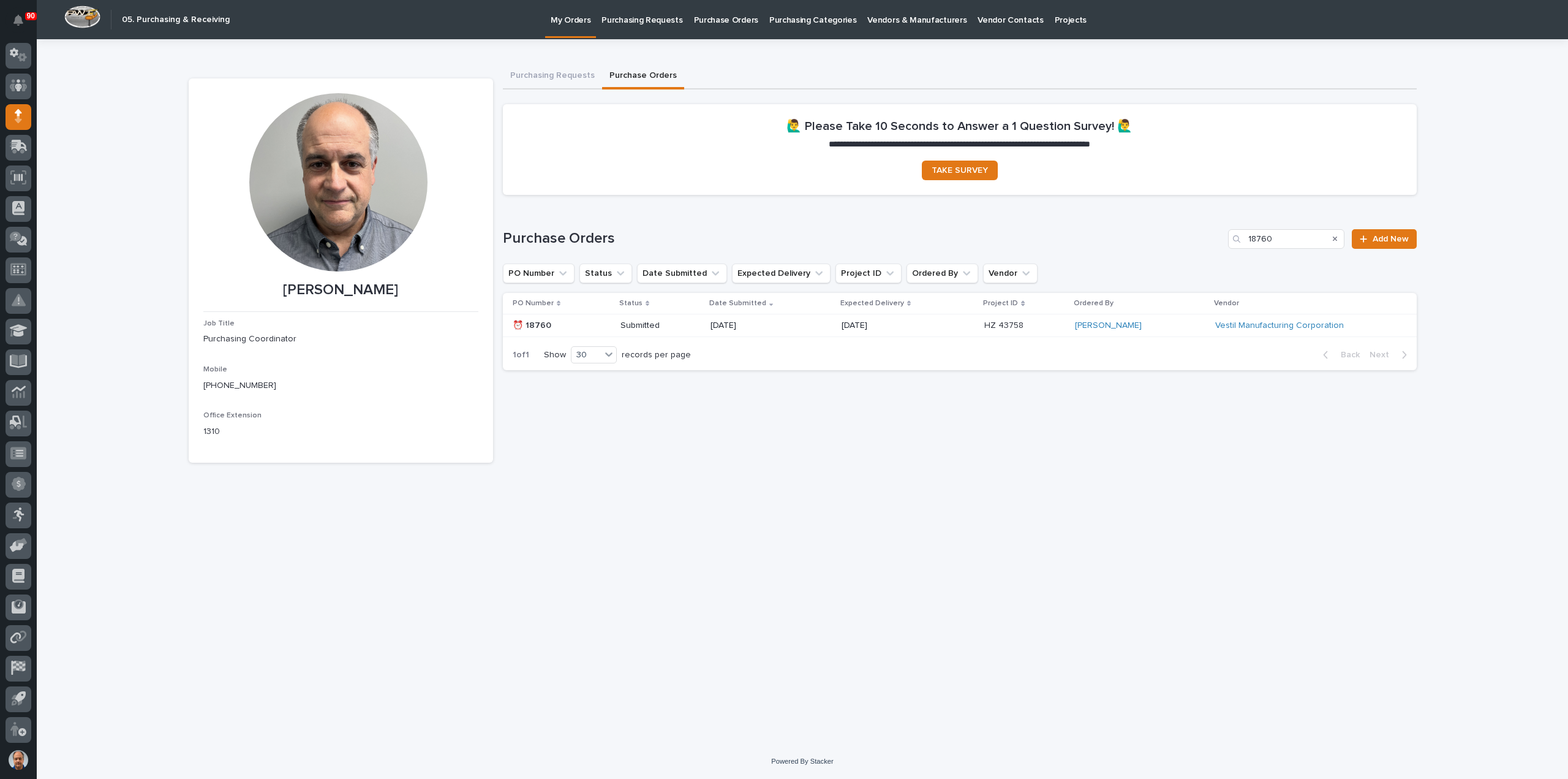
click at [782, 322] on p "07/31/2025" at bounding box center [754, 325] width 88 height 10
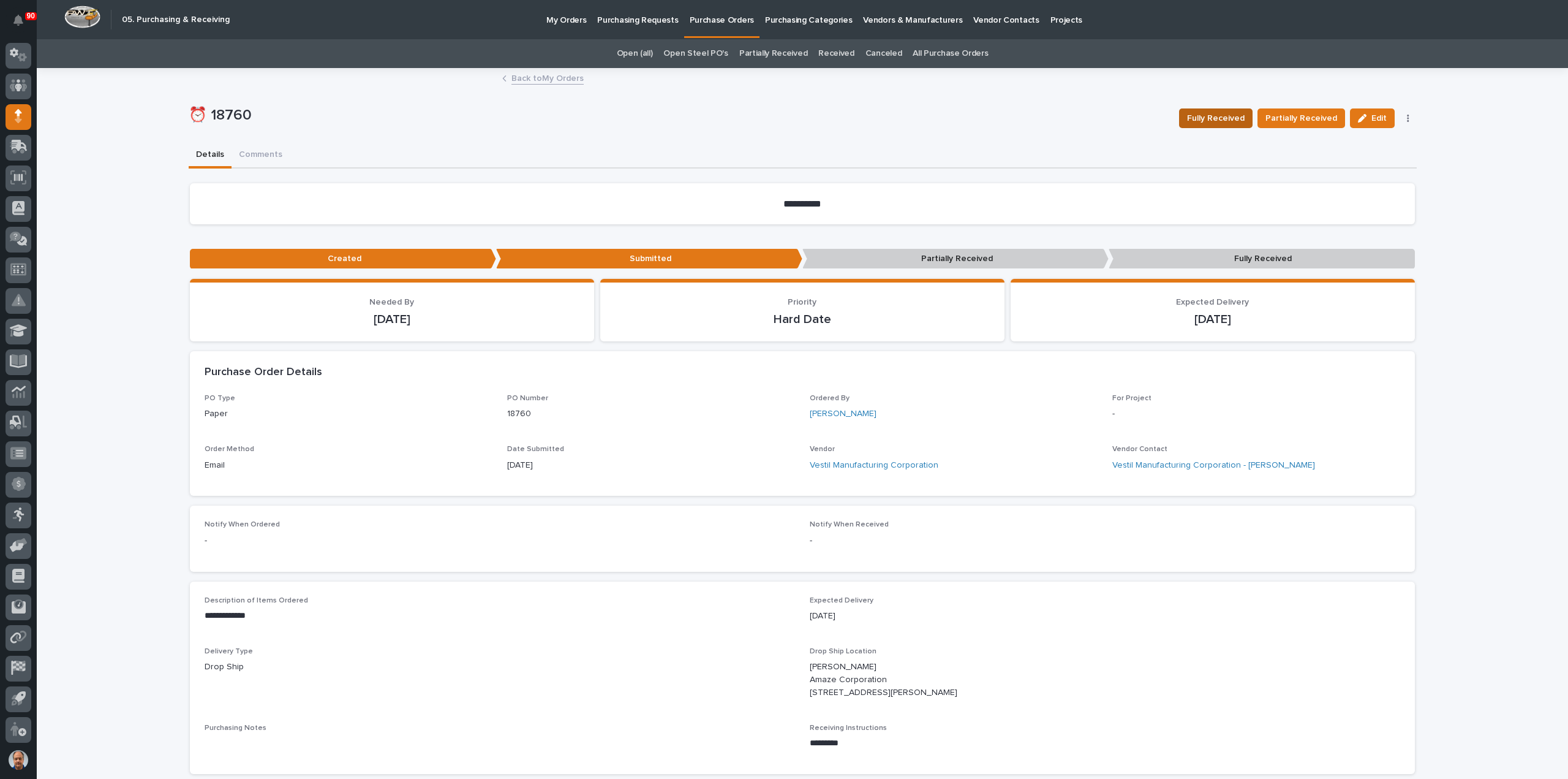
click at [1222, 118] on span "Fully Received" at bounding box center [1216, 119] width 58 height 15
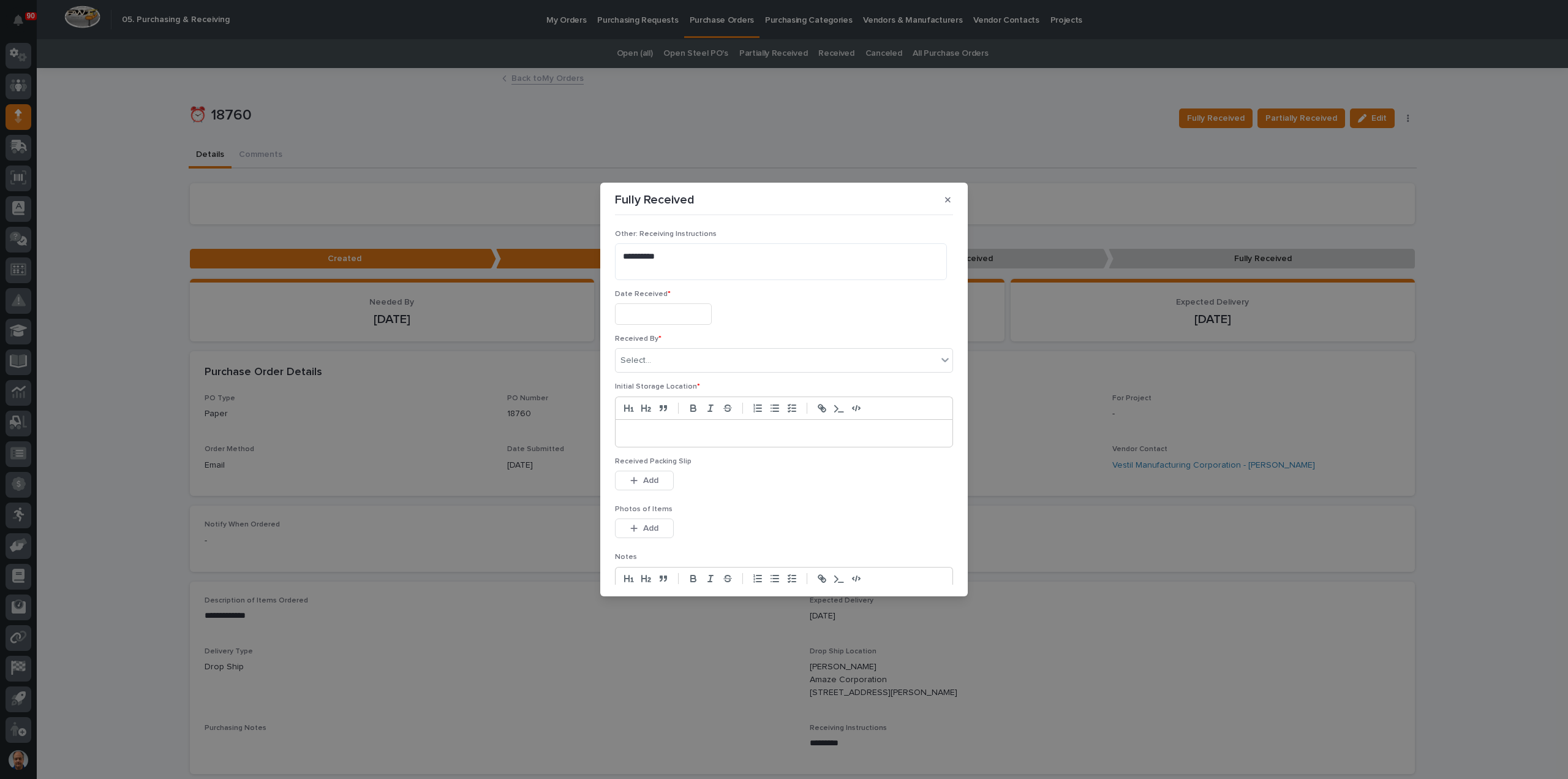
click at [692, 308] on input "text" at bounding box center [663, 315] width 97 height 22
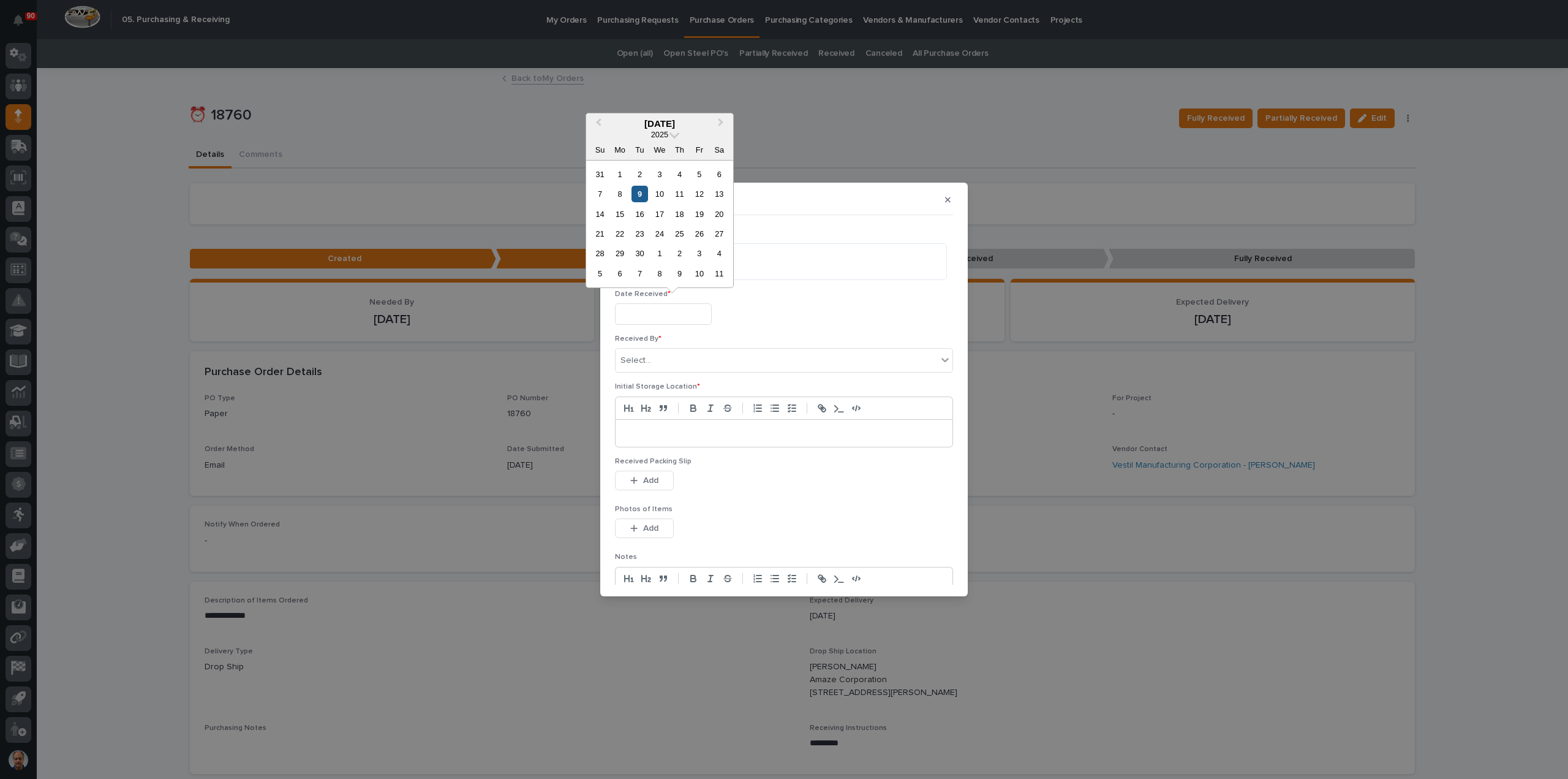
click at [639, 192] on div "9" at bounding box center [640, 194] width 17 height 17
type input "**********"
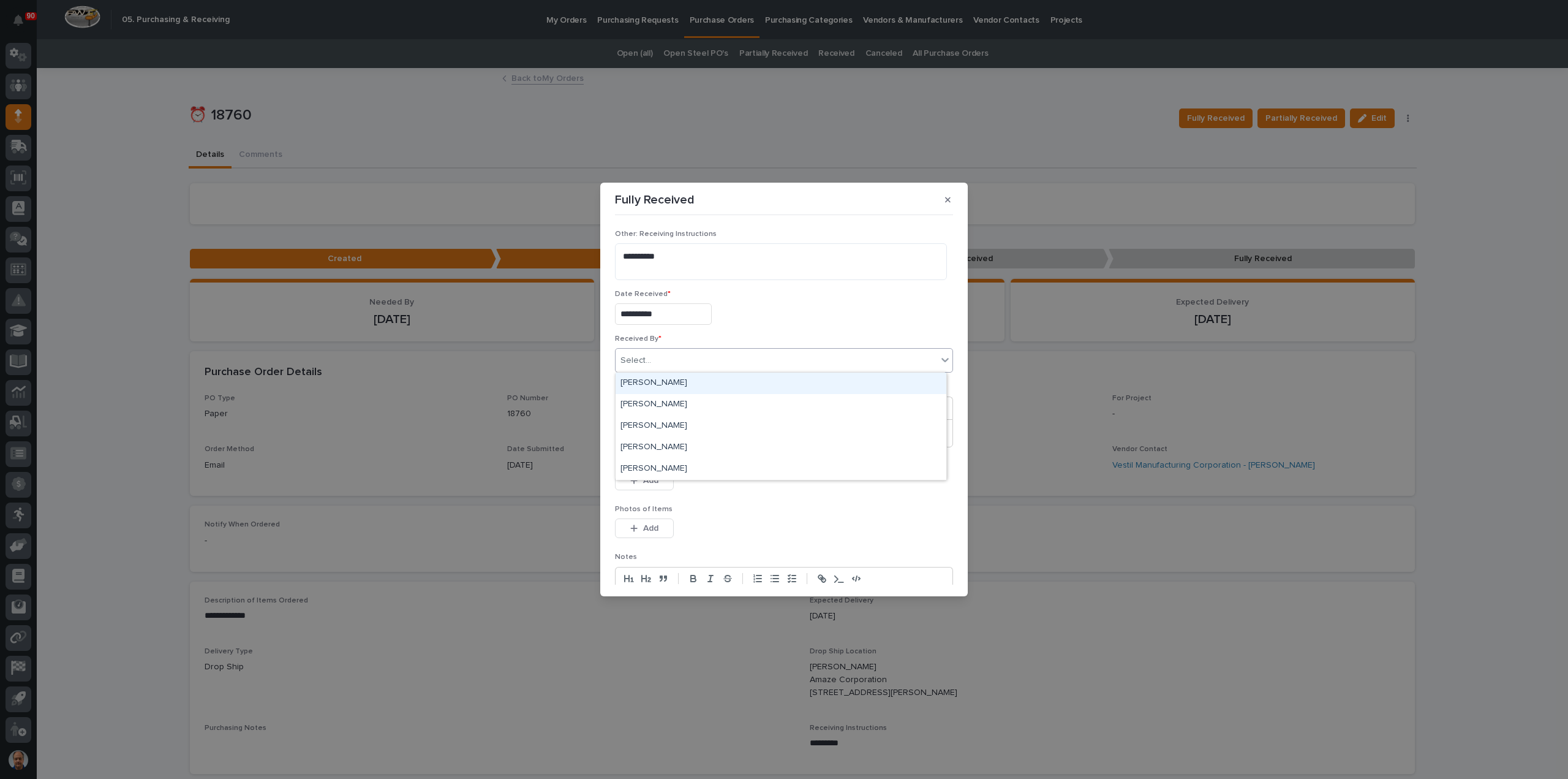
click at [671, 356] on div "Select..." at bounding box center [776, 361] width 322 height 20
type input "*"
type input "**"
click at [638, 382] on div "John Myers" at bounding box center [781, 383] width 331 height 22
click at [650, 435] on p at bounding box center [784, 433] width 319 height 13
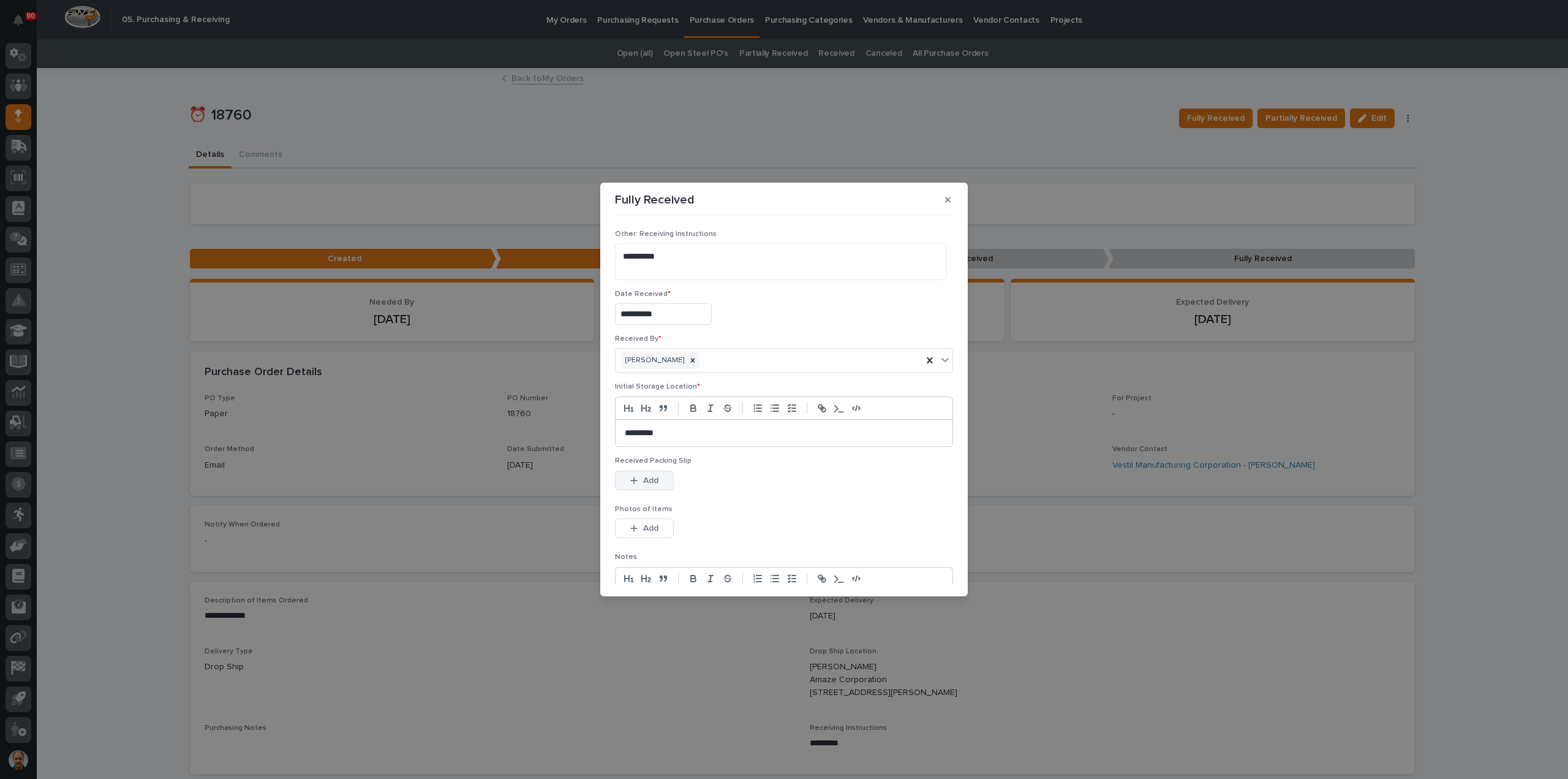
click at [653, 476] on span "Add" at bounding box center [651, 480] width 15 height 11
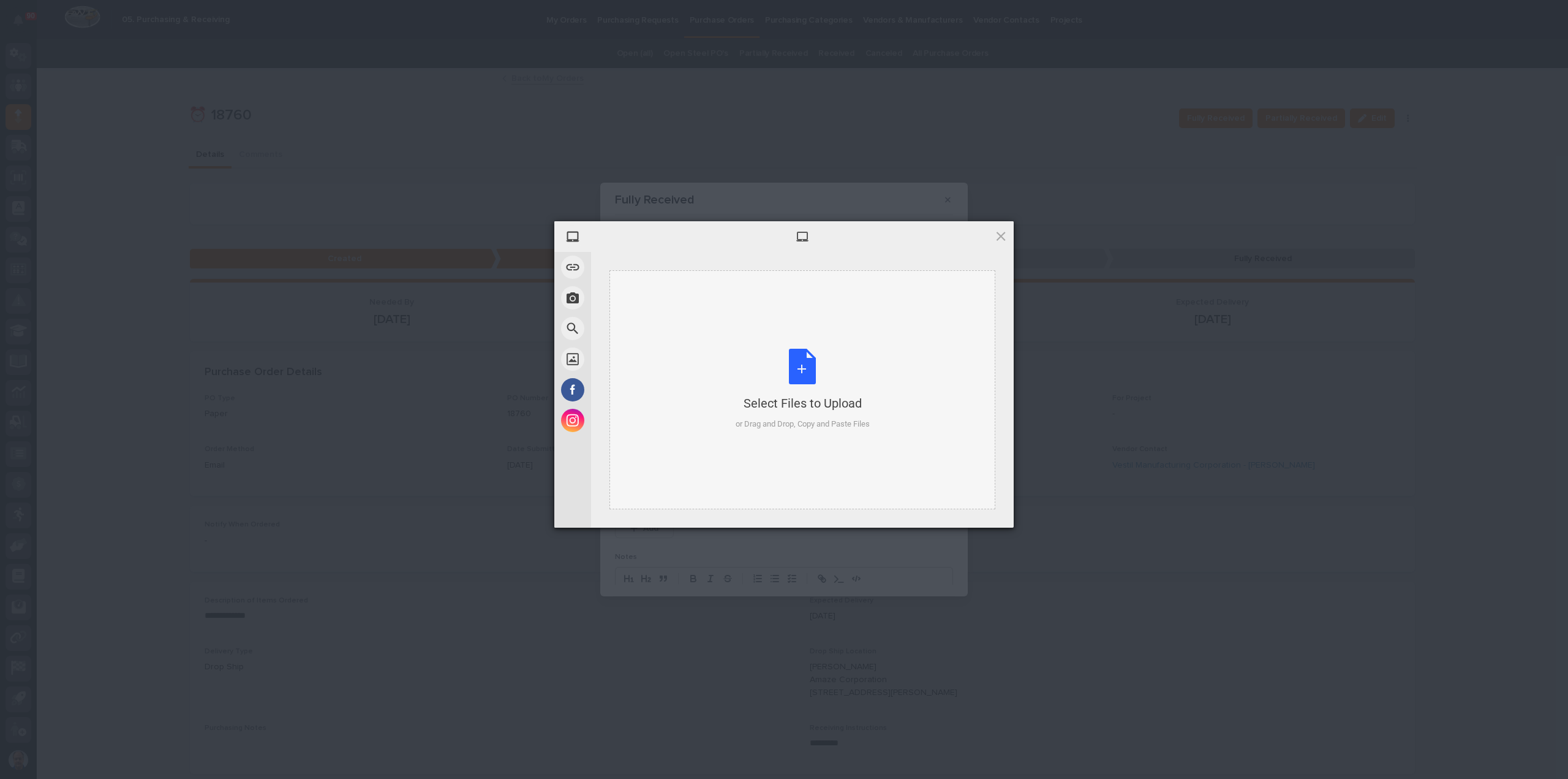
click at [800, 368] on div "Select Files to Upload or Drag and Drop, Copy and Paste Files" at bounding box center [803, 389] width 134 height 81
click at [978, 515] on span "Upload 1" at bounding box center [977, 511] width 24 height 9
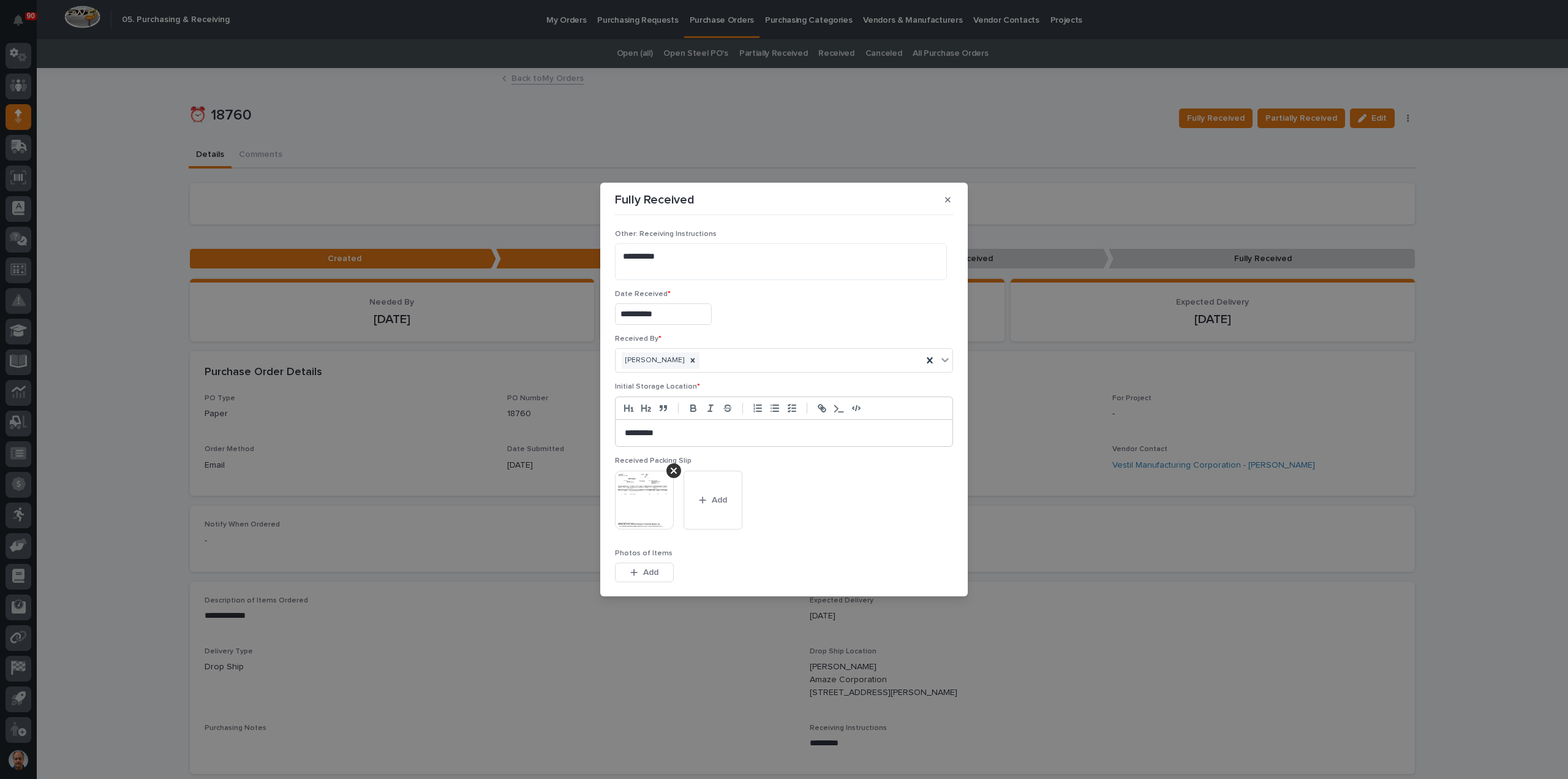
scroll to position [123, 0]
click at [663, 519] on p at bounding box center [784, 525] width 319 height 13
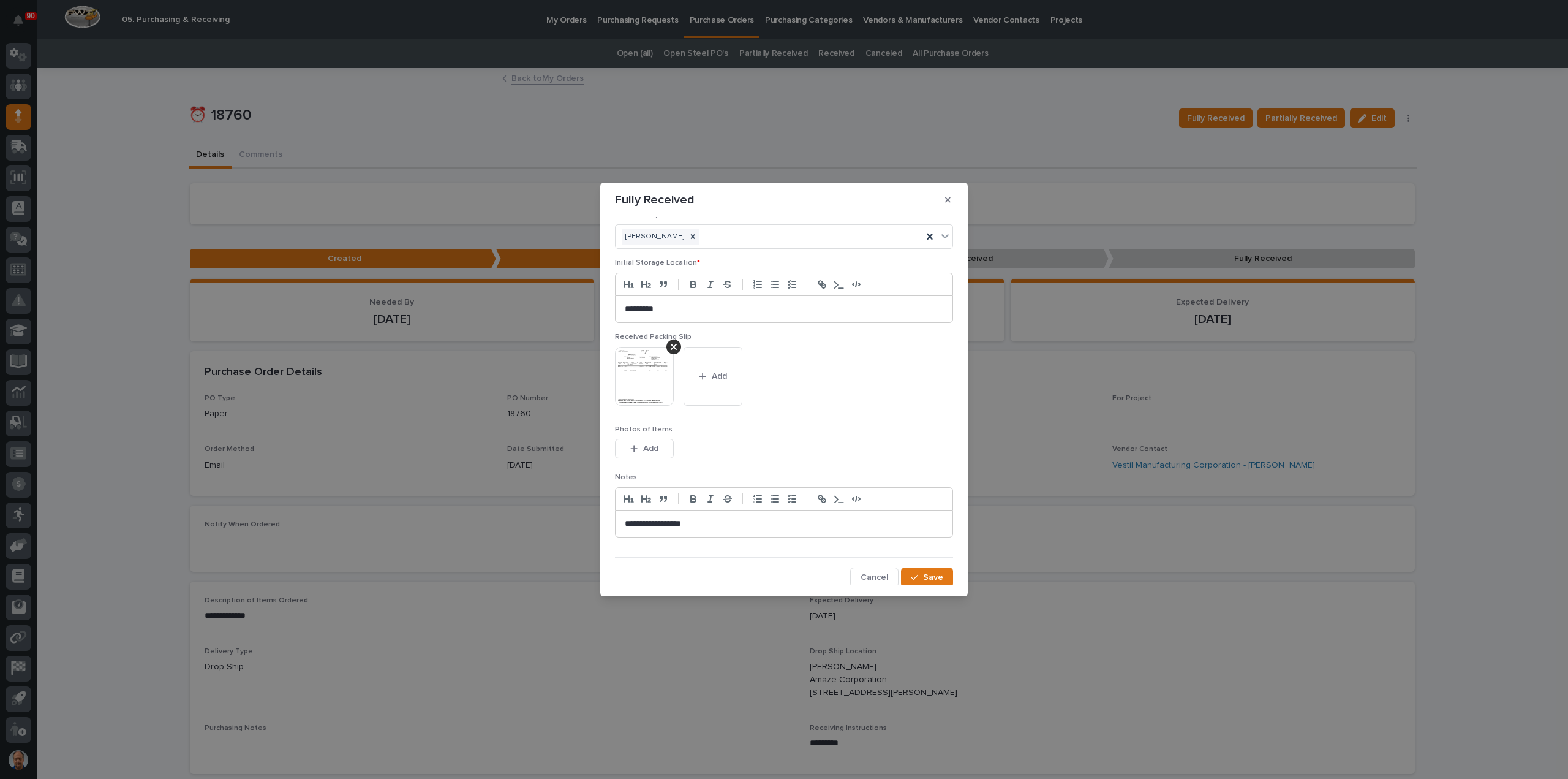
scroll to position [125, 0]
click at [926, 571] on span "Save" at bounding box center [933, 577] width 20 height 11
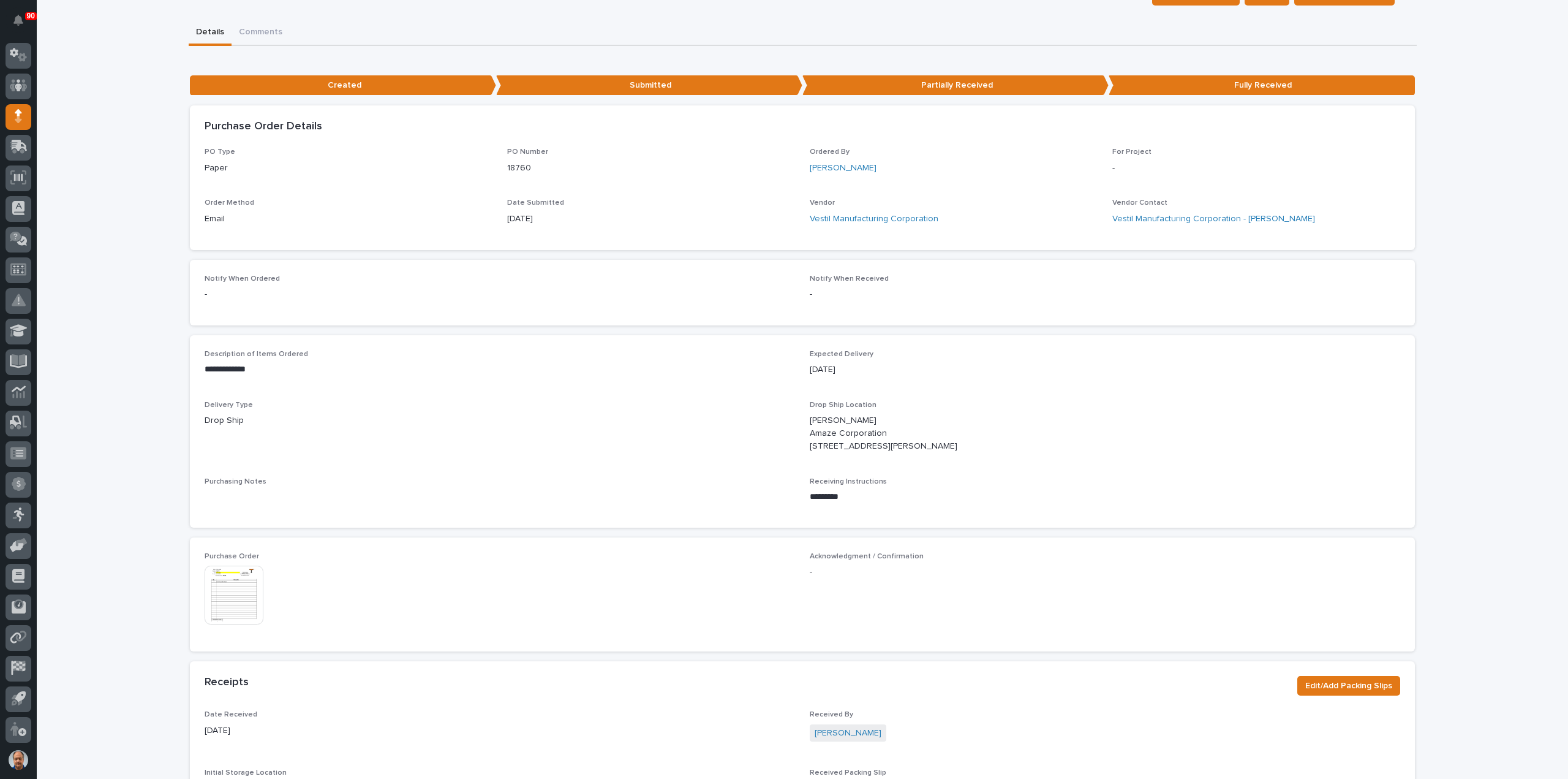
scroll to position [245, 0]
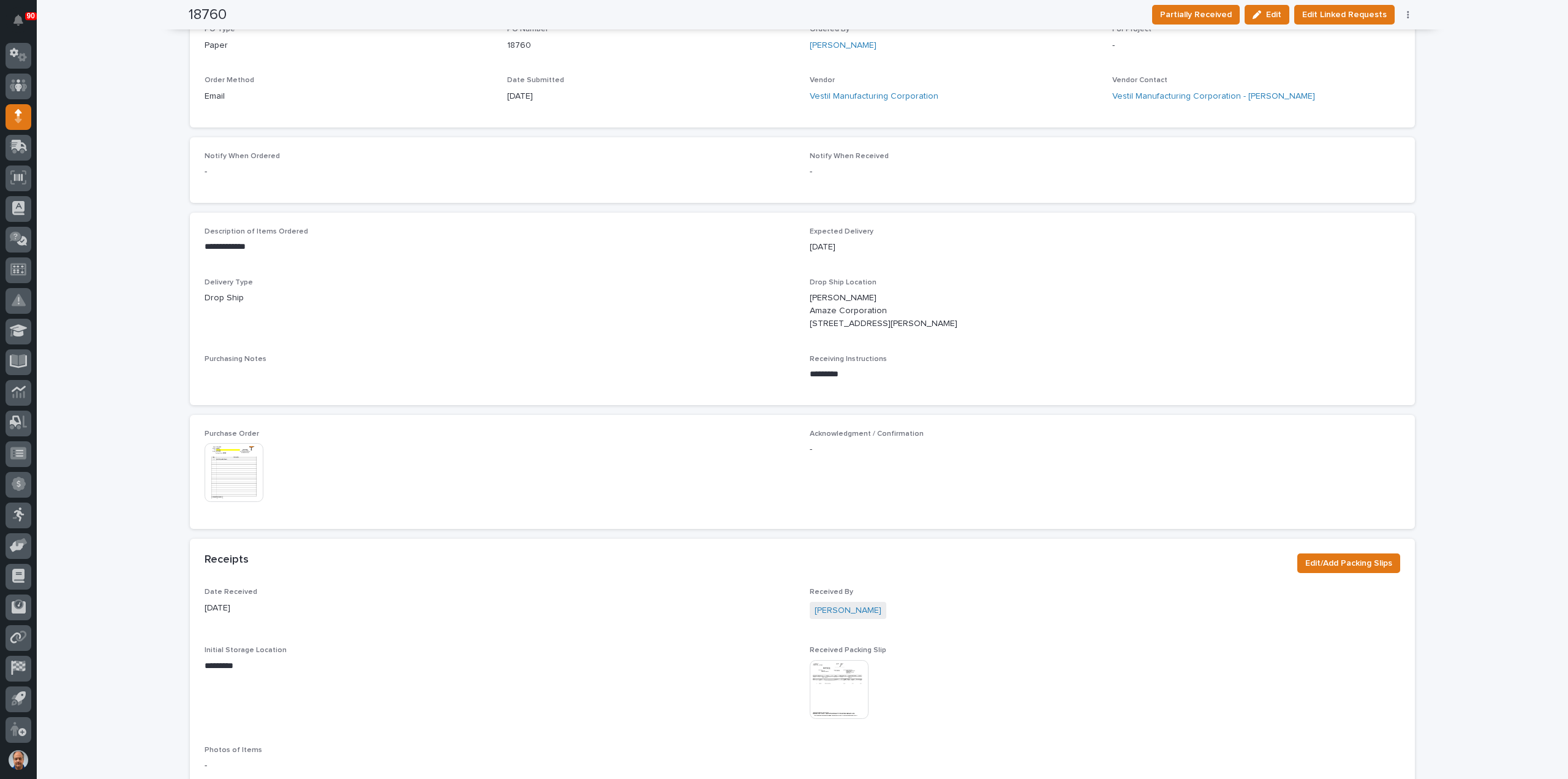
click at [226, 489] on img at bounding box center [234, 473] width 59 height 59
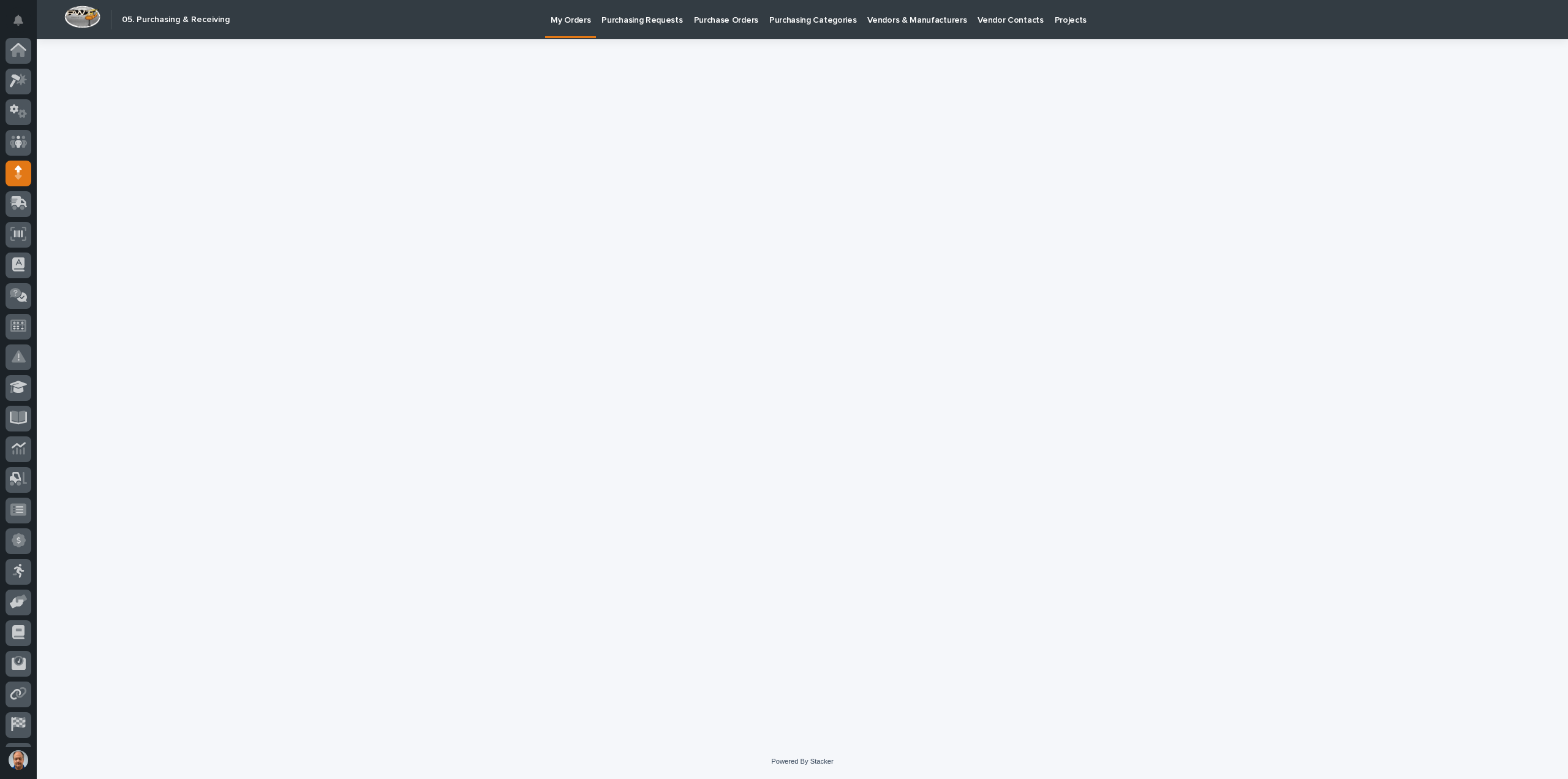
scroll to position [56, 0]
click at [18, 140] on icon at bounding box center [19, 146] width 16 height 12
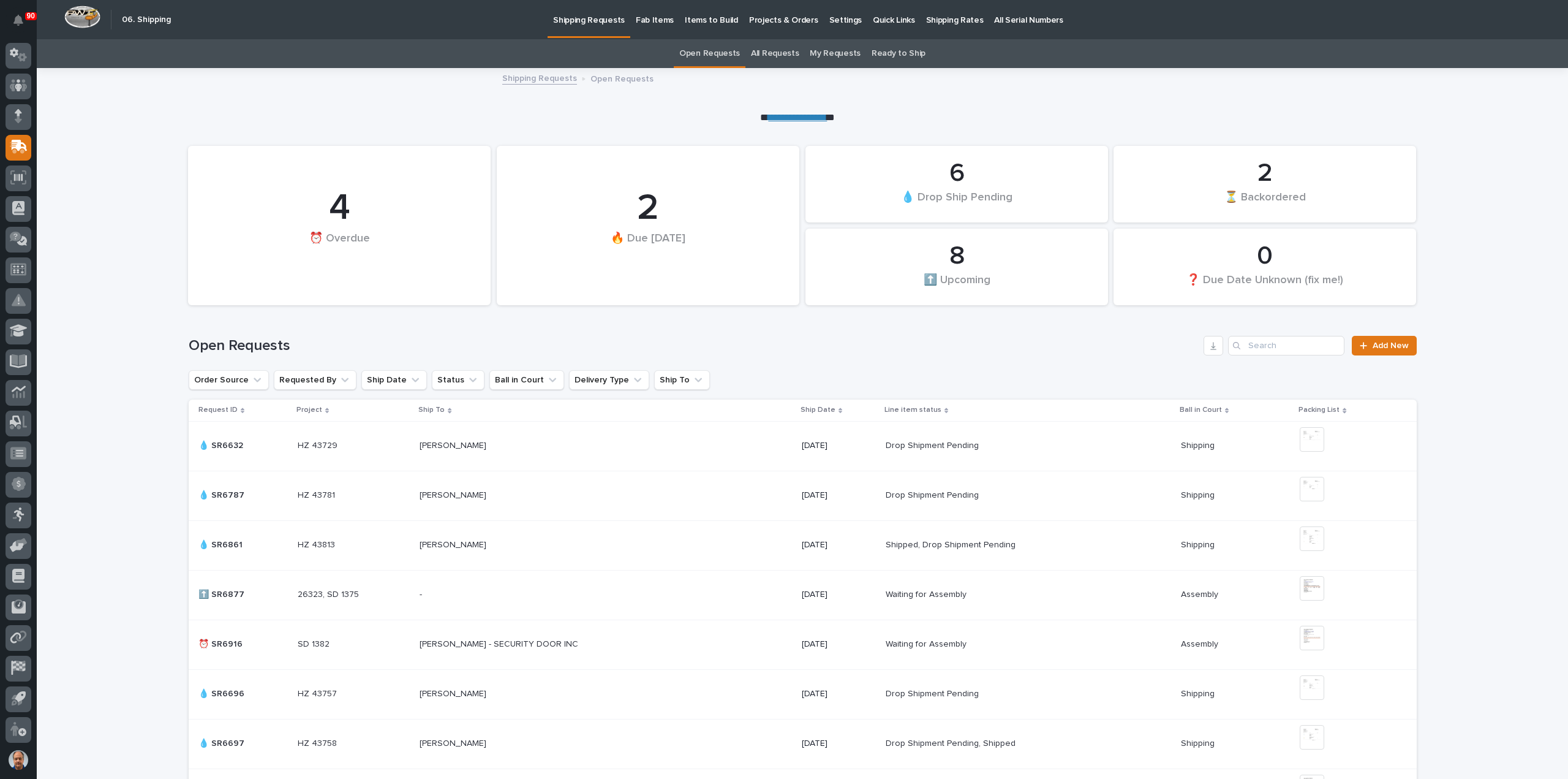
click at [775, 53] on link "All Requests" at bounding box center [774, 54] width 48 height 28
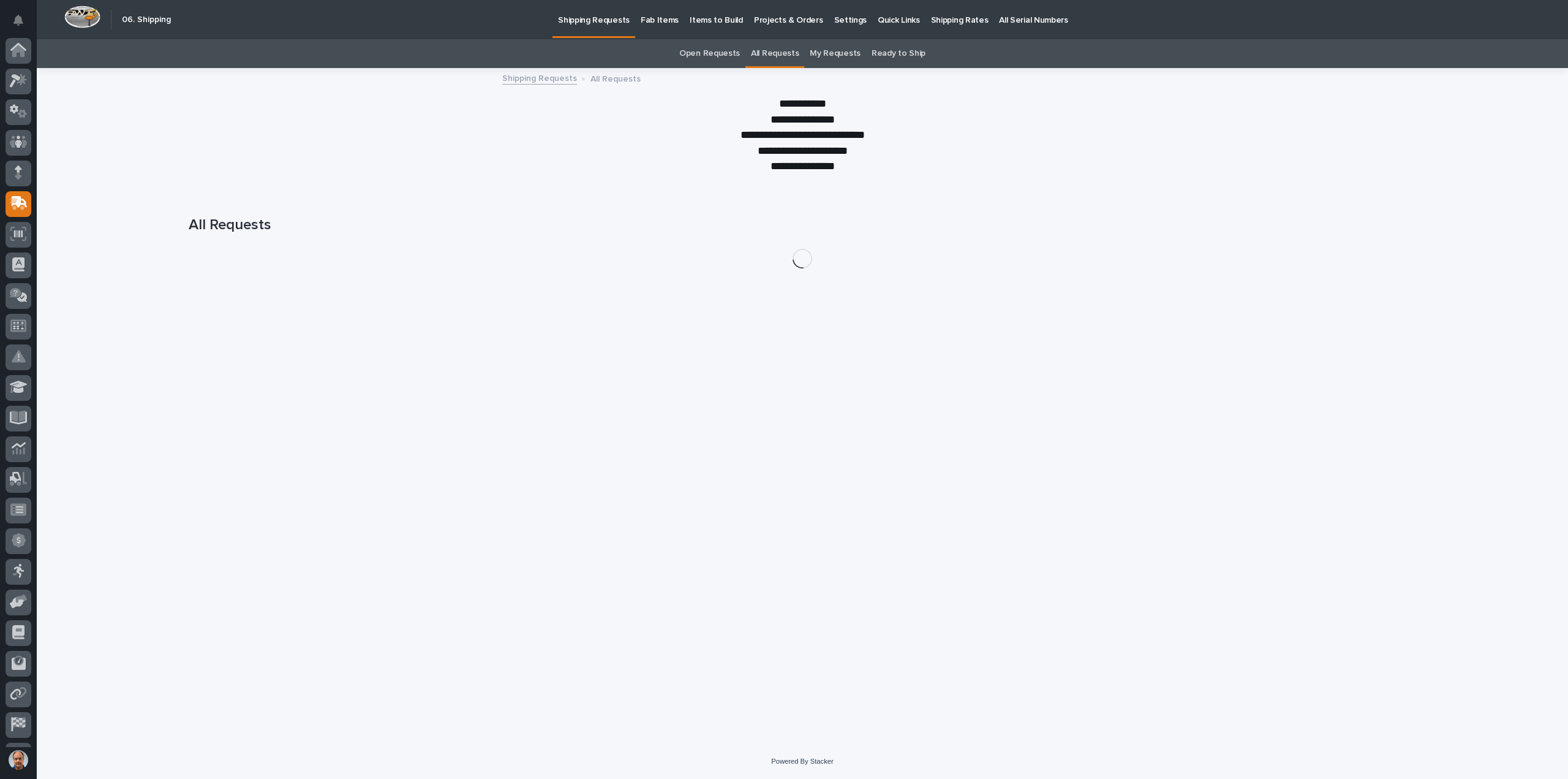
scroll to position [56, 0]
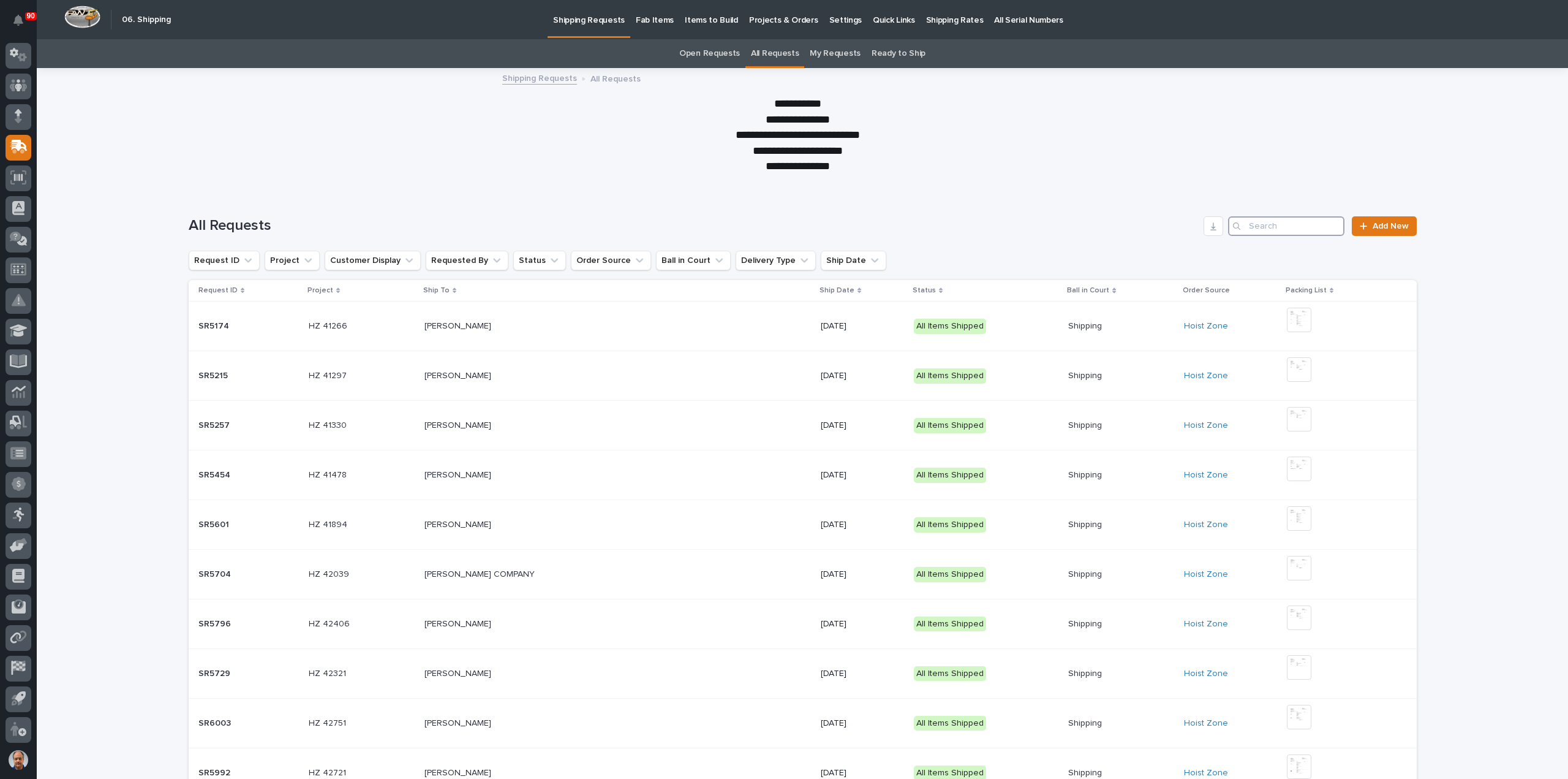
click at [1281, 228] on input "Search" at bounding box center [1286, 226] width 116 height 19
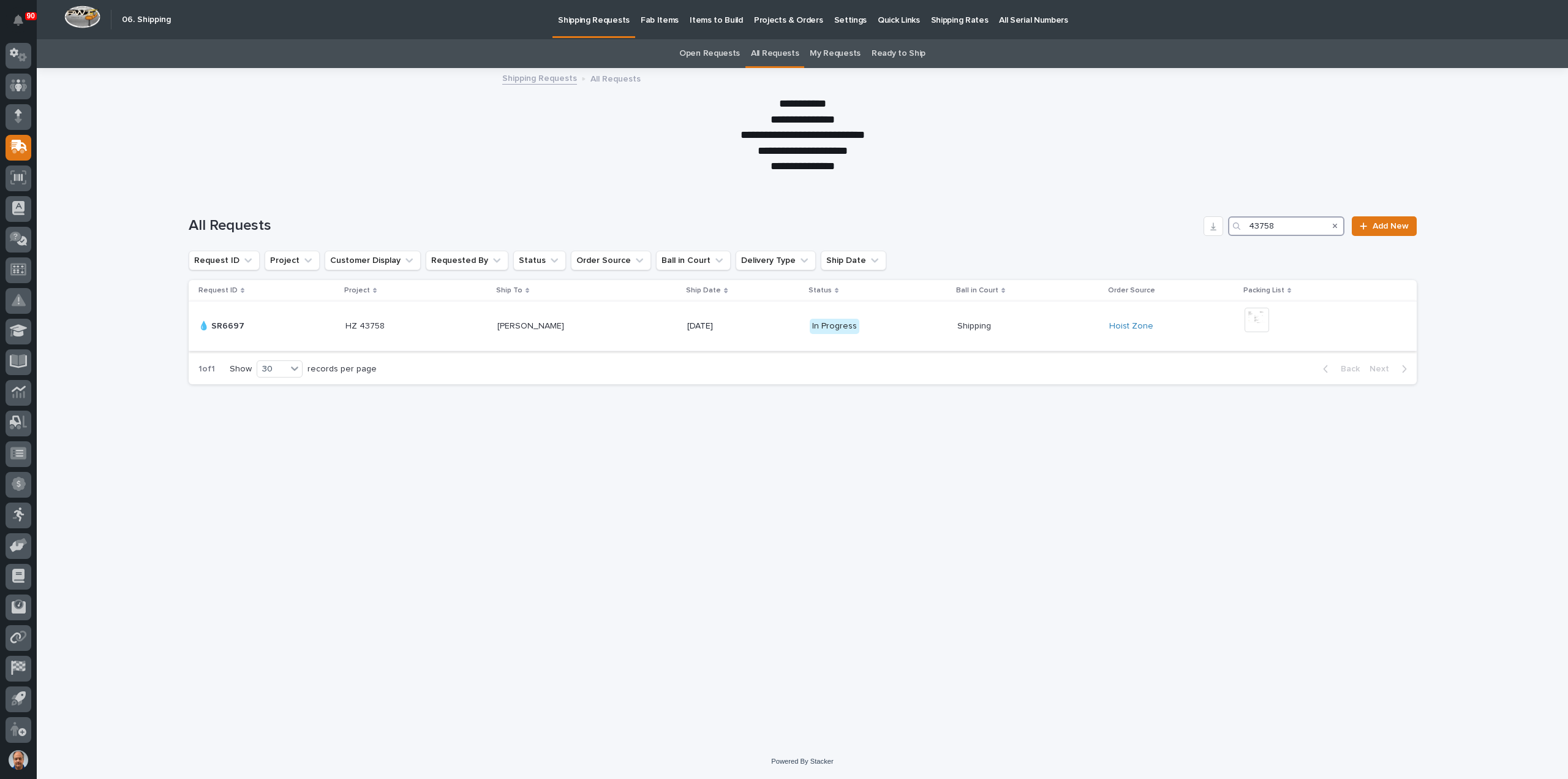
type input "43758"
click at [584, 326] on p at bounding box center [587, 326] width 180 height 10
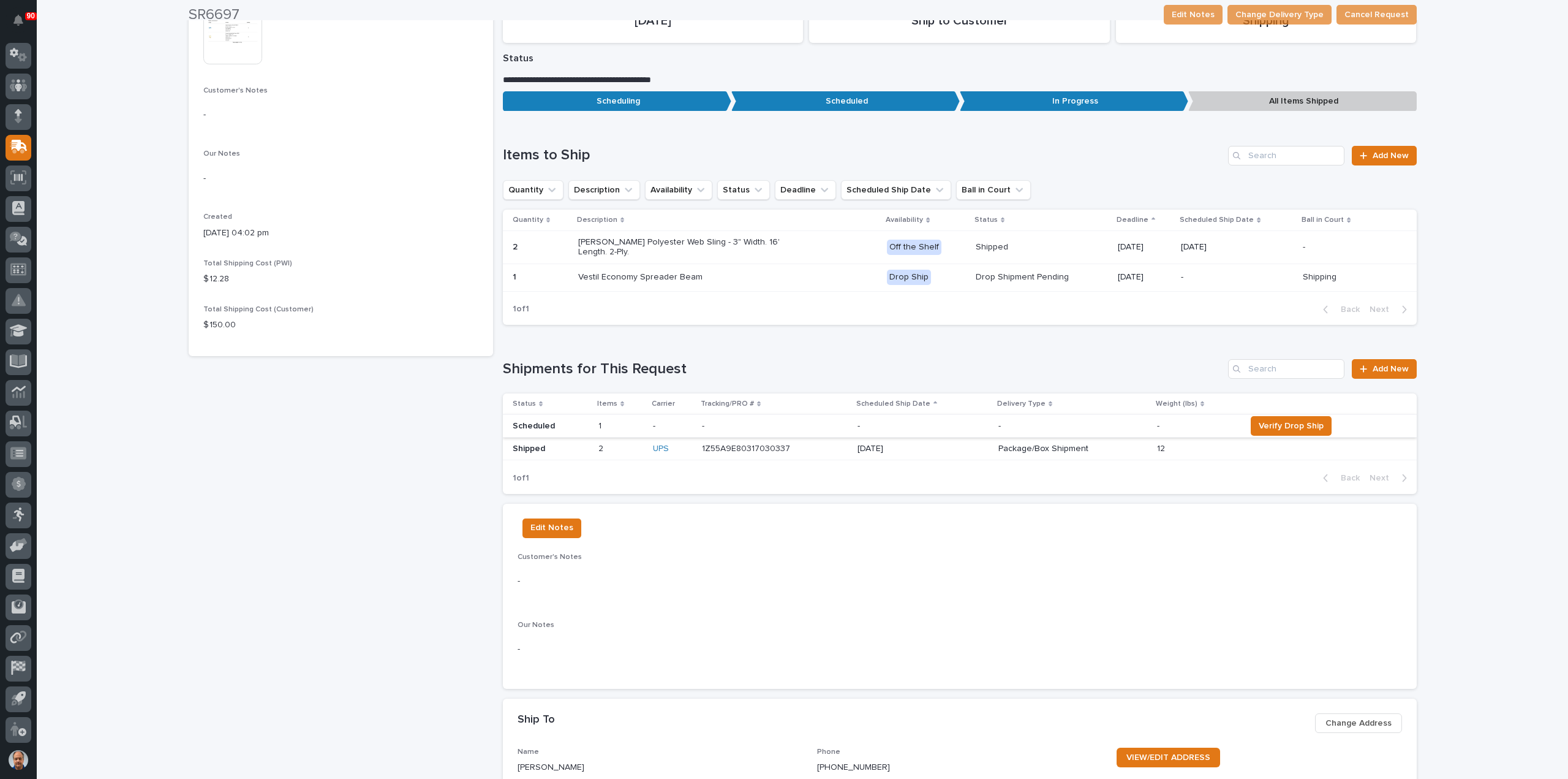
scroll to position [306, 0]
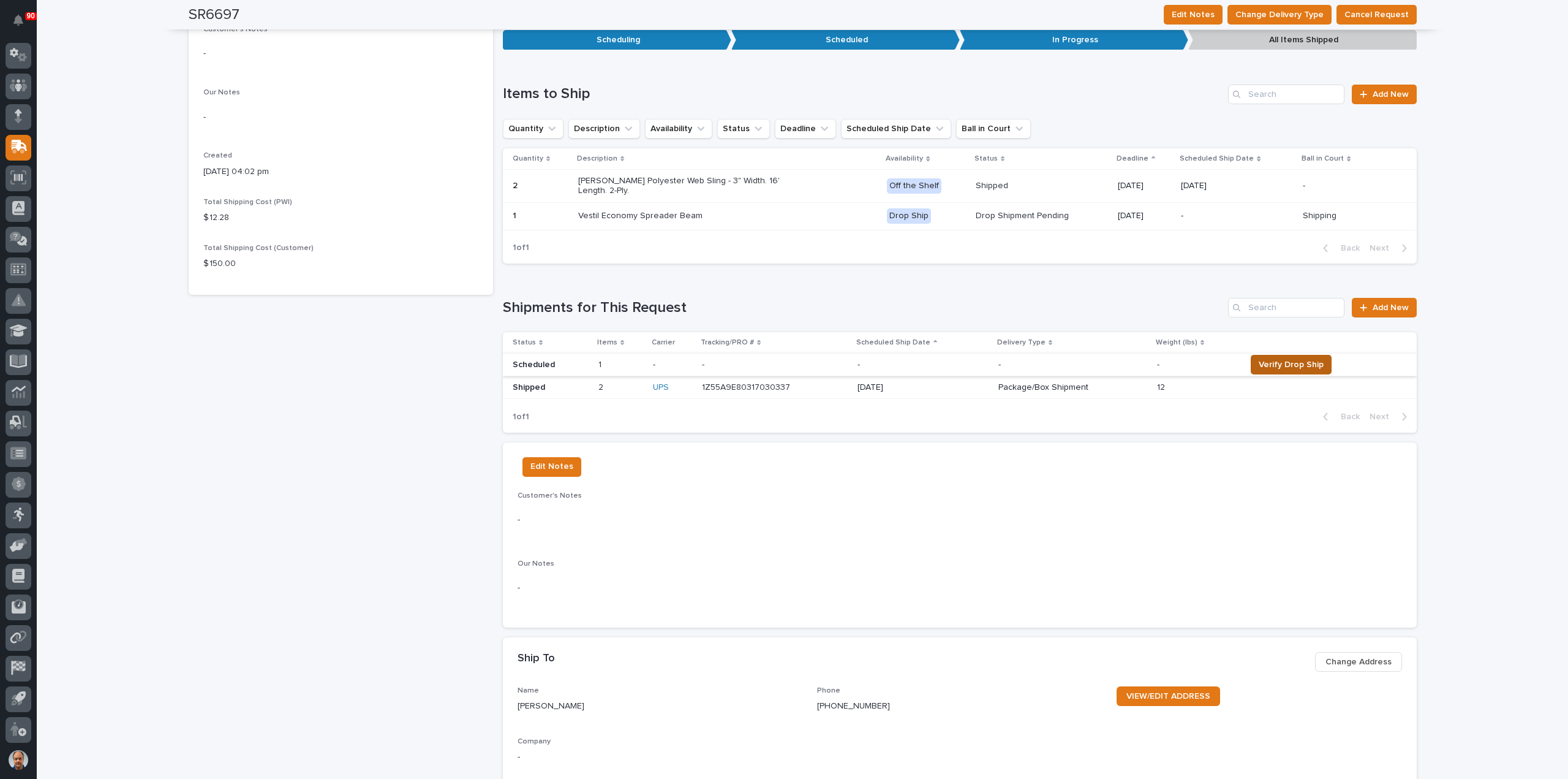
click at [1285, 358] on span "Verify Drop Ship" at bounding box center [1291, 365] width 65 height 15
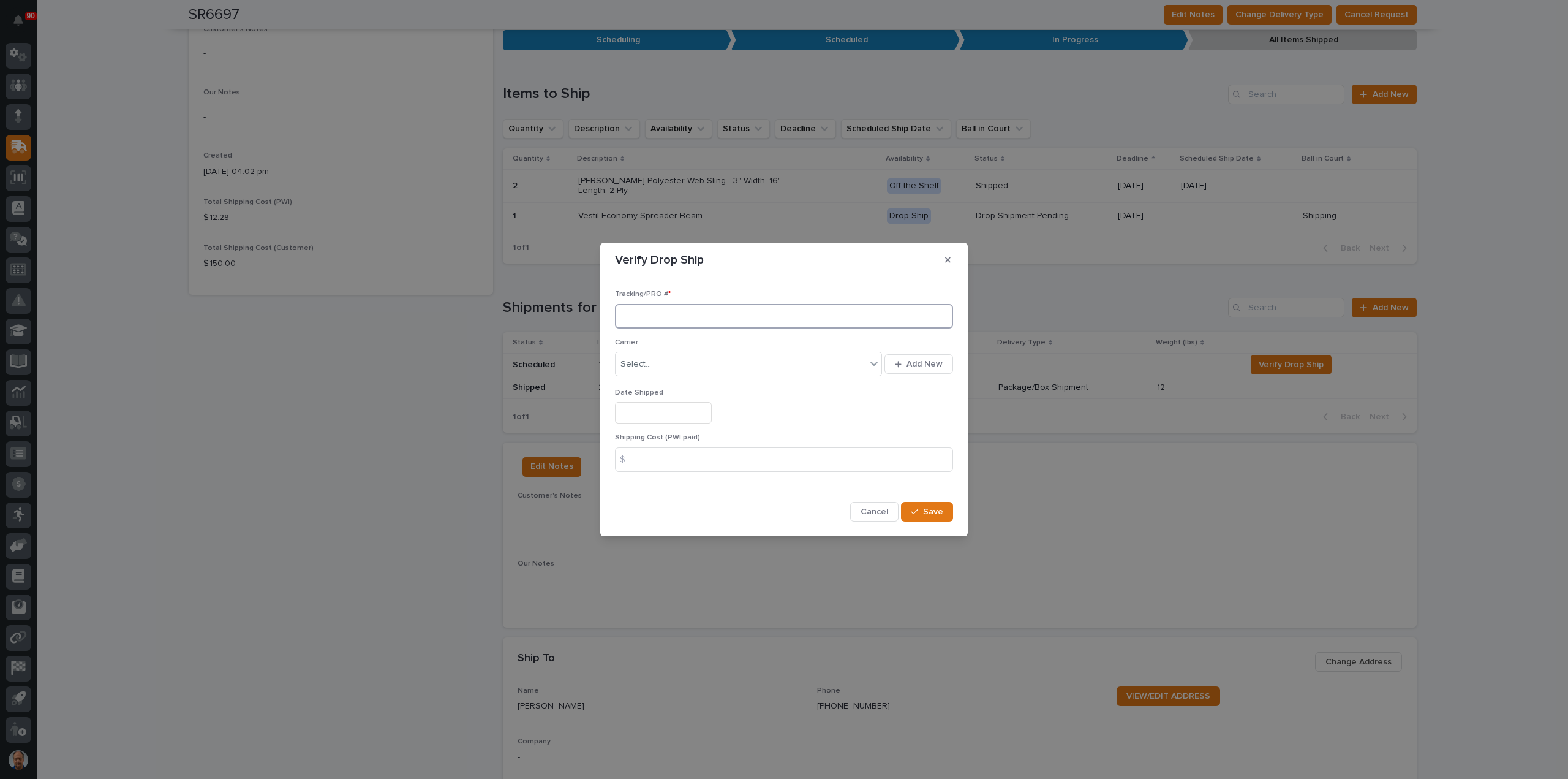
click at [670, 319] on input at bounding box center [784, 315] width 338 height 24
drag, startPoint x: 664, startPoint y: 319, endPoint x: 599, endPoint y: 320, distance: 65.0
click at [599, 320] on div "Verify Drop Ship Tracking/PRO # * AAA Pro #389320596 Carrier Select... Add New …" at bounding box center [784, 389] width 1568 height 779
type input "389320596"
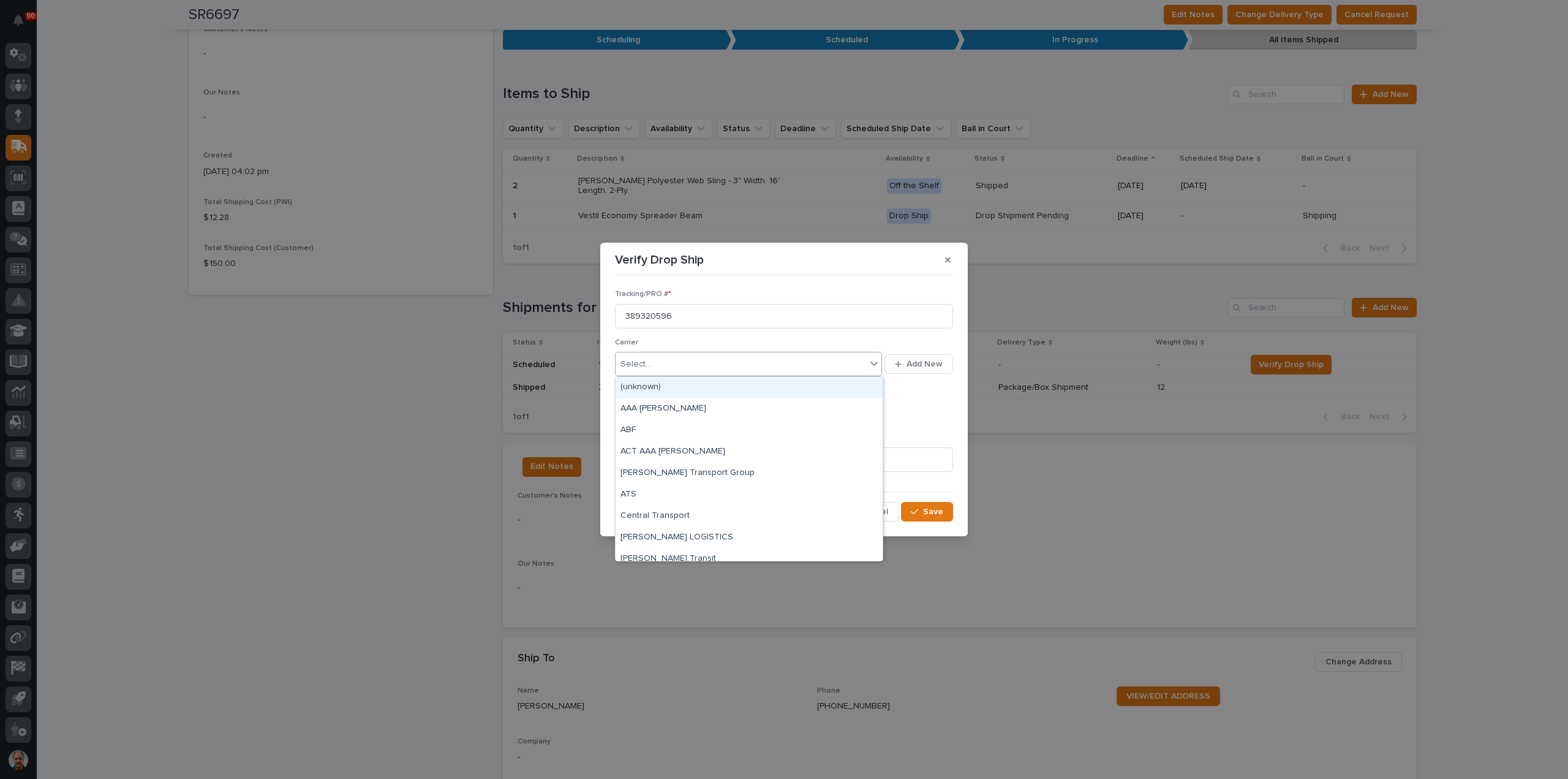
click at [665, 363] on div "Select..." at bounding box center [741, 364] width 251 height 20
click at [659, 406] on div "AAA Cooper" at bounding box center [748, 409] width 267 height 22
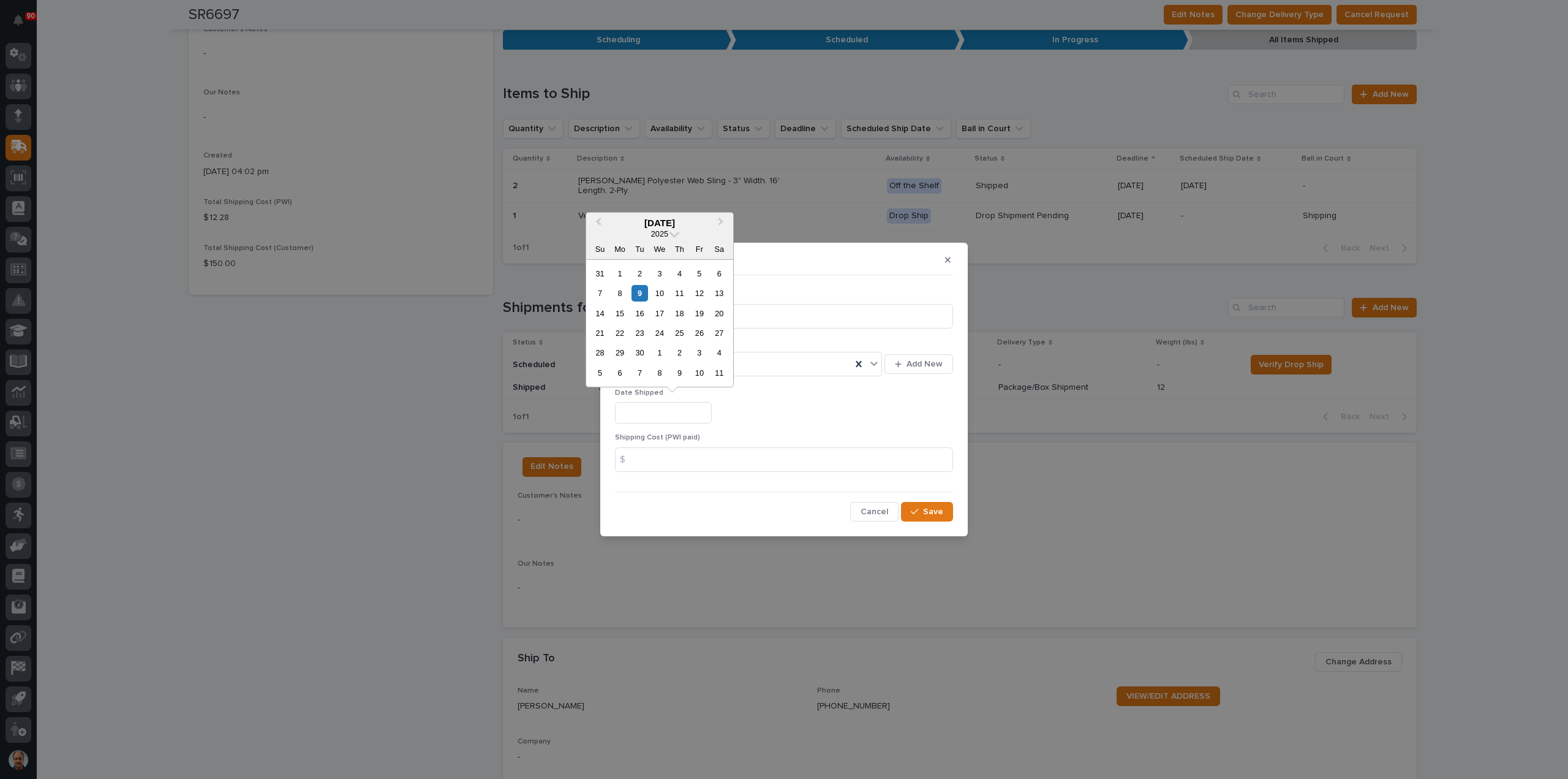
click at [684, 413] on input "text" at bounding box center [663, 413] width 97 height 22
type input "**********"
click at [825, 416] on div "**********" at bounding box center [784, 413] width 338 height 22
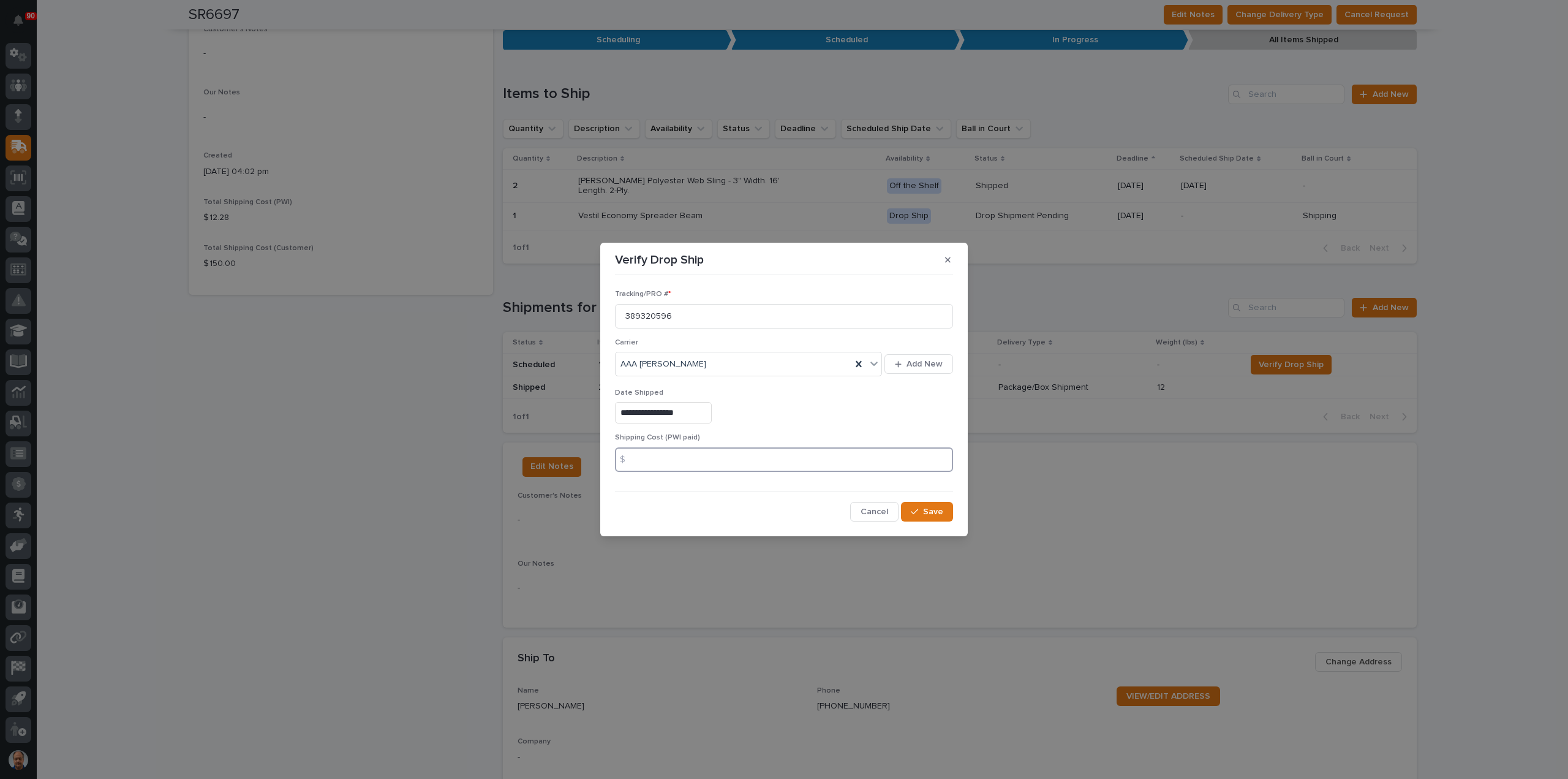
click at [691, 463] on input at bounding box center [784, 459] width 338 height 24
type input "174.07"
click at [817, 423] on div "**********" at bounding box center [784, 413] width 338 height 22
click at [933, 511] on span "Save" at bounding box center [933, 511] width 20 height 11
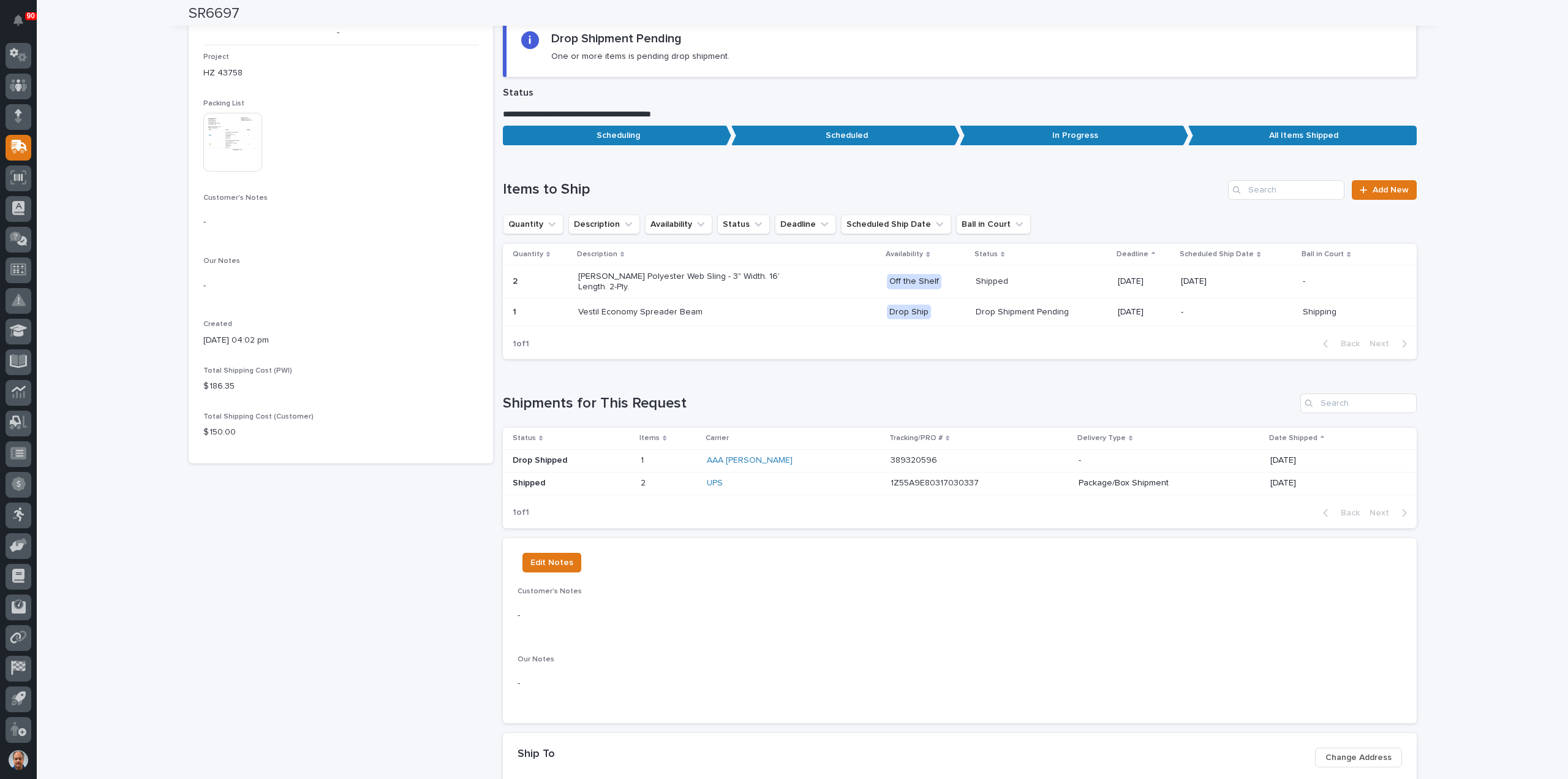
scroll to position [0, 0]
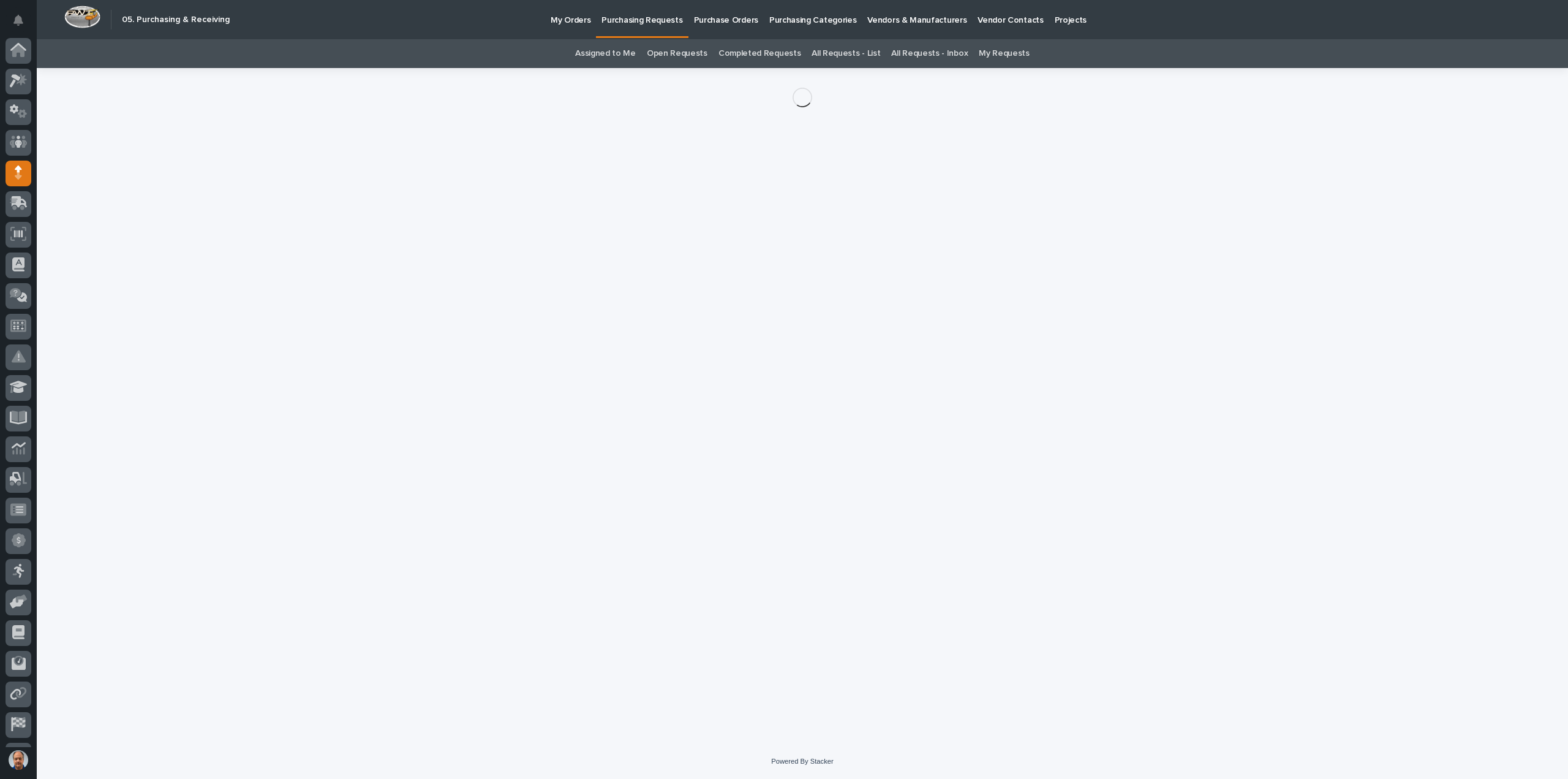
scroll to position [56, 0]
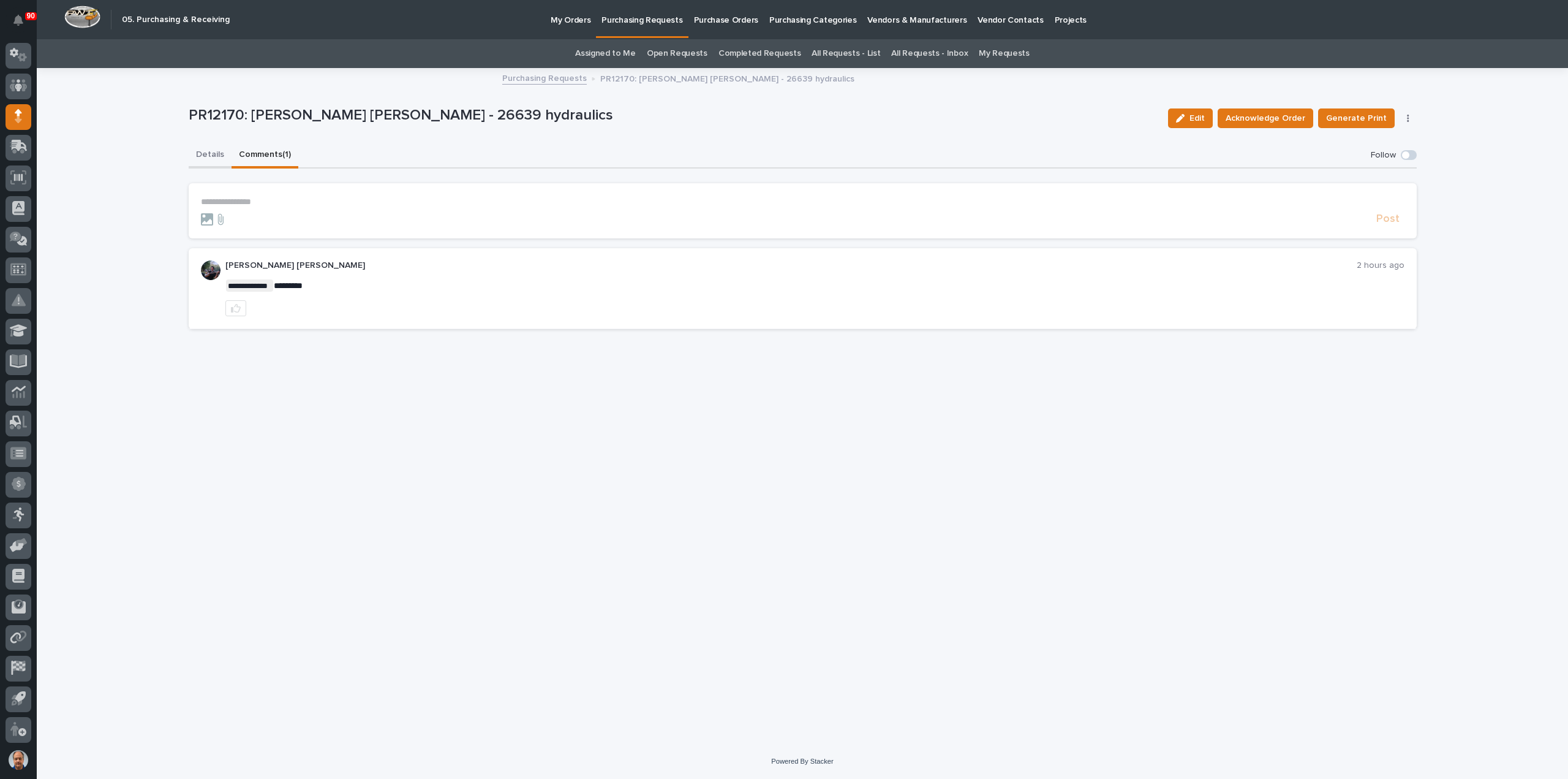
click at [207, 154] on button "Details" at bounding box center [210, 156] width 43 height 26
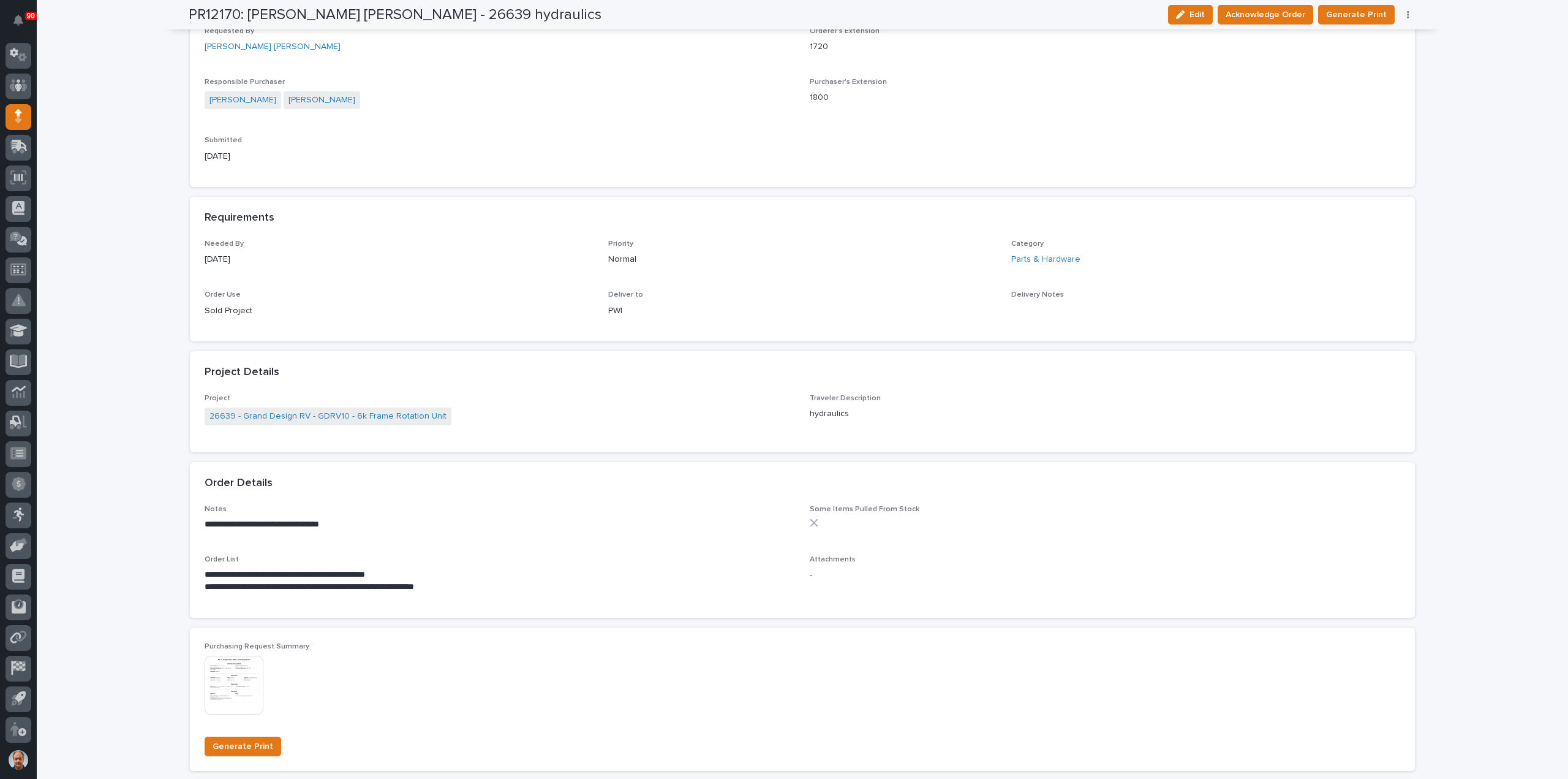
scroll to position [490, 0]
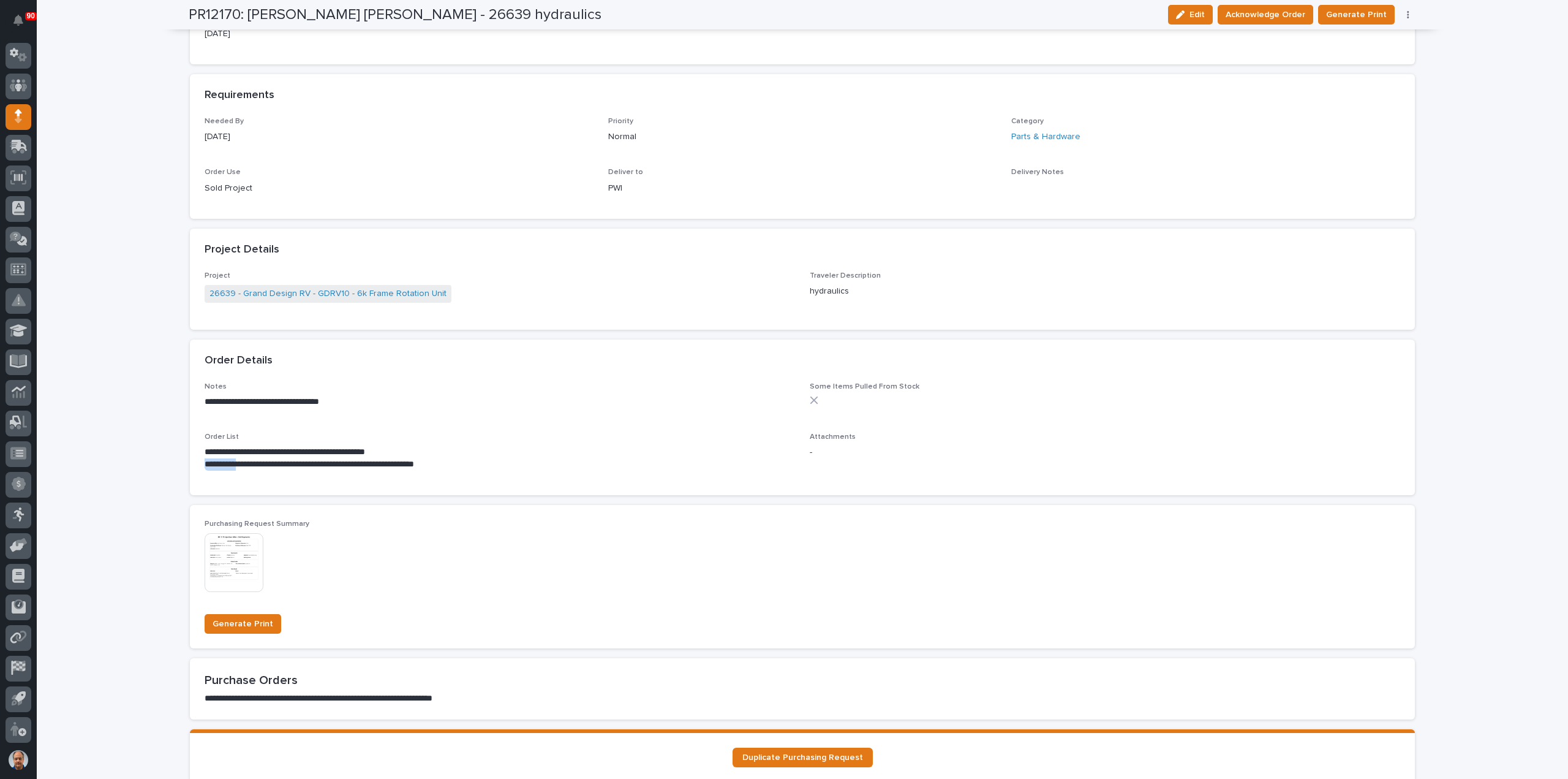
drag, startPoint x: 245, startPoint y: 465, endPoint x: 201, endPoint y: 466, distance: 44.0
click at [205, 466] on p "**********" at bounding box center [500, 464] width 590 height 13
copy p "**********"
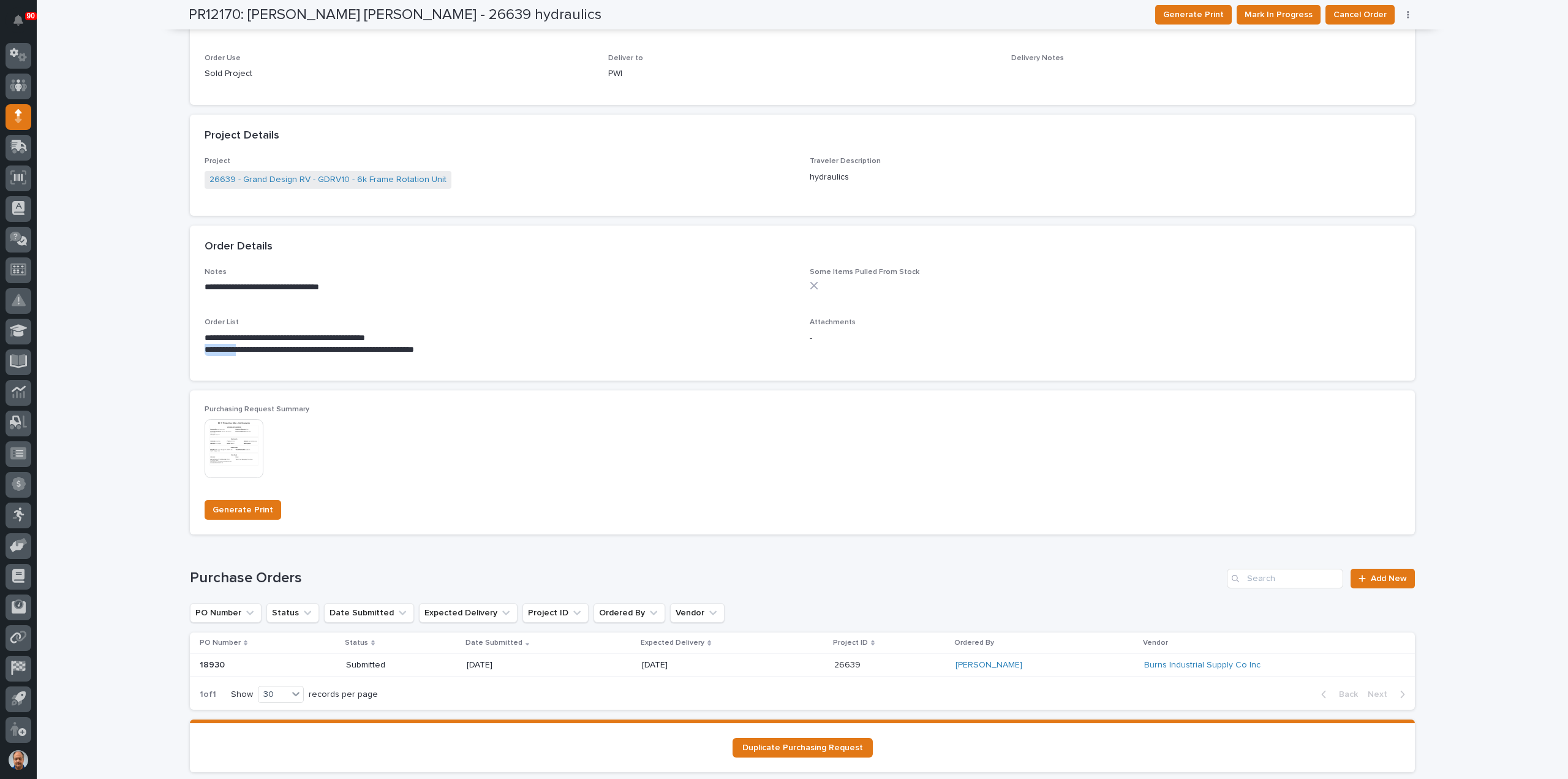
scroll to position [480, 0]
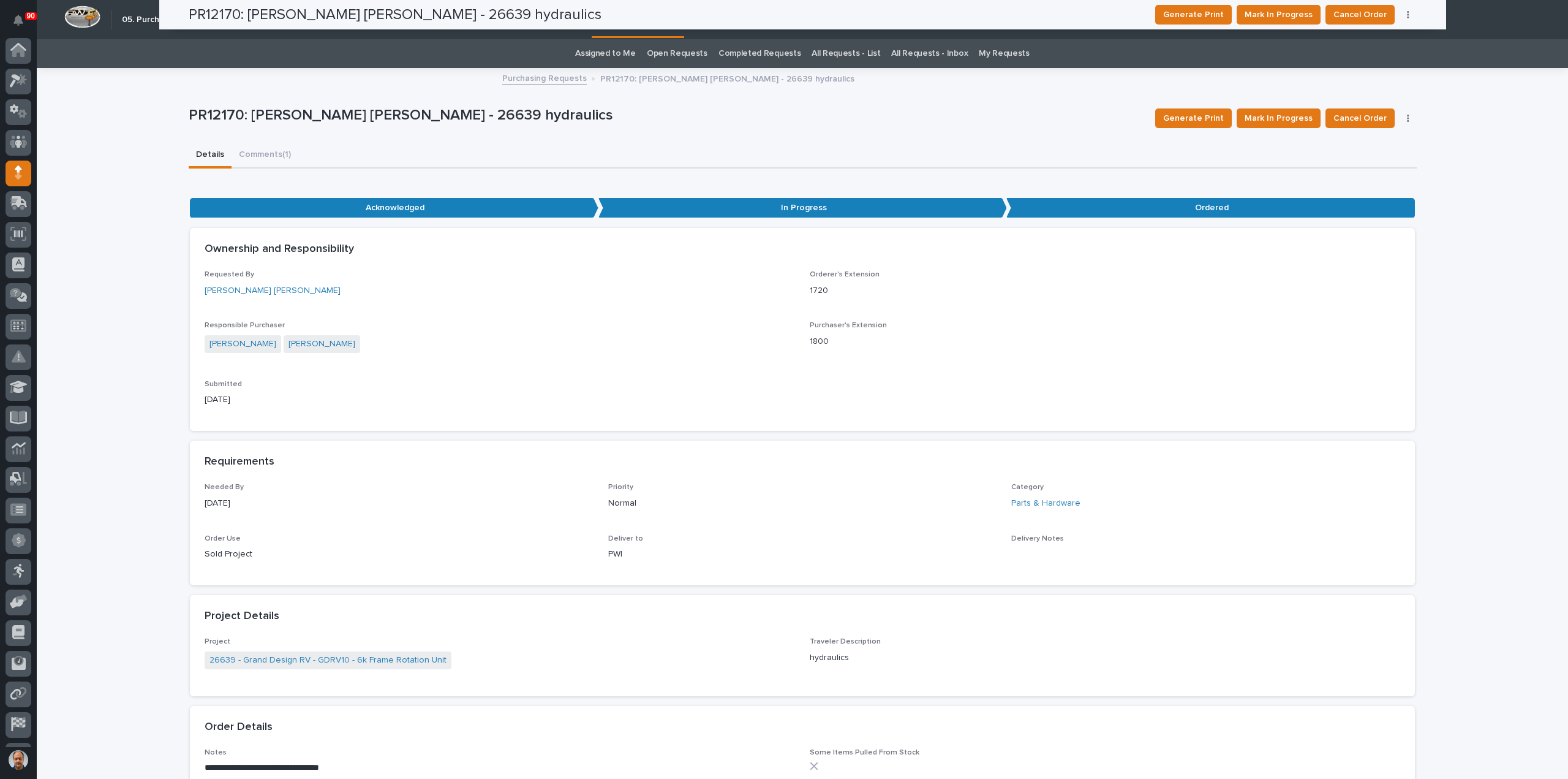
scroll to position [56, 0]
